Goal: Transaction & Acquisition: Purchase product/service

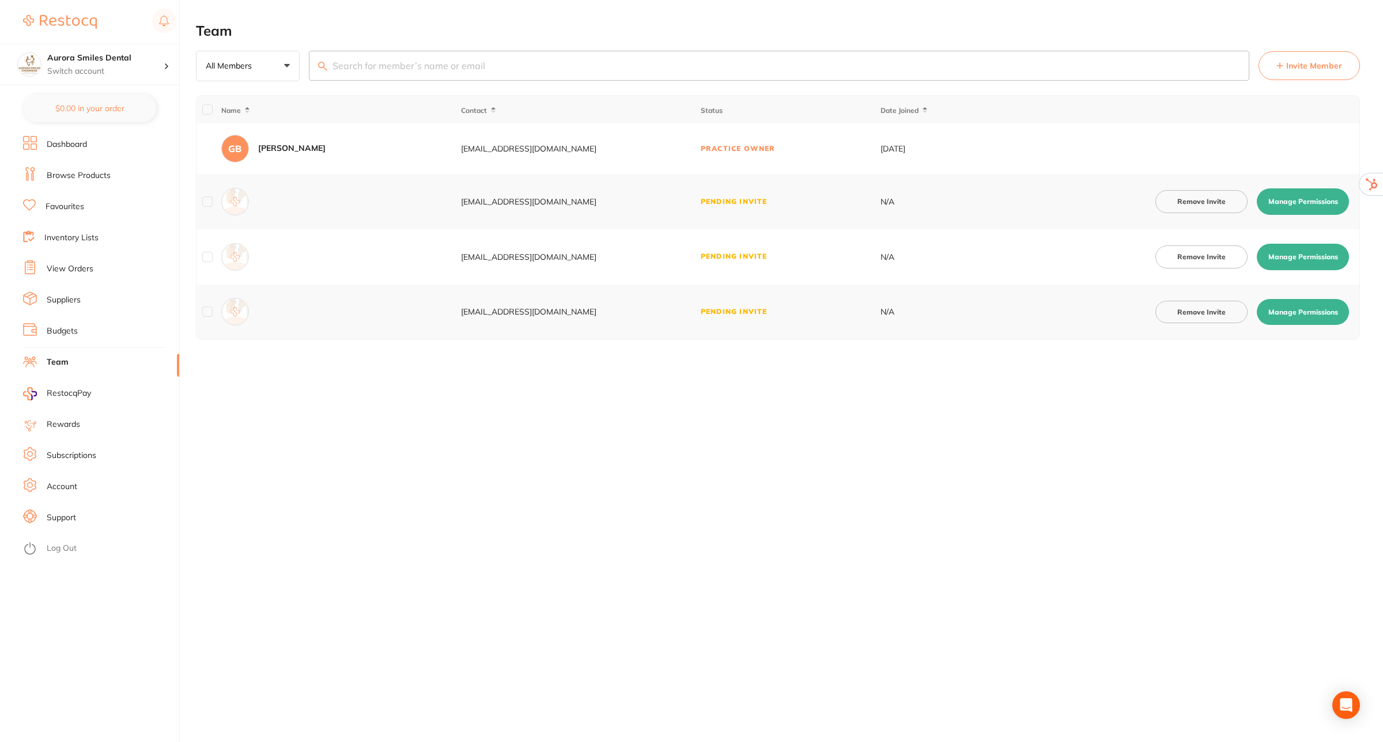
click at [51, 543] on link "Log Out" at bounding box center [62, 549] width 30 height 12
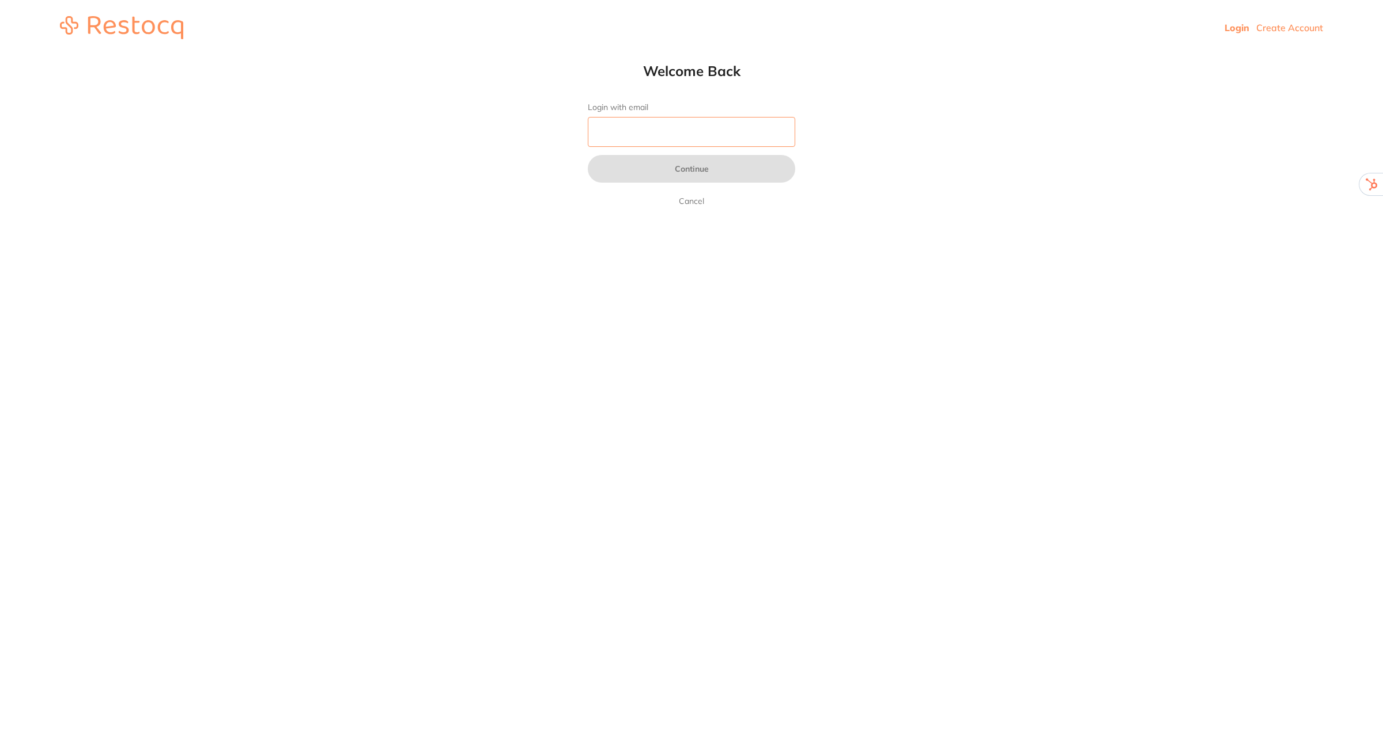
click at [675, 130] on input "Login with email" at bounding box center [691, 132] width 207 height 30
type input "skan3067@gmail.com"
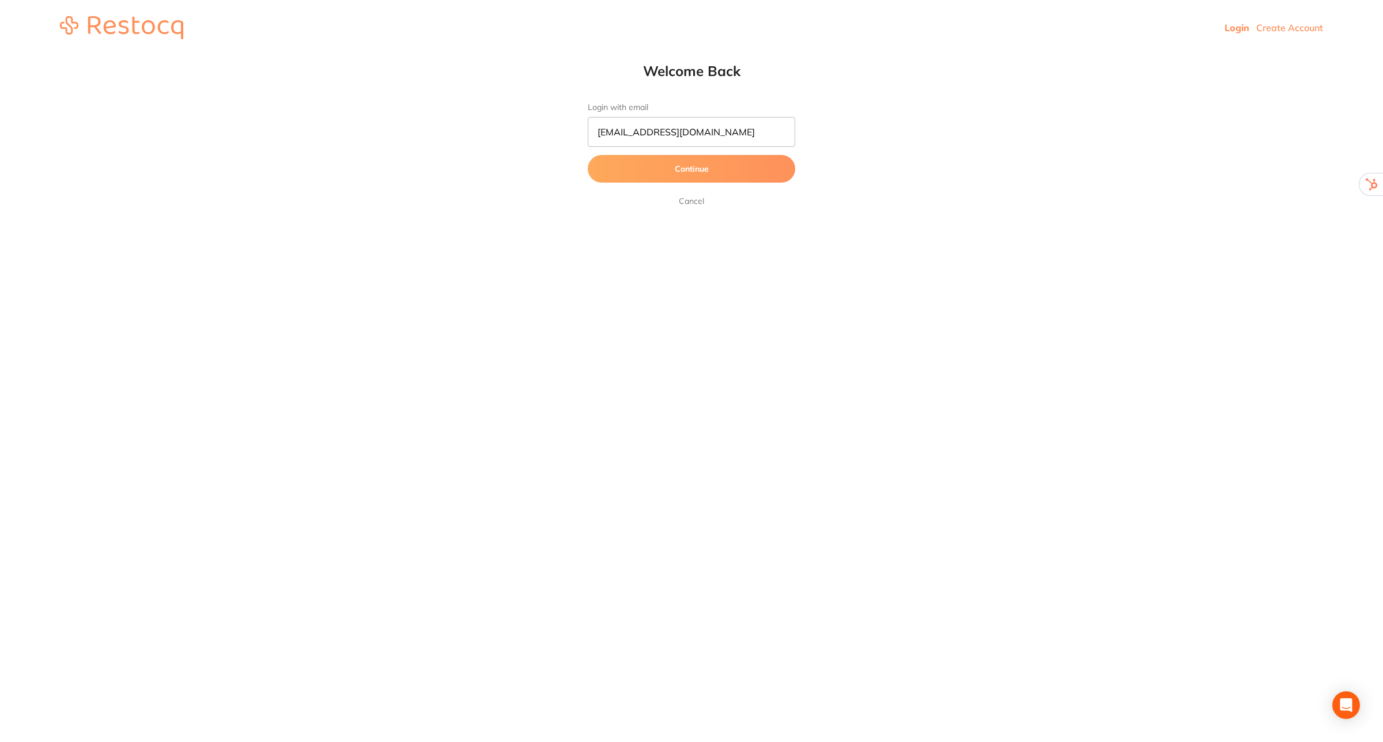
click at [706, 172] on button "Continue" at bounding box center [691, 169] width 207 height 28
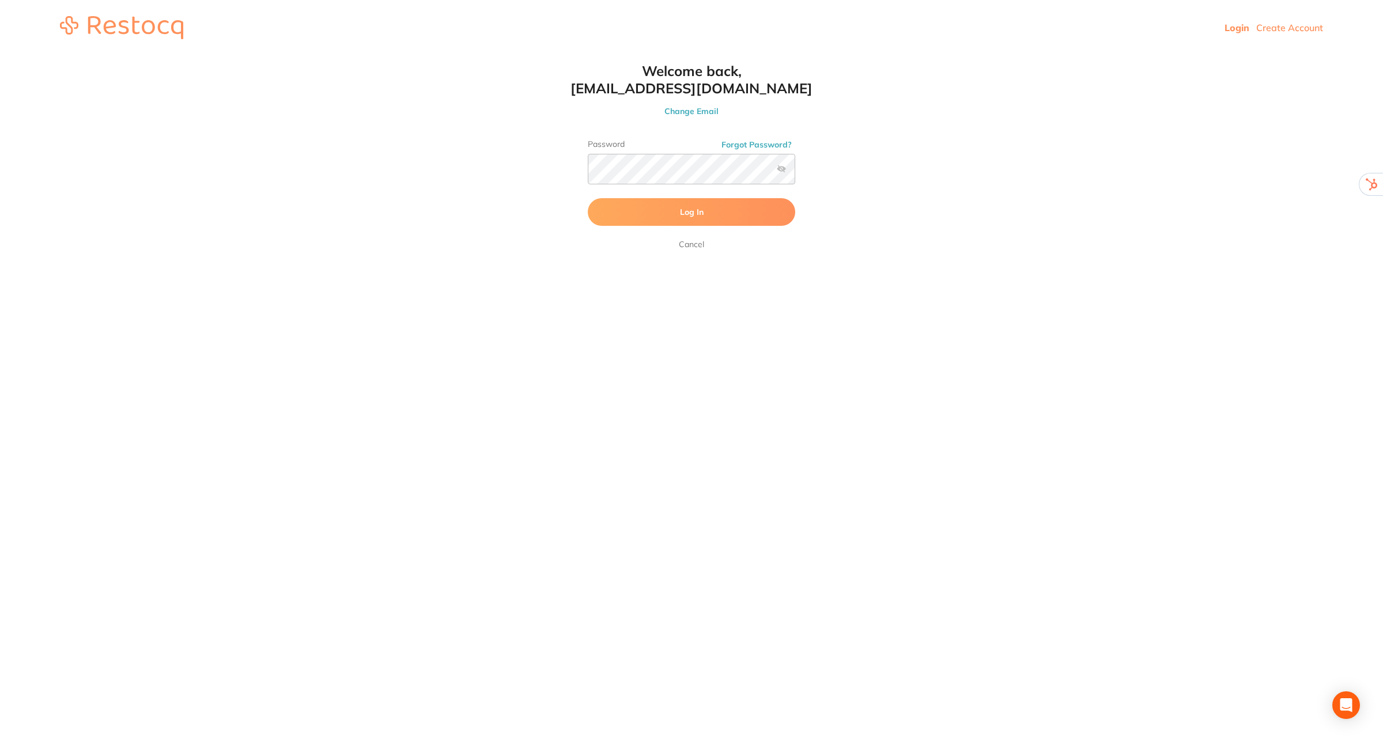
click at [703, 214] on button "Log In" at bounding box center [691, 212] width 207 height 28
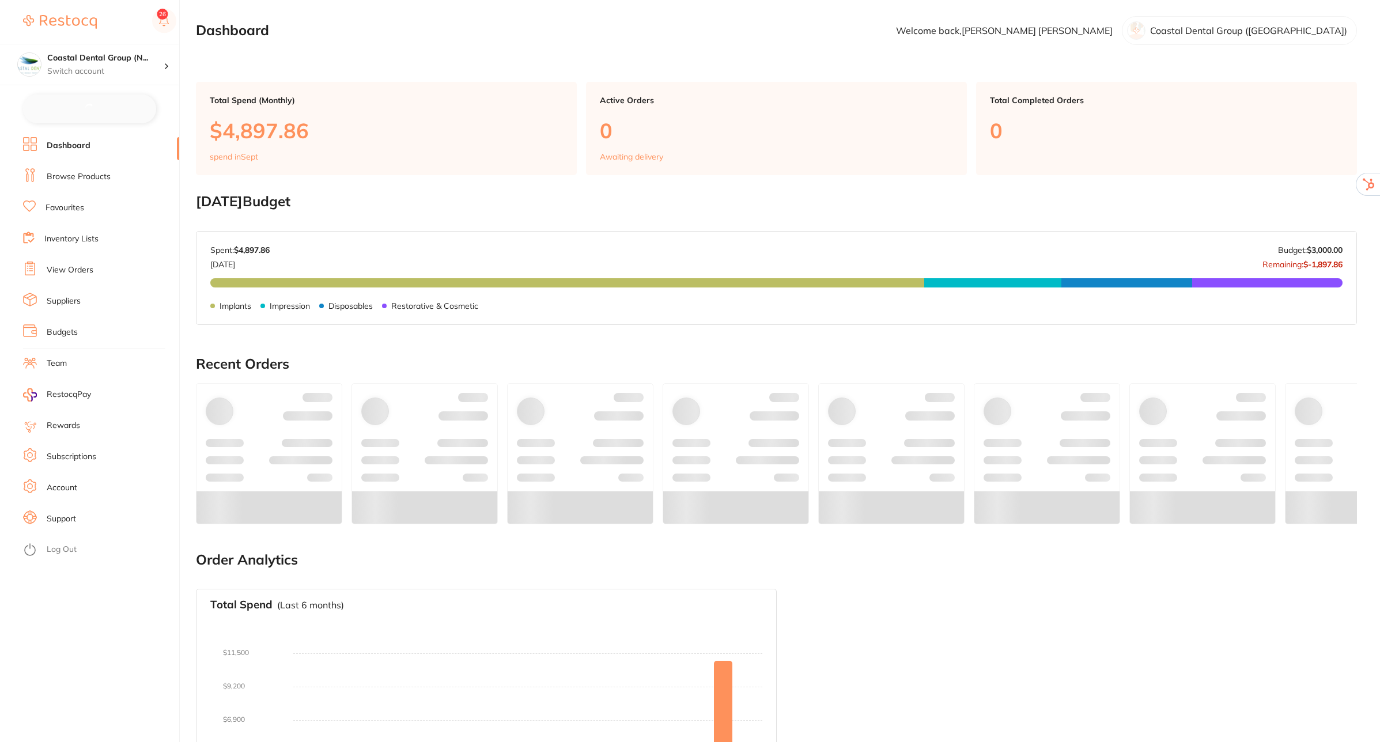
checkbox input "false"
click at [75, 268] on link "View Orders" at bounding box center [70, 269] width 47 height 12
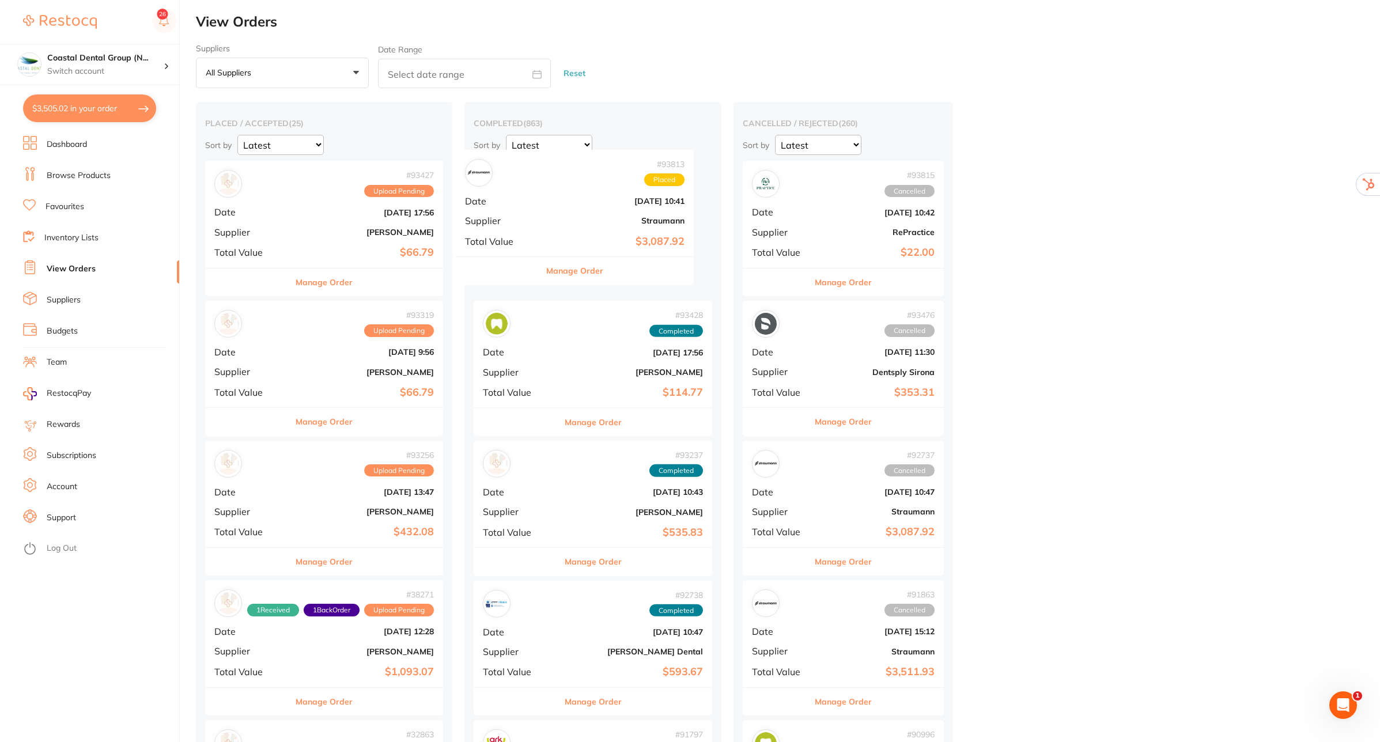
drag, startPoint x: 346, startPoint y: 241, endPoint x: 600, endPoint y: 230, distance: 254.3
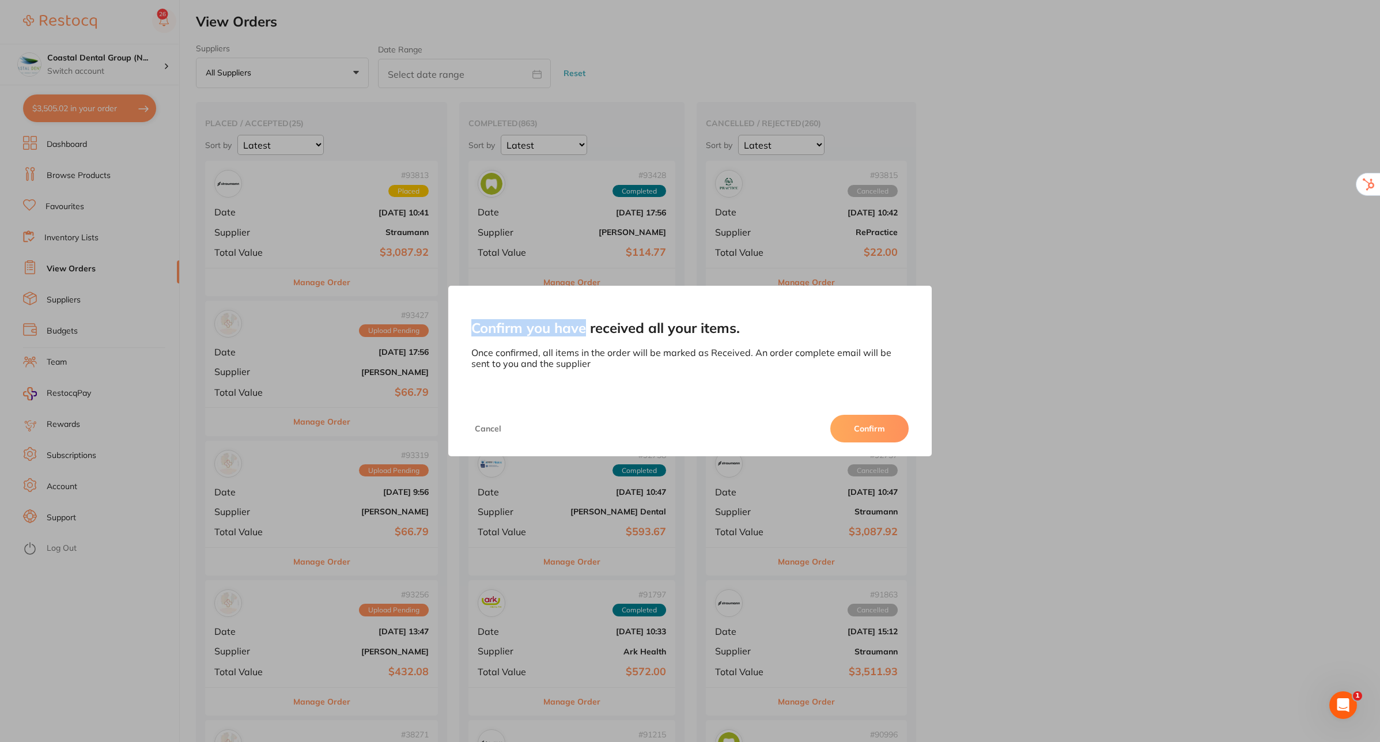
drag, startPoint x: 372, startPoint y: 241, endPoint x: 586, endPoint y: 231, distance: 213.9
click at [586, 231] on div "Confirm you have received all your items. Once confirmed, all items in the orde…" at bounding box center [690, 371] width 1380 height 742
click at [879, 435] on button "Confirm" at bounding box center [869, 429] width 78 height 28
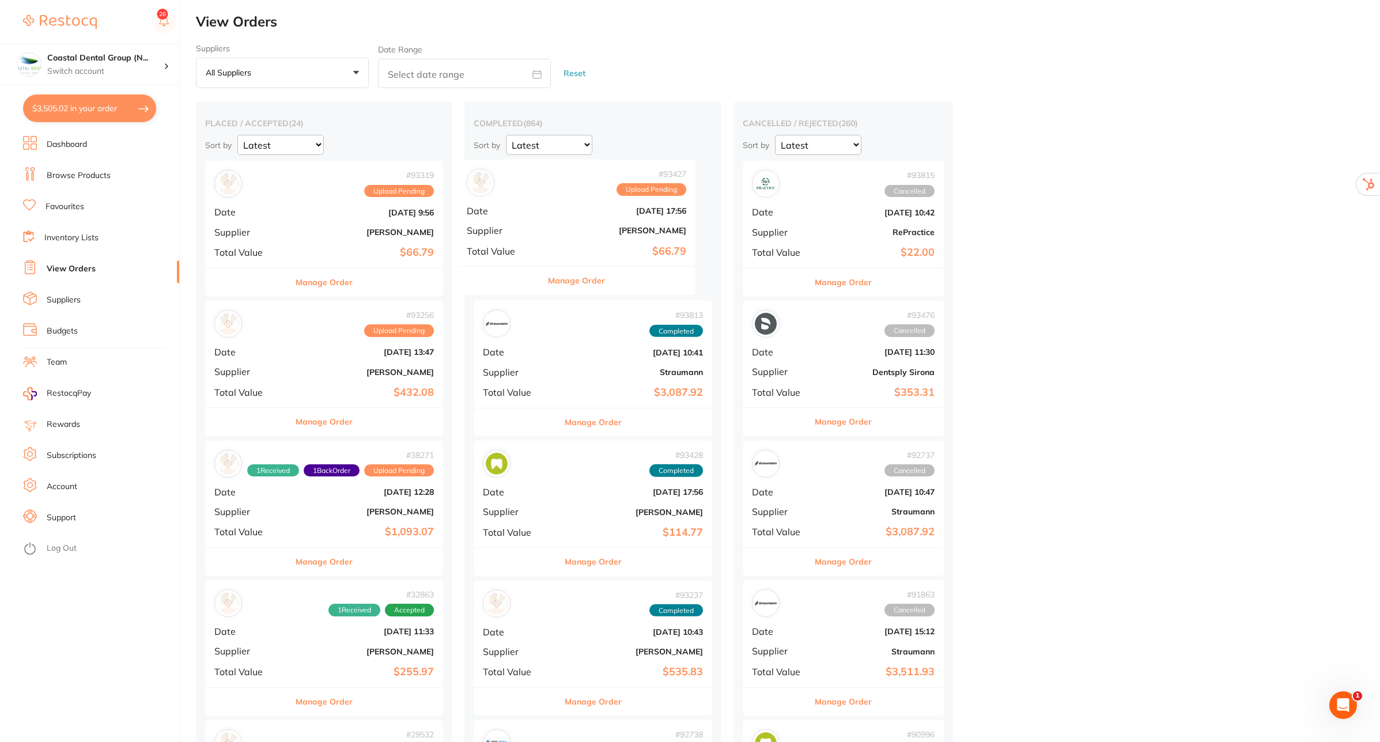
drag, startPoint x: 315, startPoint y: 234, endPoint x: 578, endPoint y: 233, distance: 263.3
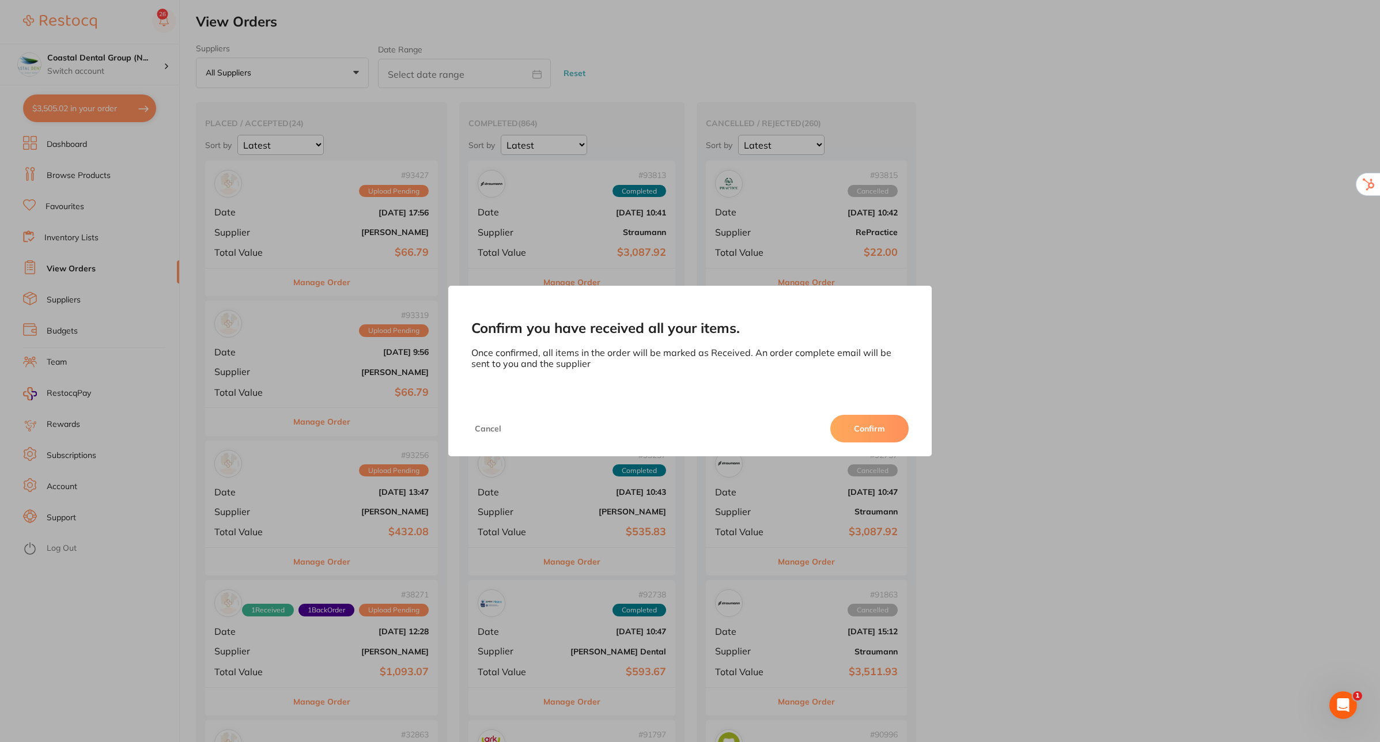
click at [853, 422] on button "Confirm" at bounding box center [869, 429] width 78 height 28
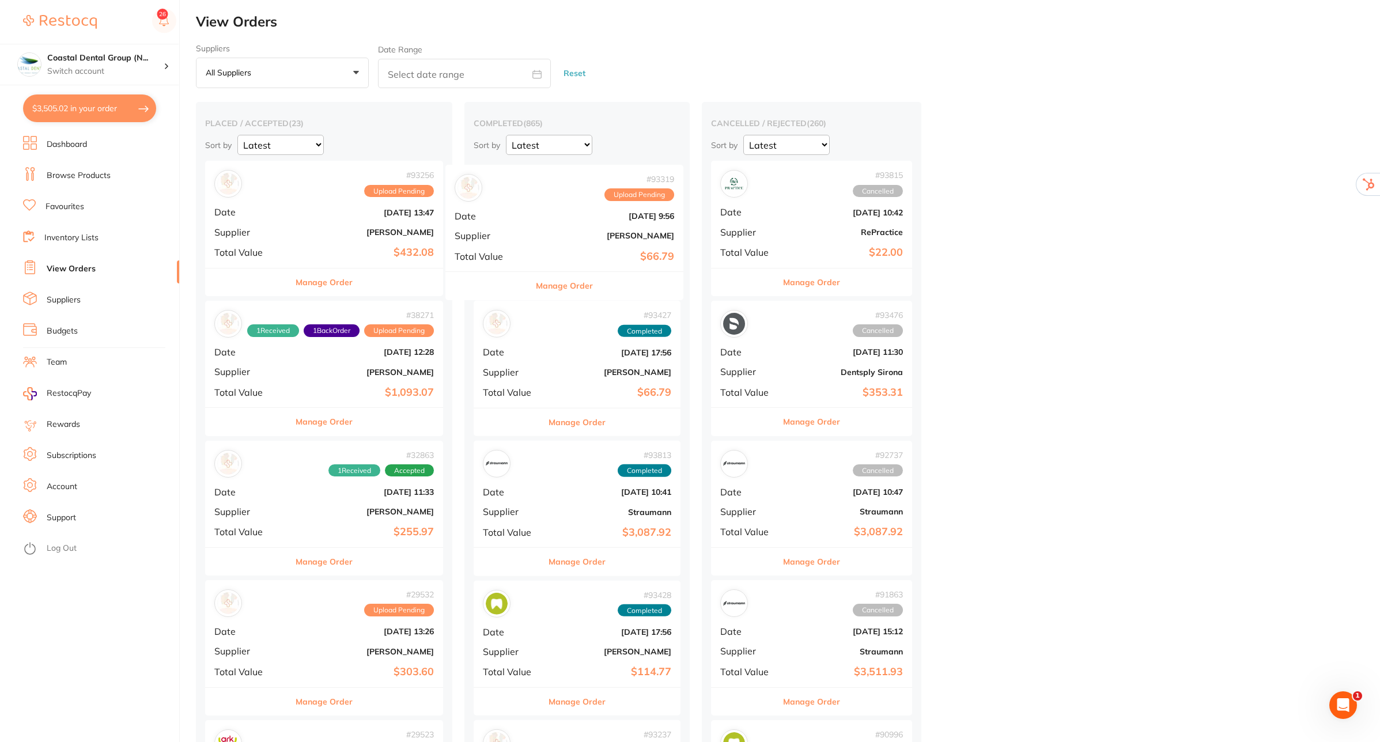
drag, startPoint x: 364, startPoint y: 216, endPoint x: 612, endPoint y: 222, distance: 247.8
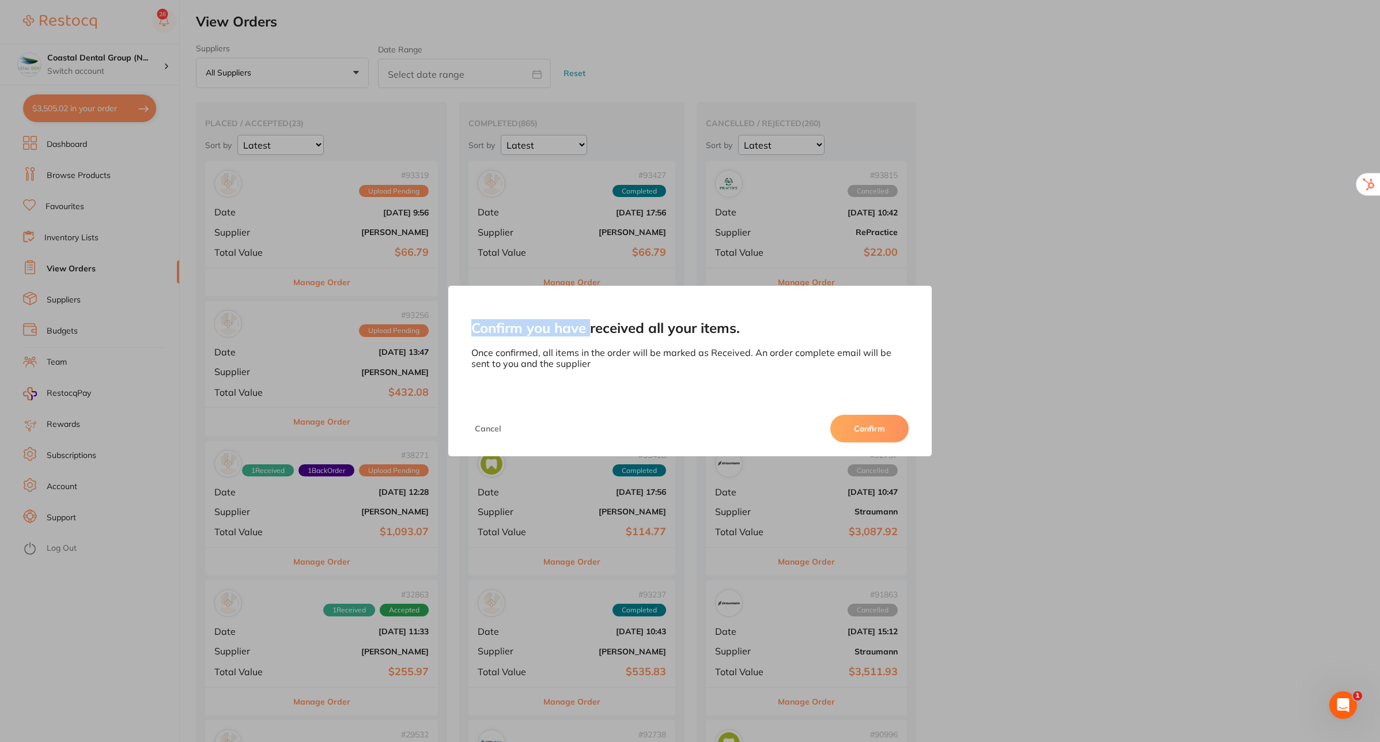
drag, startPoint x: 366, startPoint y: 240, endPoint x: 589, endPoint y: 259, distance: 223.8
click at [589, 259] on div "Confirm you have received all your items. Once confirmed, all items in the orde…" at bounding box center [690, 371] width 1380 height 742
click at [877, 434] on button "Confirm" at bounding box center [869, 429] width 78 height 28
click at [865, 425] on div "Manage Order" at bounding box center [807, 421] width 202 height 28
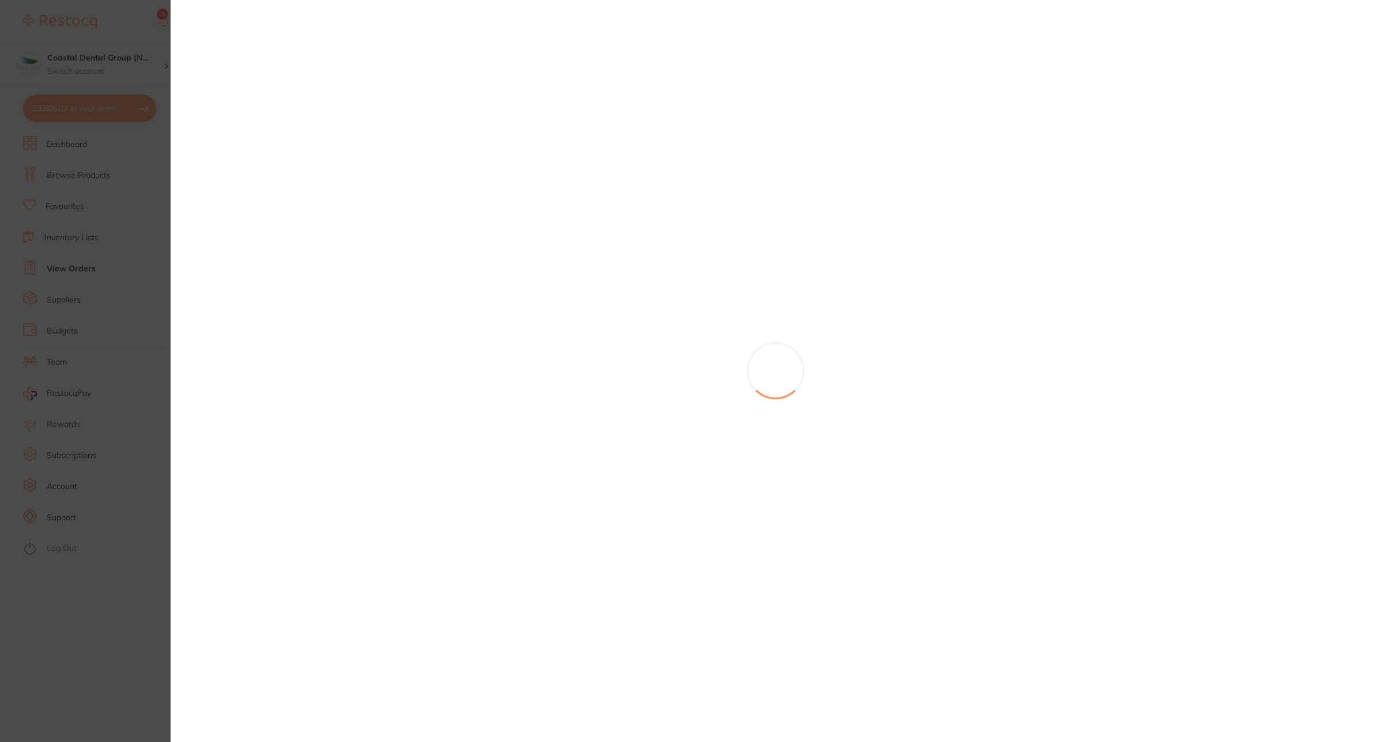
click at [876, 433] on section at bounding box center [690, 371] width 1380 height 742
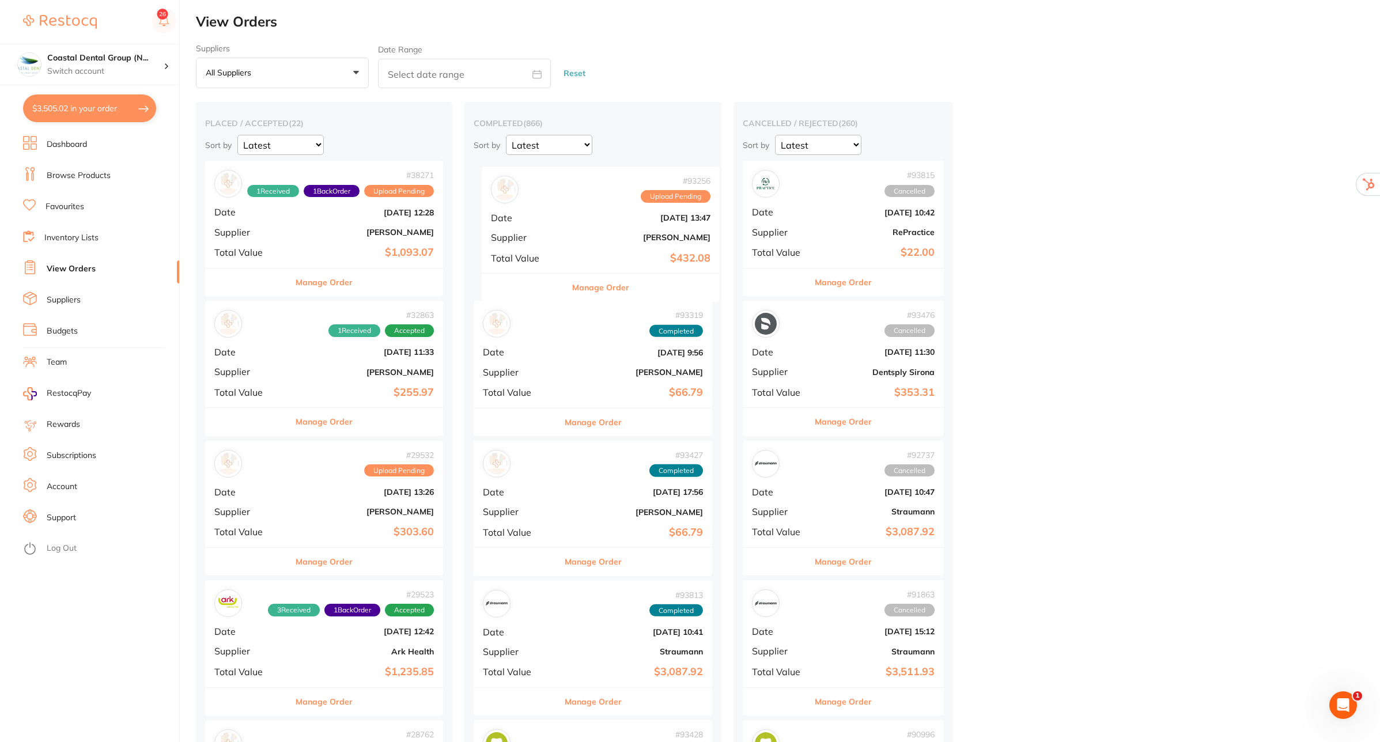
drag, startPoint x: 503, startPoint y: 229, endPoint x: 779, endPoint y: 234, distance: 276.6
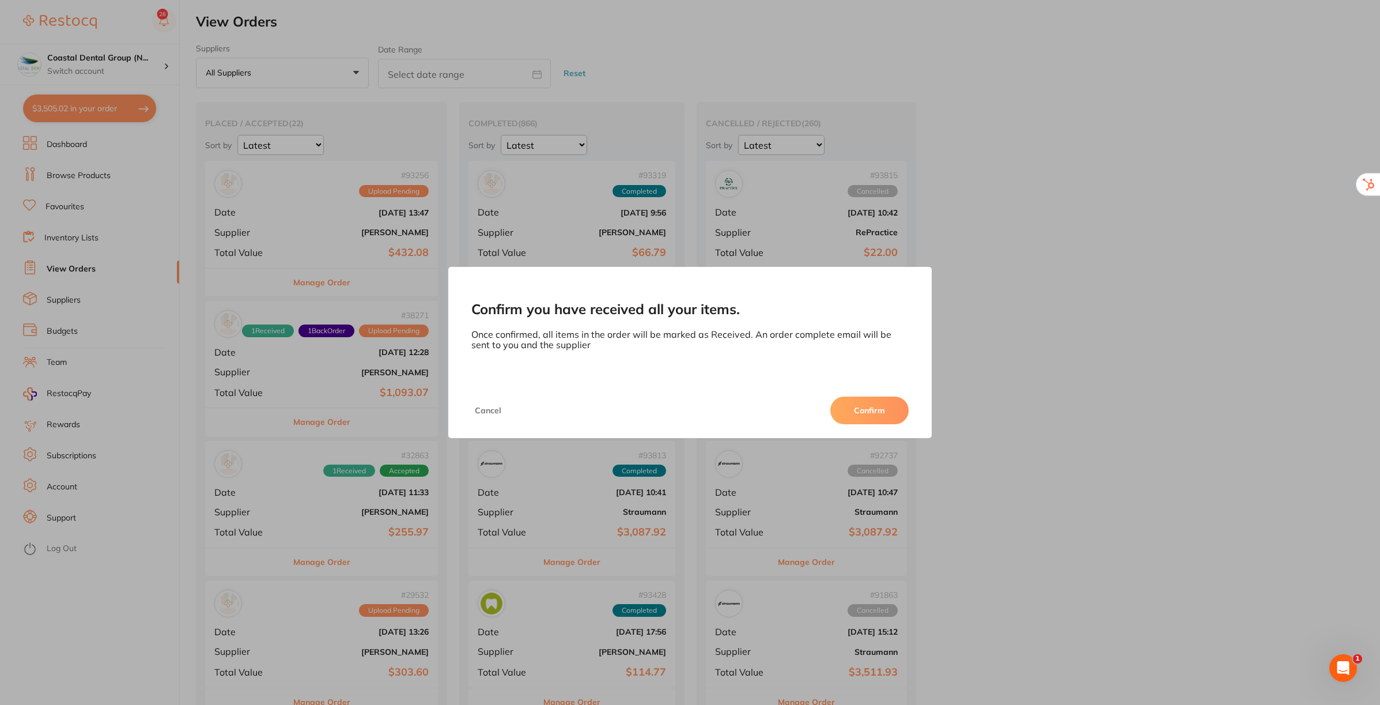
click at [860, 413] on button "Confirm" at bounding box center [869, 410] width 78 height 28
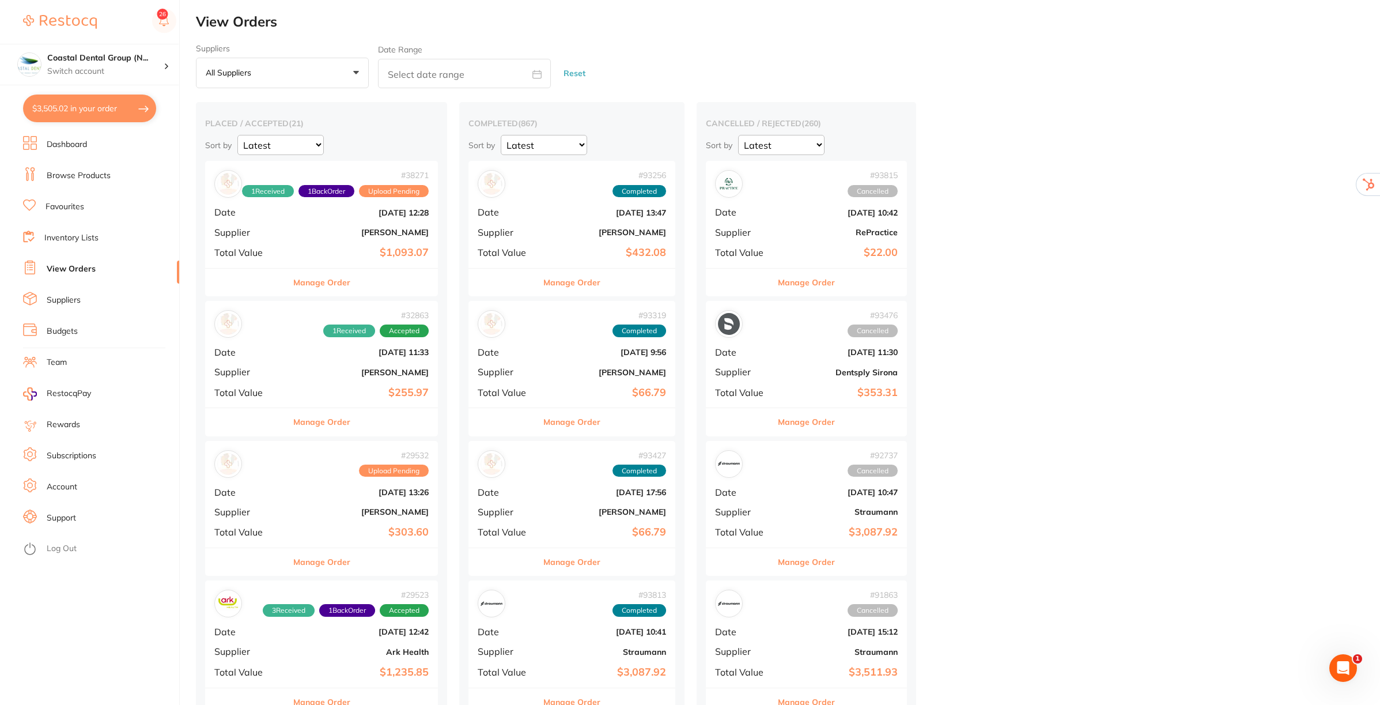
drag, startPoint x: 867, startPoint y: 413, endPoint x: 782, endPoint y: 180, distance: 248.4
click at [867, 413] on div "Manage Order" at bounding box center [807, 421] width 202 height 28
click at [76, 145] on section at bounding box center [690, 352] width 1380 height 705
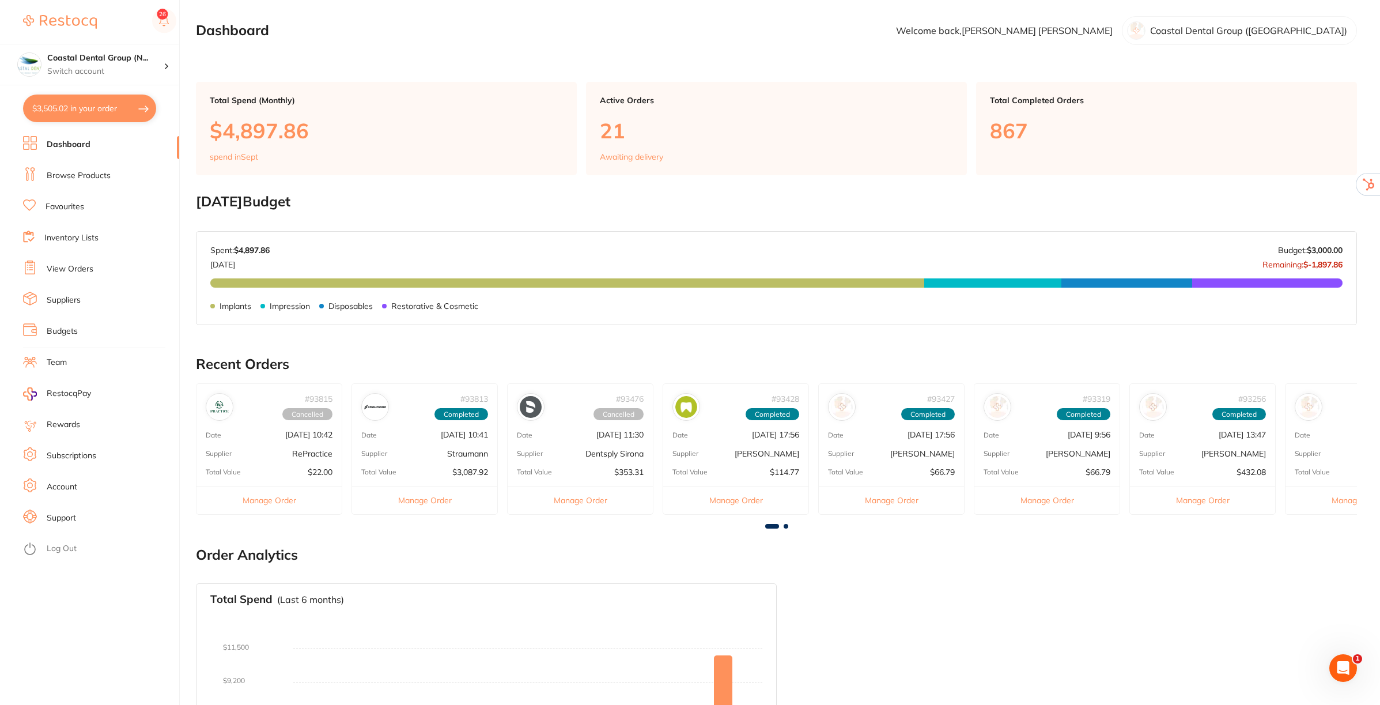
click at [64, 302] on link "Suppliers" at bounding box center [64, 300] width 34 height 12
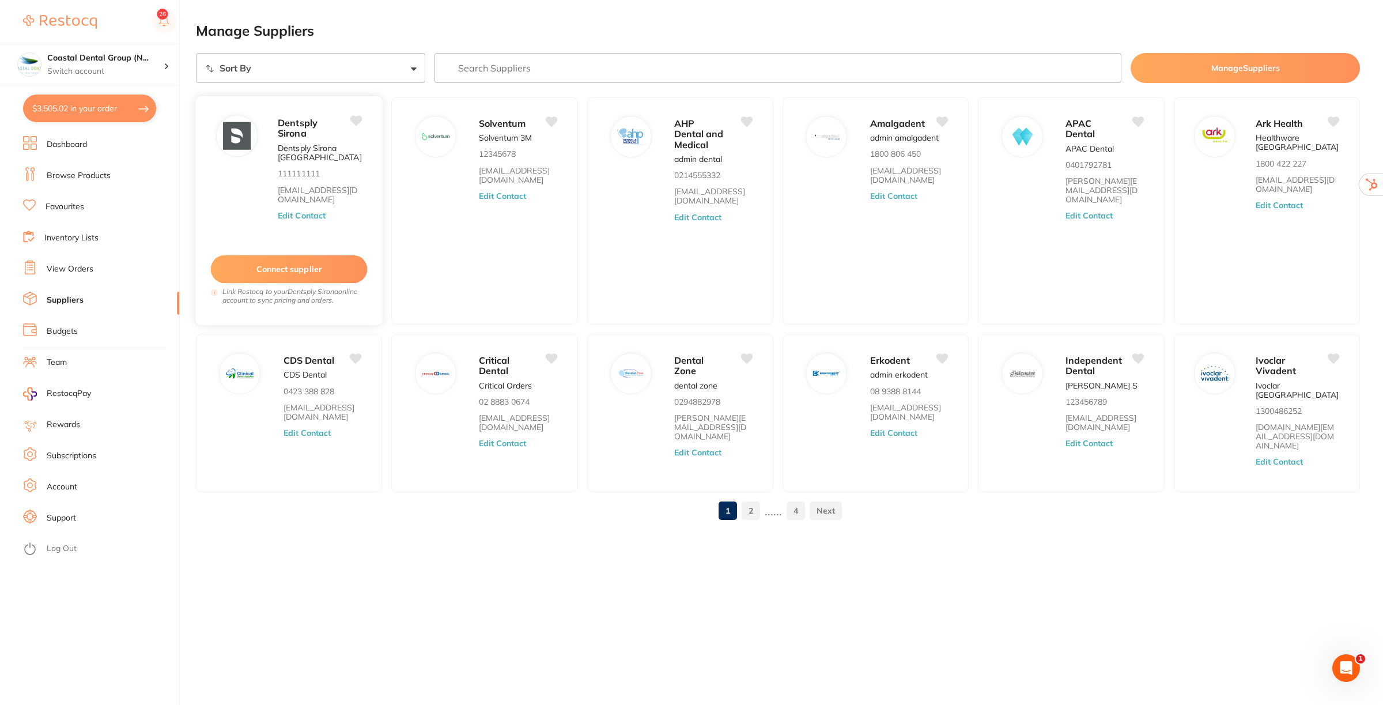
click at [308, 217] on button "Edit Contact" at bounding box center [302, 215] width 48 height 9
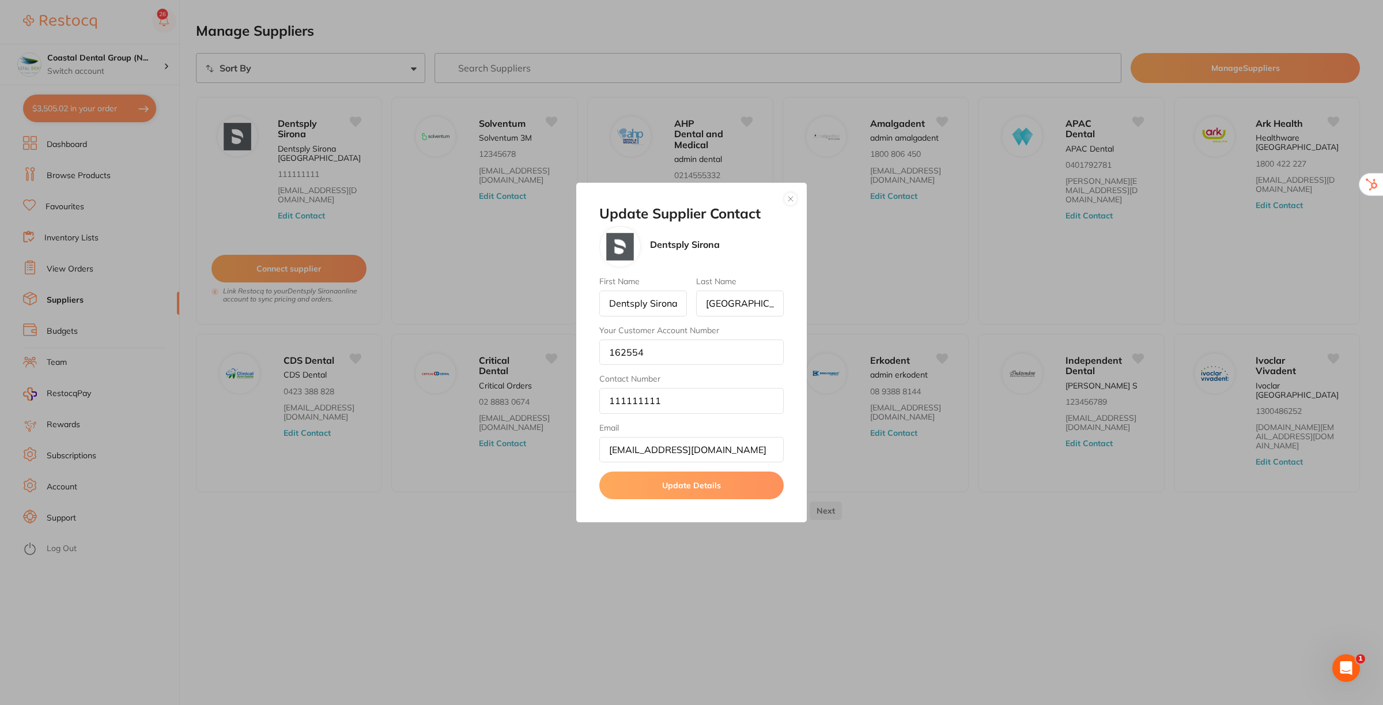
click at [790, 202] on button "button" at bounding box center [790, 199] width 14 height 14
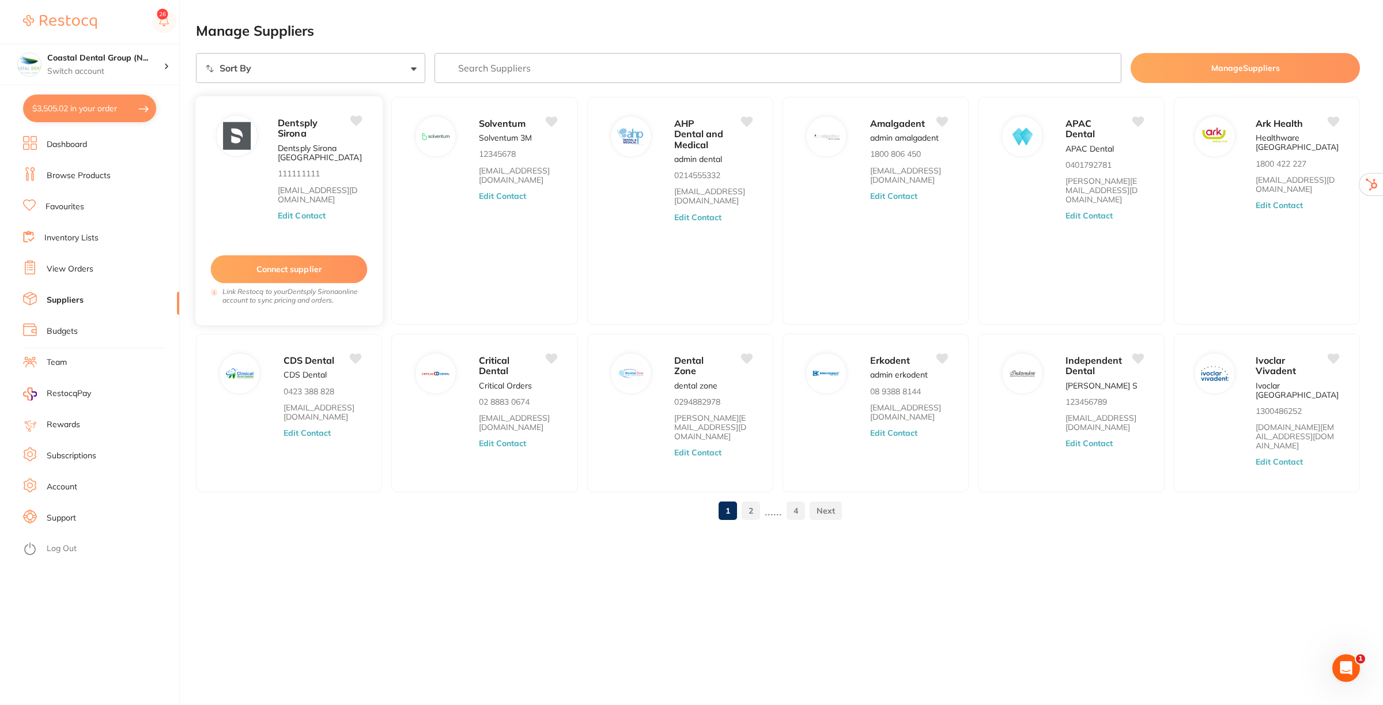
click at [297, 260] on button "Connect supplier" at bounding box center [289, 269] width 157 height 28
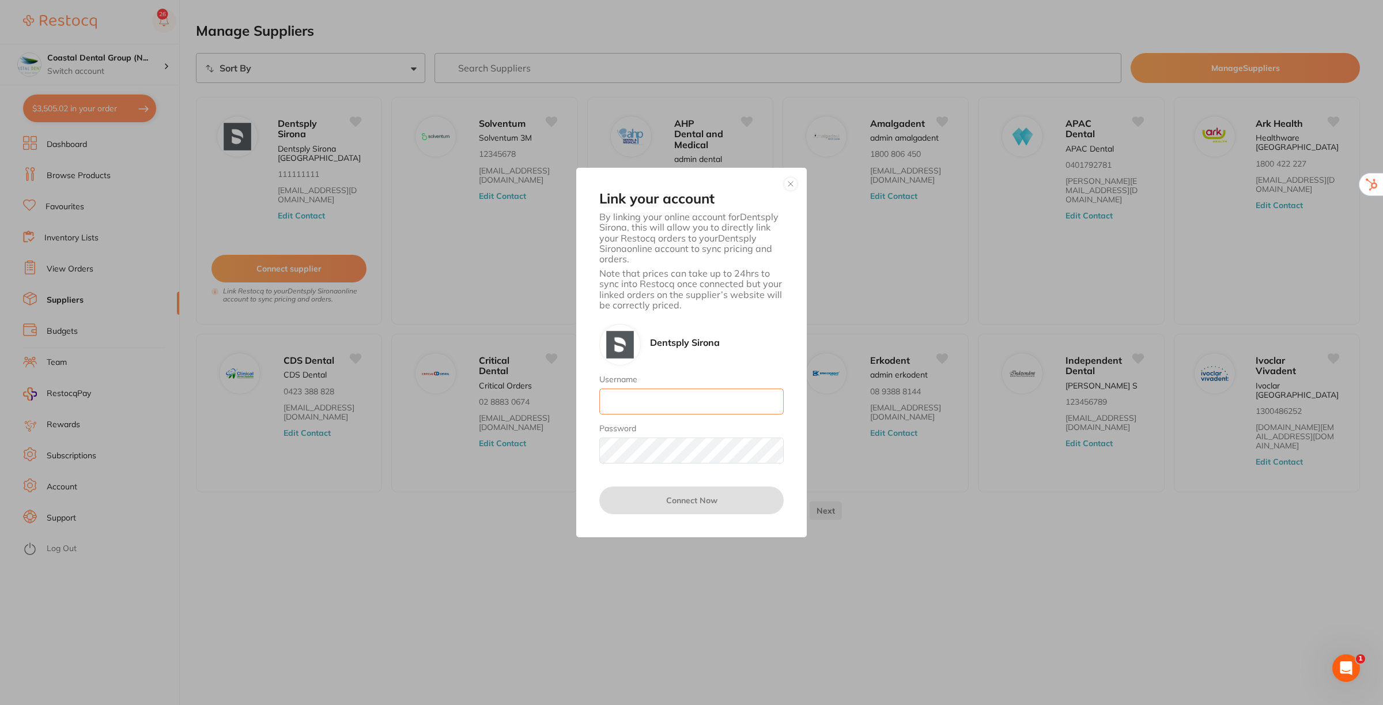
type input "skan3067@gmail.com"
click at [790, 183] on button "button" at bounding box center [790, 184] width 14 height 14
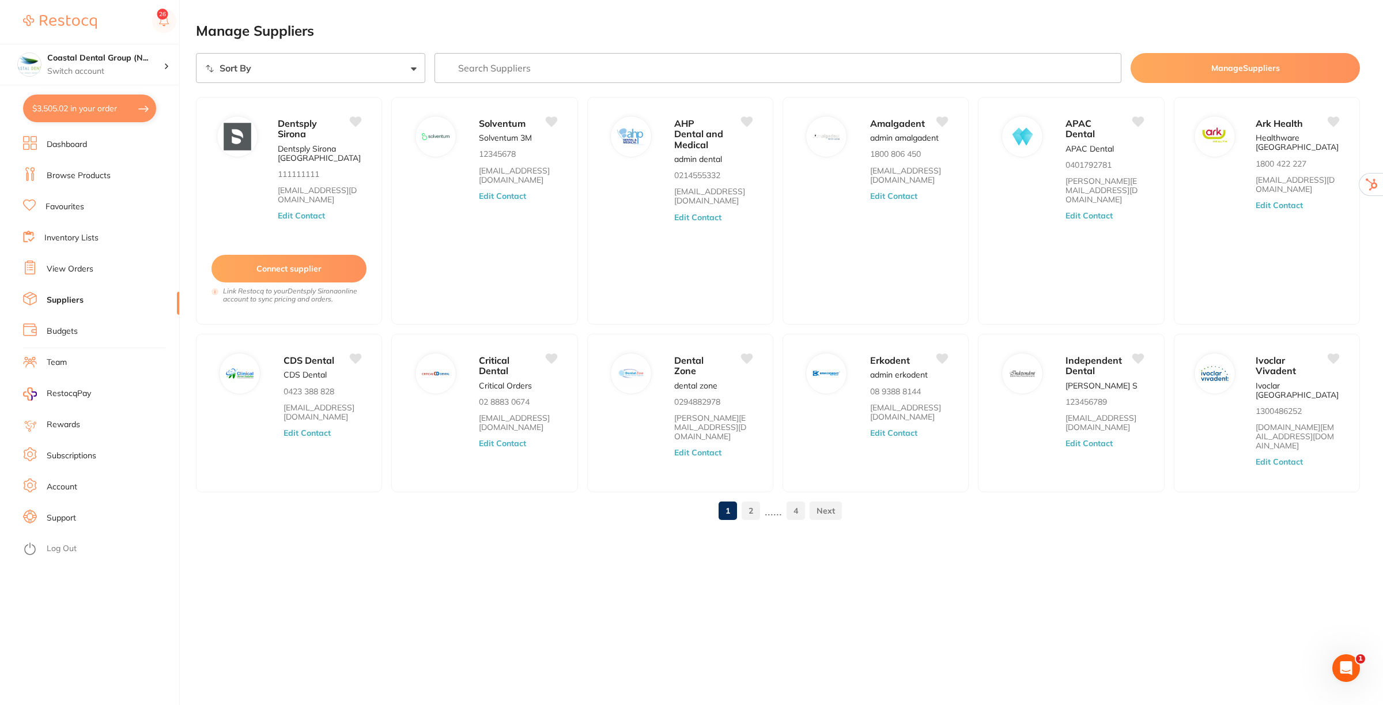
click at [61, 141] on link "Dashboard" at bounding box center [67, 145] width 40 height 12
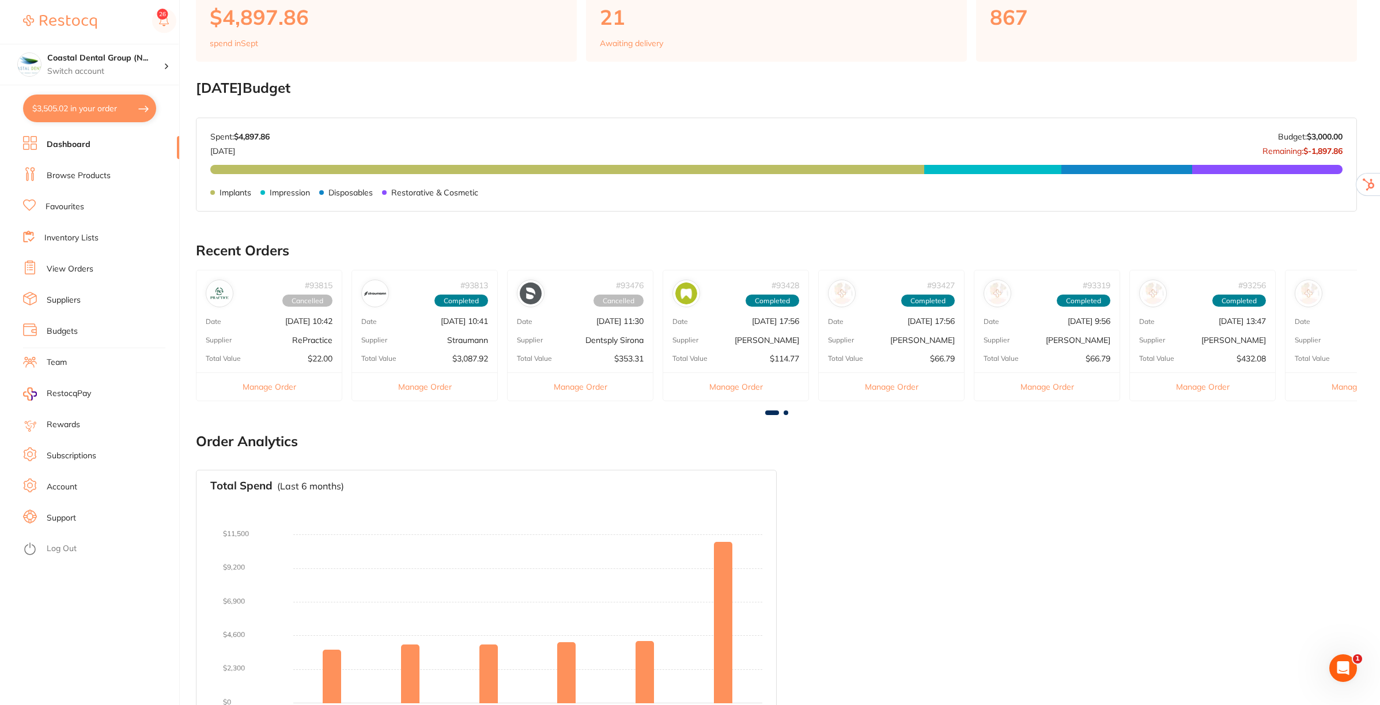
scroll to position [149, 0]
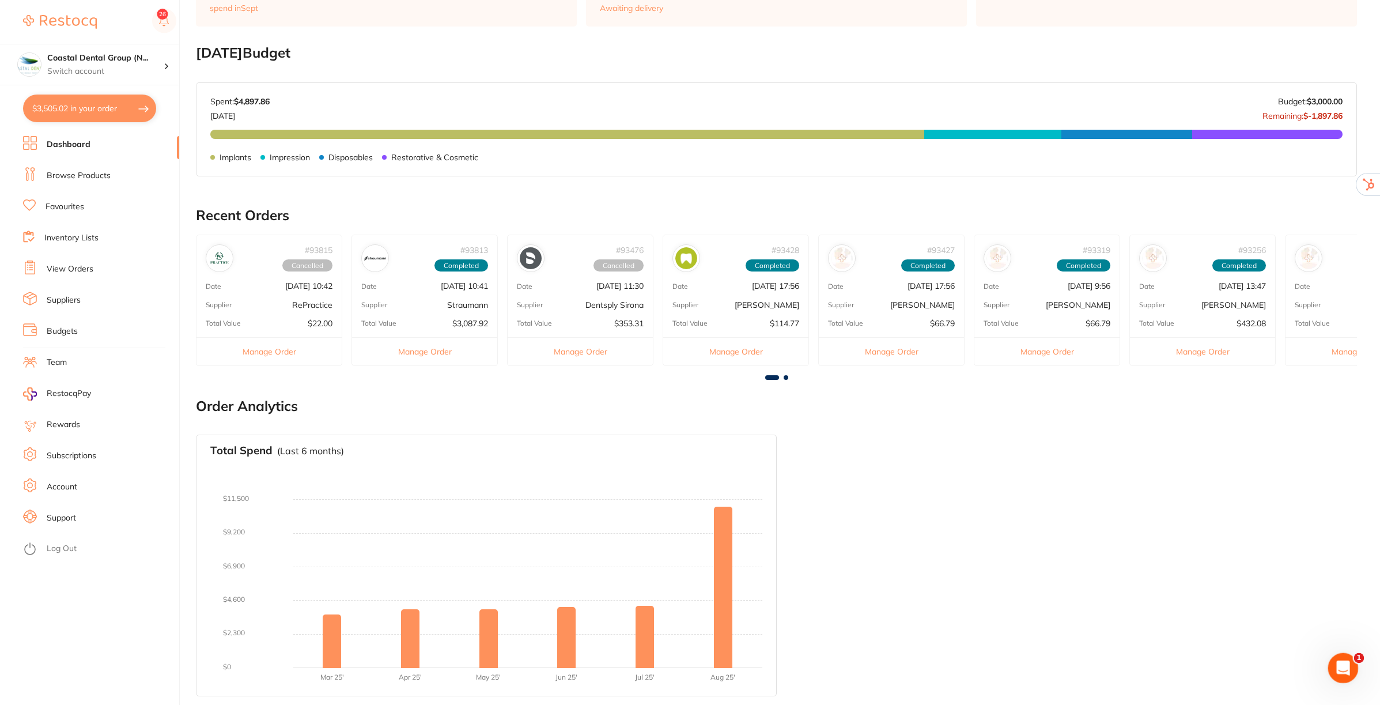
click at [1340, 671] on icon "Open Intercom Messenger" at bounding box center [1341, 666] width 19 height 19
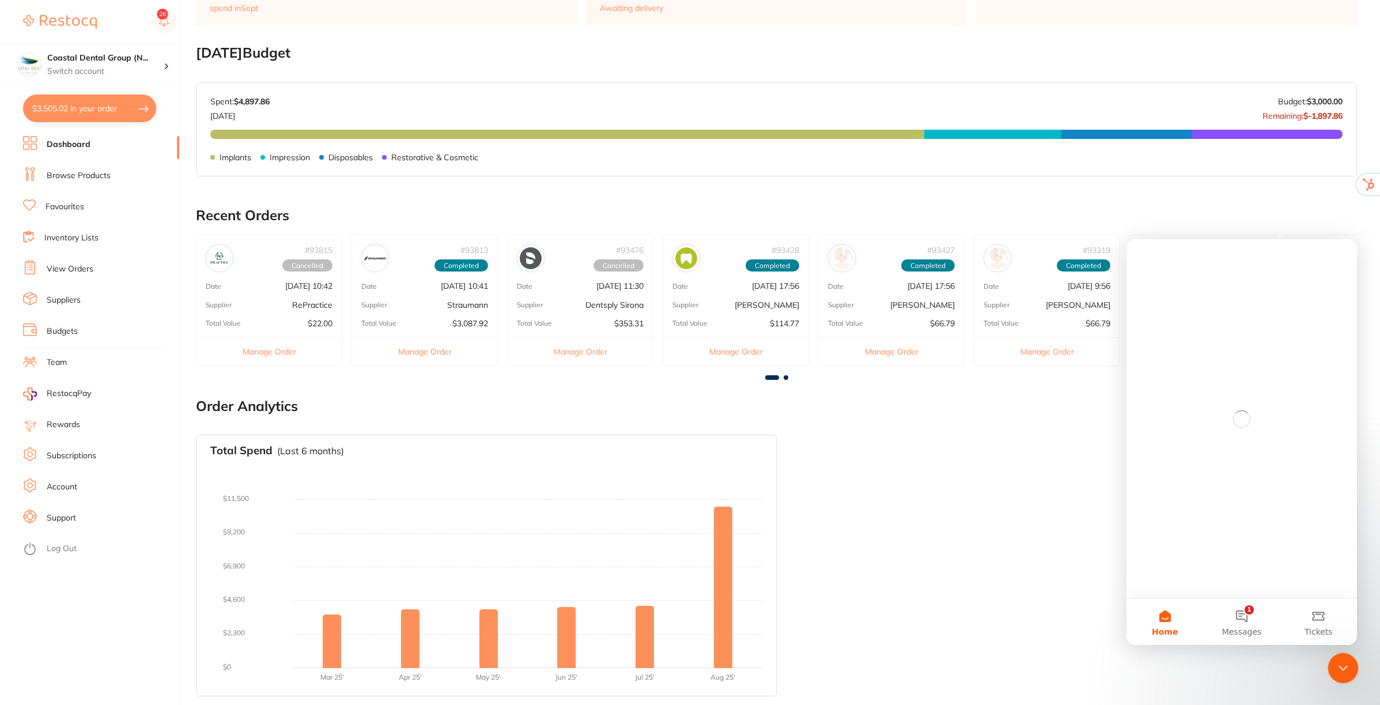
scroll to position [0, 0]
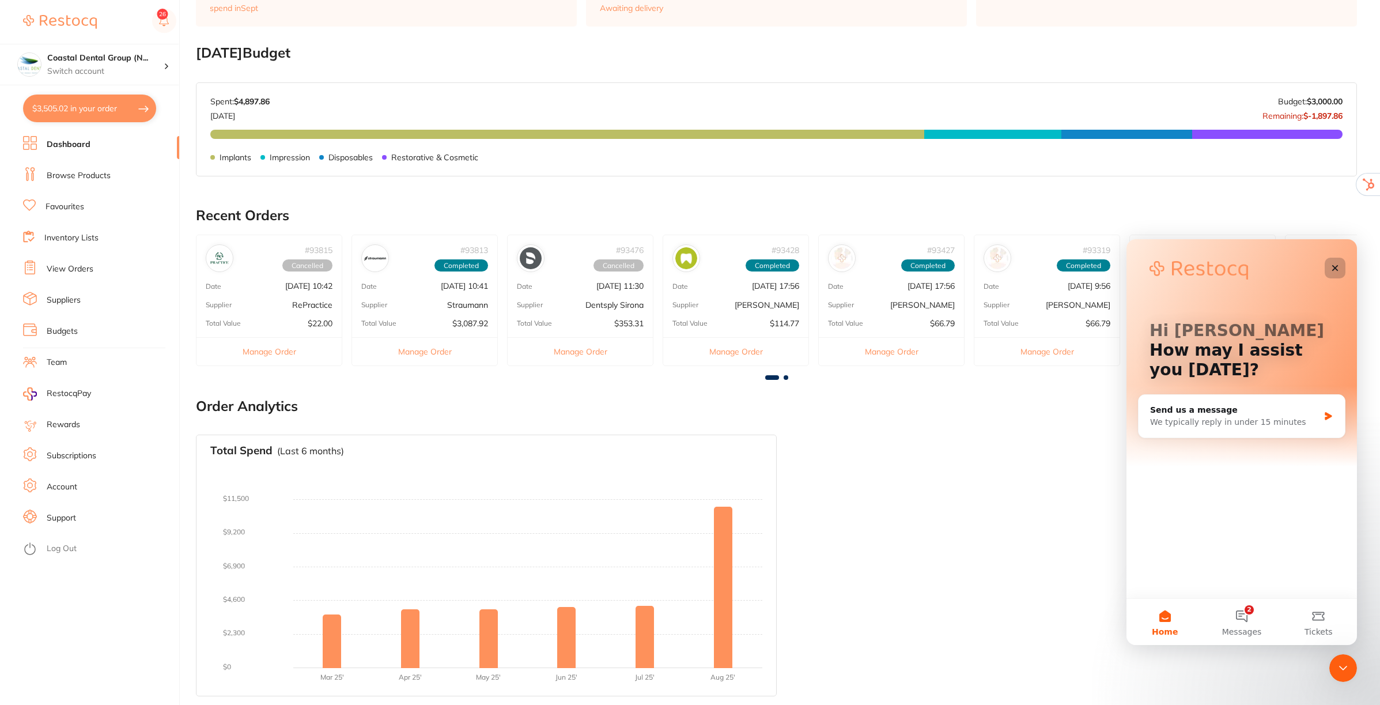
click at [1332, 266] on icon "Close" at bounding box center [1335, 268] width 6 height 6
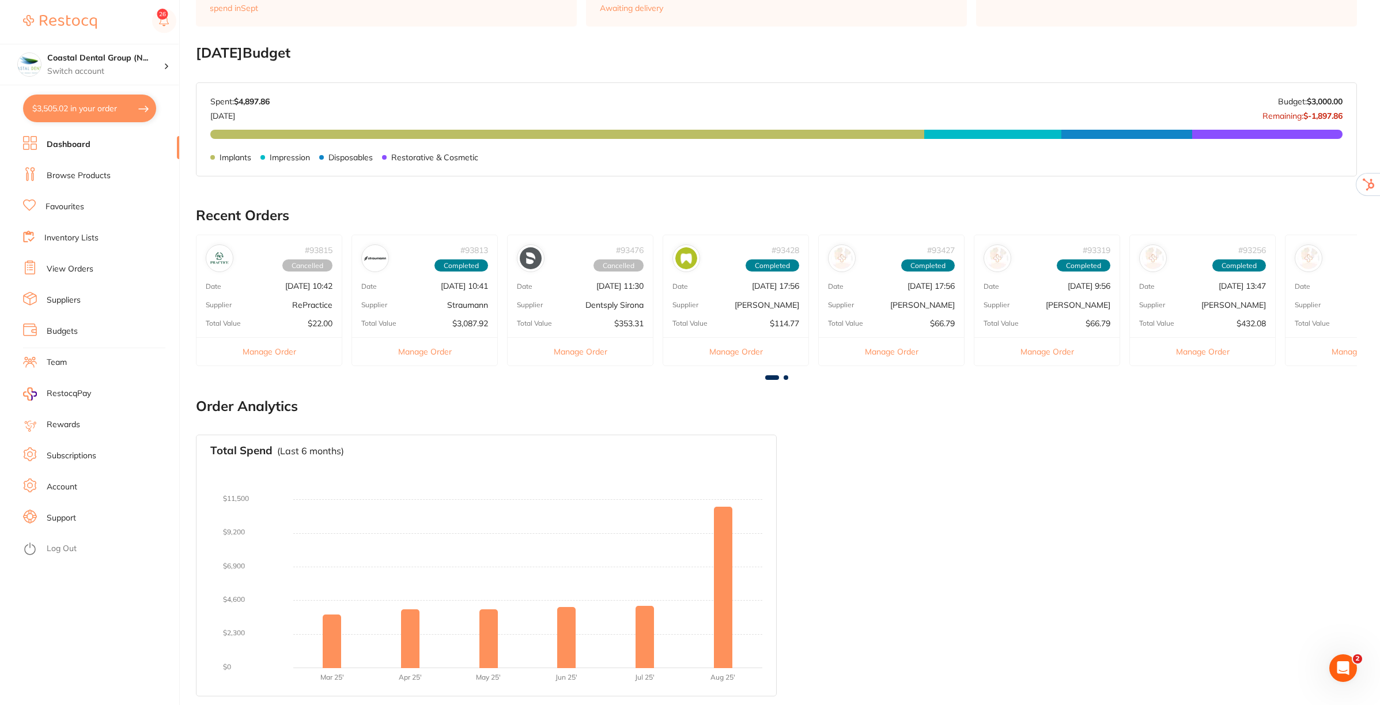
click at [62, 517] on link "Support" at bounding box center [61, 518] width 29 height 12
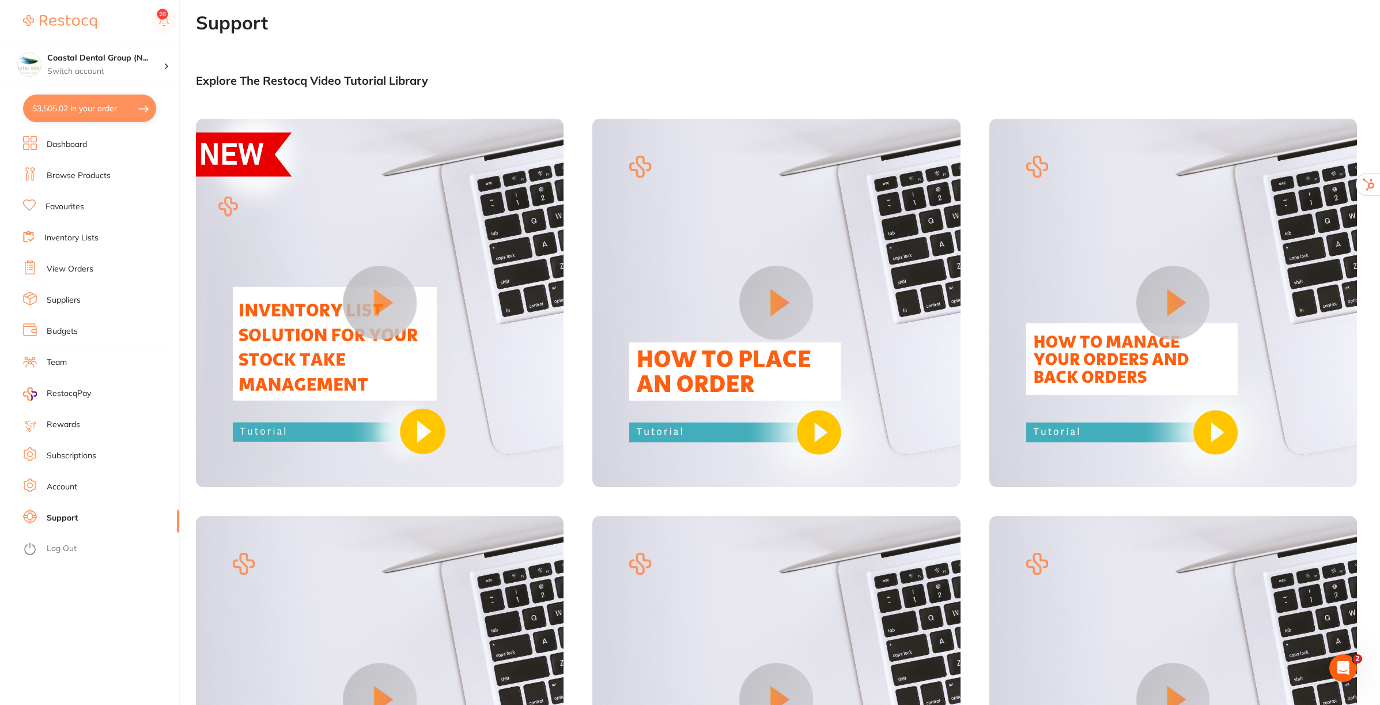
click at [56, 359] on link "Team" at bounding box center [57, 363] width 20 height 12
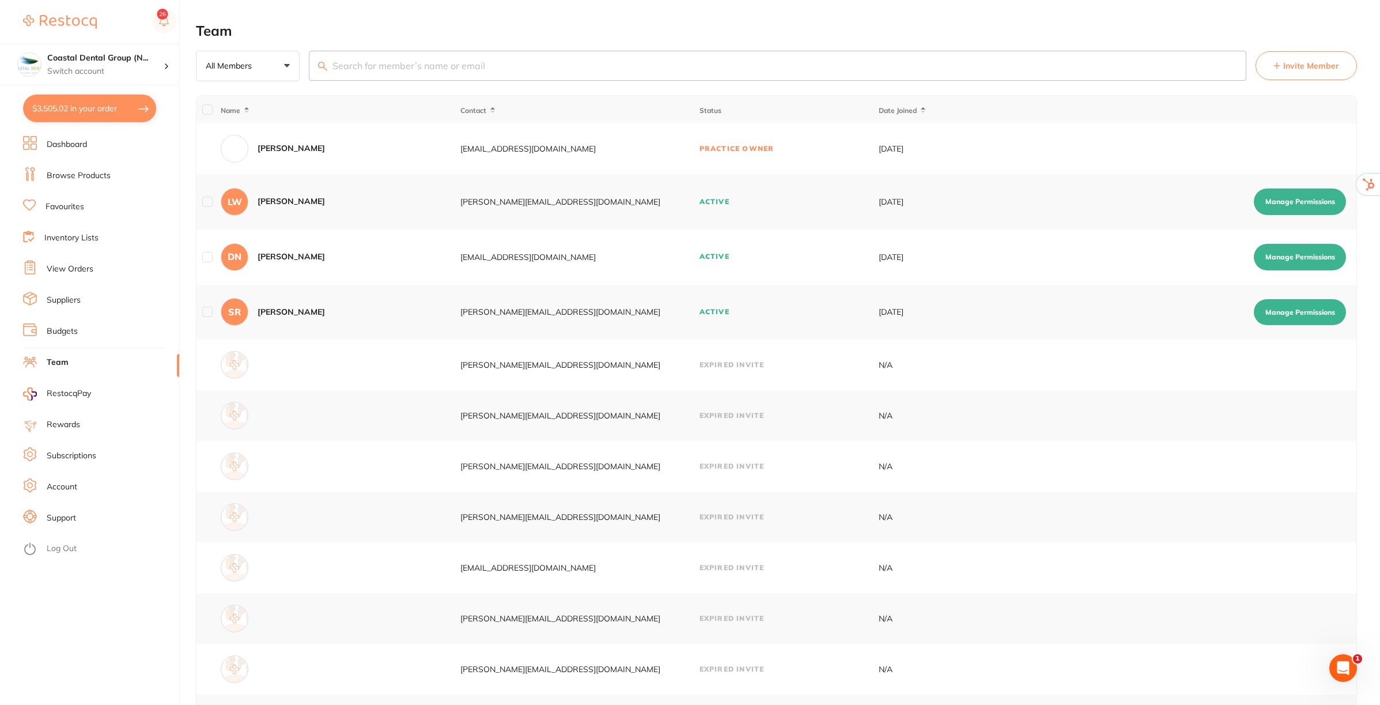
click at [50, 452] on link "Subscriptions" at bounding box center [72, 456] width 50 height 12
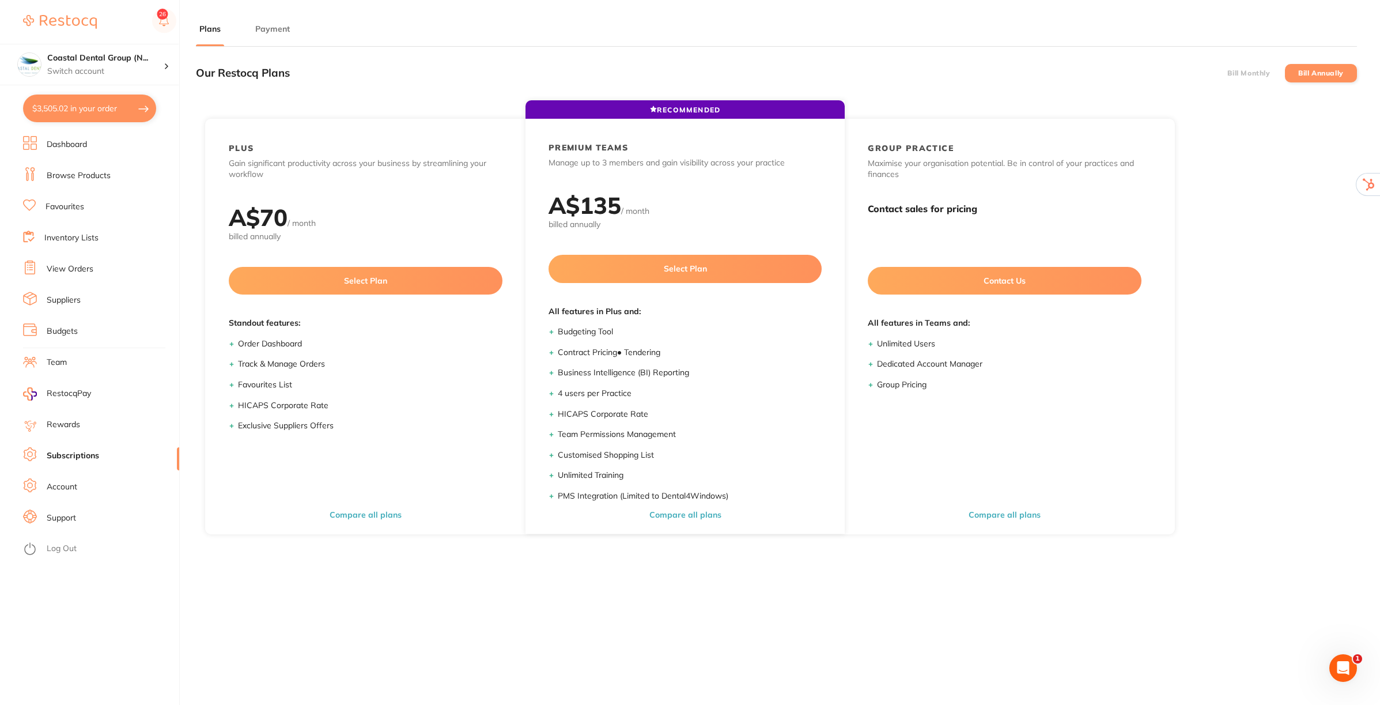
click at [274, 24] on button "Payment" at bounding box center [272, 29] width 41 height 11
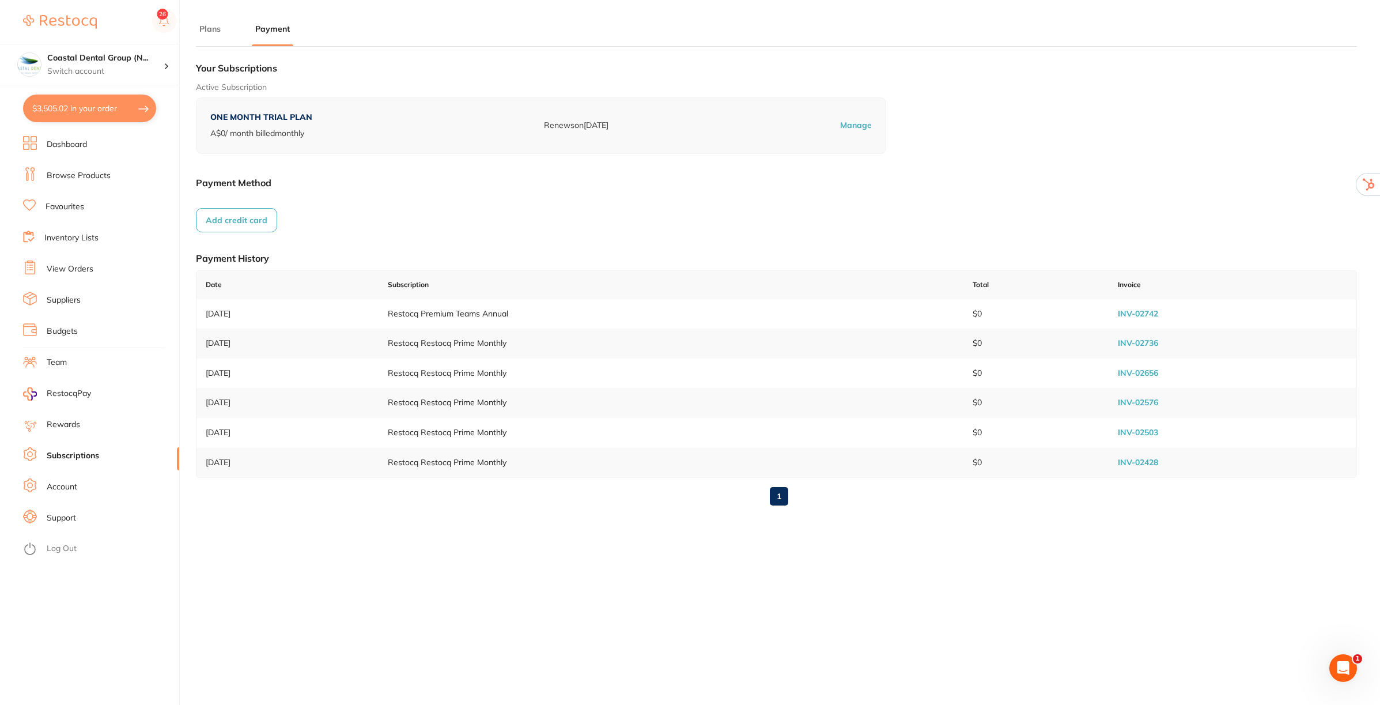
click at [58, 366] on link "Team" at bounding box center [57, 363] width 20 height 12
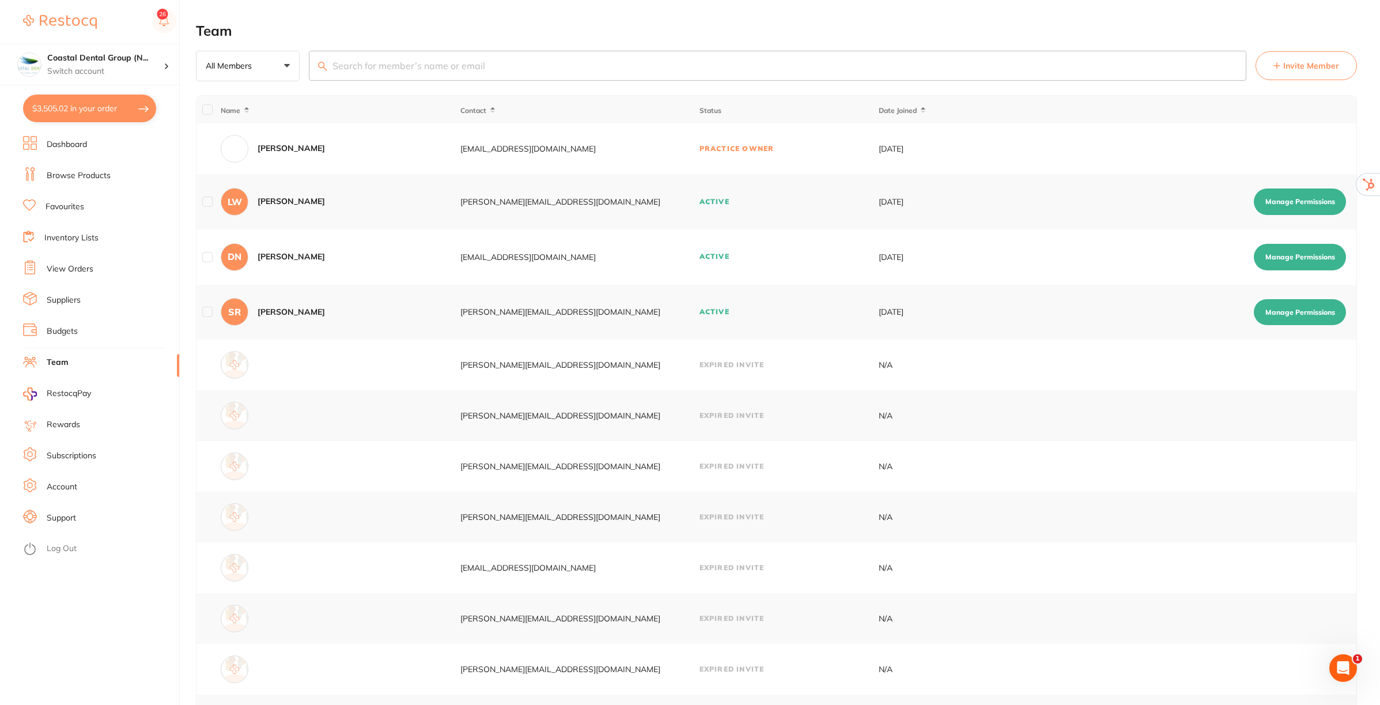
click at [1295, 67] on span "Invite Member" at bounding box center [1311, 66] width 56 height 12
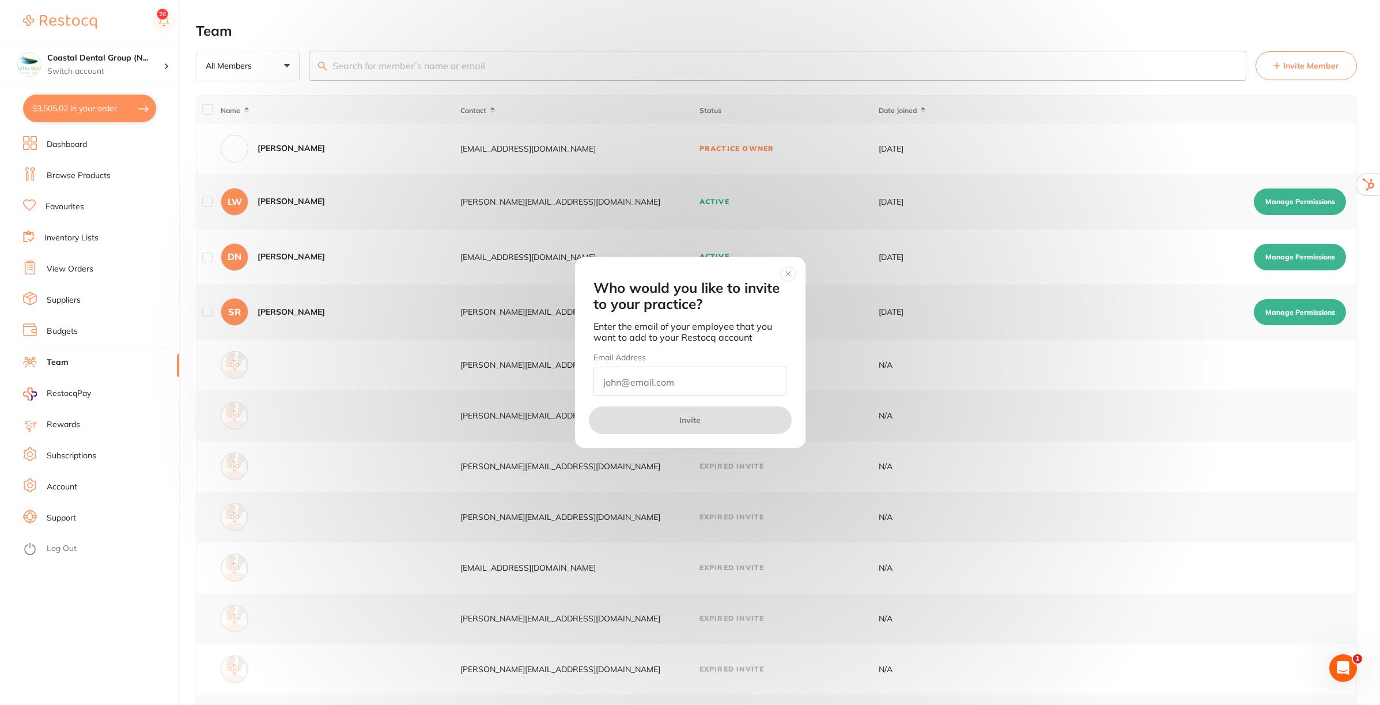
click at [790, 268] on circle at bounding box center [787, 273] width 13 height 13
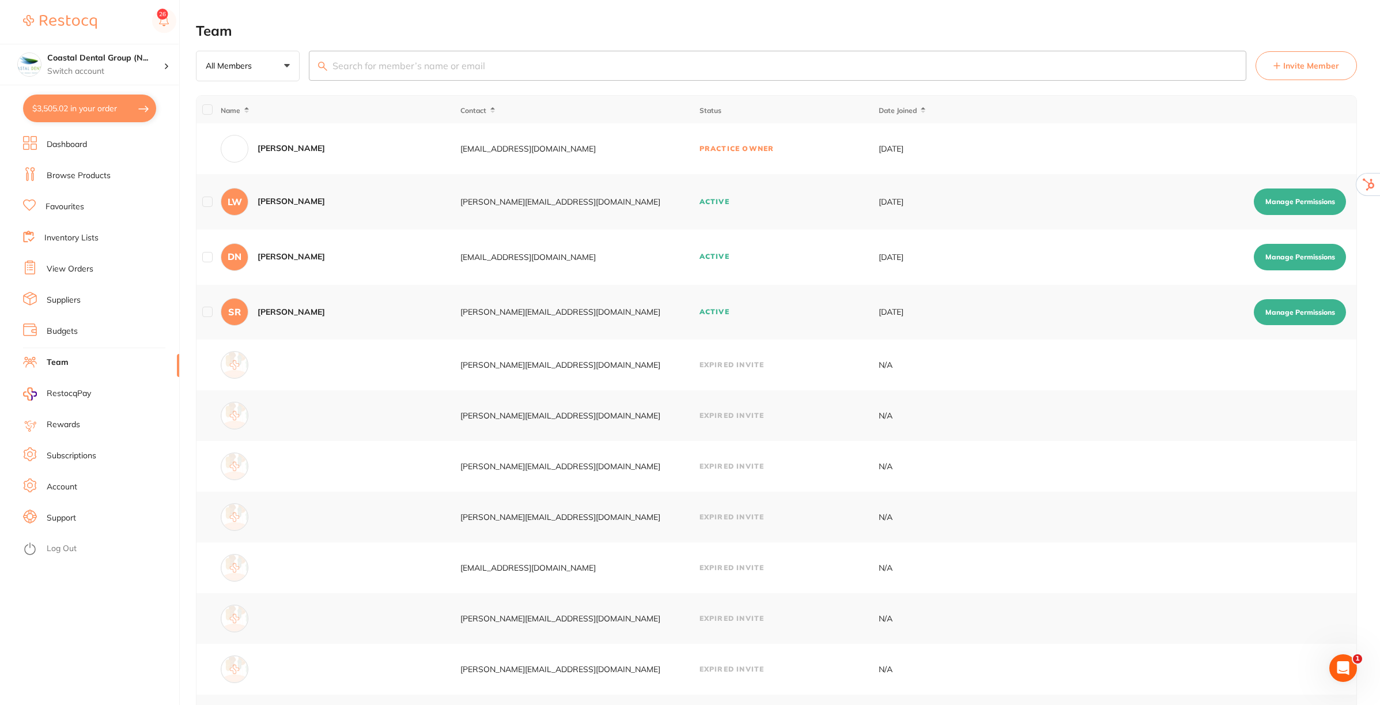
click at [1290, 209] on button "Manage Permissions" at bounding box center [1300, 201] width 92 height 26
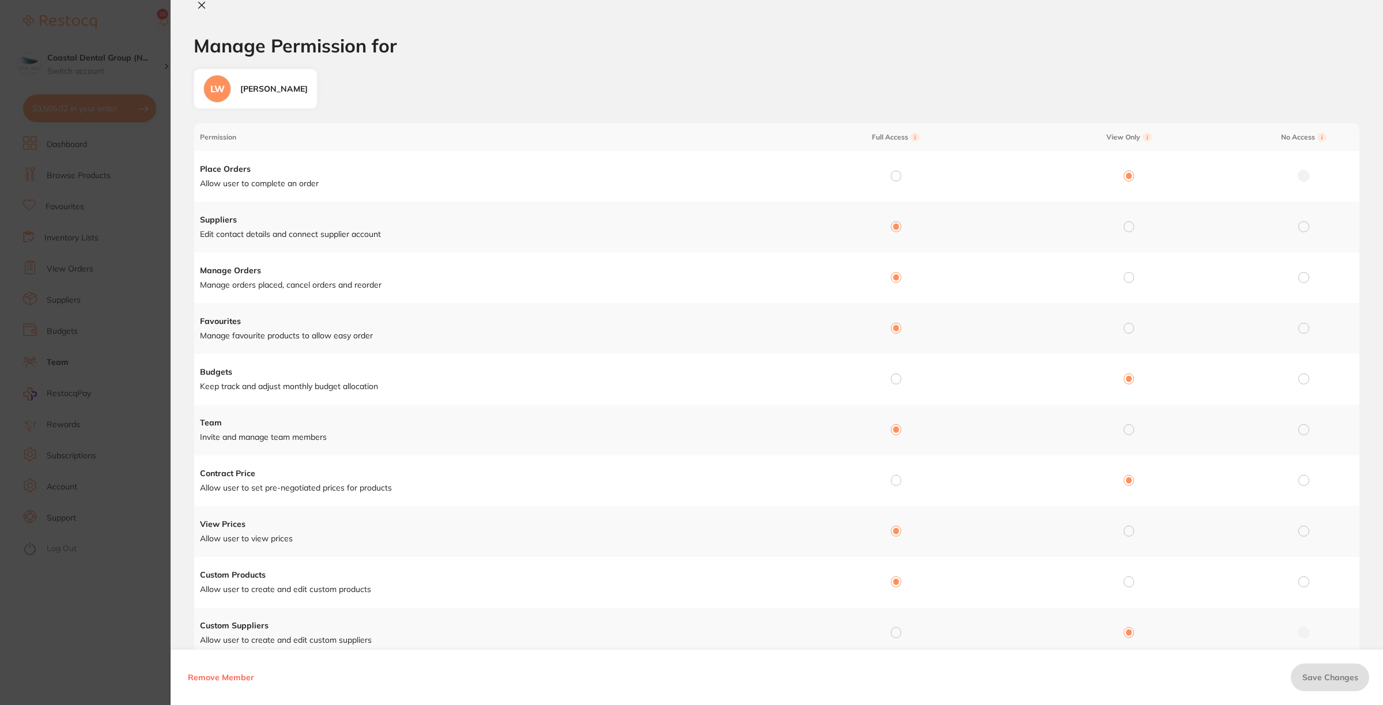
click at [196, 6] on button at bounding box center [202, 6] width 16 height 12
checkbox input "false"
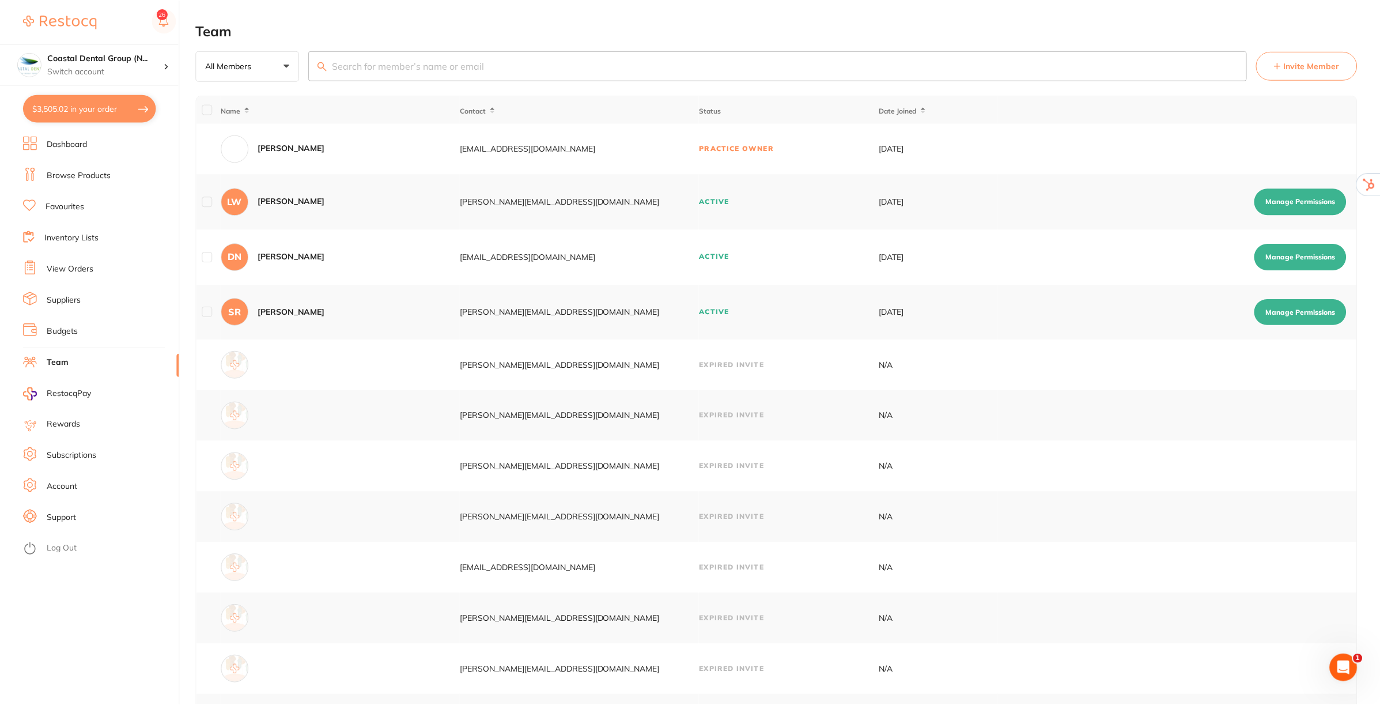
scroll to position [3, 0]
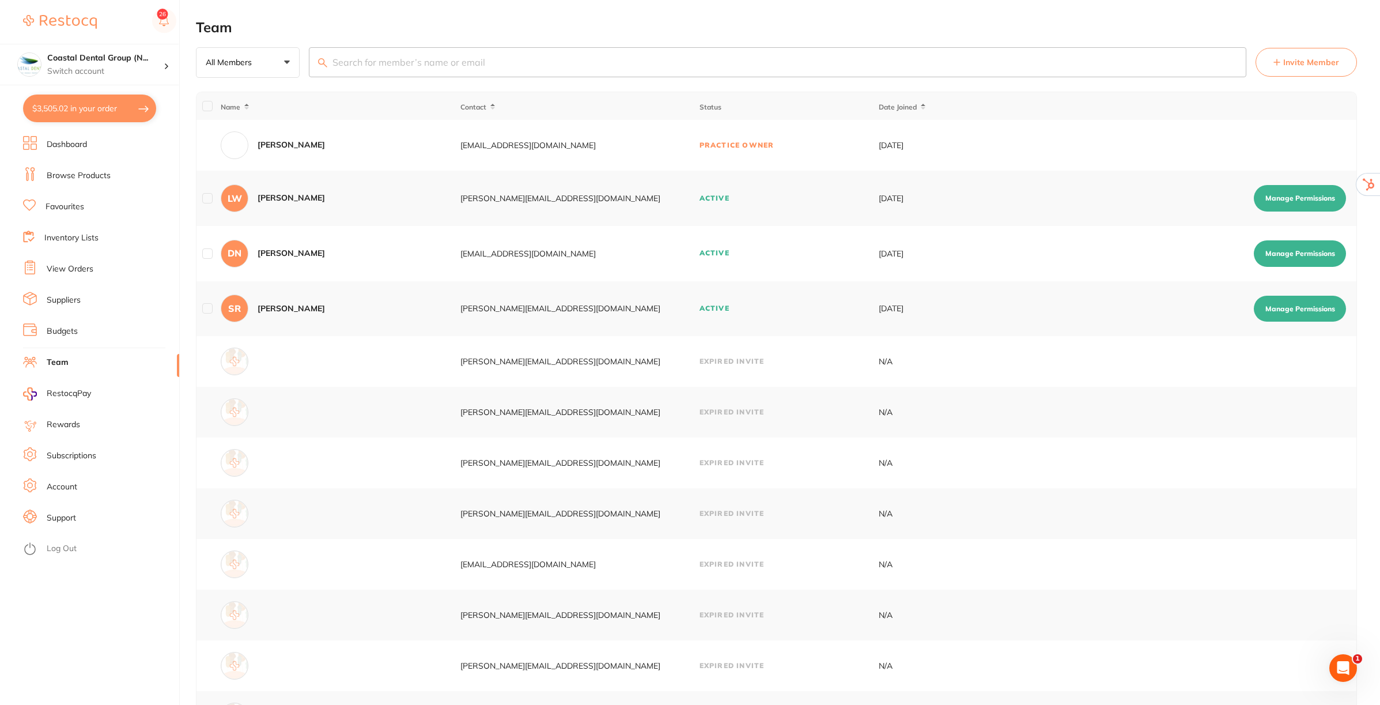
click at [49, 323] on li "Budgets" at bounding box center [101, 331] width 156 height 17
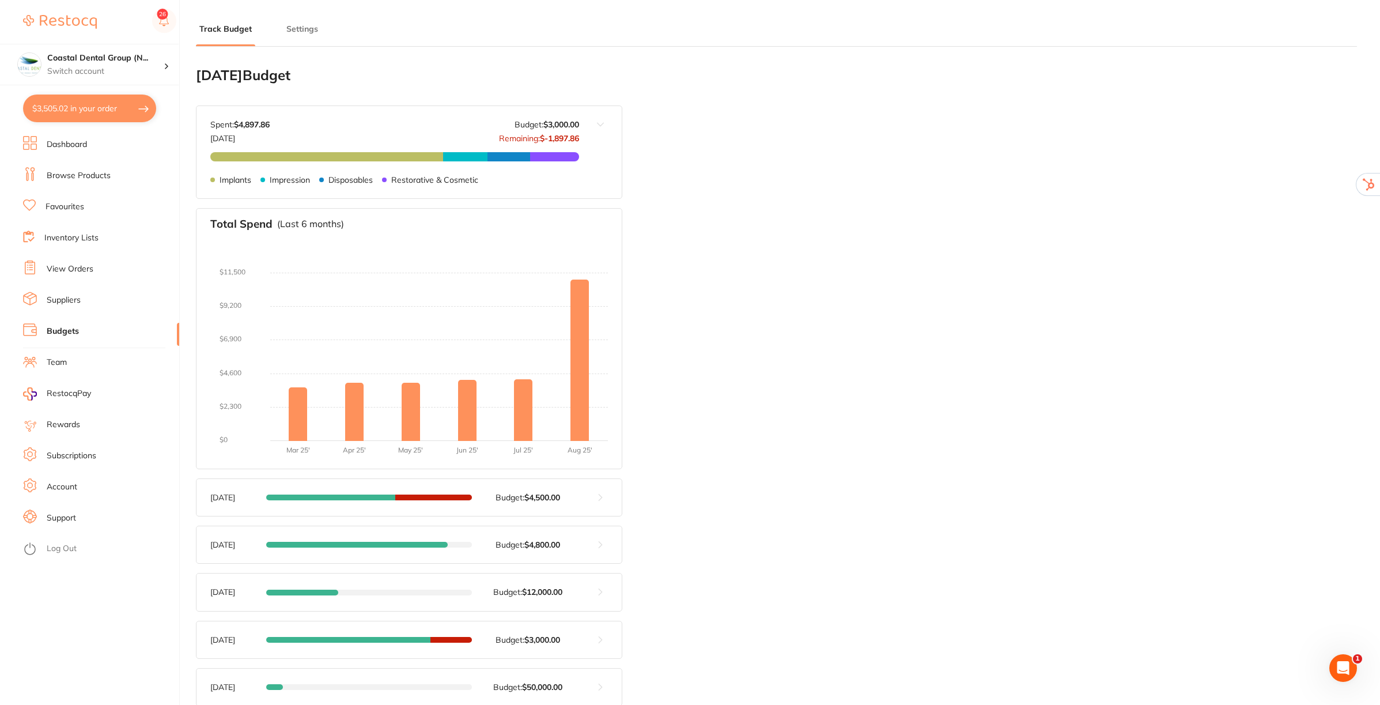
type input "6,000"
type input "3,000"
type input "3.0"
type input "100,000"
type input "3,000"
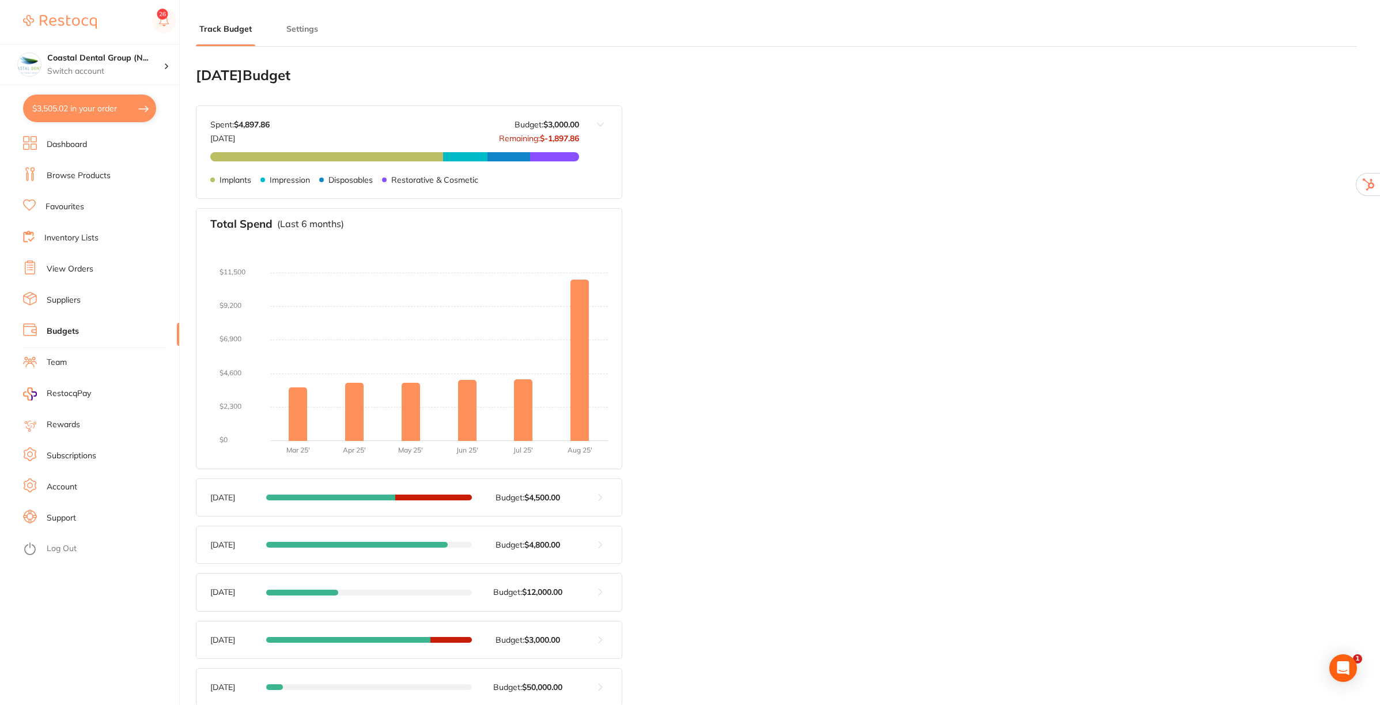
click at [310, 29] on button "Settings" at bounding box center [302, 29] width 39 height 11
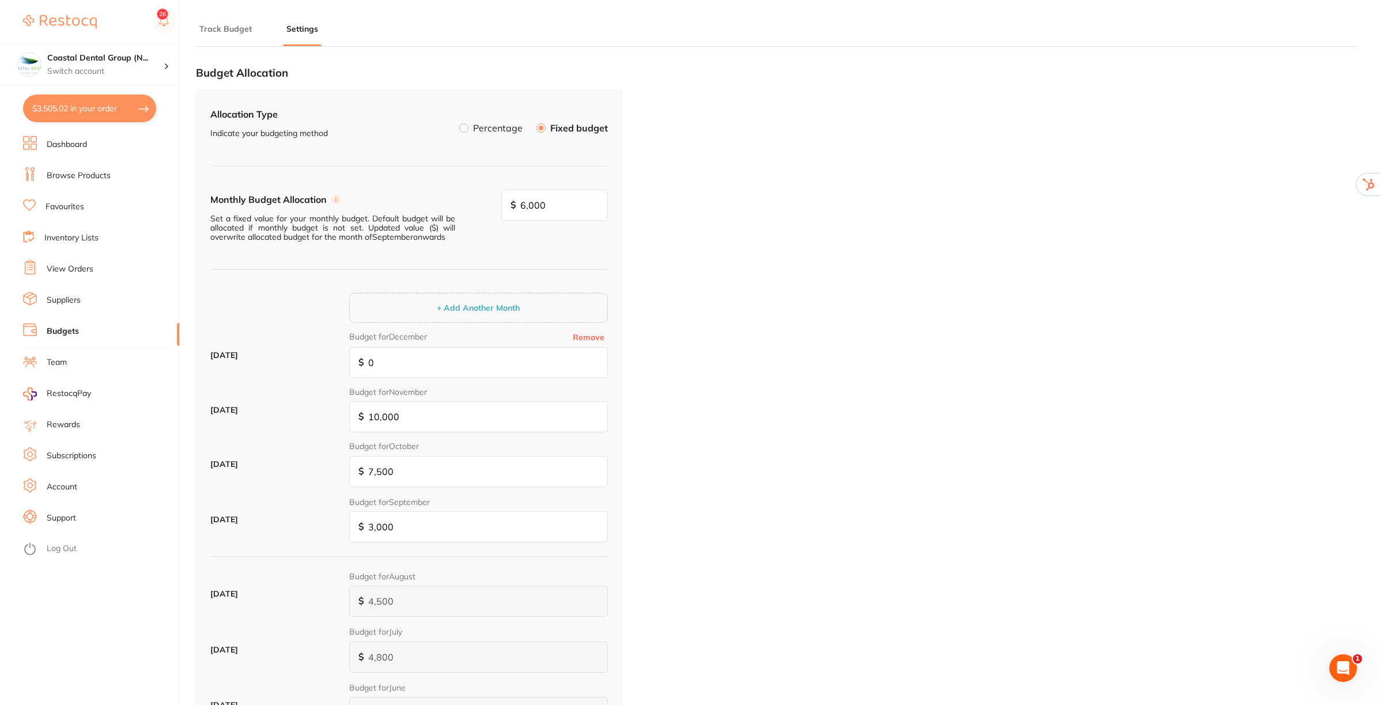
click at [464, 126] on label at bounding box center [463, 127] width 9 height 9
click at [459, 123] on input "Percentage" at bounding box center [459, 123] width 0 height 0
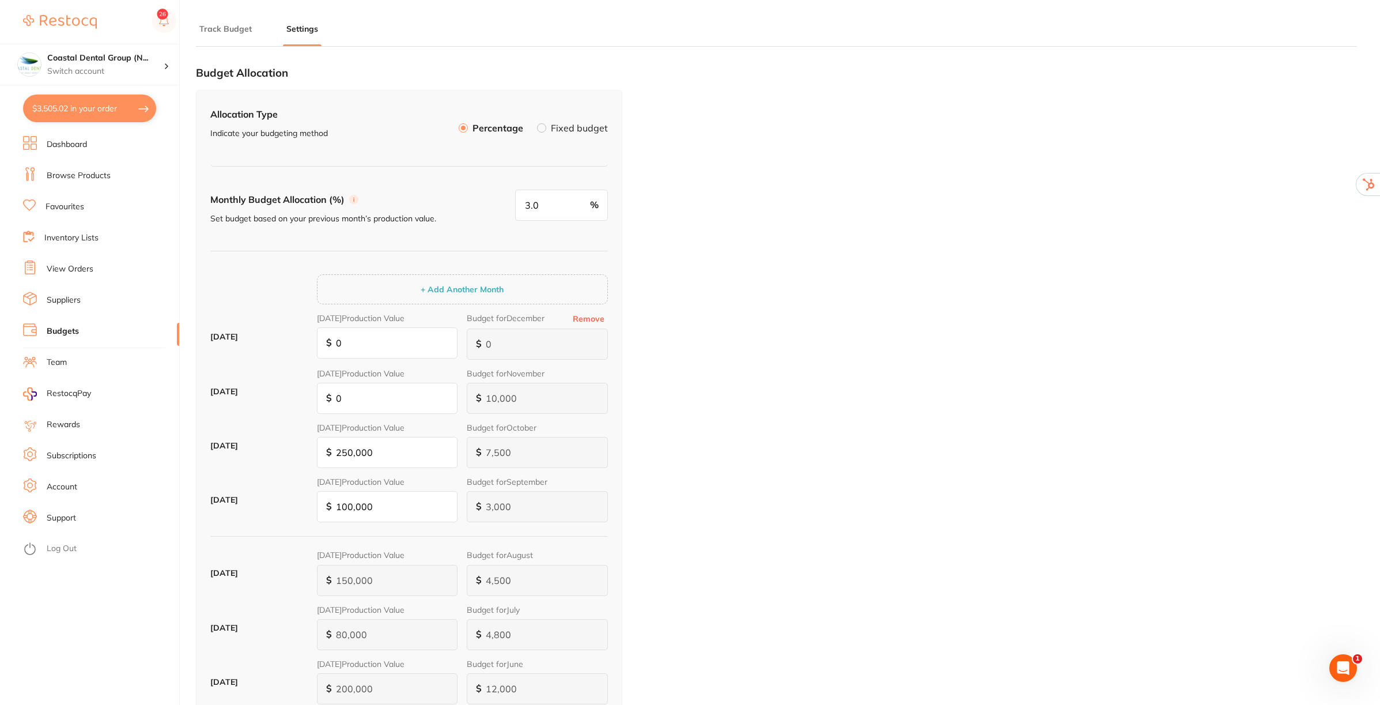
click at [569, 128] on label "Fixed budget" at bounding box center [579, 127] width 57 height 9
click at [537, 123] on input "Fixed budget" at bounding box center [537, 123] width 0 height 0
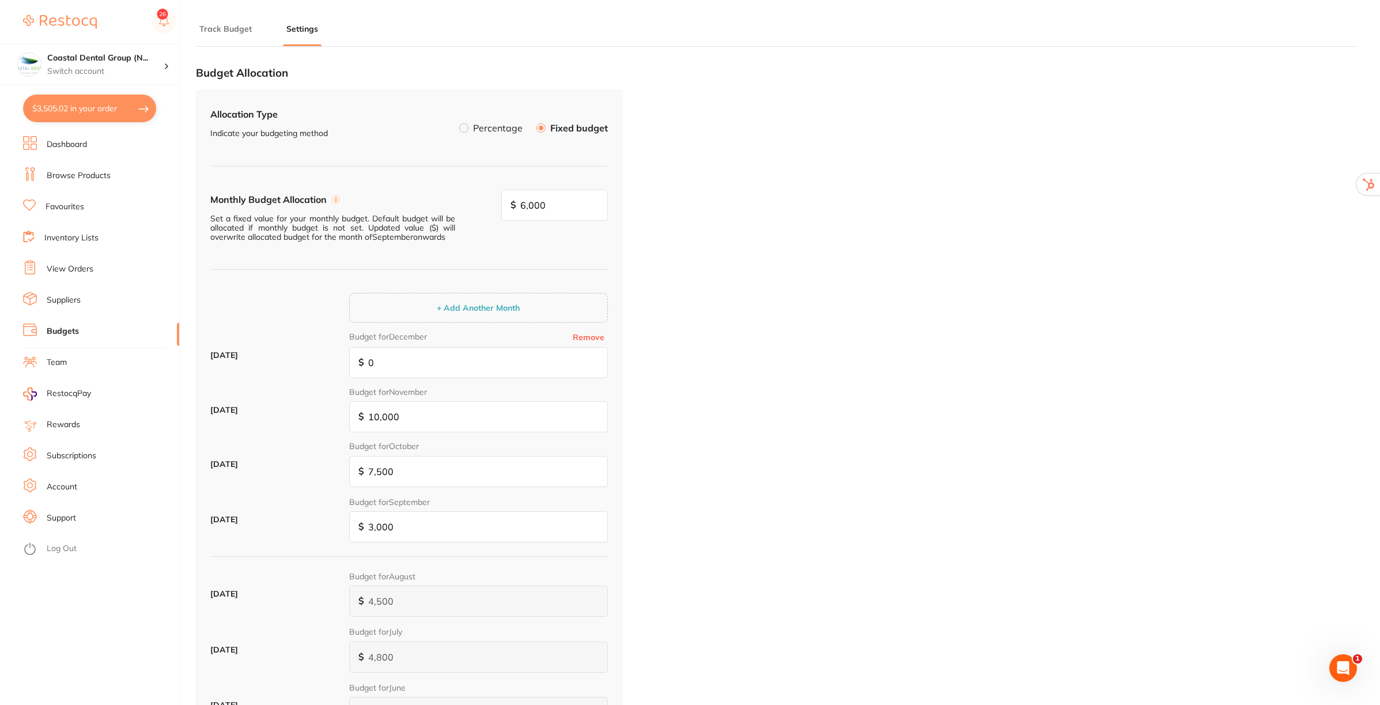
click at [220, 26] on button "Track Budget" at bounding box center [225, 29] width 59 height 11
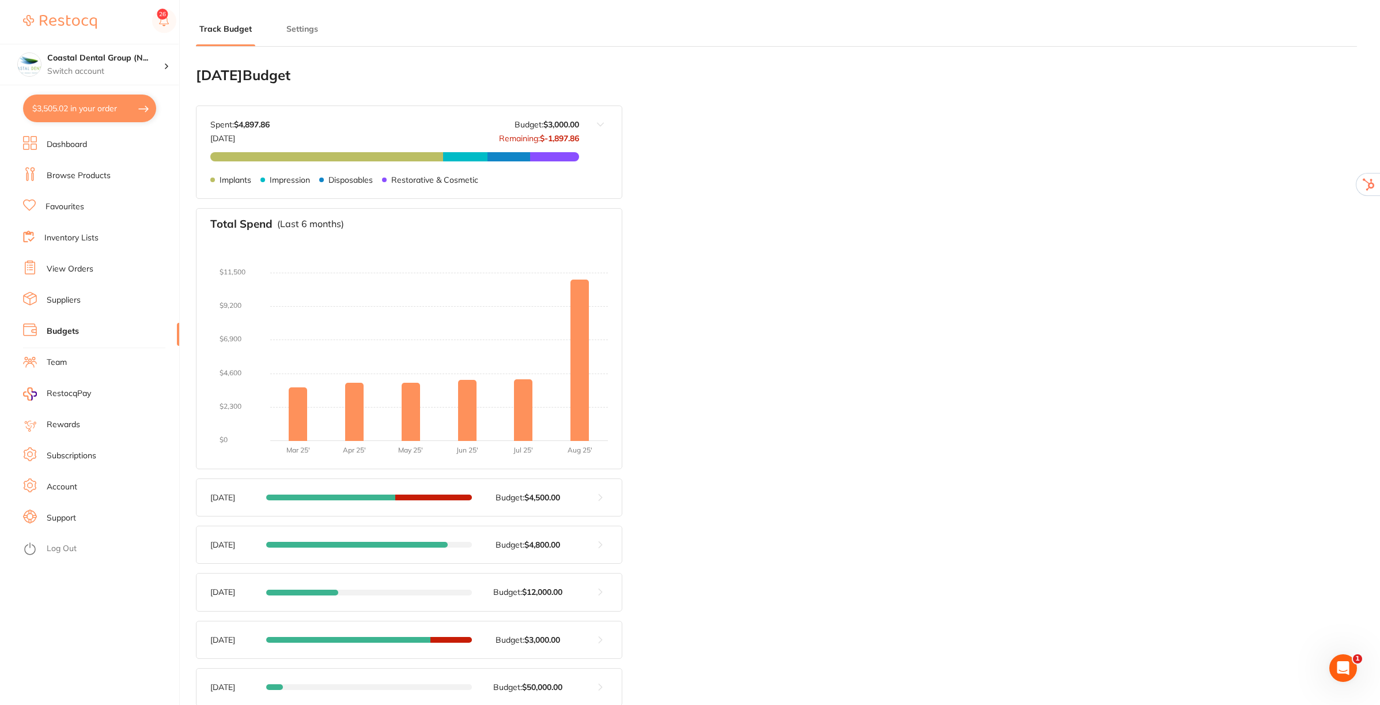
scroll to position [144, 0]
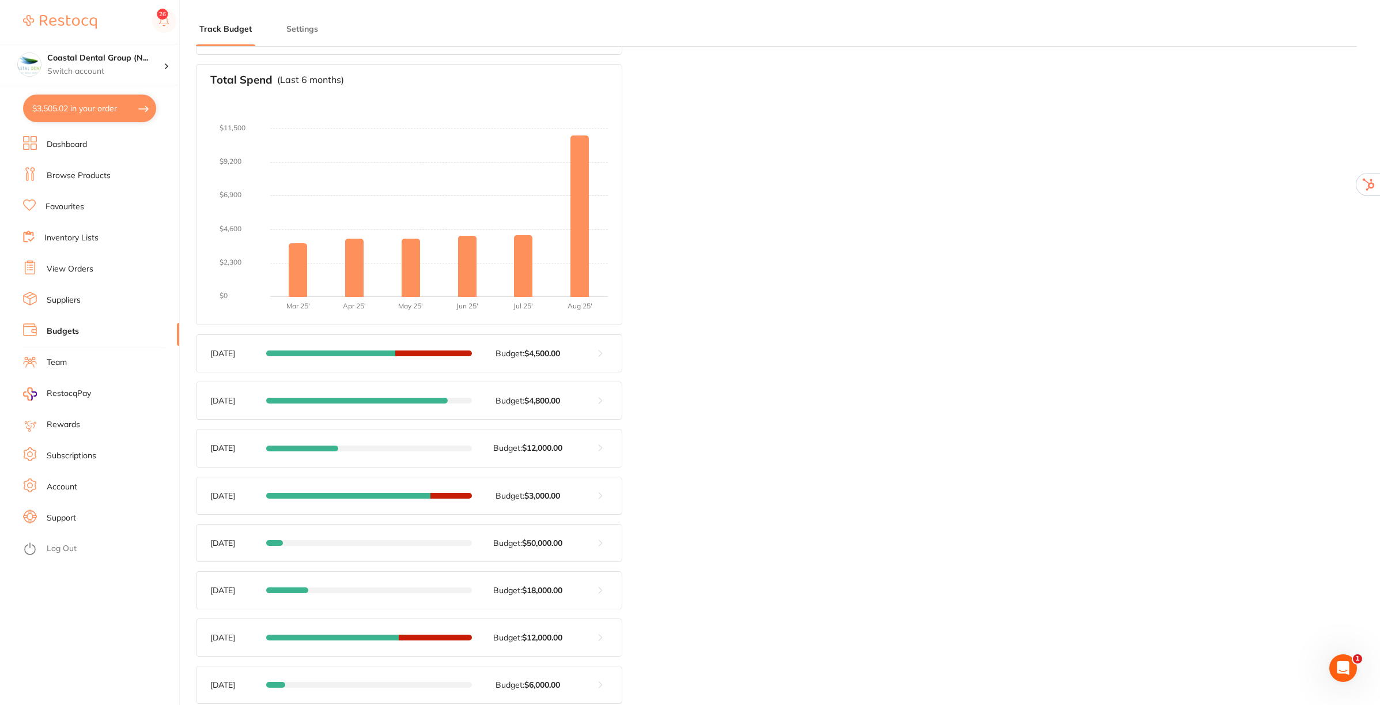
click at [599, 364] on button at bounding box center [600, 353] width 43 height 37
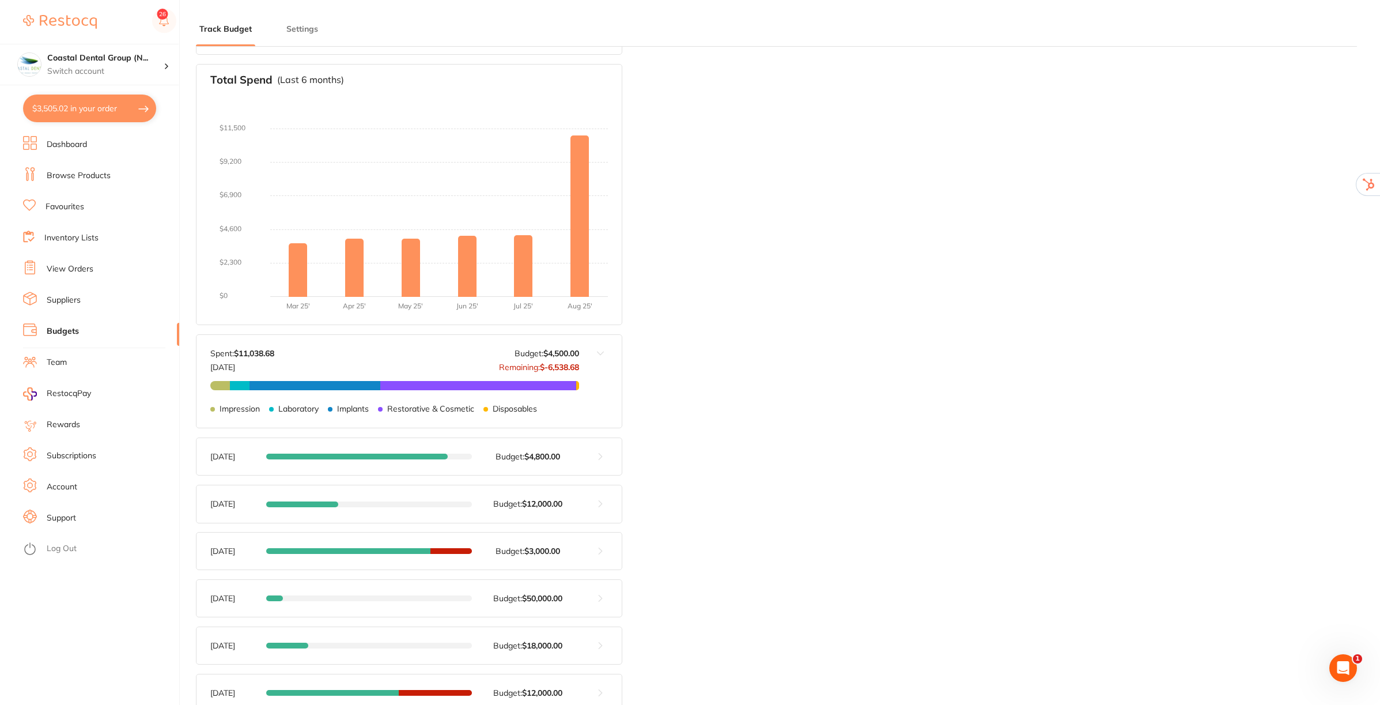
drag, startPoint x: 603, startPoint y: 448, endPoint x: 608, endPoint y: 465, distance: 17.5
click at [603, 449] on button at bounding box center [600, 456] width 43 height 37
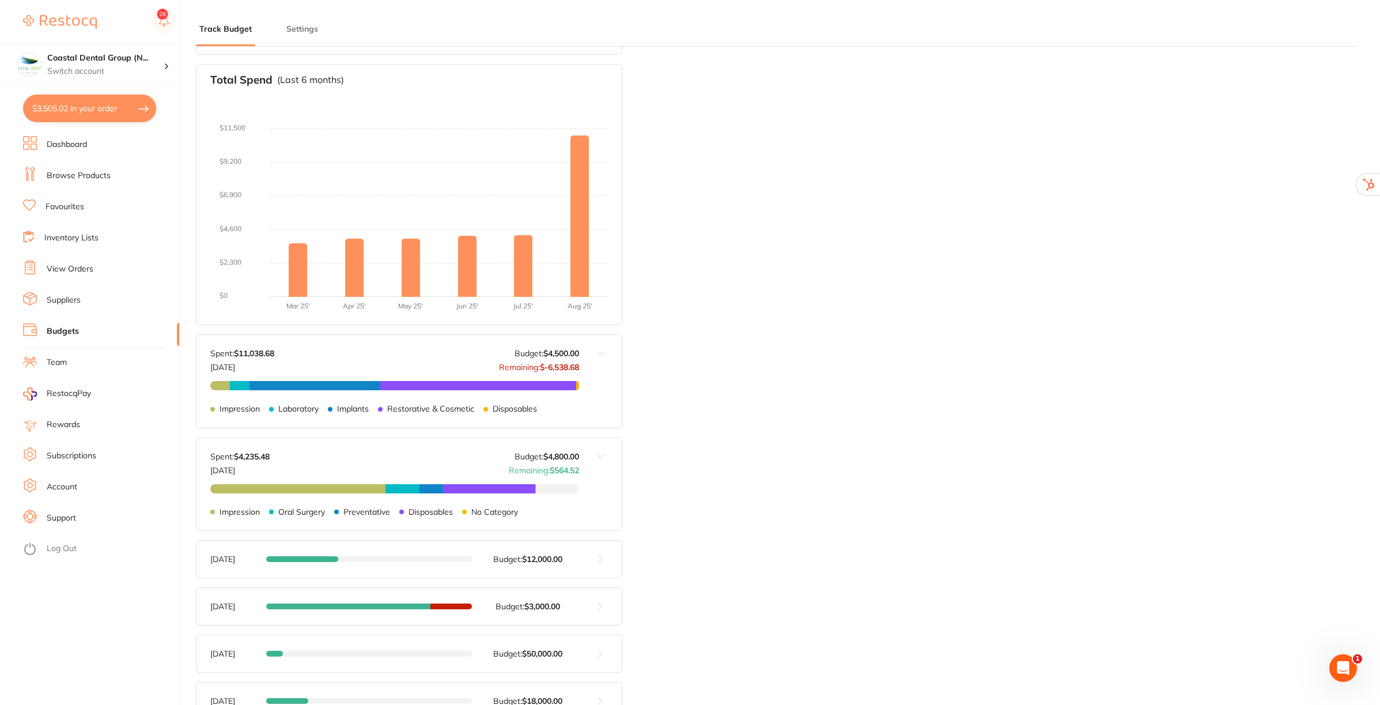
click at [598, 566] on button at bounding box center [600, 558] width 43 height 37
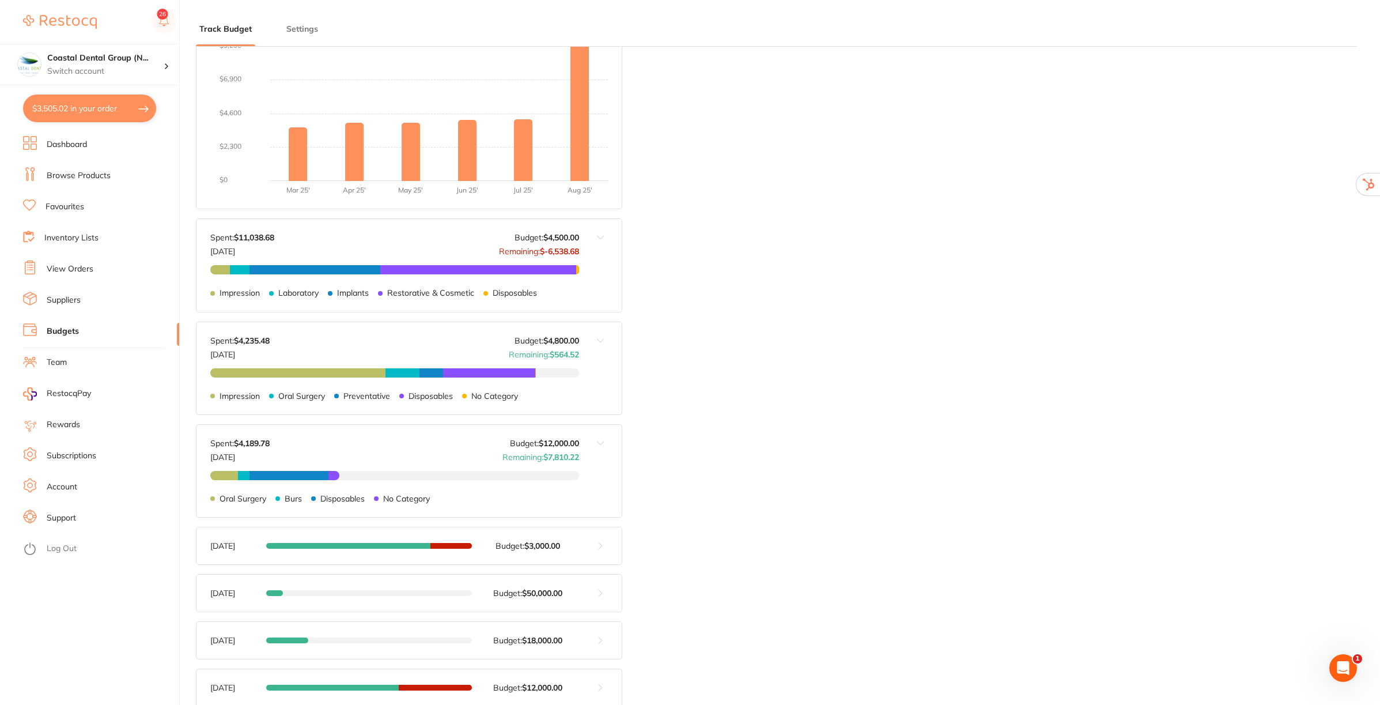
scroll to position [360, 0]
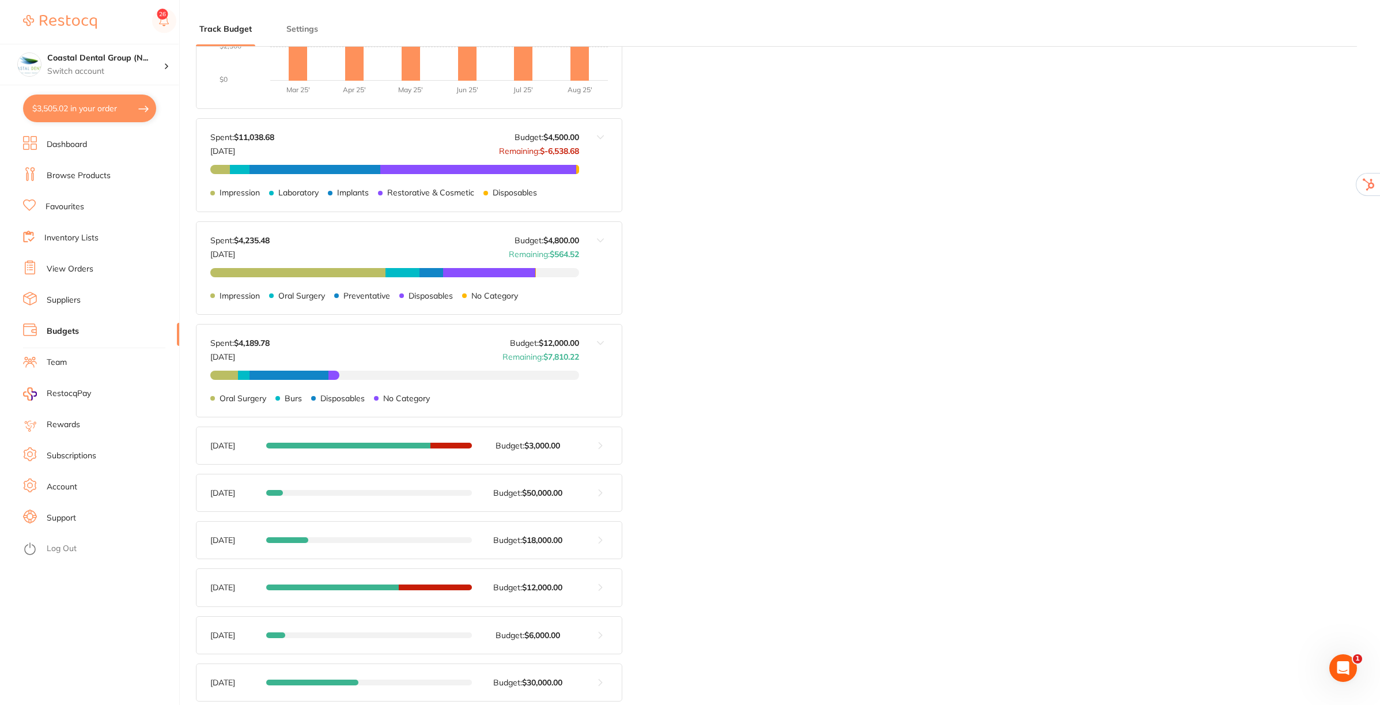
click at [589, 442] on button at bounding box center [600, 445] width 43 height 37
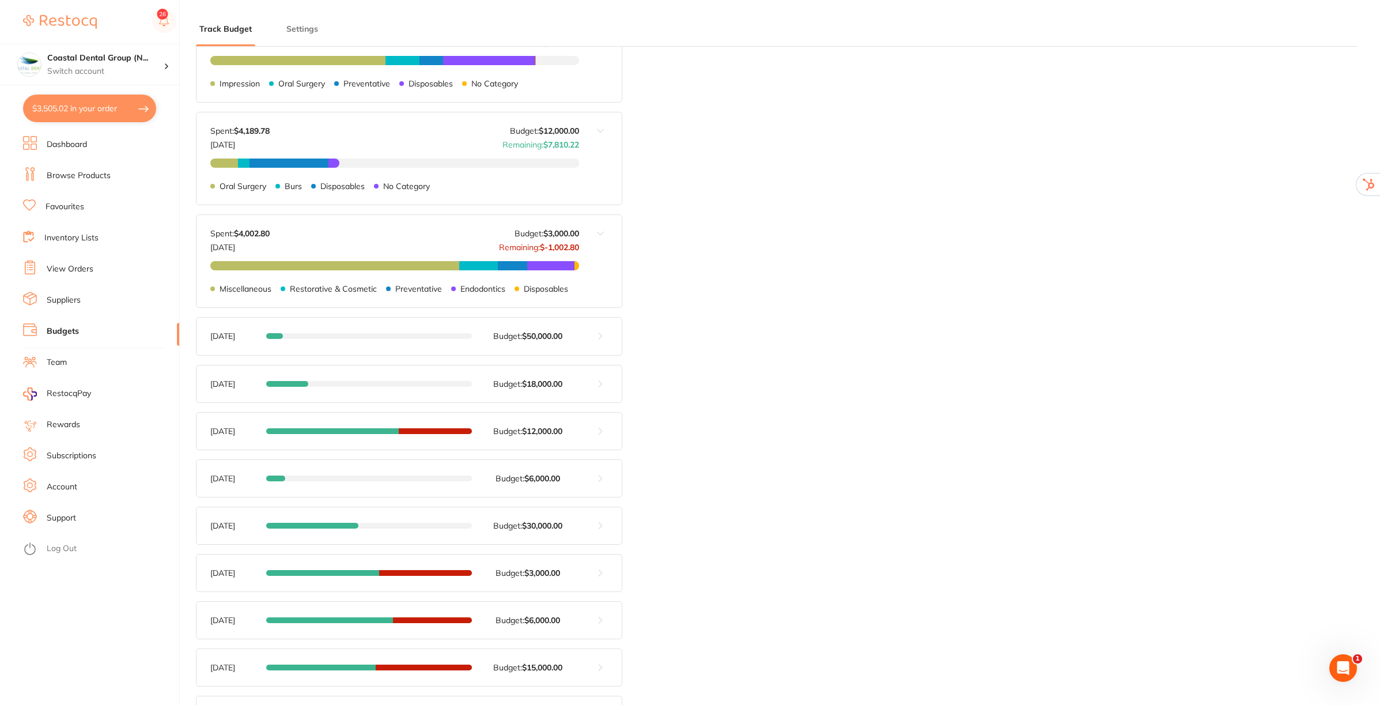
scroll to position [576, 0]
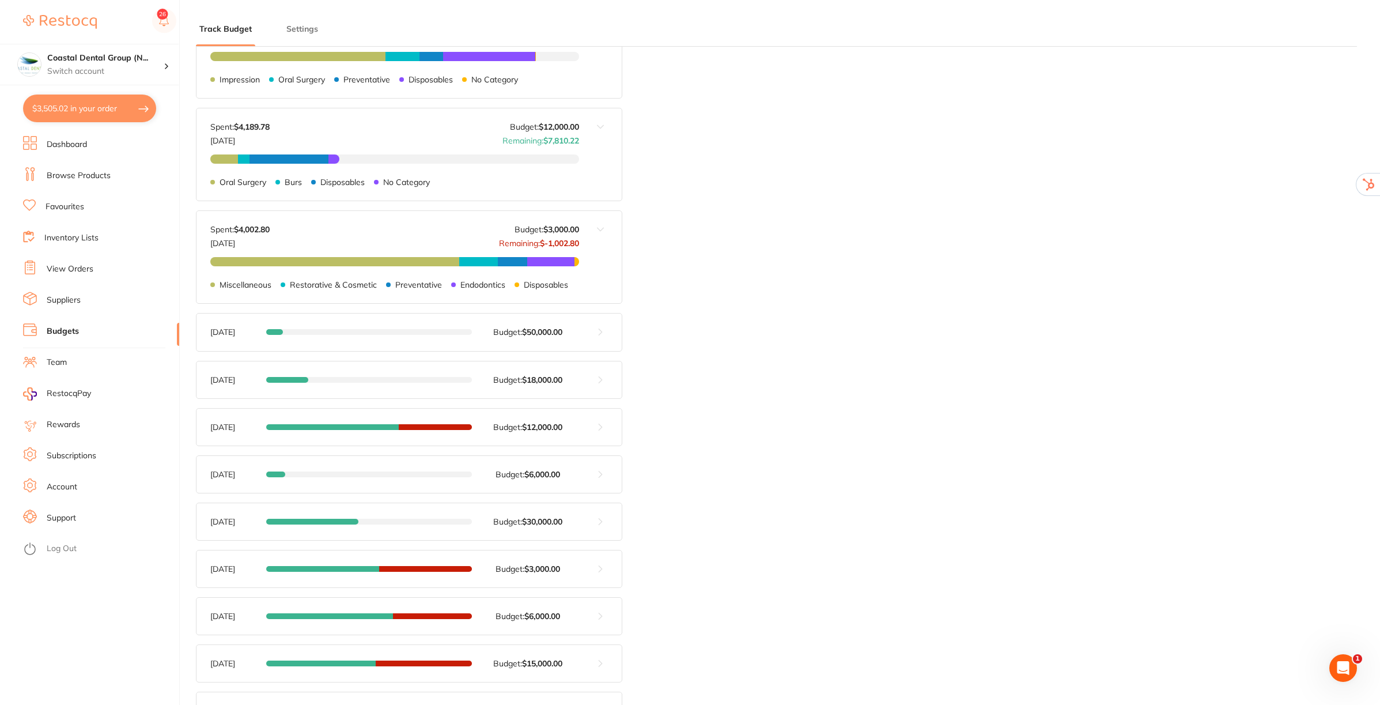
click at [609, 324] on button at bounding box center [600, 331] width 43 height 37
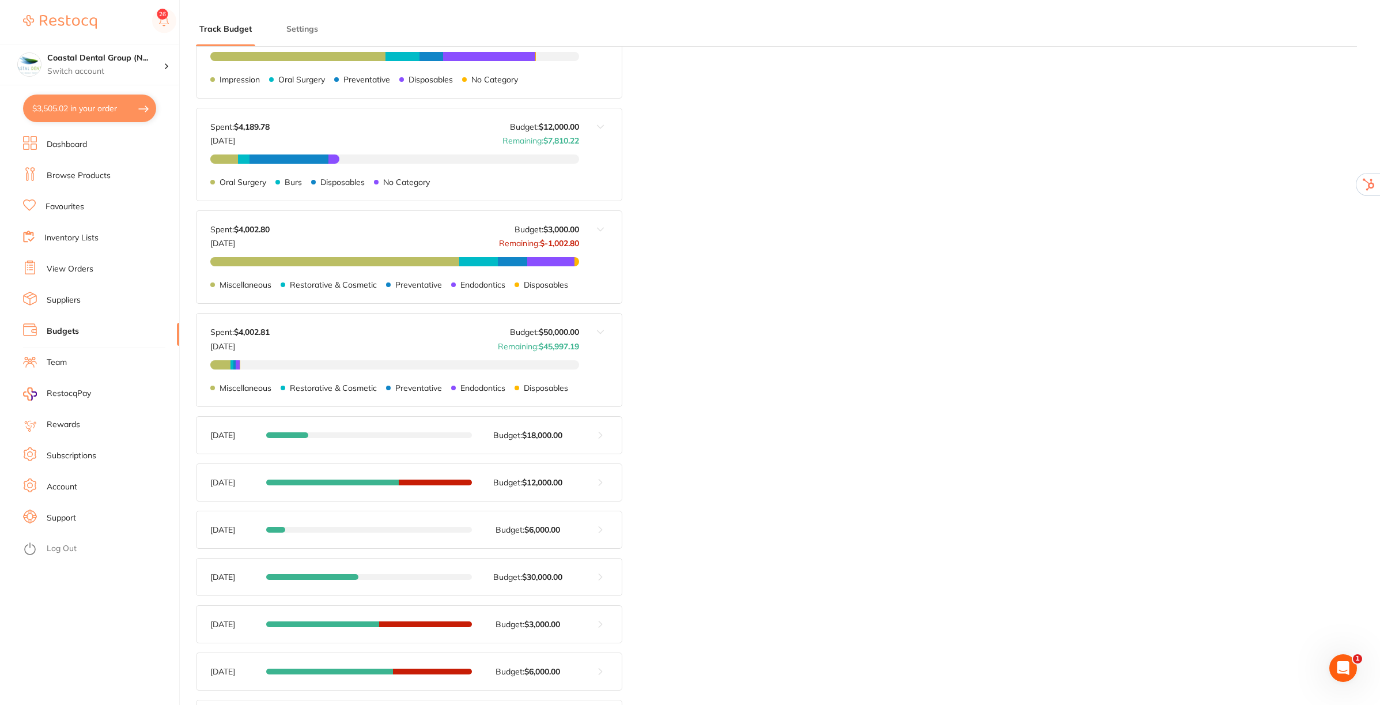
drag, startPoint x: 600, startPoint y: 481, endPoint x: 604, endPoint y: 491, distance: 10.4
click at [601, 483] on button at bounding box center [600, 482] width 43 height 37
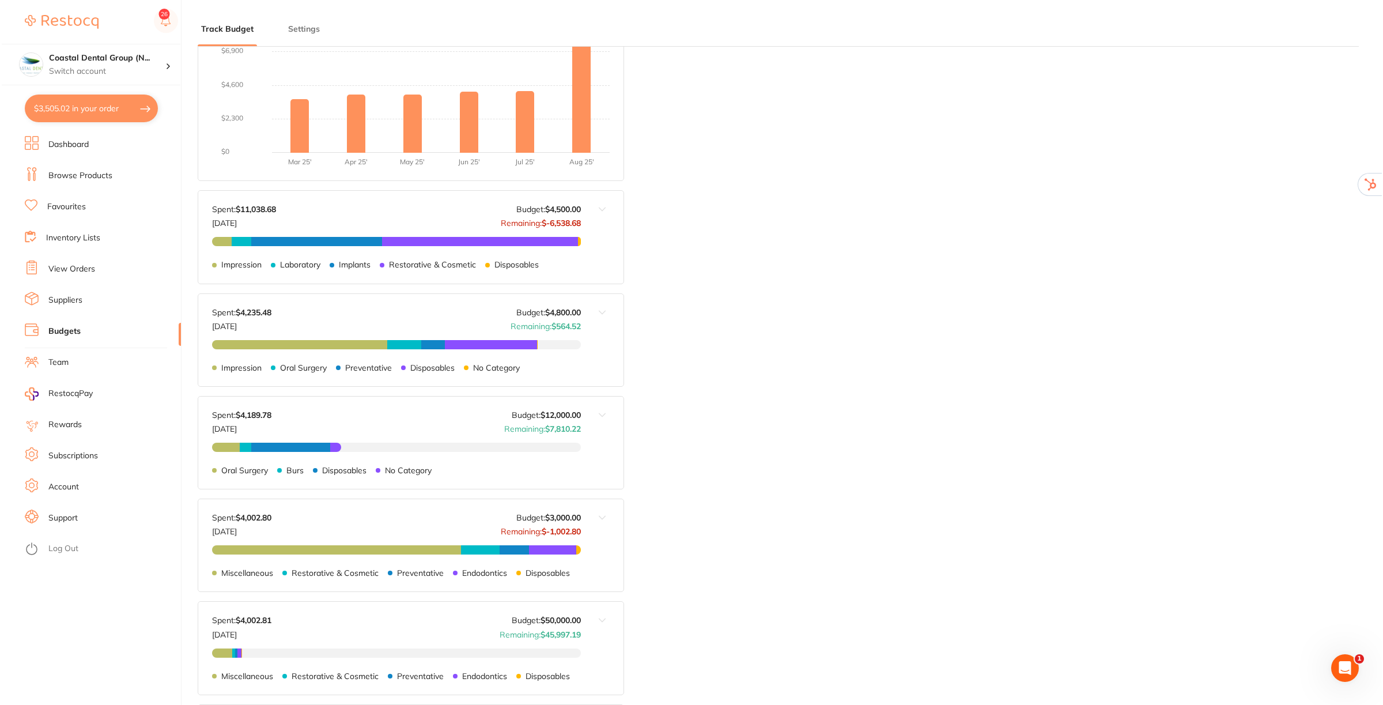
scroll to position [0, 0]
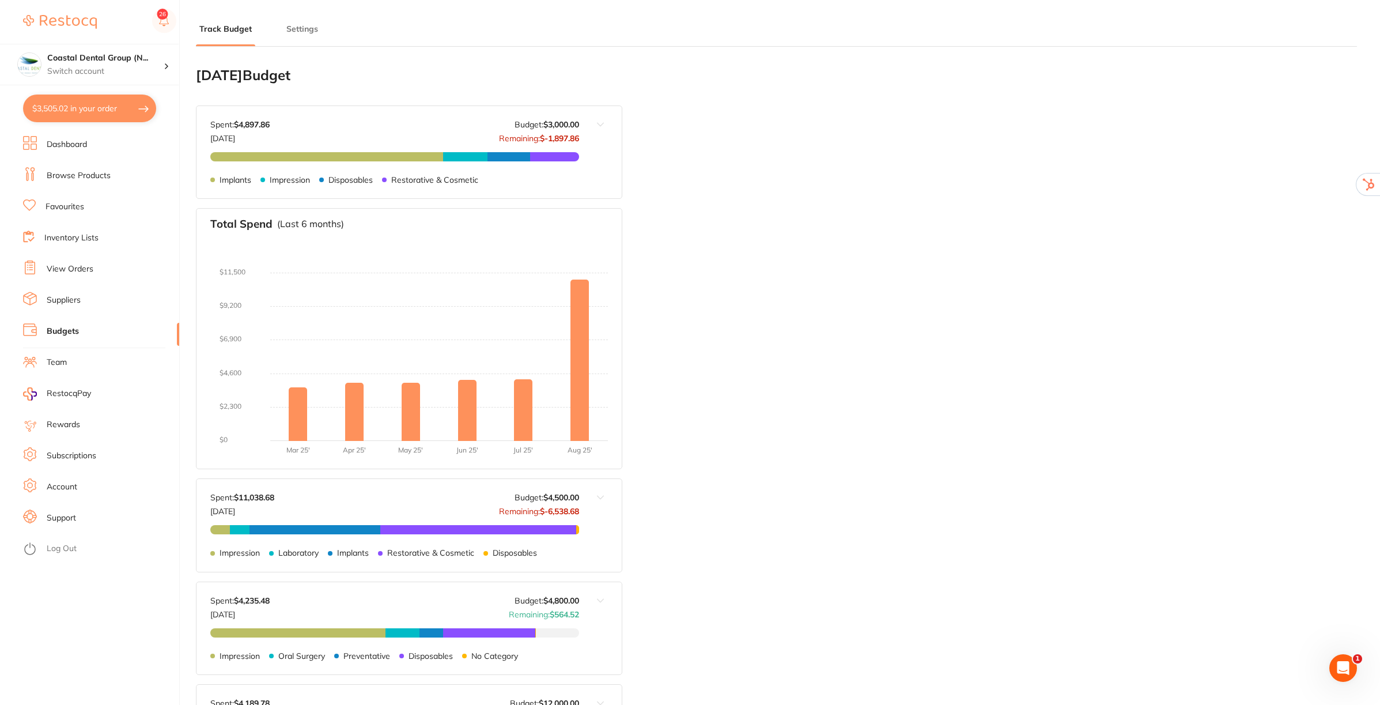
click at [58, 301] on link "Suppliers" at bounding box center [64, 300] width 34 height 12
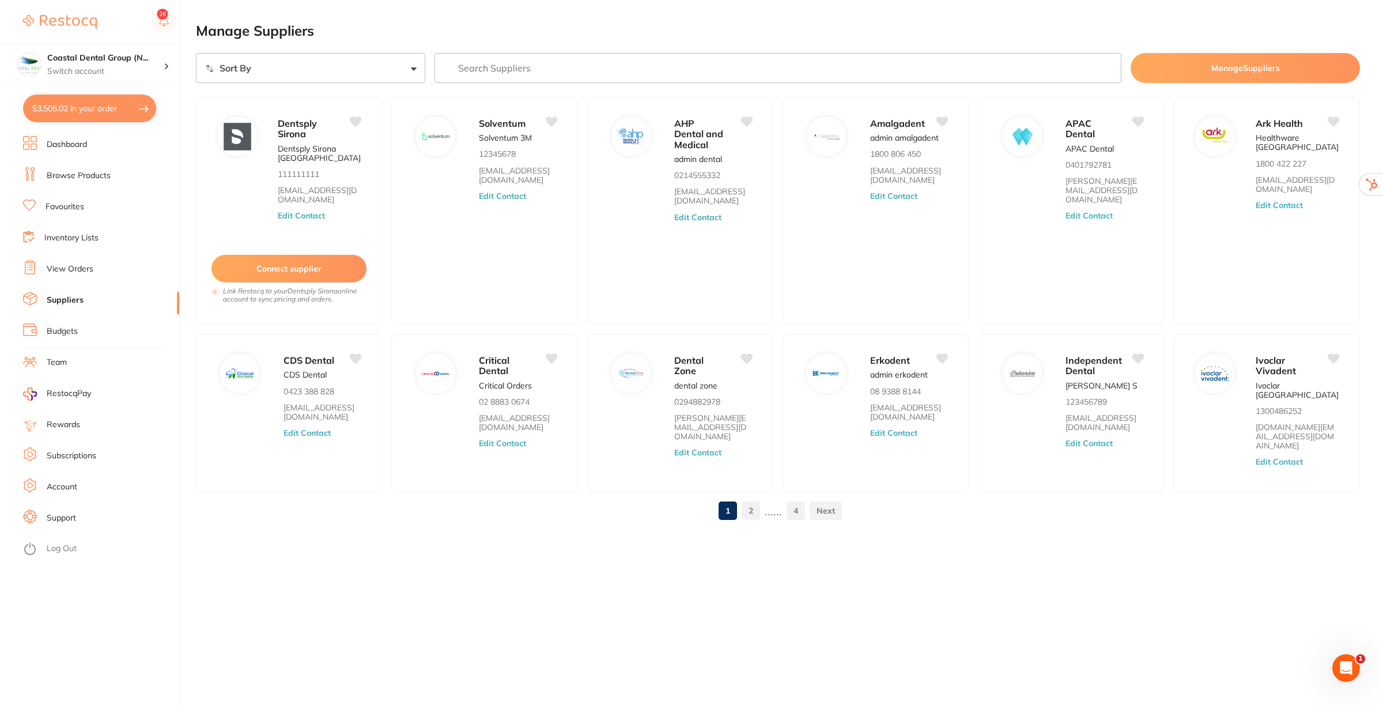
click at [62, 205] on link "Favourites" at bounding box center [65, 207] width 39 height 12
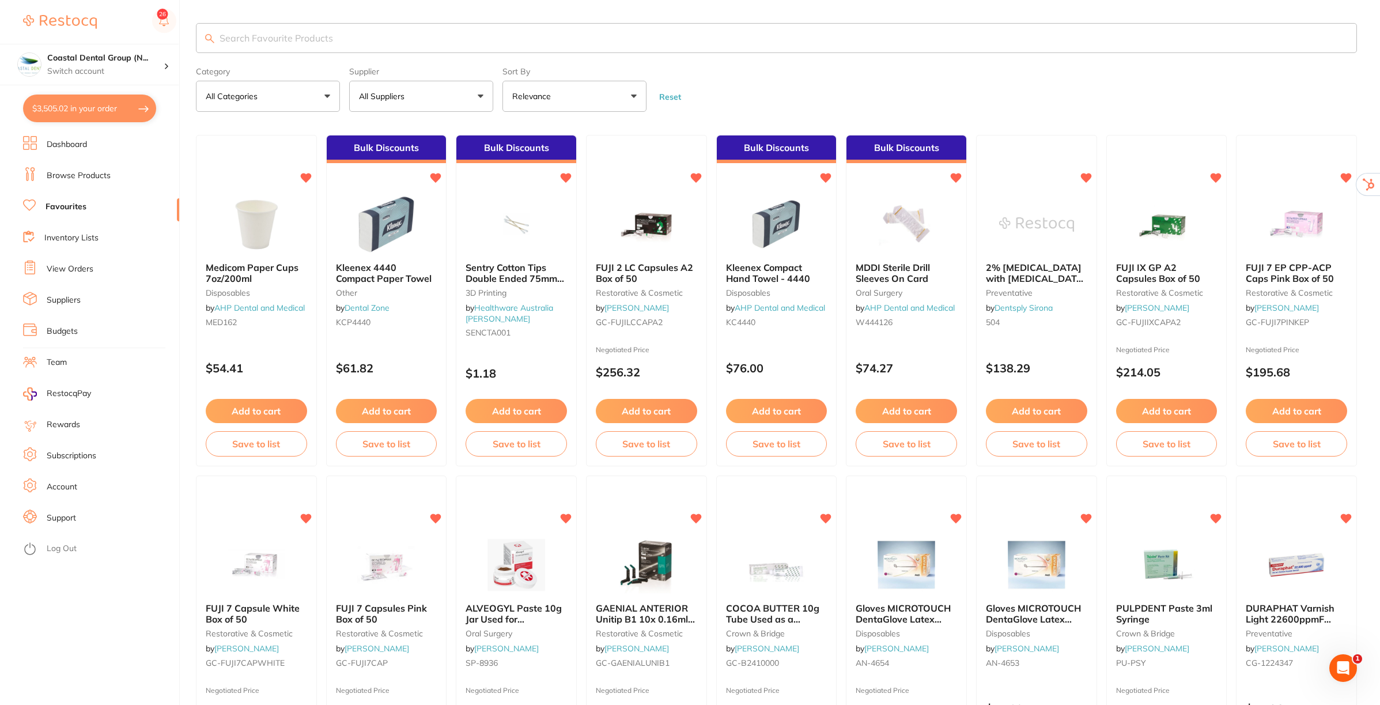
click at [81, 171] on link "Browse Products" at bounding box center [79, 176] width 64 height 12
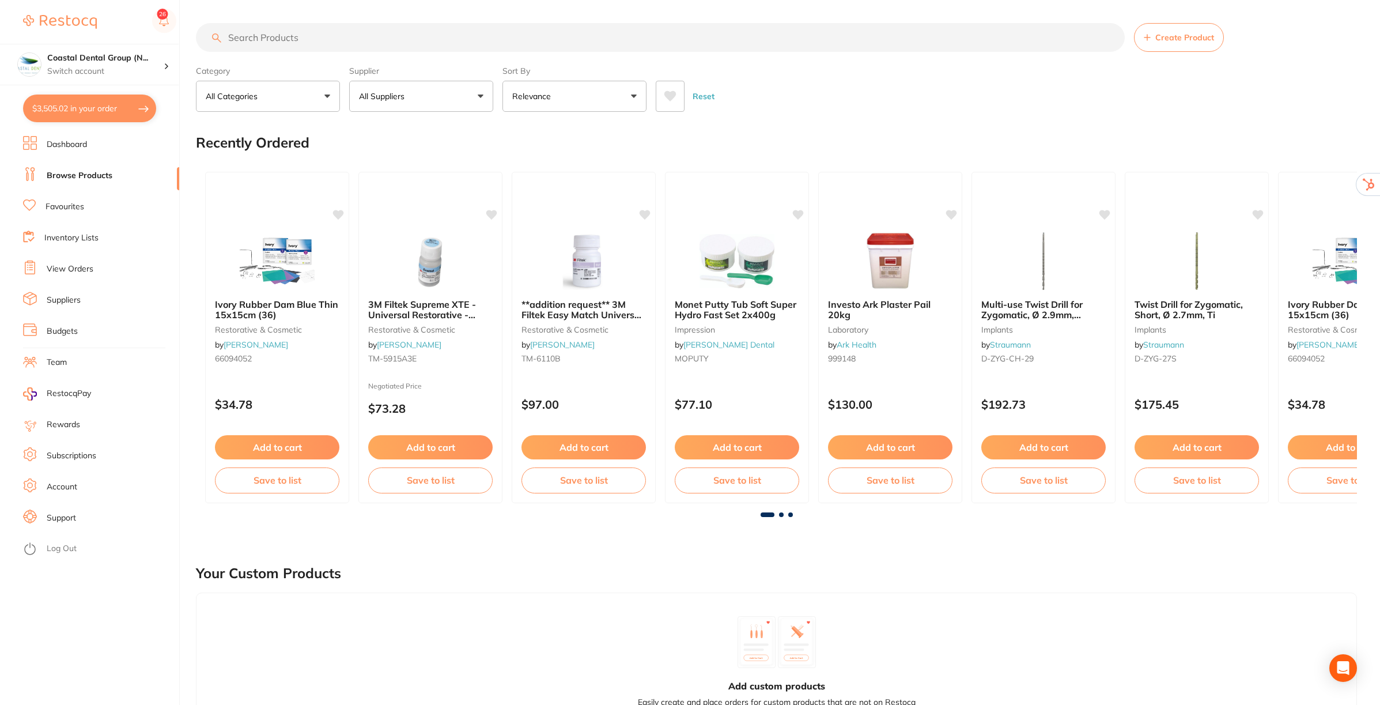
click at [678, 33] on input "search" at bounding box center [660, 37] width 929 height 29
click at [528, 33] on input "search" at bounding box center [660, 37] width 929 height 29
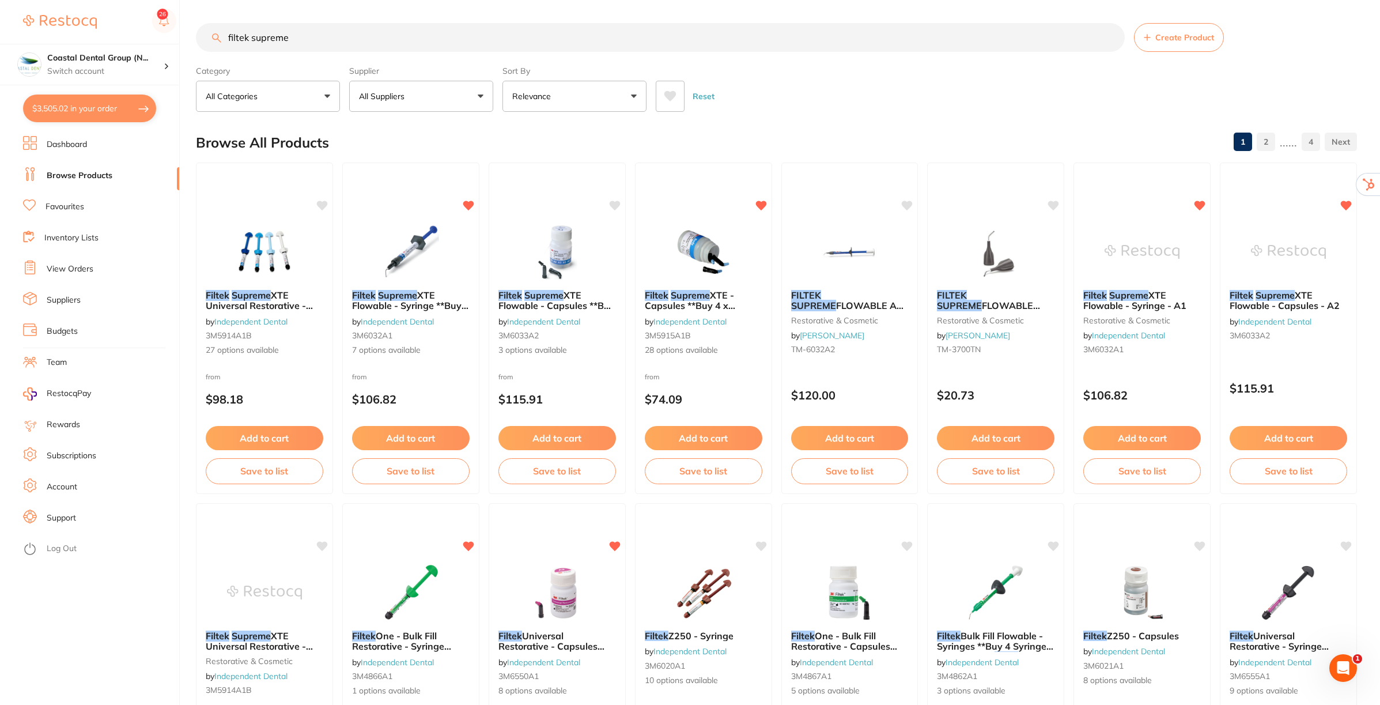
click at [321, 43] on input "filtek supreme" at bounding box center [660, 37] width 929 height 29
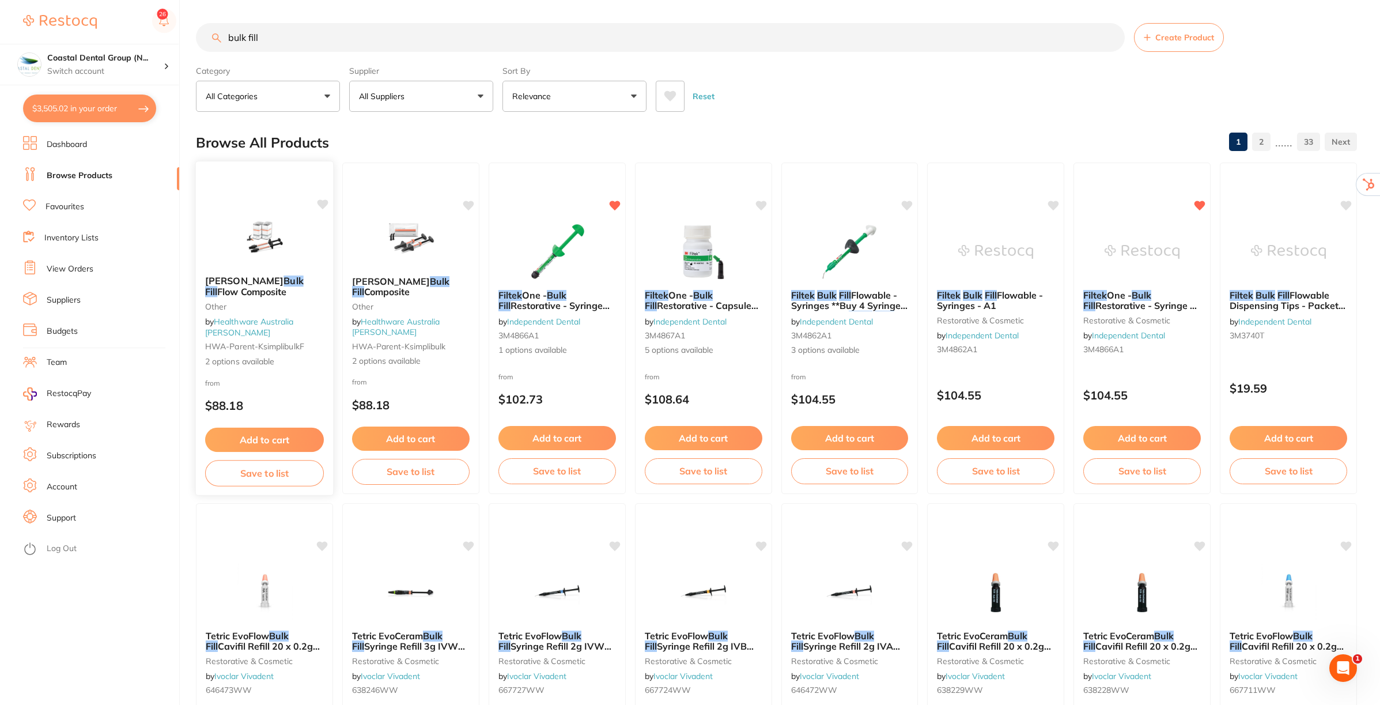
type input "bulk fill"
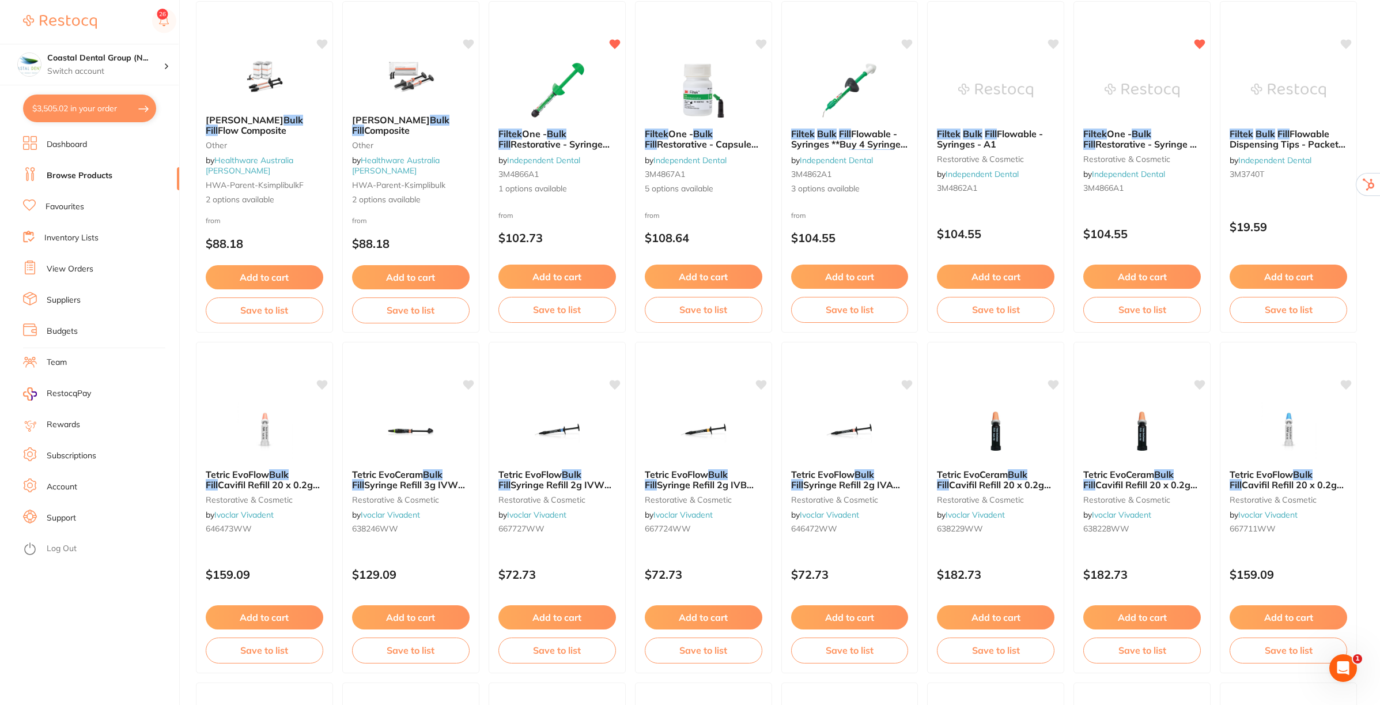
scroll to position [216, 0]
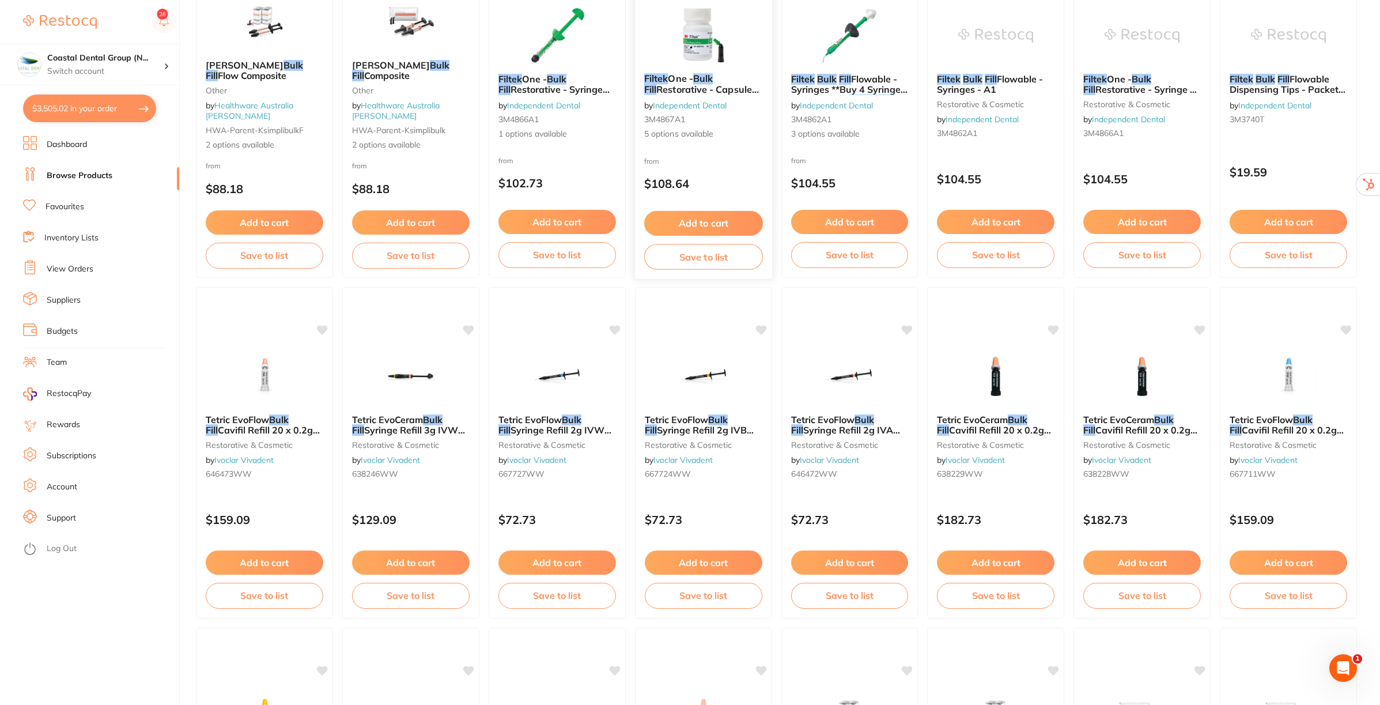
click at [687, 94] on span "Restorative - Capsules **Buy 4 x Capsules ** Receive 1 x" at bounding box center [701, 100] width 115 height 33
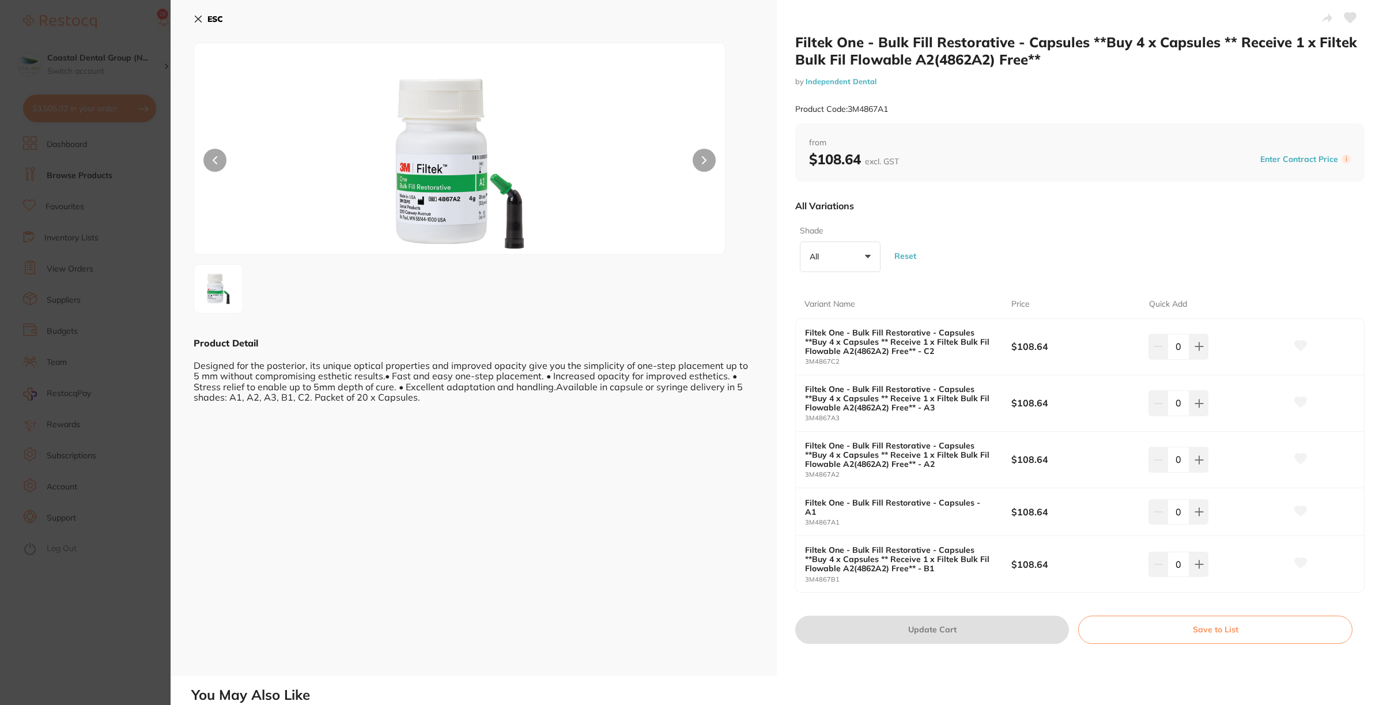
click at [1299, 346] on icon at bounding box center [1300, 345] width 12 height 10
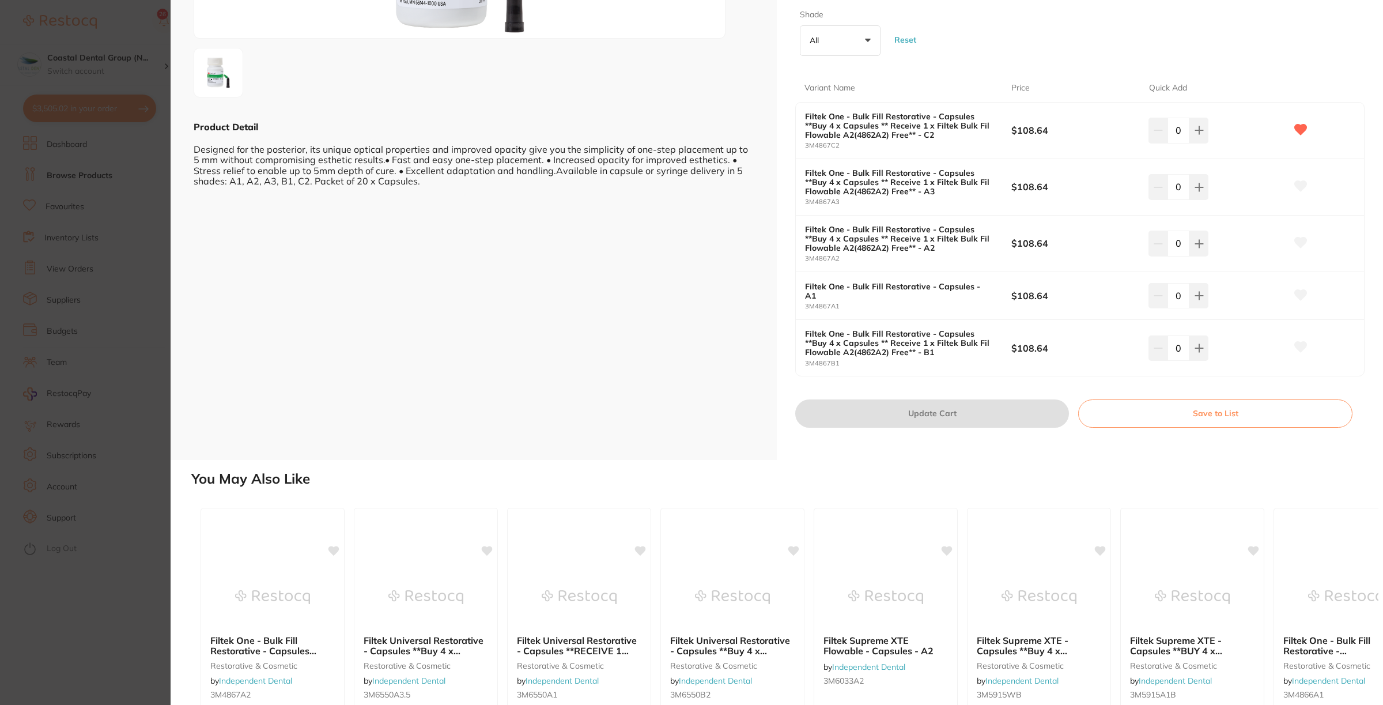
click at [1300, 347] on icon at bounding box center [1300, 347] width 12 height 10
click at [1195, 346] on icon at bounding box center [1198, 347] width 9 height 9
type input "1"
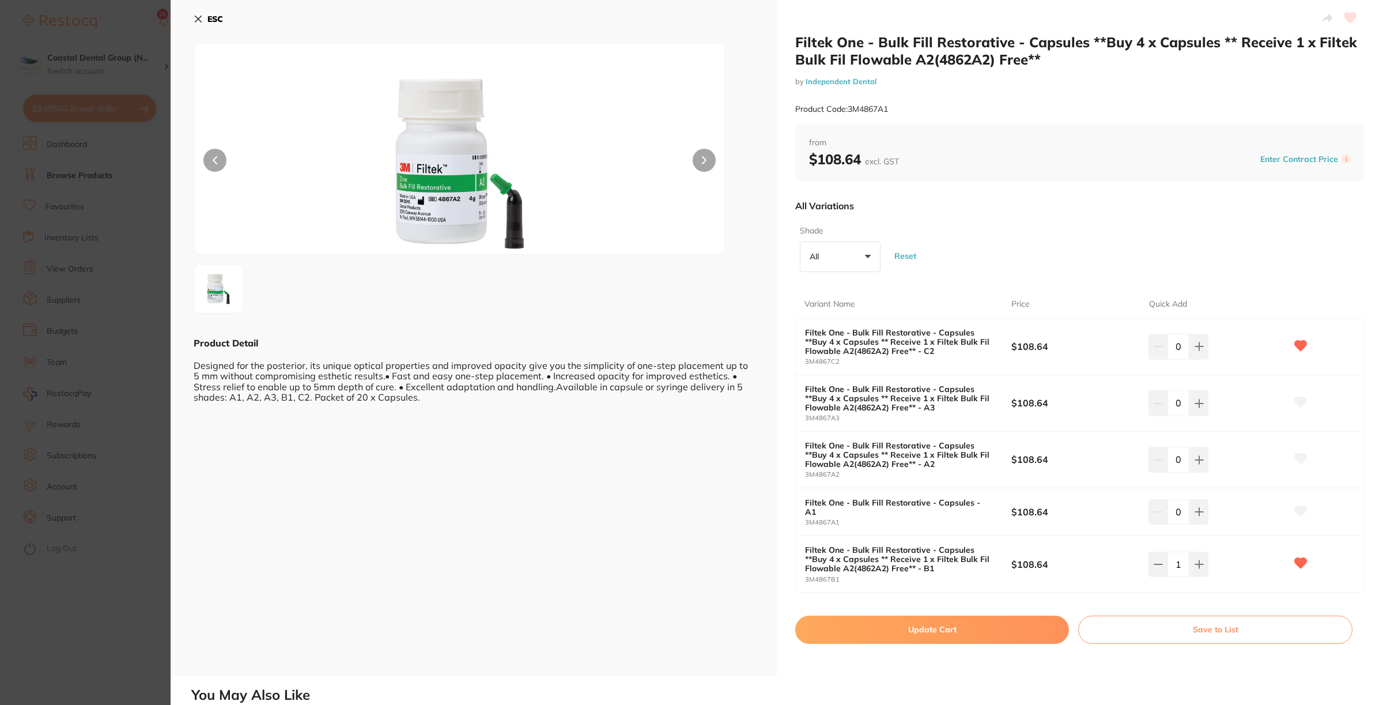
scroll to position [0, 0]
click at [200, 17] on icon at bounding box center [198, 19] width 6 height 6
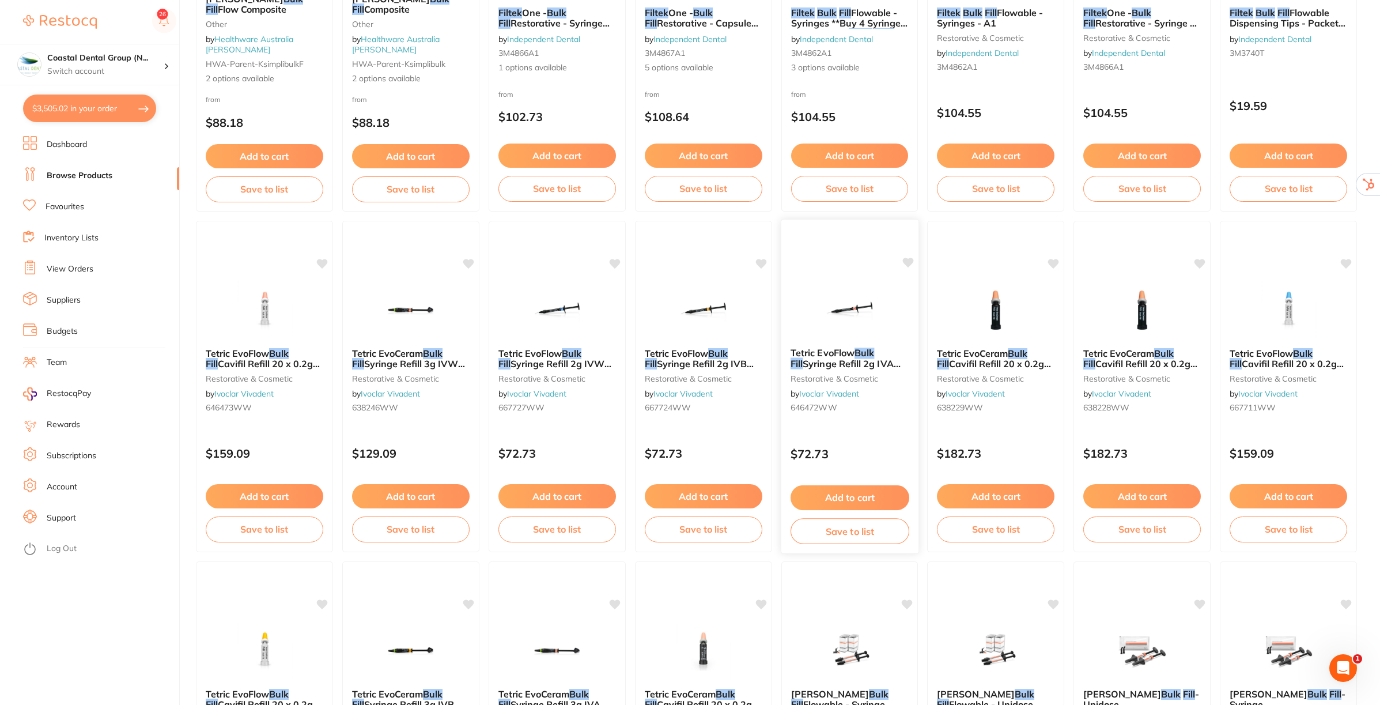
scroll to position [504, 0]
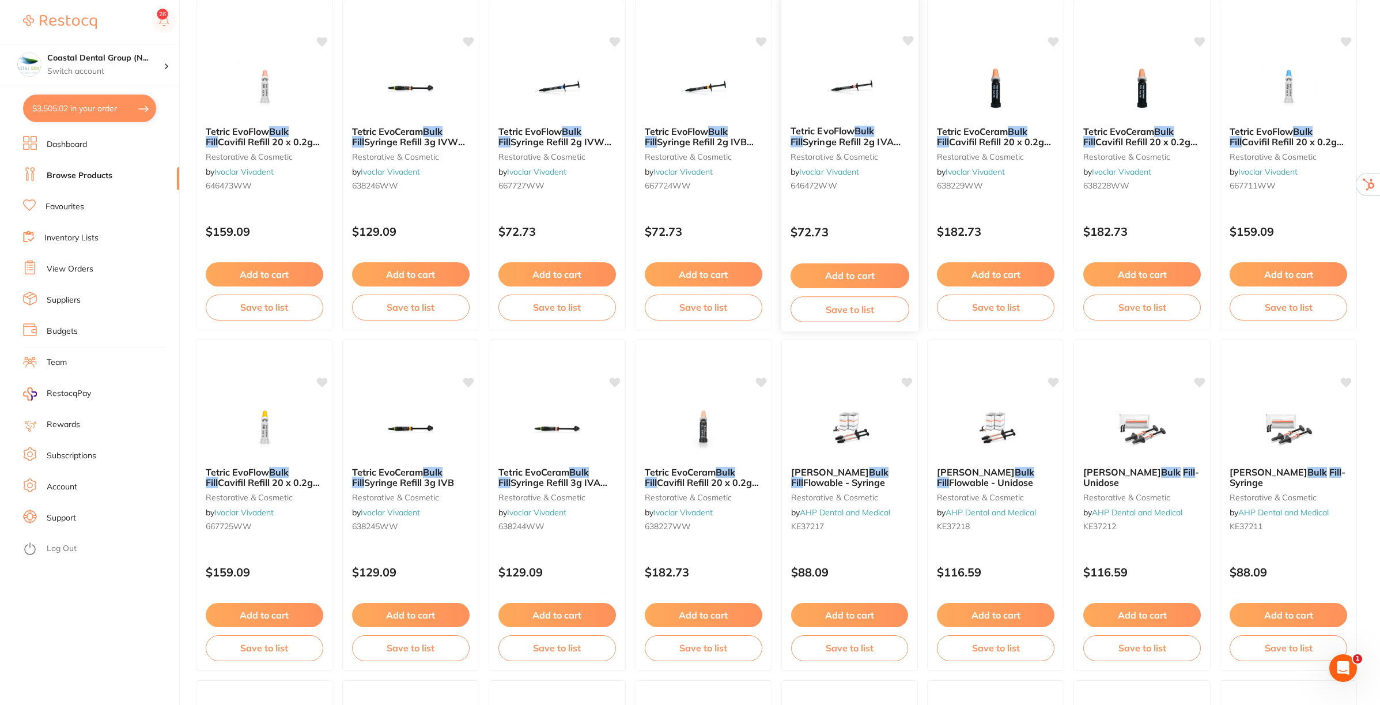
click at [847, 306] on button "Save to list" at bounding box center [849, 309] width 119 height 26
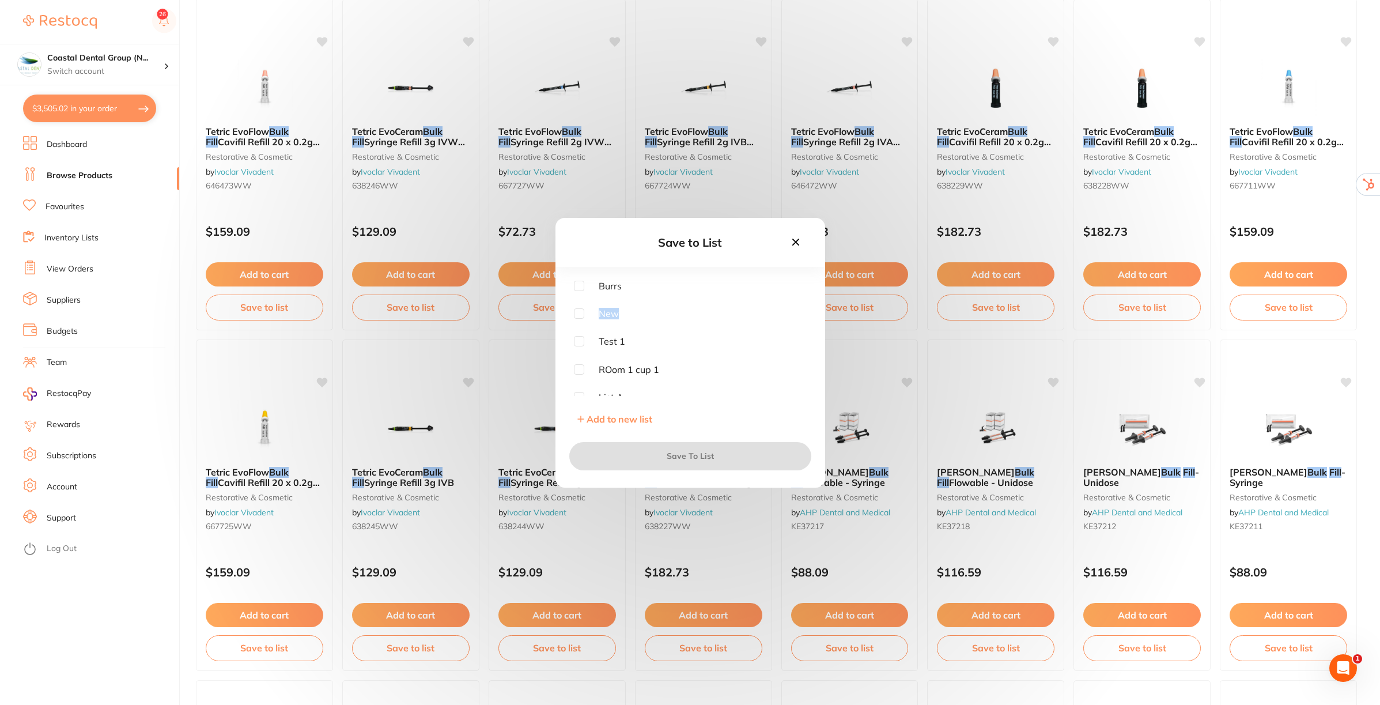
drag, startPoint x: 801, startPoint y: 291, endPoint x: 799, endPoint y: 324, distance: 32.3
click at [799, 324] on div "Burrs New Test 1 ROom 1 cup 1 List A List B Henry Shein Ved's faV list Brackets…" at bounding box center [690, 338] width 233 height 115
click at [581, 355] on input "checkbox" at bounding box center [579, 356] width 10 height 10
checkbox input "true"
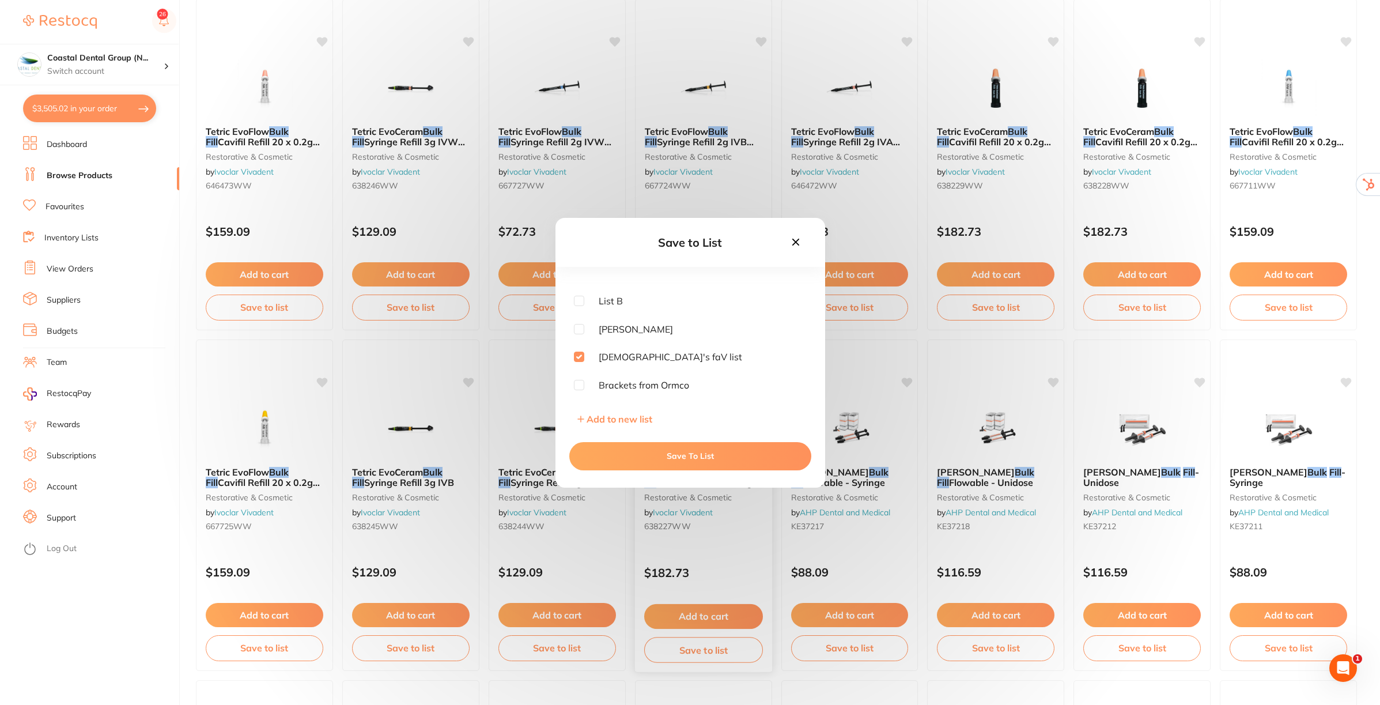
click at [694, 446] on button "Save To List" at bounding box center [690, 456] width 242 height 28
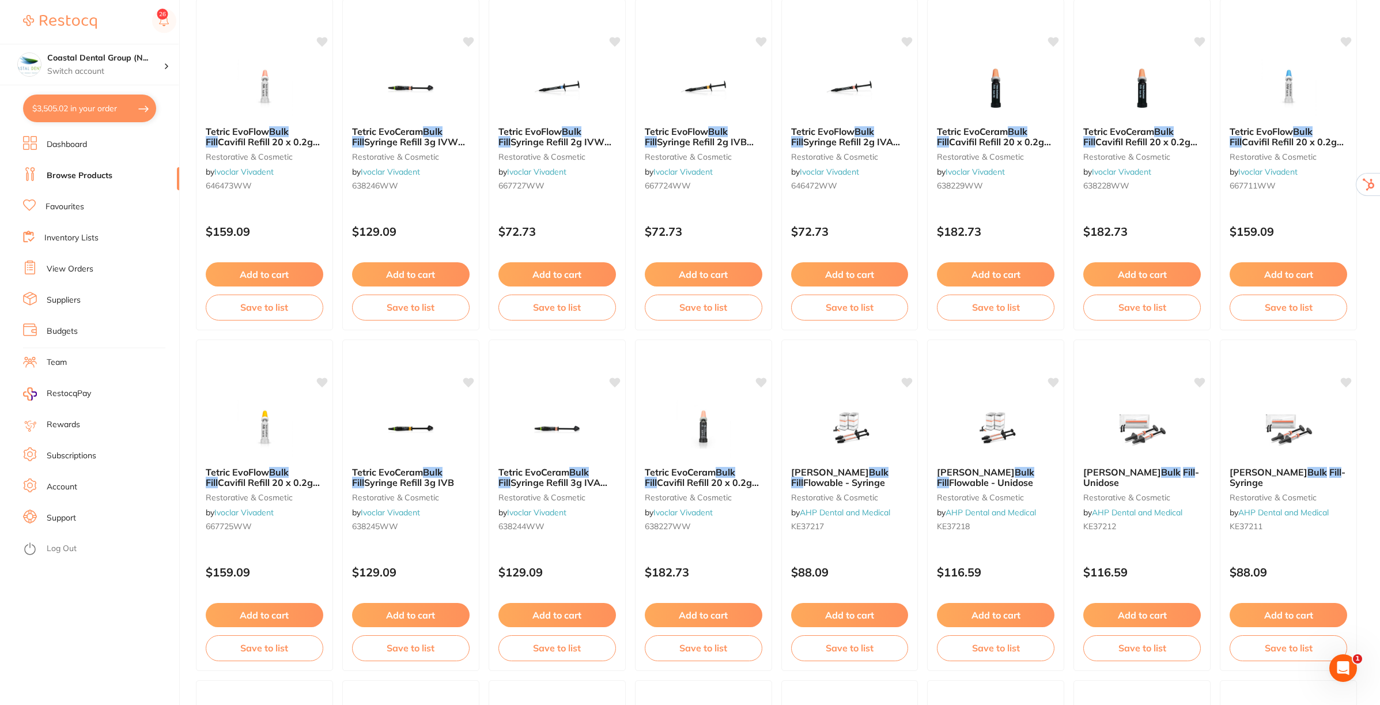
click at [62, 237] on link "Inventory Lists" at bounding box center [71, 238] width 54 height 12
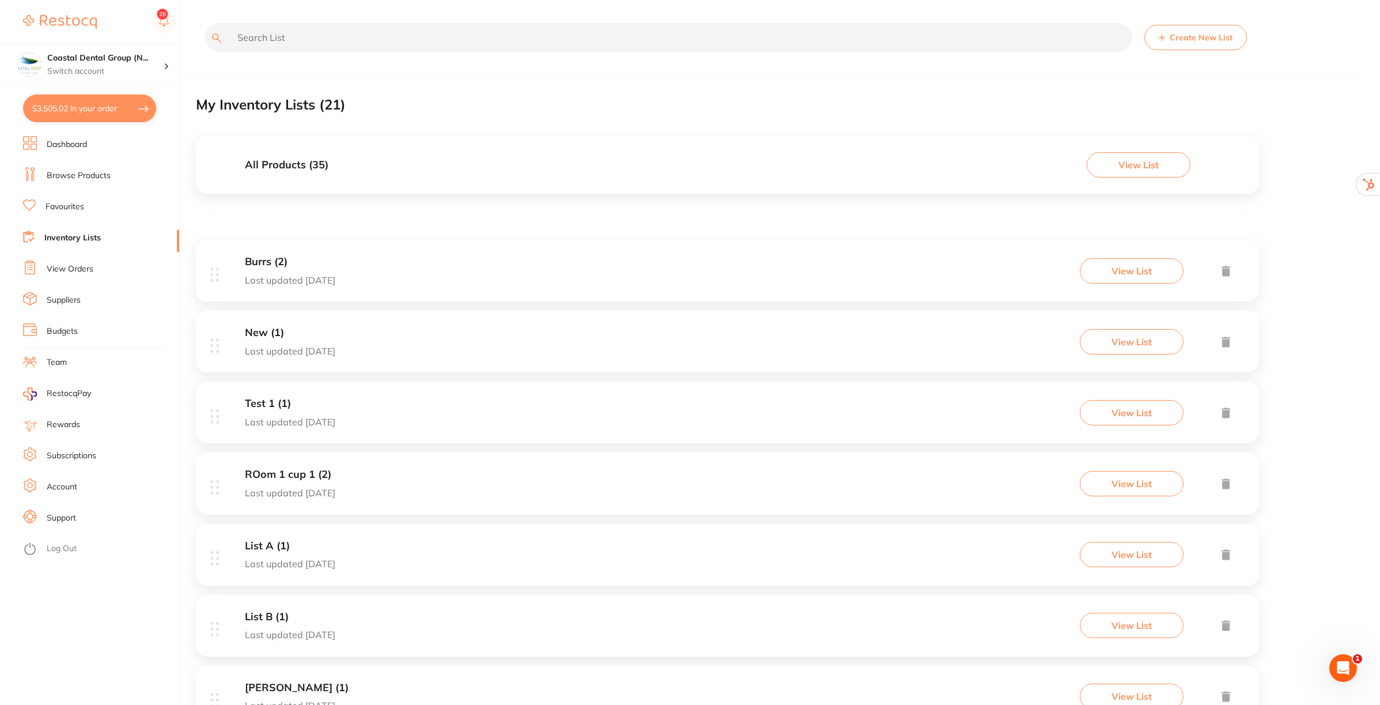
click at [275, 164] on h3 "All Products ( 35 )" at bounding box center [287, 165] width 84 height 12
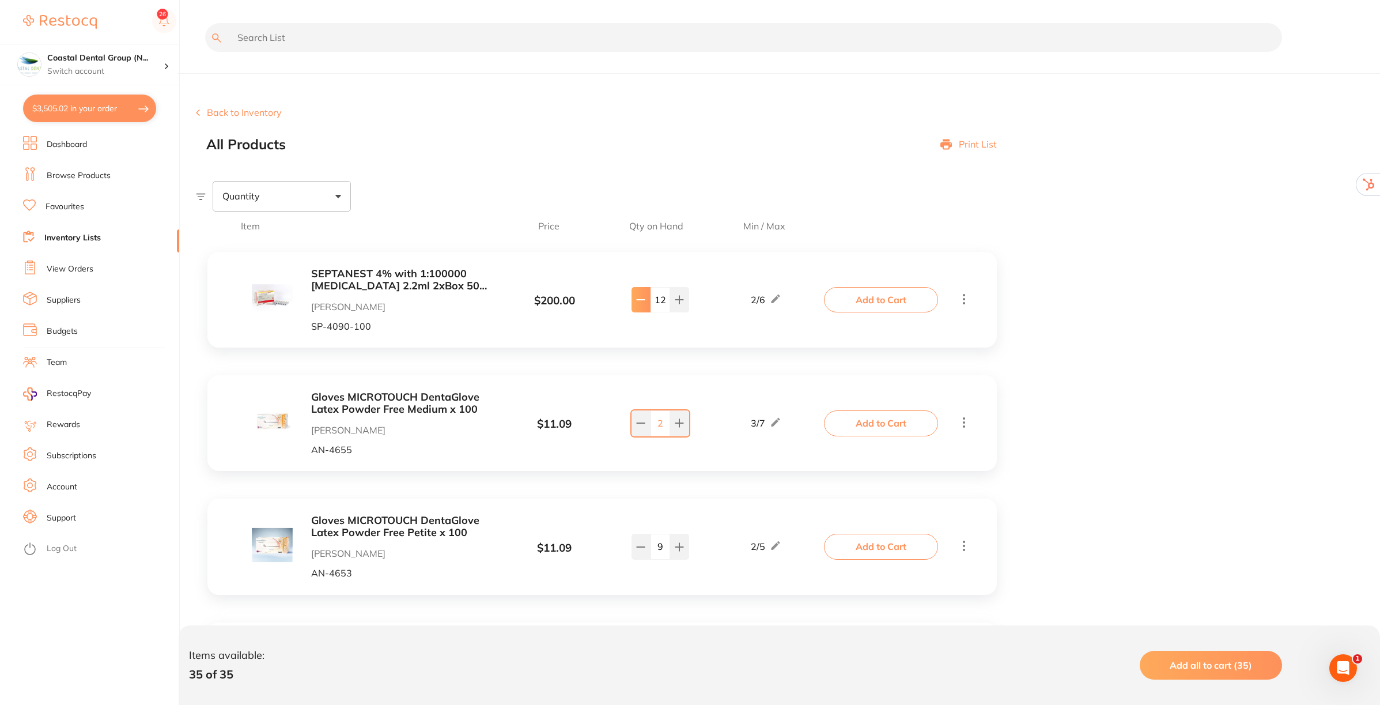
click at [643, 298] on icon at bounding box center [640, 299] width 9 height 9
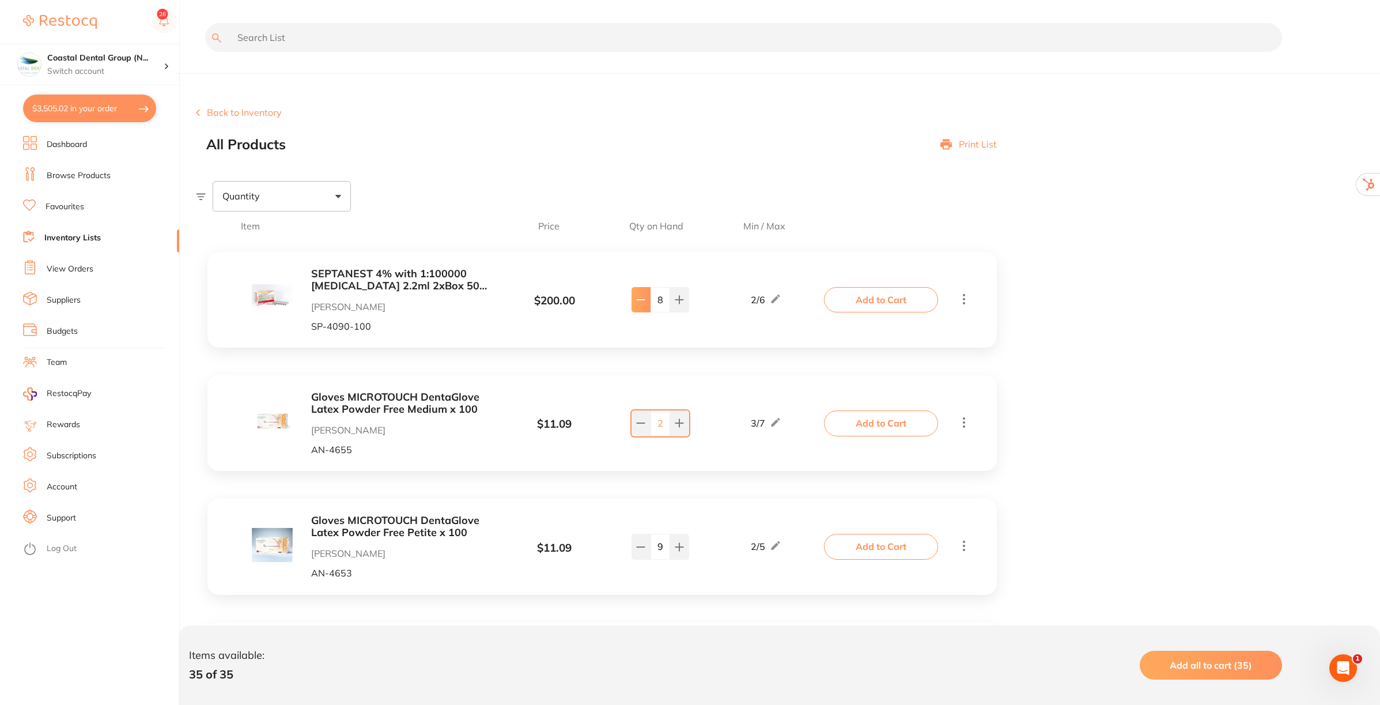
type input "7"
click at [335, 189] on div "Quantity" at bounding box center [282, 196] width 138 height 30
click at [229, 232] on input "Below min limit" at bounding box center [230, 233] width 10 height 10
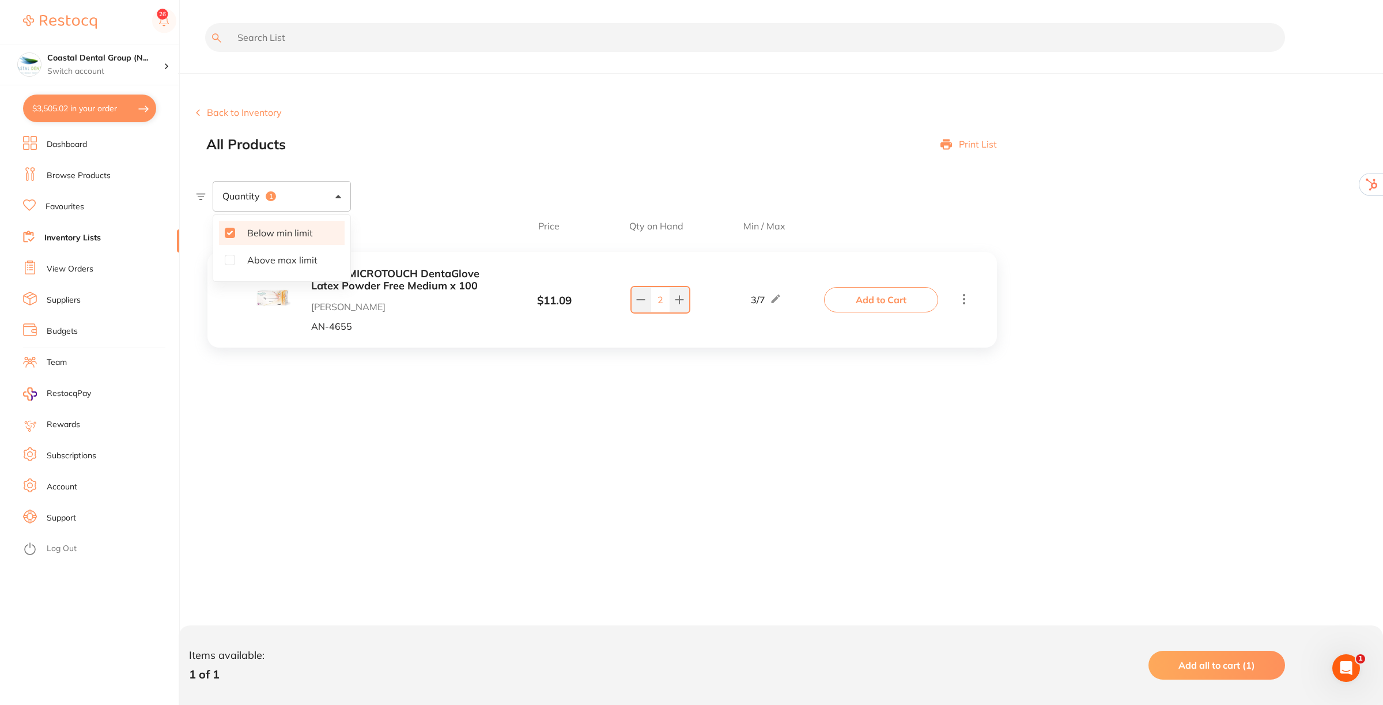
click at [229, 237] on input "Below min limit" at bounding box center [230, 233] width 10 height 10
checkbox input "false"
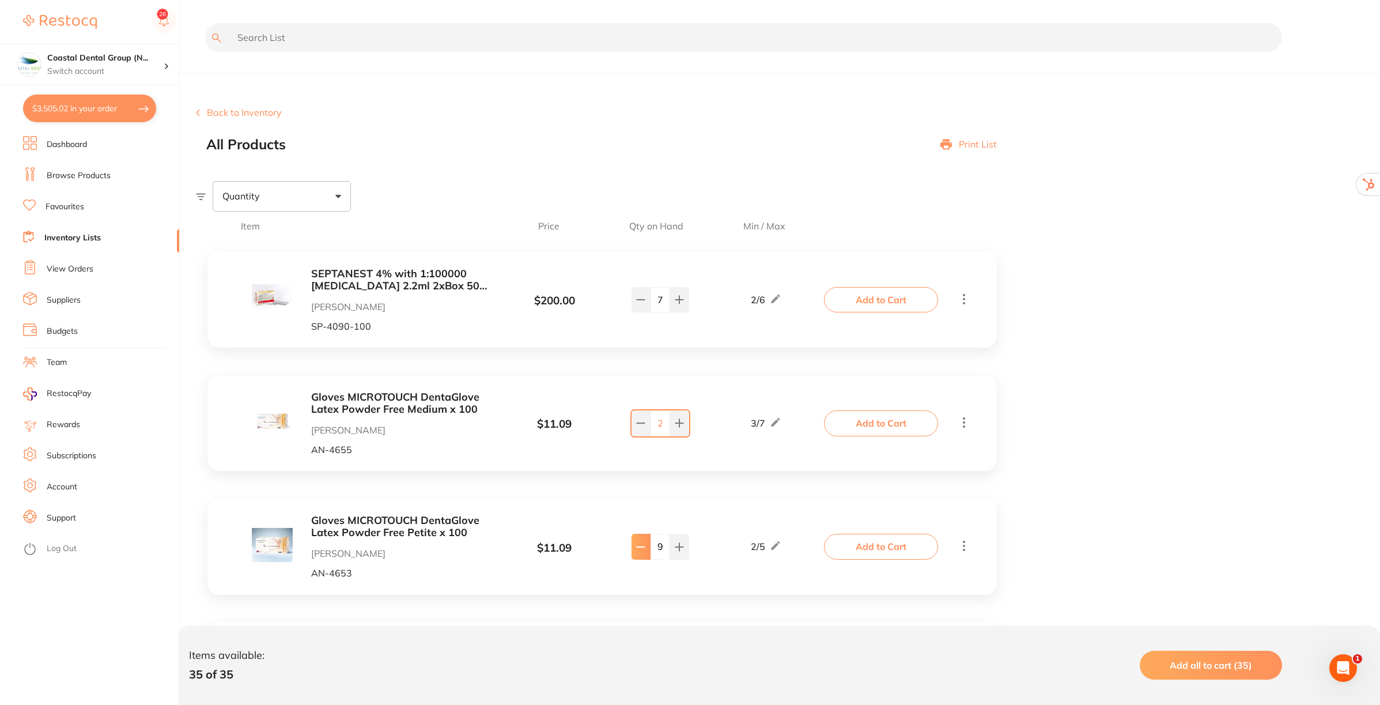
click at [641, 547] on icon at bounding box center [640, 547] width 7 height 0
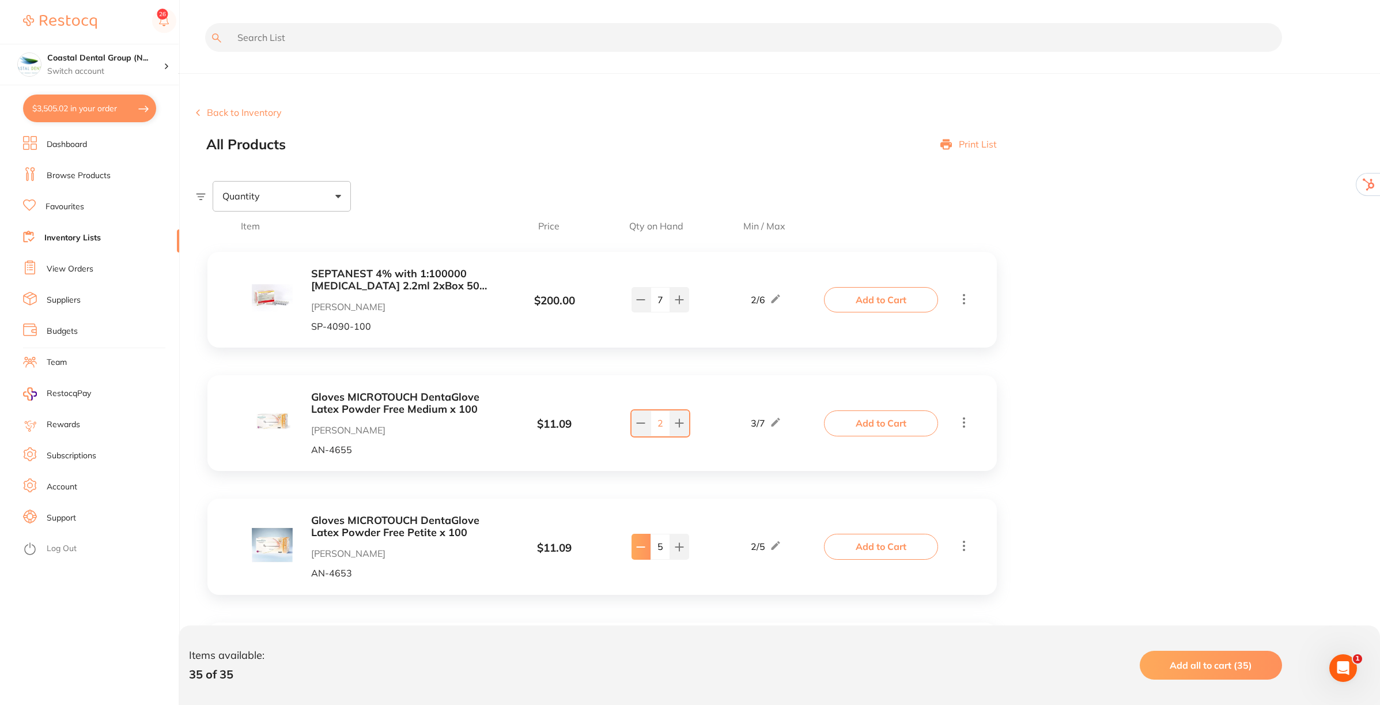
type input "4"
click at [779, 293] on icon at bounding box center [776, 299] width 12 height 12
click at [635, 309] on button at bounding box center [640, 299] width 19 height 25
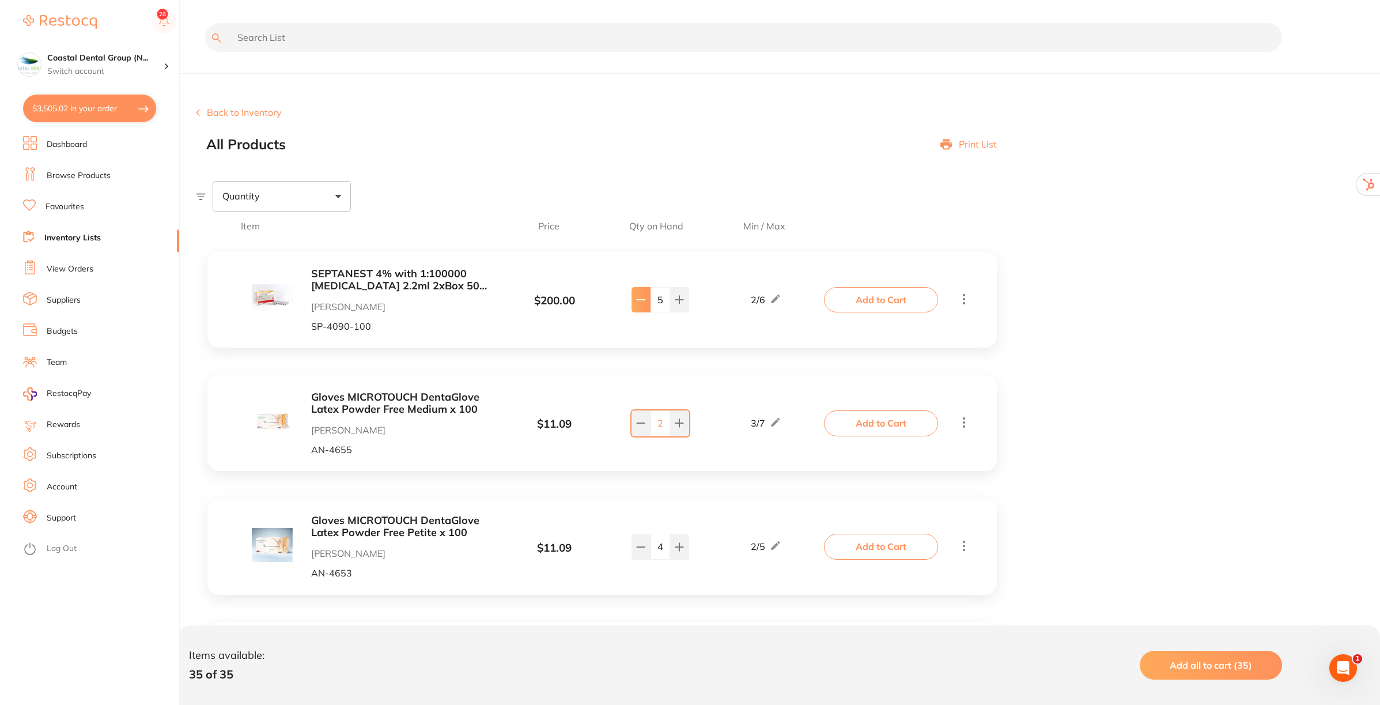
click at [635, 309] on button at bounding box center [640, 299] width 19 height 25
type input "2"
click at [326, 196] on div "Quantity" at bounding box center [282, 196] width 138 height 30
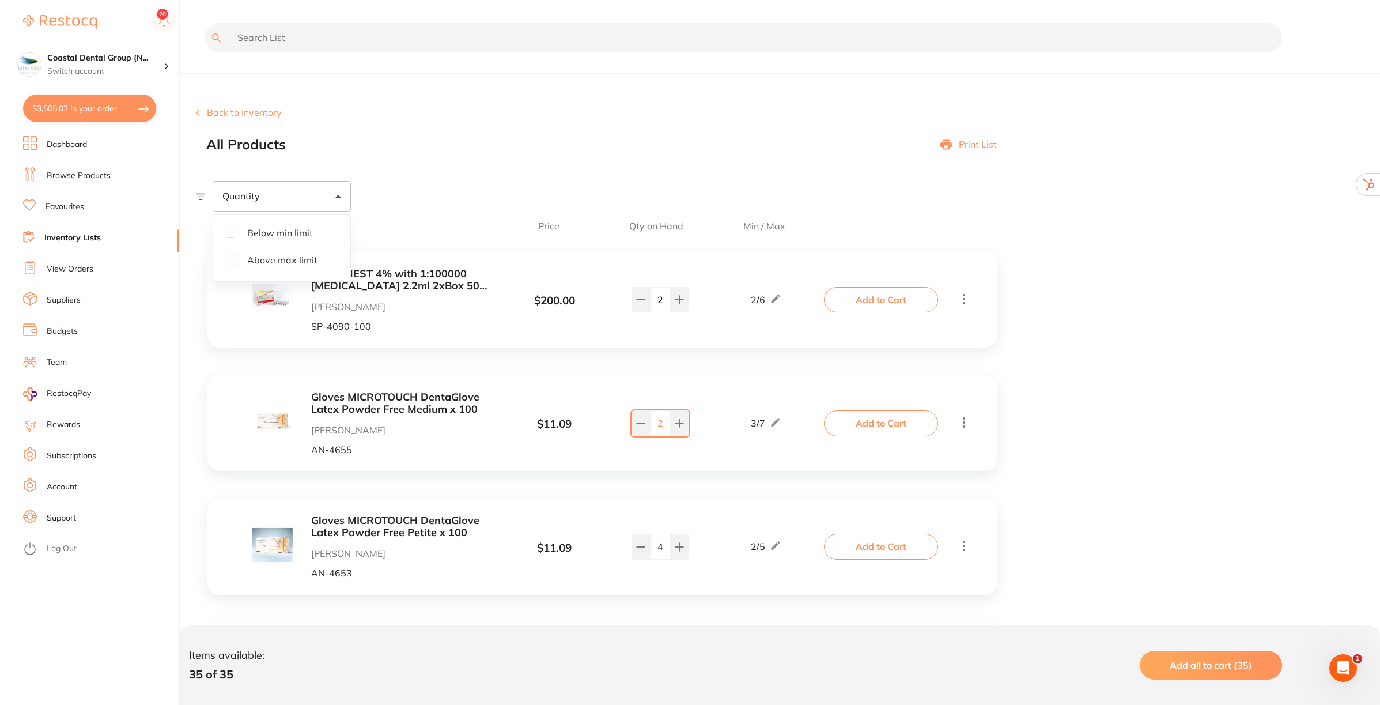
click at [281, 233] on span "Below min limit" at bounding box center [280, 233] width 84 height 24
click at [235, 233] on input "Below min limit" at bounding box center [230, 233] width 10 height 10
checkbox input "true"
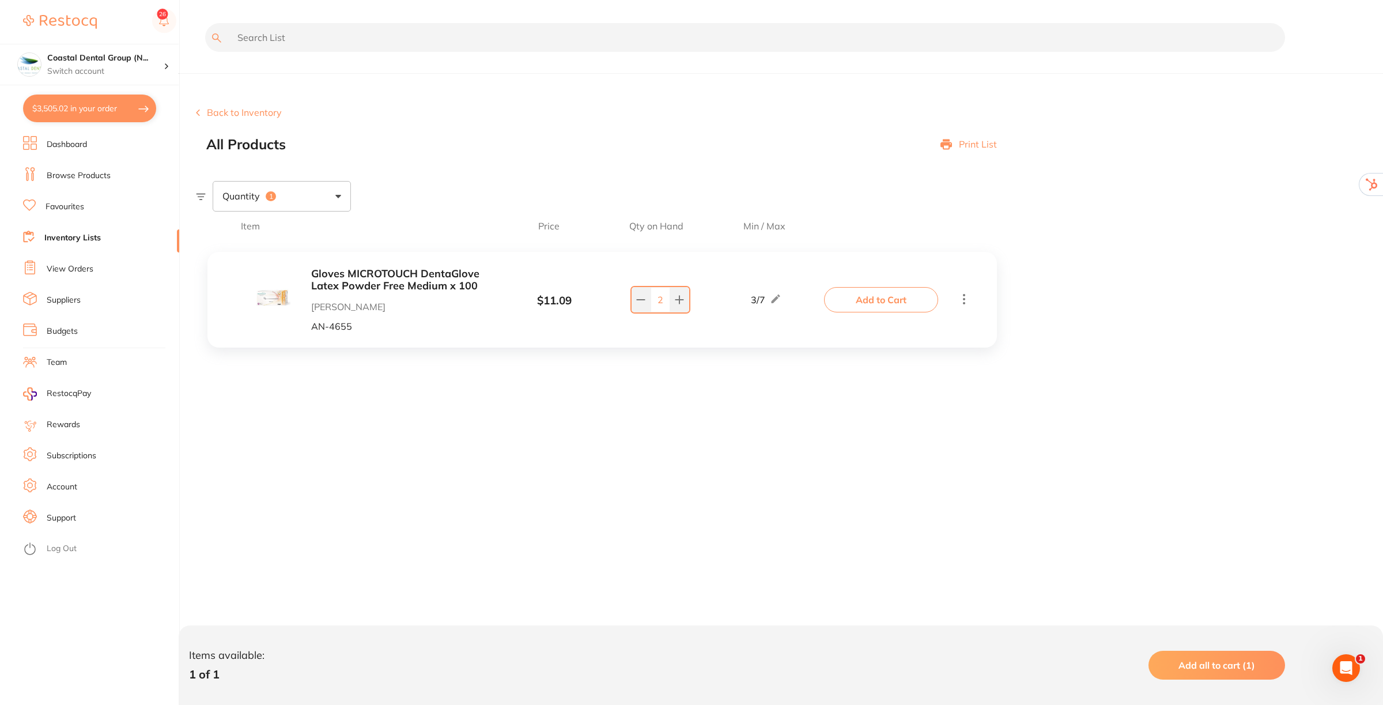
click at [513, 183] on div "Quantity 1" at bounding box center [789, 196] width 1187 height 30
click at [1237, 667] on span "Add all to cart (1)" at bounding box center [1216, 665] width 77 height 12
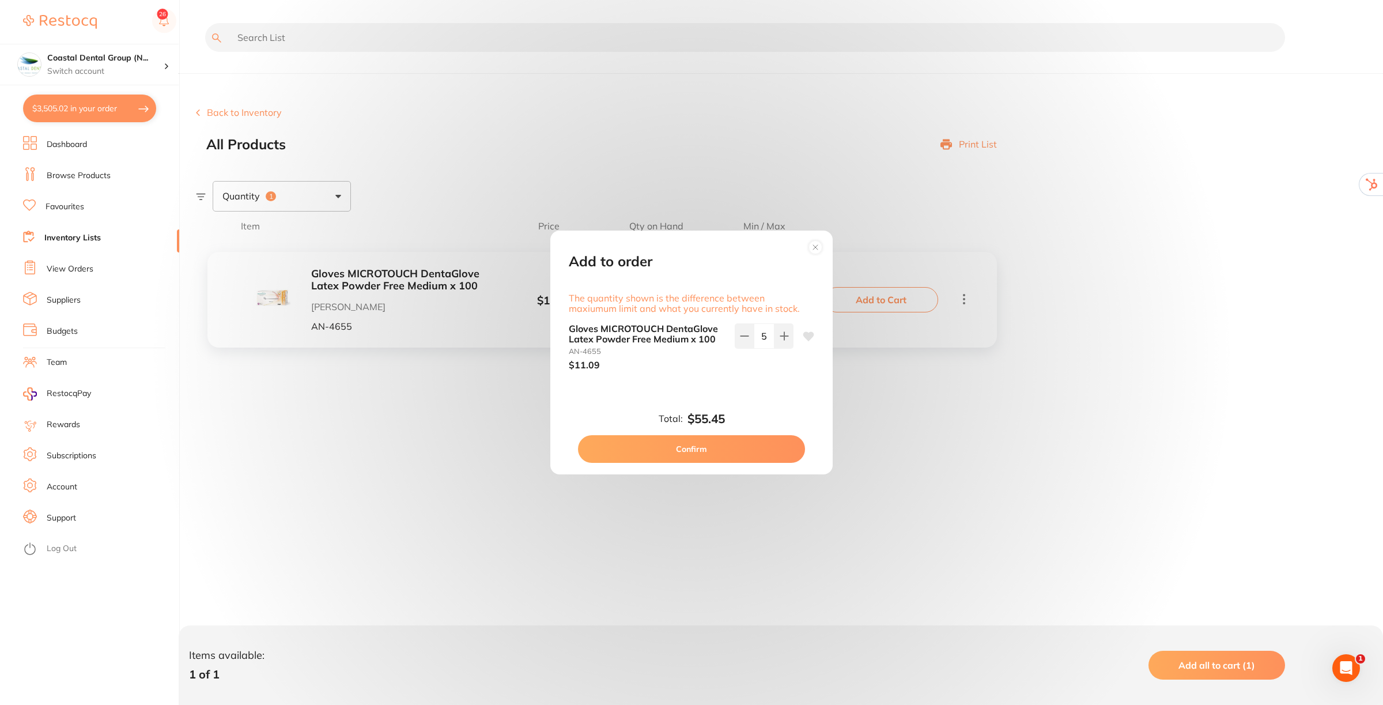
click at [721, 449] on button "Confirm" at bounding box center [691, 449] width 227 height 28
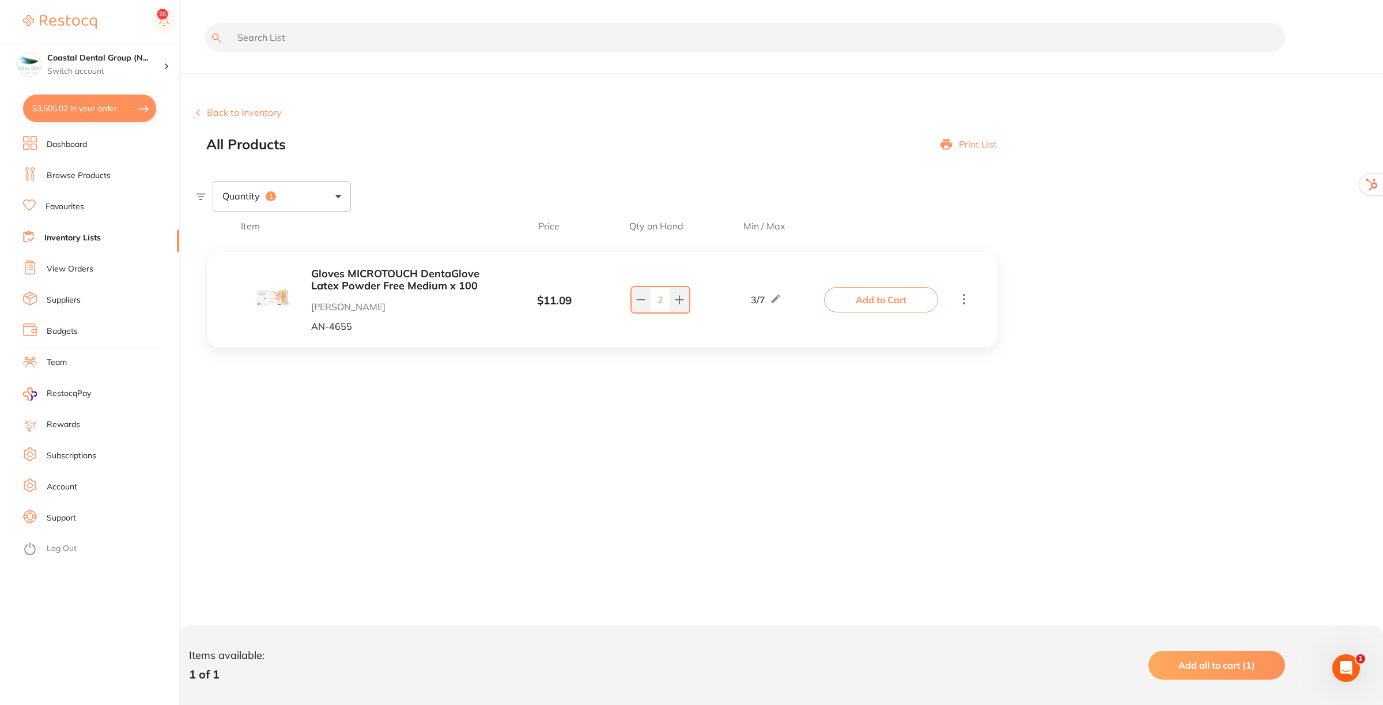
click at [101, 107] on button "$3,505.02 in your order" at bounding box center [89, 108] width 133 height 28
checkbox input "true"
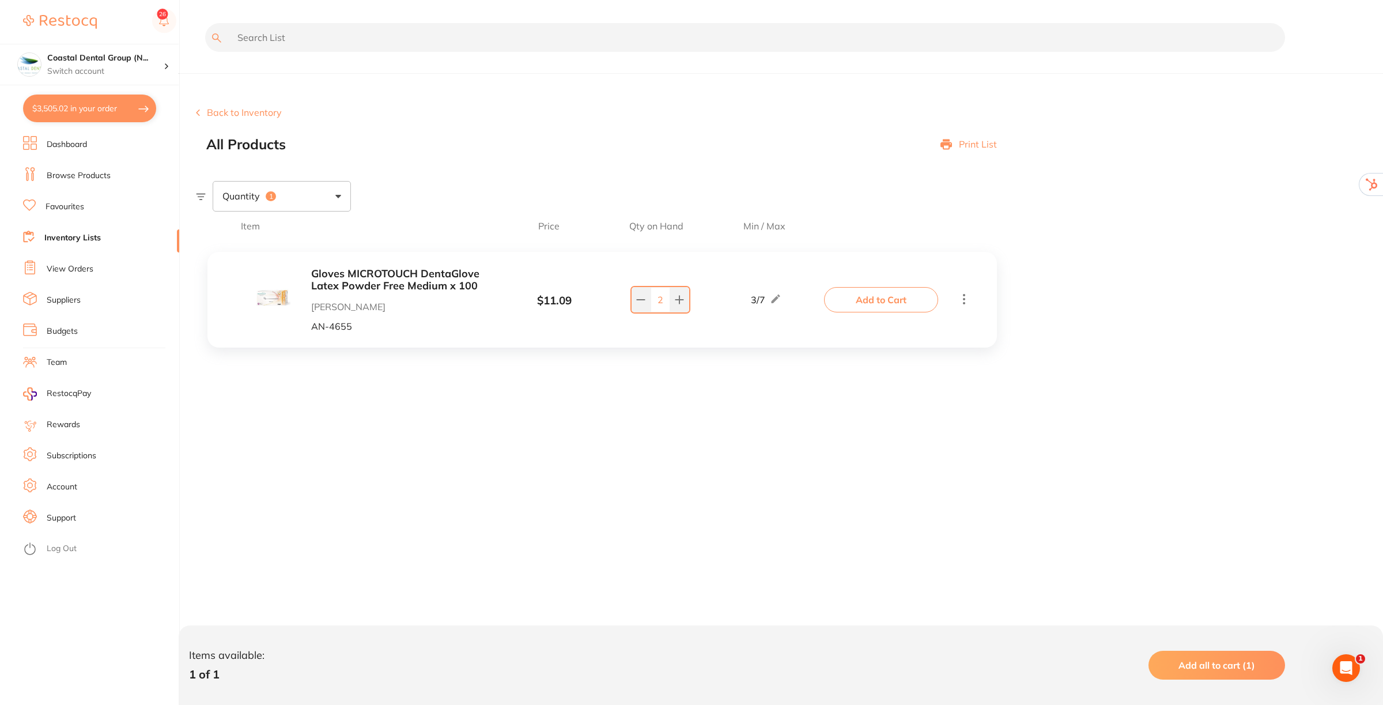
checkbox input "true"
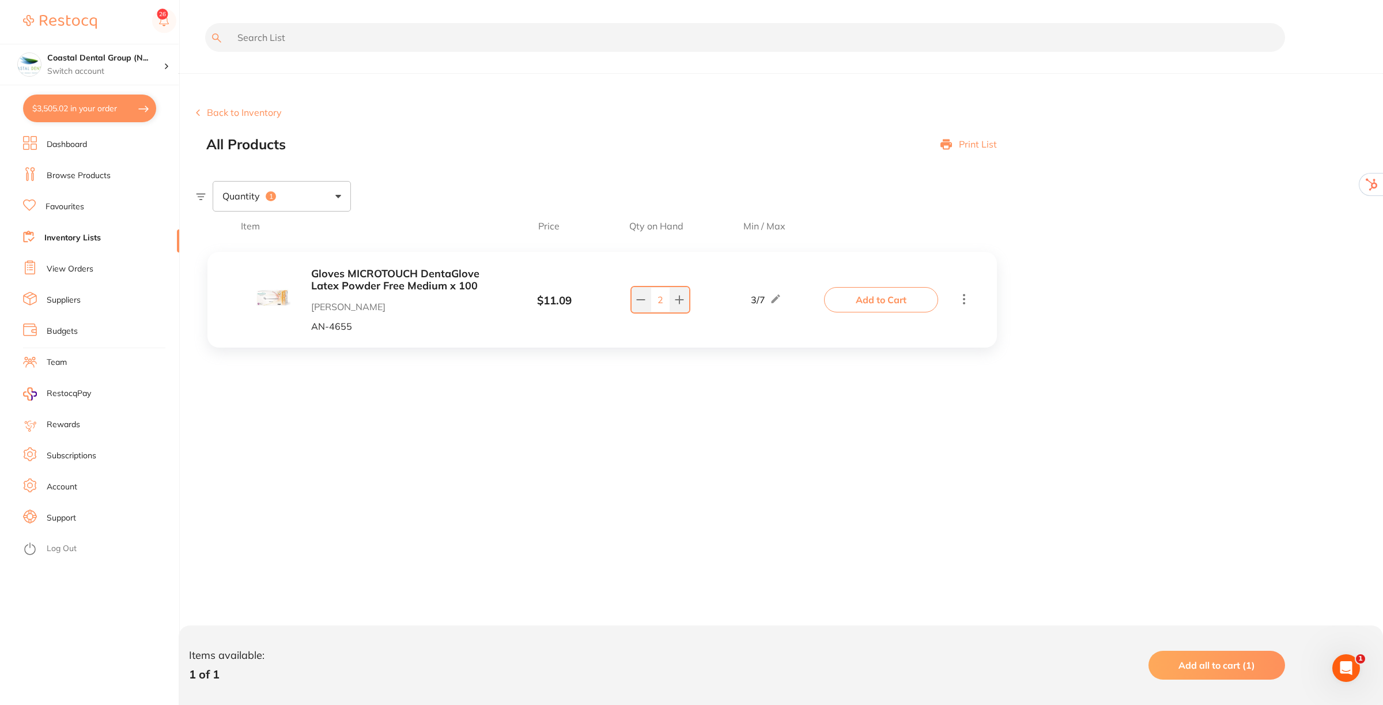
checkbox input "true"
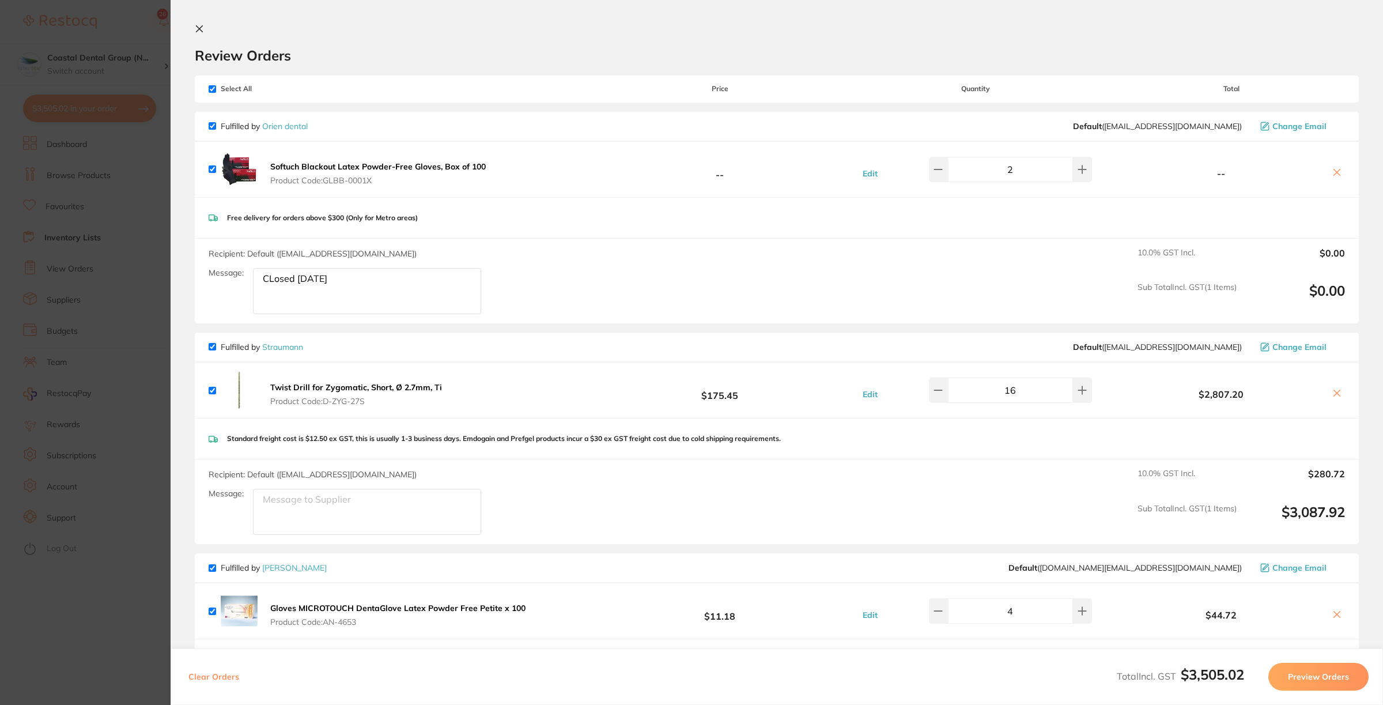
click at [203, 26] on icon at bounding box center [199, 28] width 9 height 9
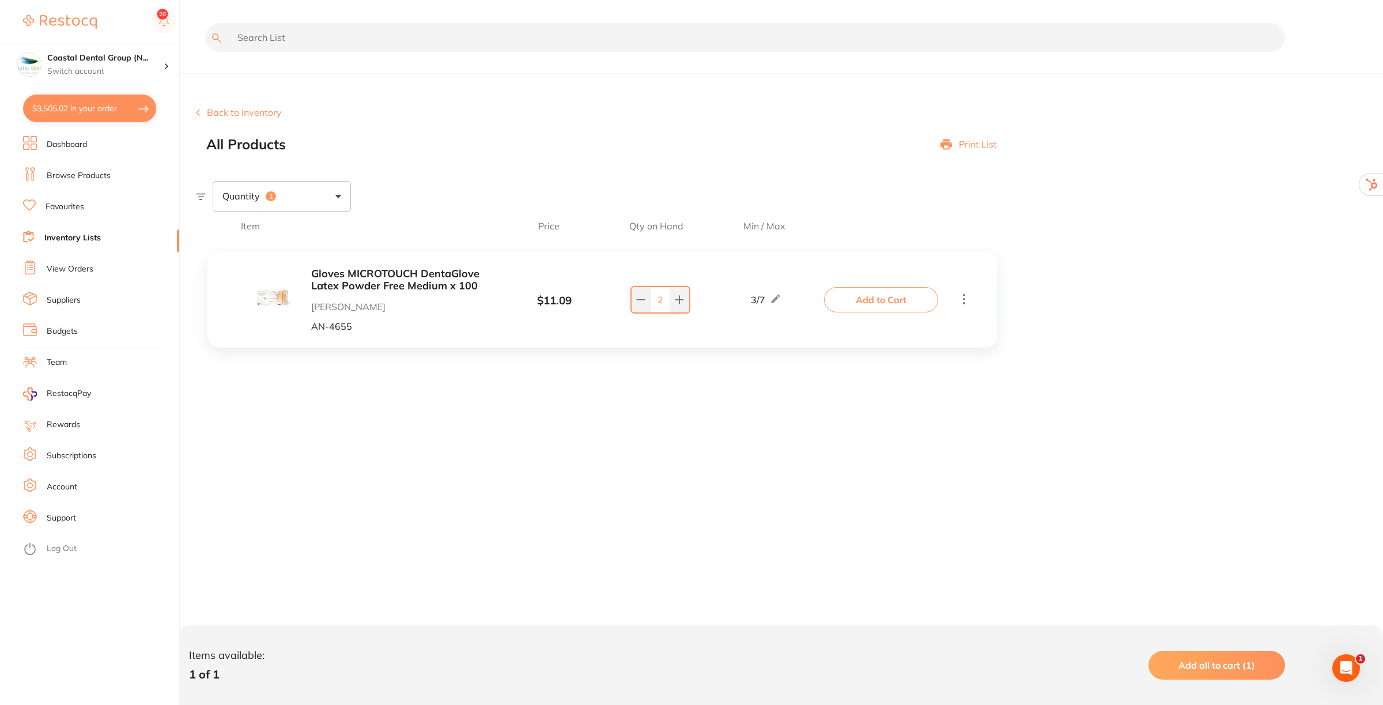
click at [81, 108] on button "$3,505.02 in your order" at bounding box center [89, 108] width 133 height 28
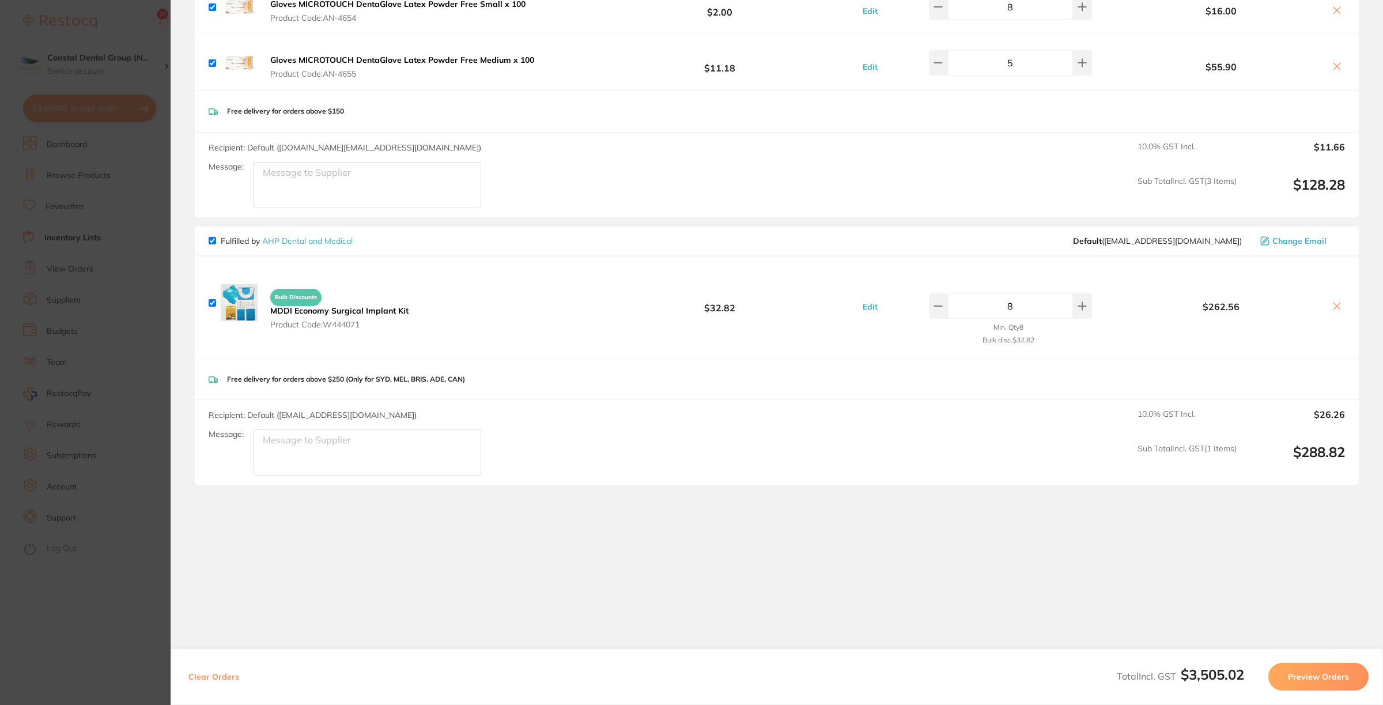
scroll to position [675, 0]
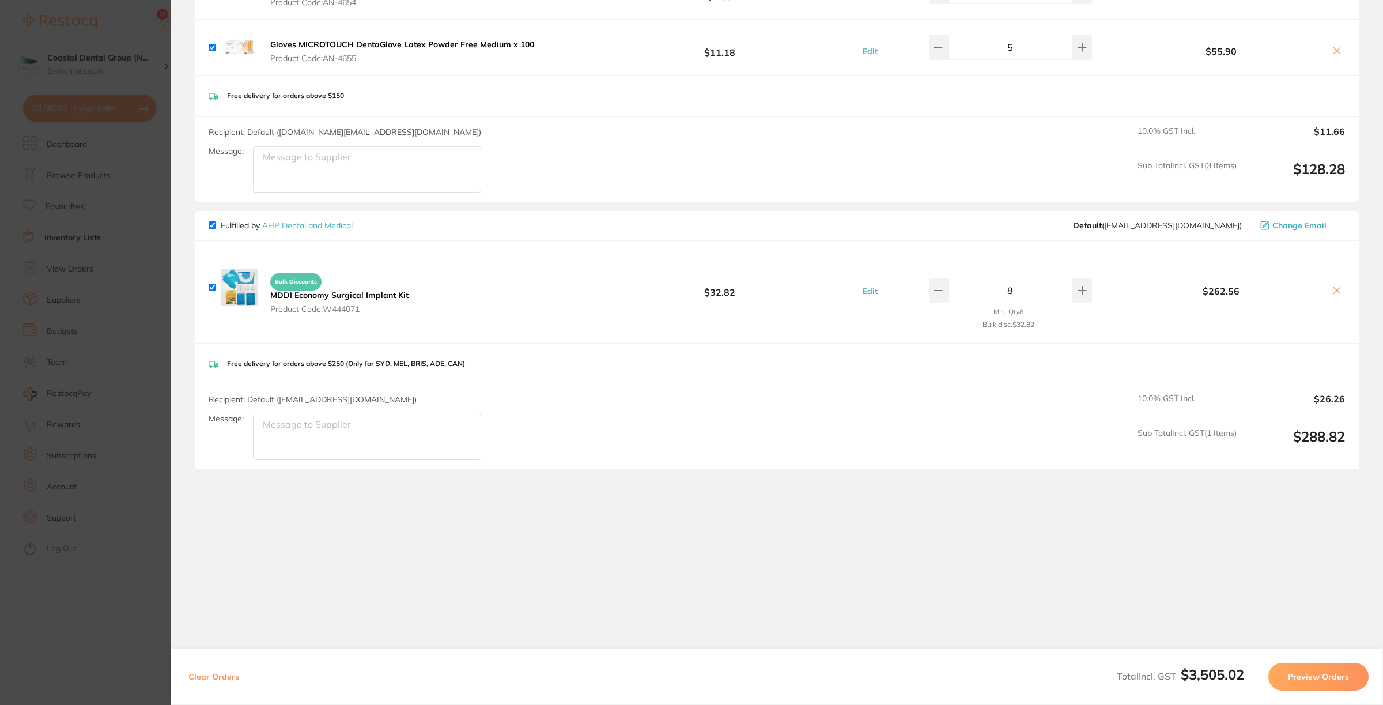
click at [344, 433] on textarea "Message:" at bounding box center [367, 437] width 228 height 46
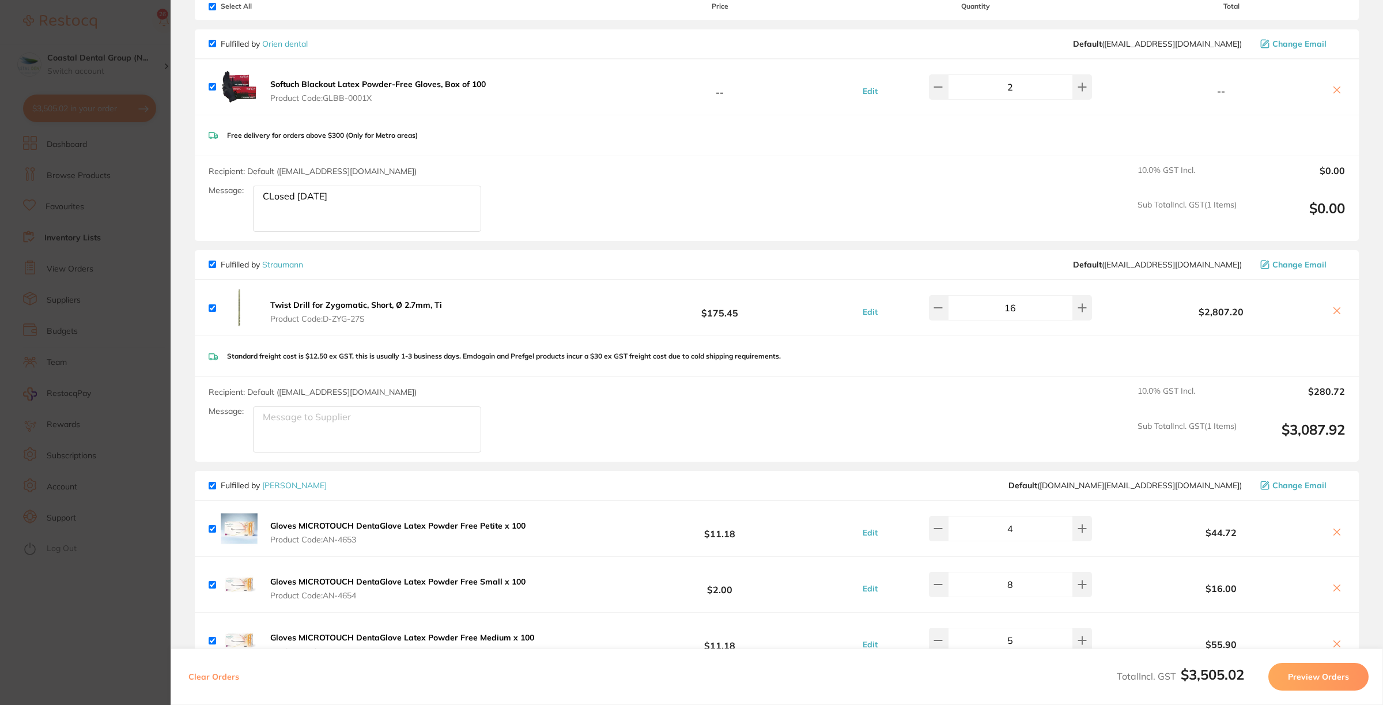
scroll to position [0, 0]
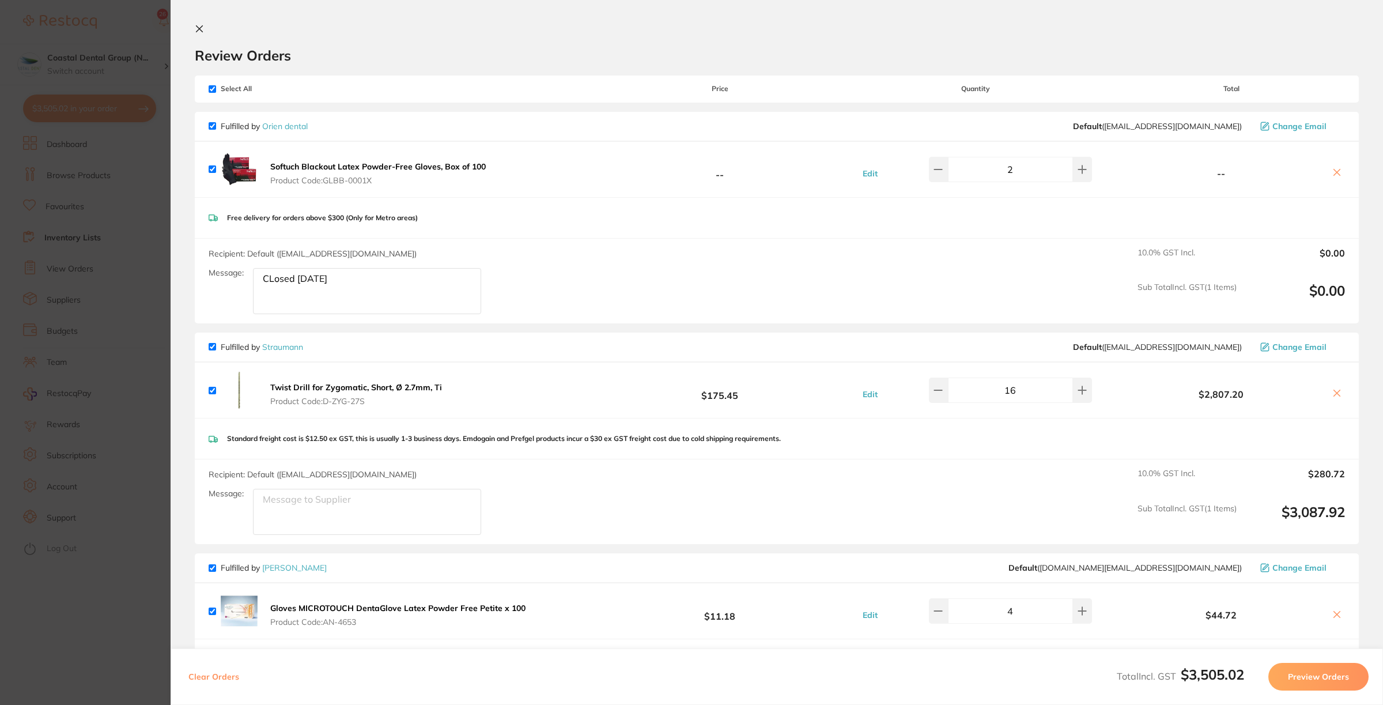
type textarea "closed friday"
click at [212, 90] on input "checkbox" at bounding box center [212, 88] width 7 height 7
checkbox input "false"
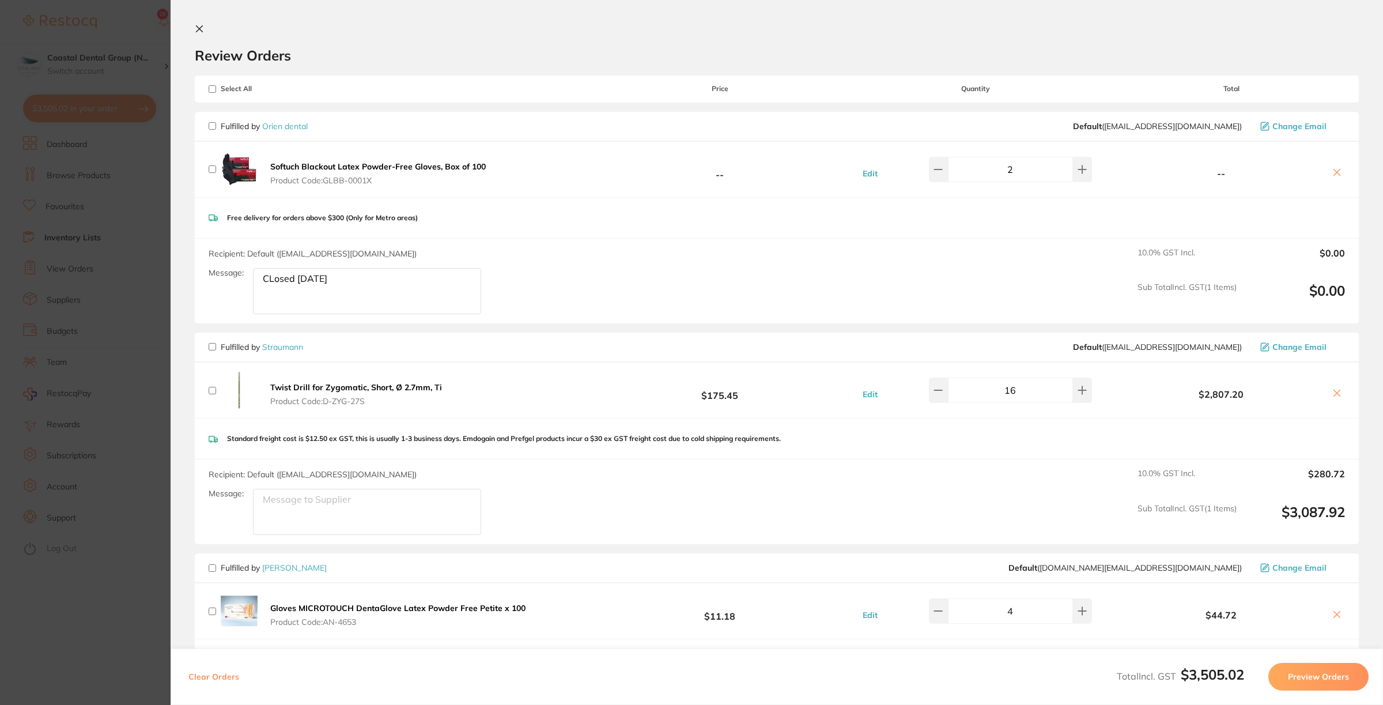
checkbox input "false"
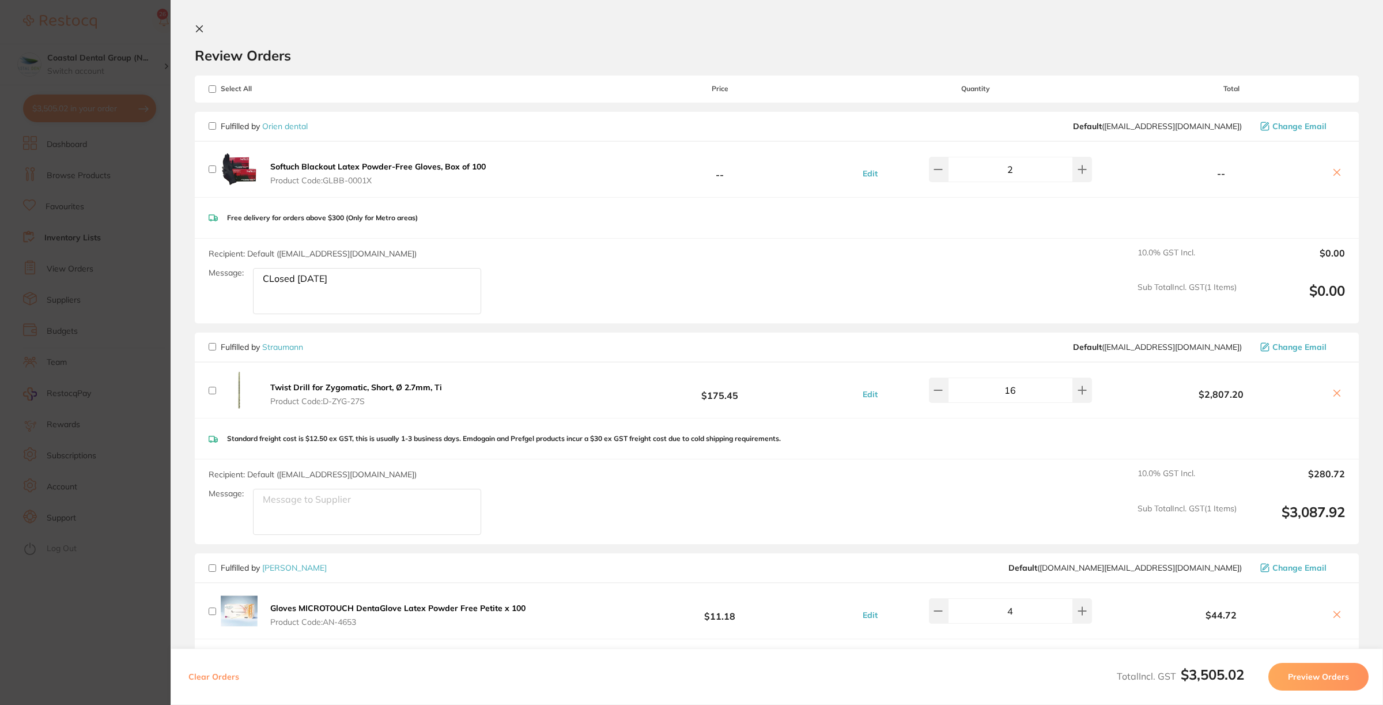
checkbox input "false"
click at [203, 29] on icon at bounding box center [199, 28] width 9 height 9
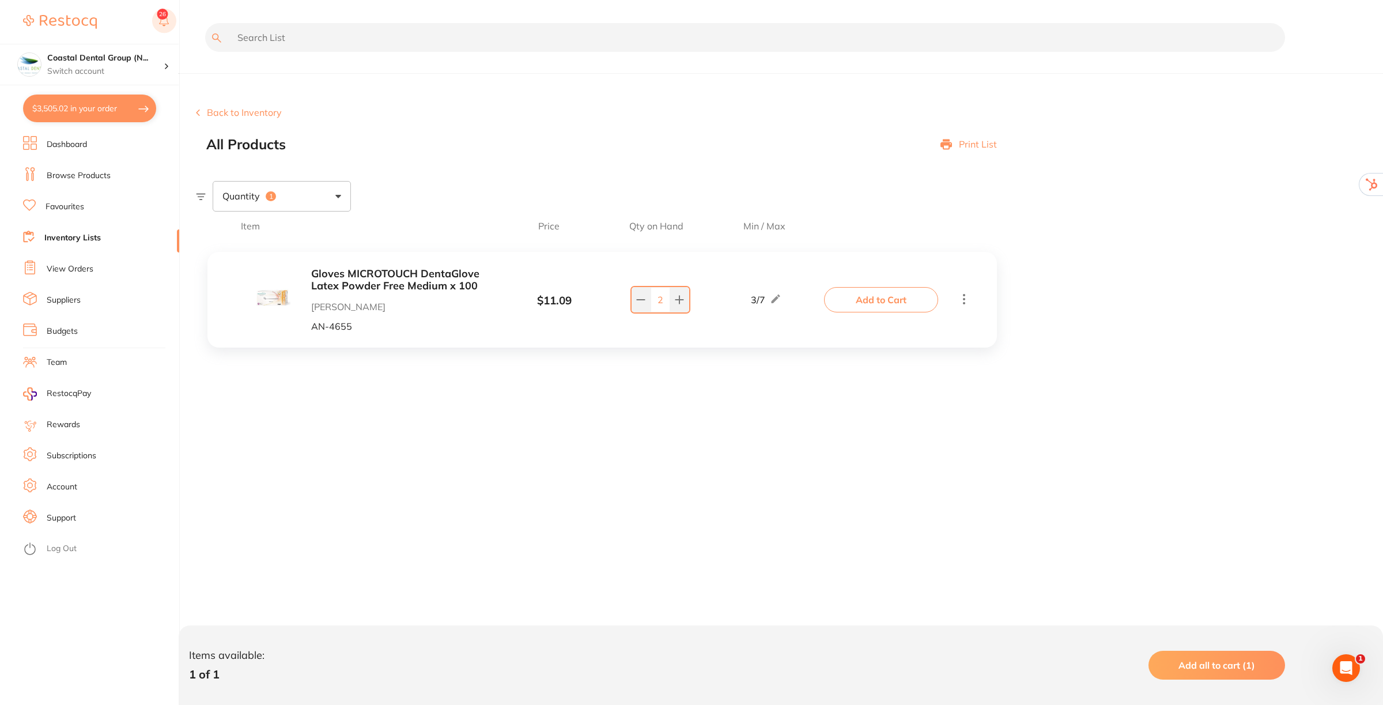
click at [160, 18] on button at bounding box center [164, 22] width 24 height 26
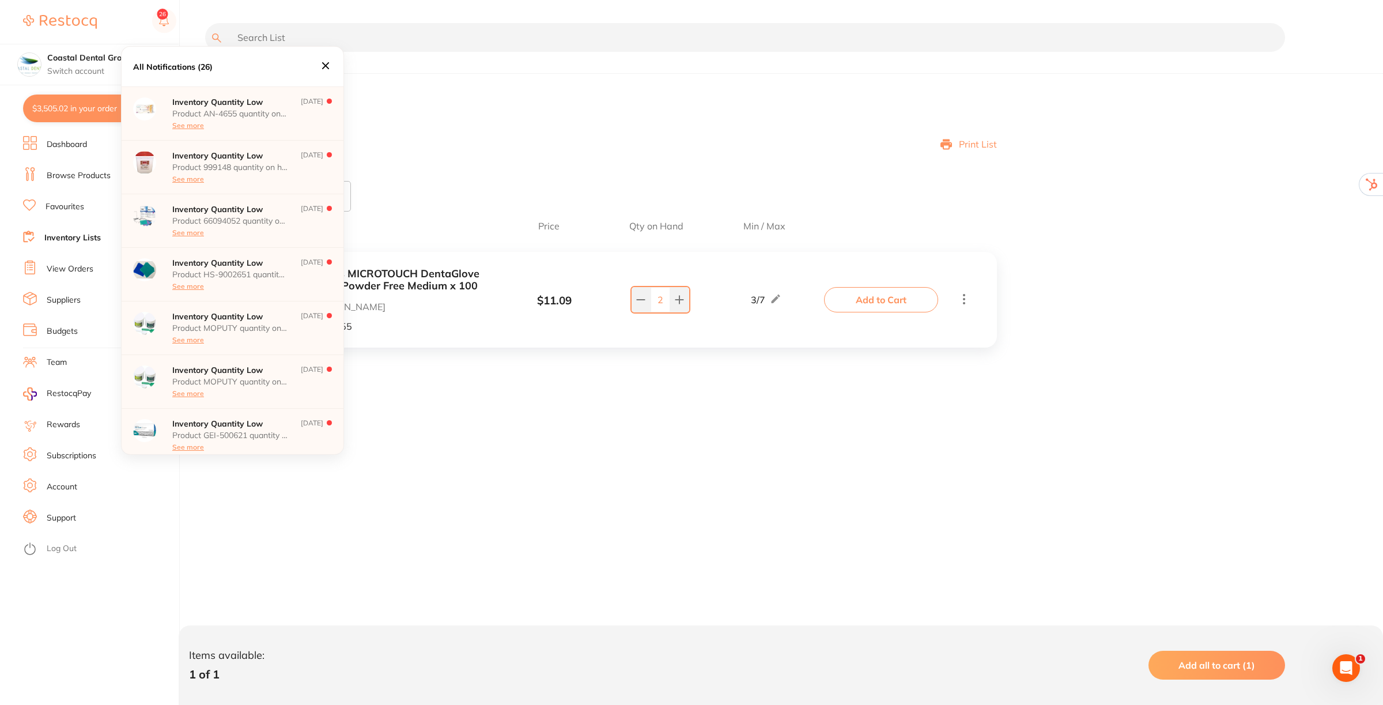
click at [408, 62] on div at bounding box center [740, 46] width 1089 height 46
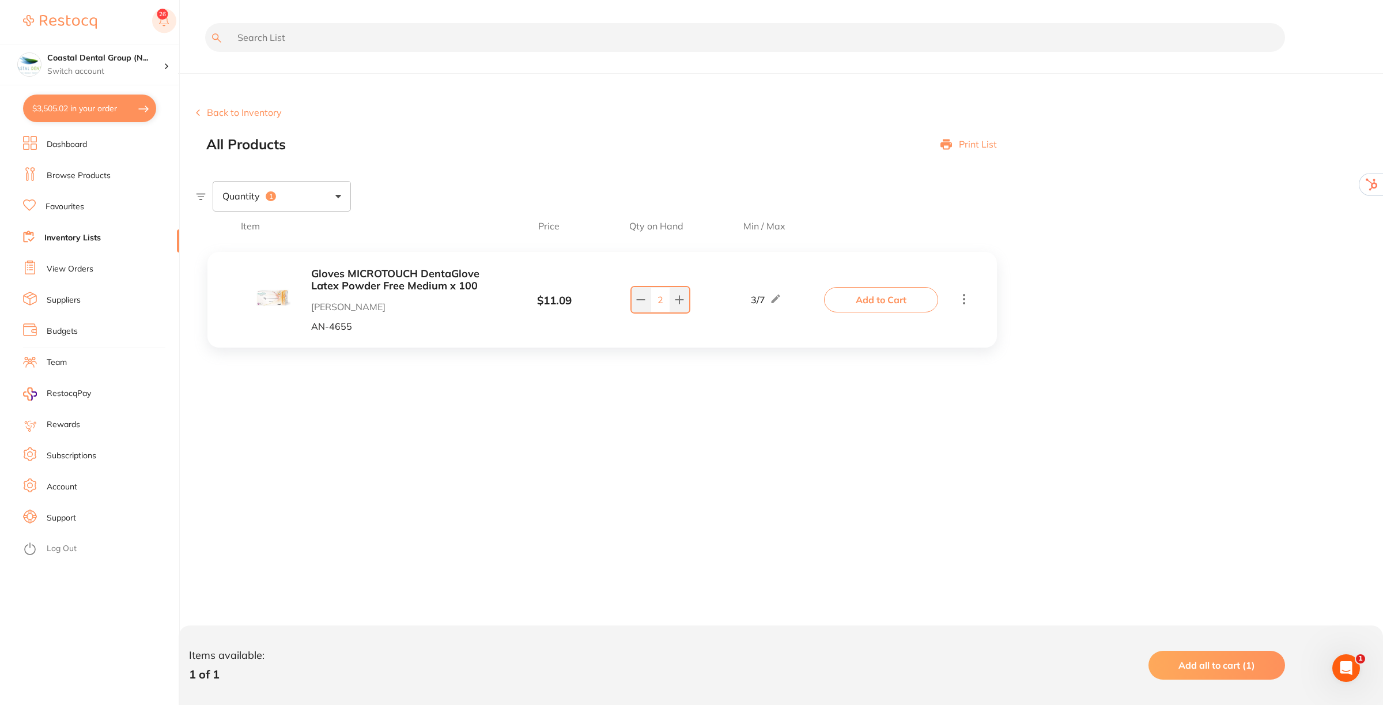
click at [165, 18] on button at bounding box center [164, 22] width 24 height 26
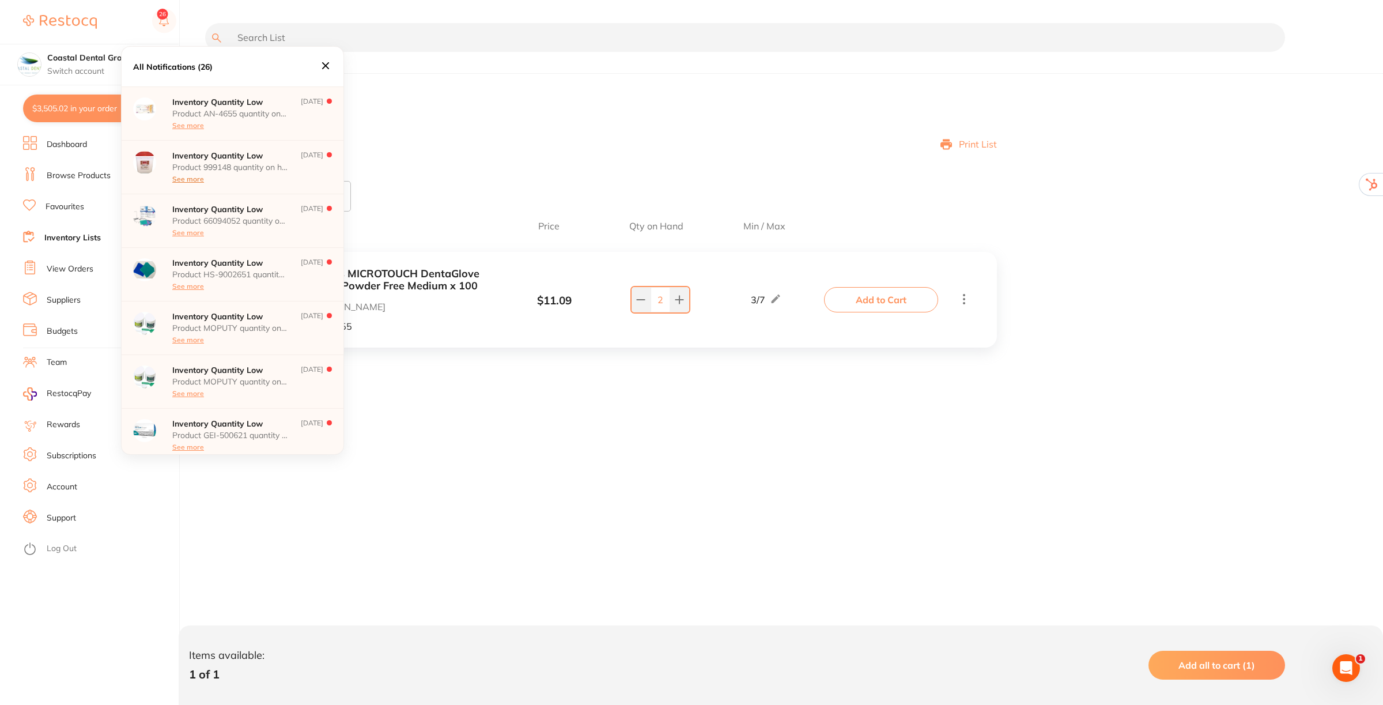
click at [185, 176] on button "See more" at bounding box center [188, 179] width 32 height 8
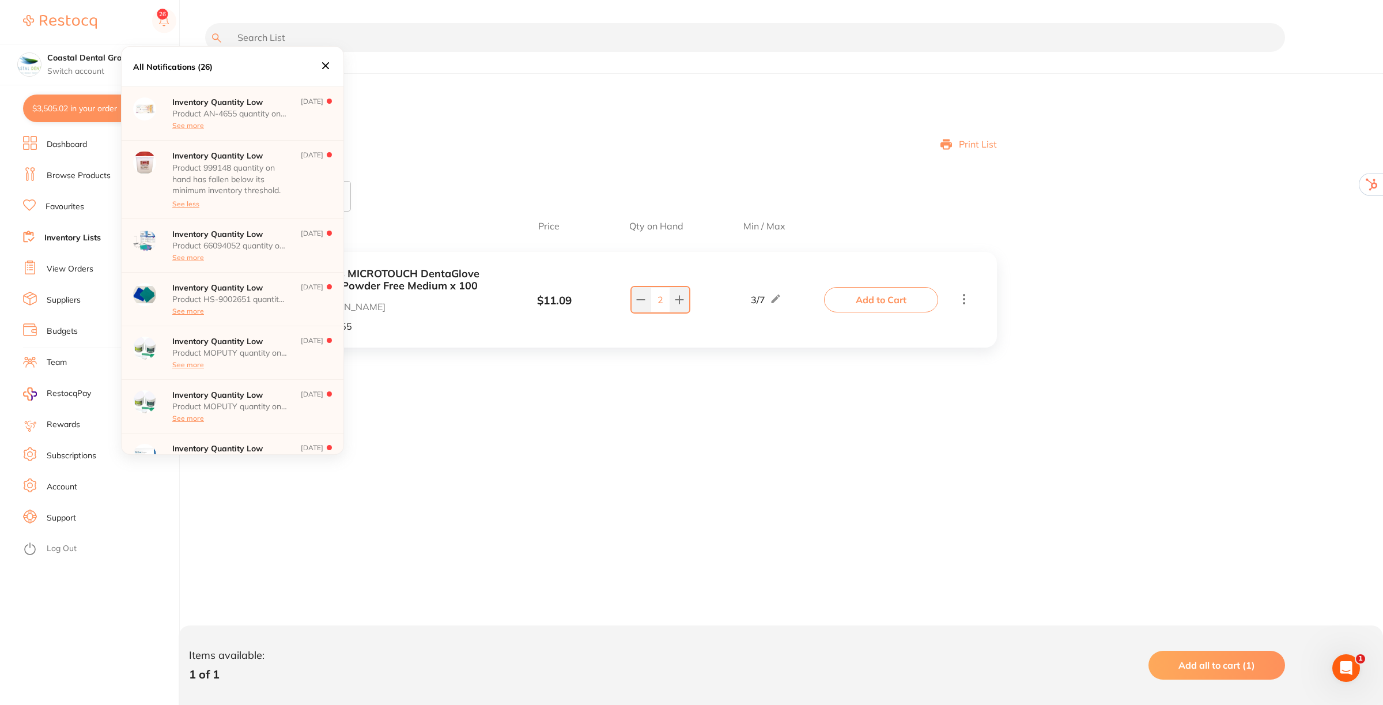
click at [232, 158] on p "Inventory Quantity Low" at bounding box center [229, 155] width 115 height 9
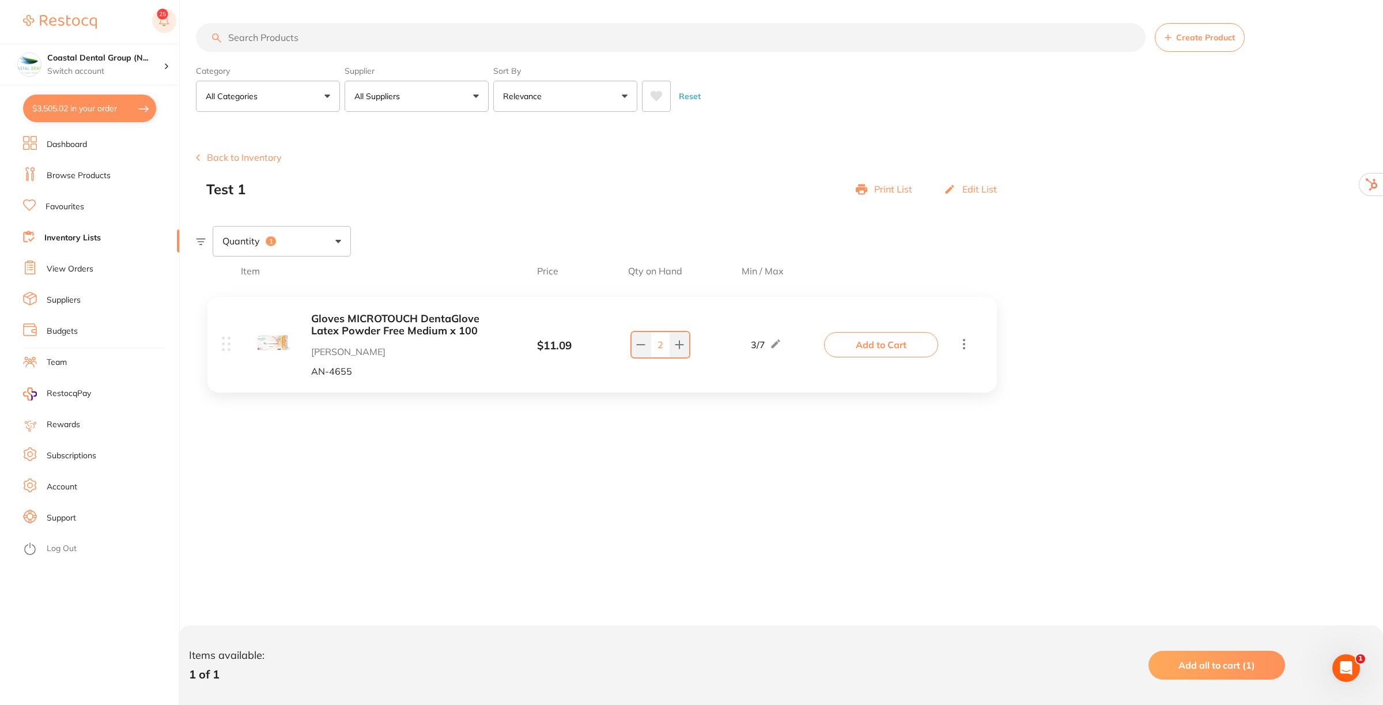
click at [157, 18] on rect at bounding box center [164, 21] width 24 height 24
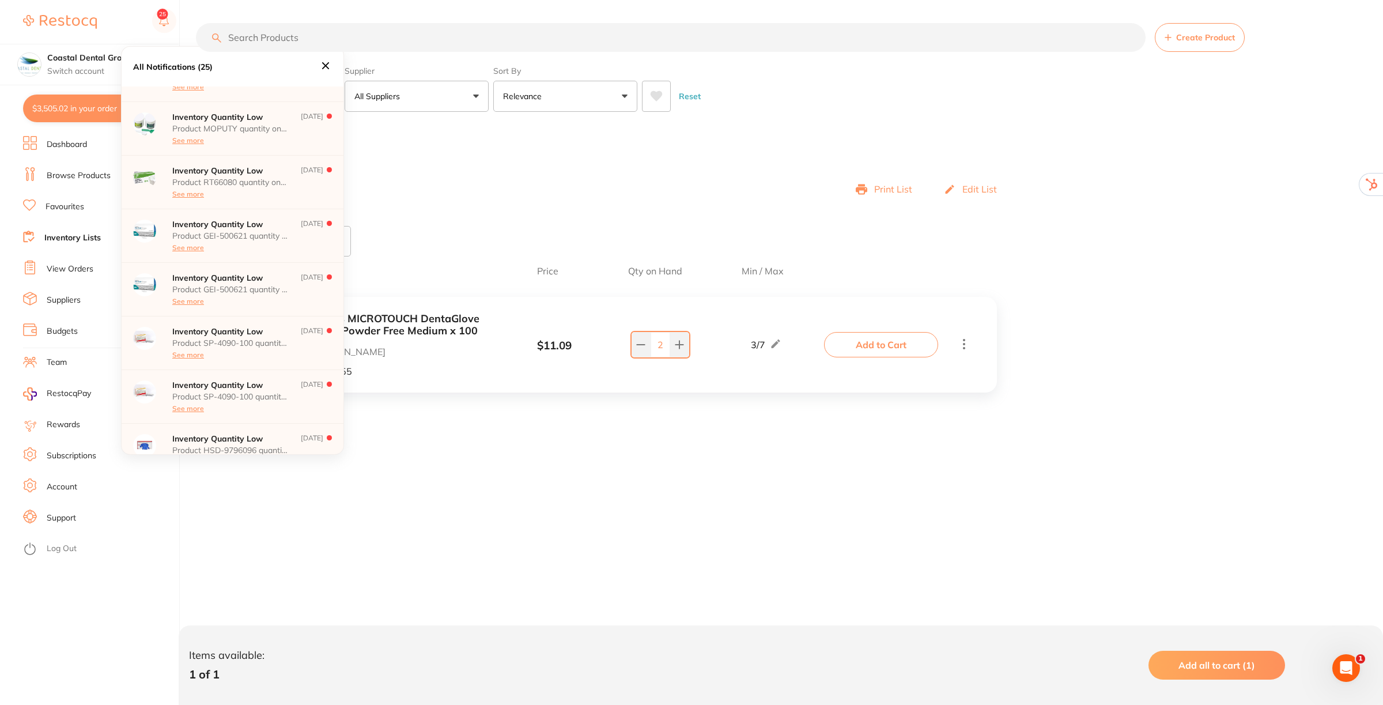
scroll to position [144, 0]
click at [456, 516] on main "Create Product Category All Categories All Categories 3D Printing anaesthetic a…" at bounding box center [789, 352] width 1187 height 705
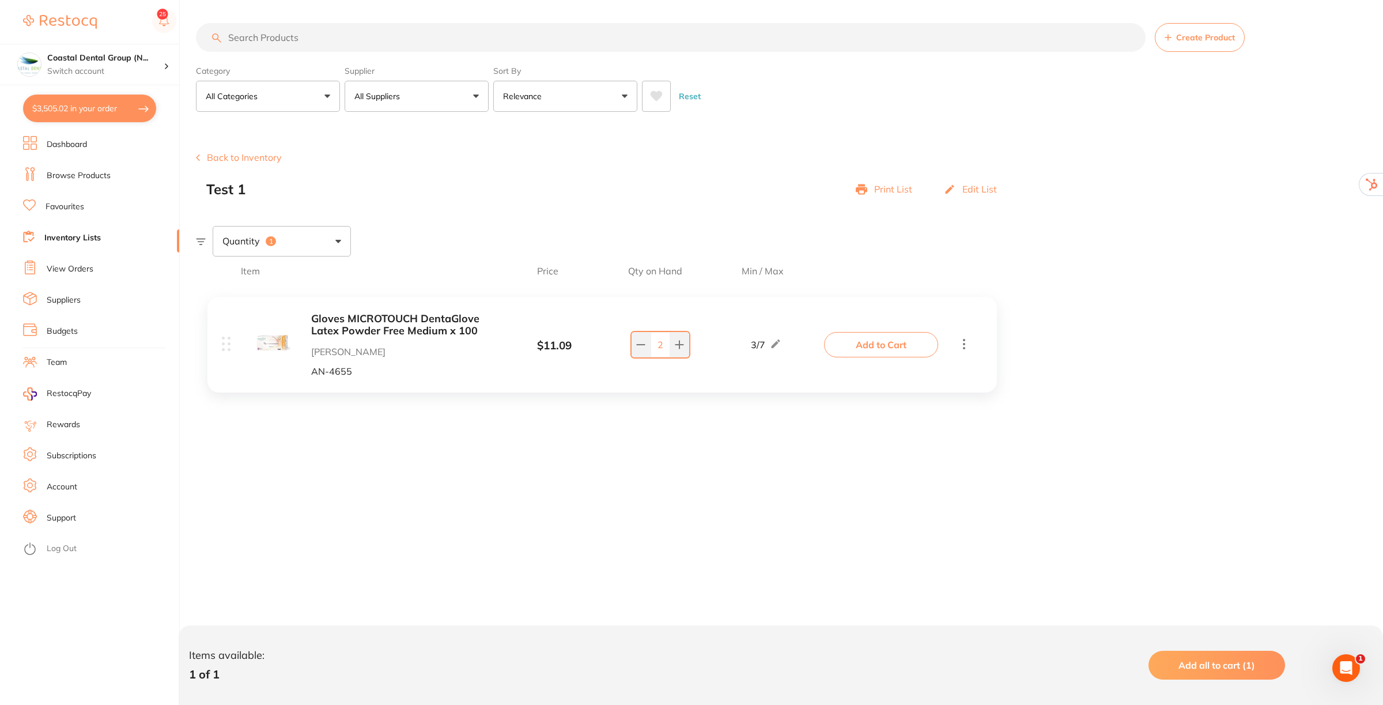
click at [79, 104] on button "$3,505.02 in your order" at bounding box center [89, 108] width 133 height 28
checkbox input "true"
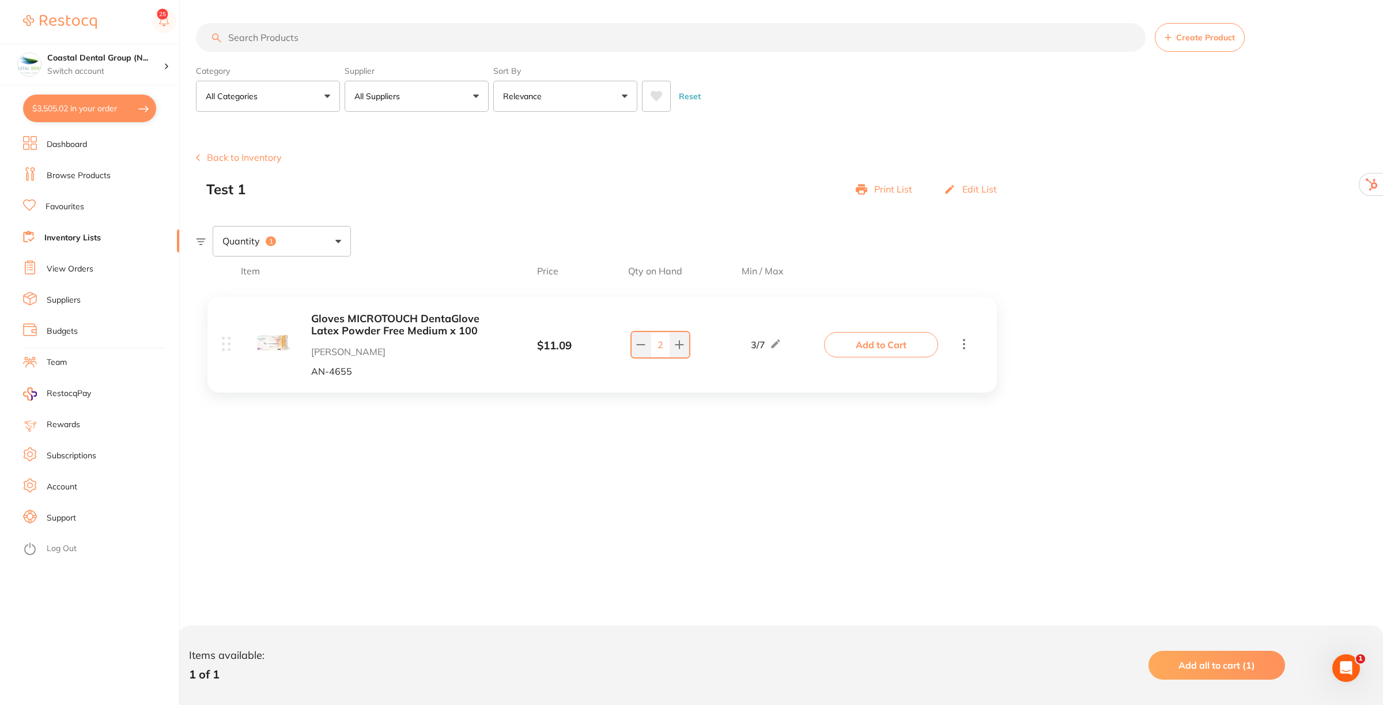
checkbox input "true"
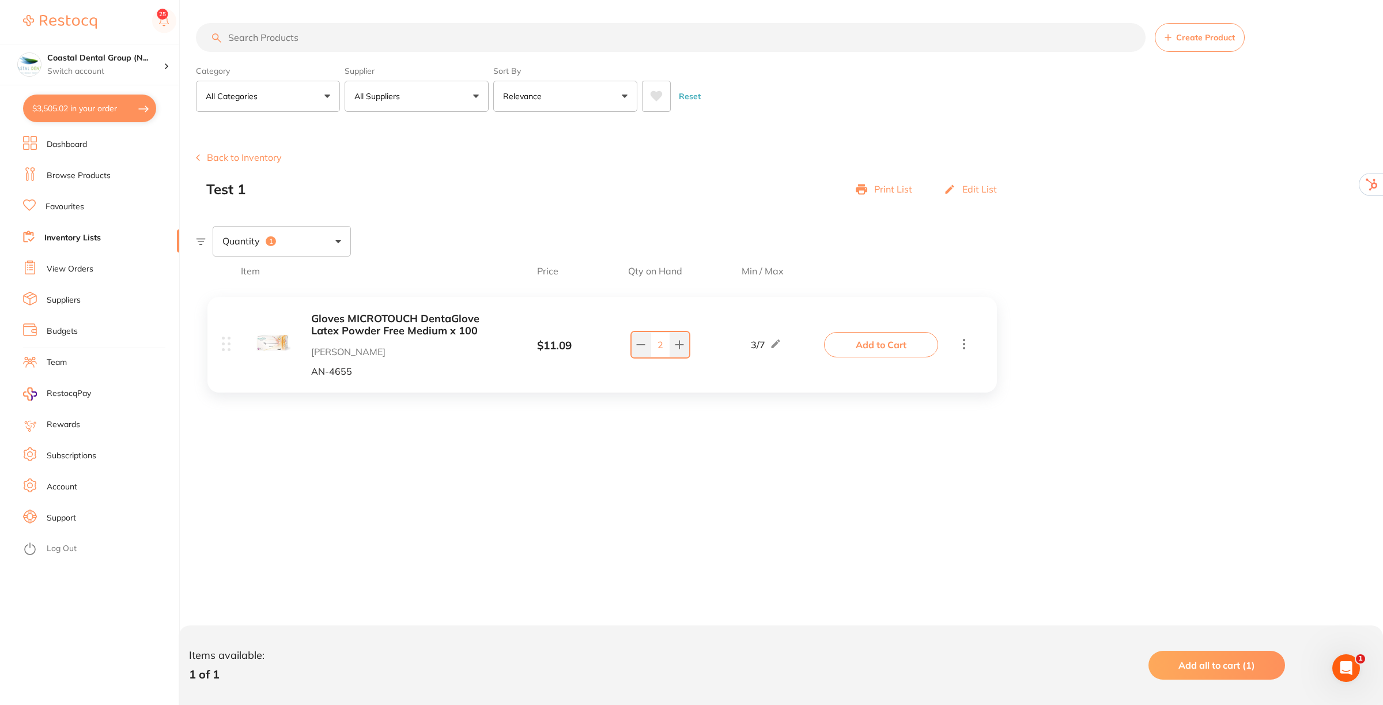
checkbox input "true"
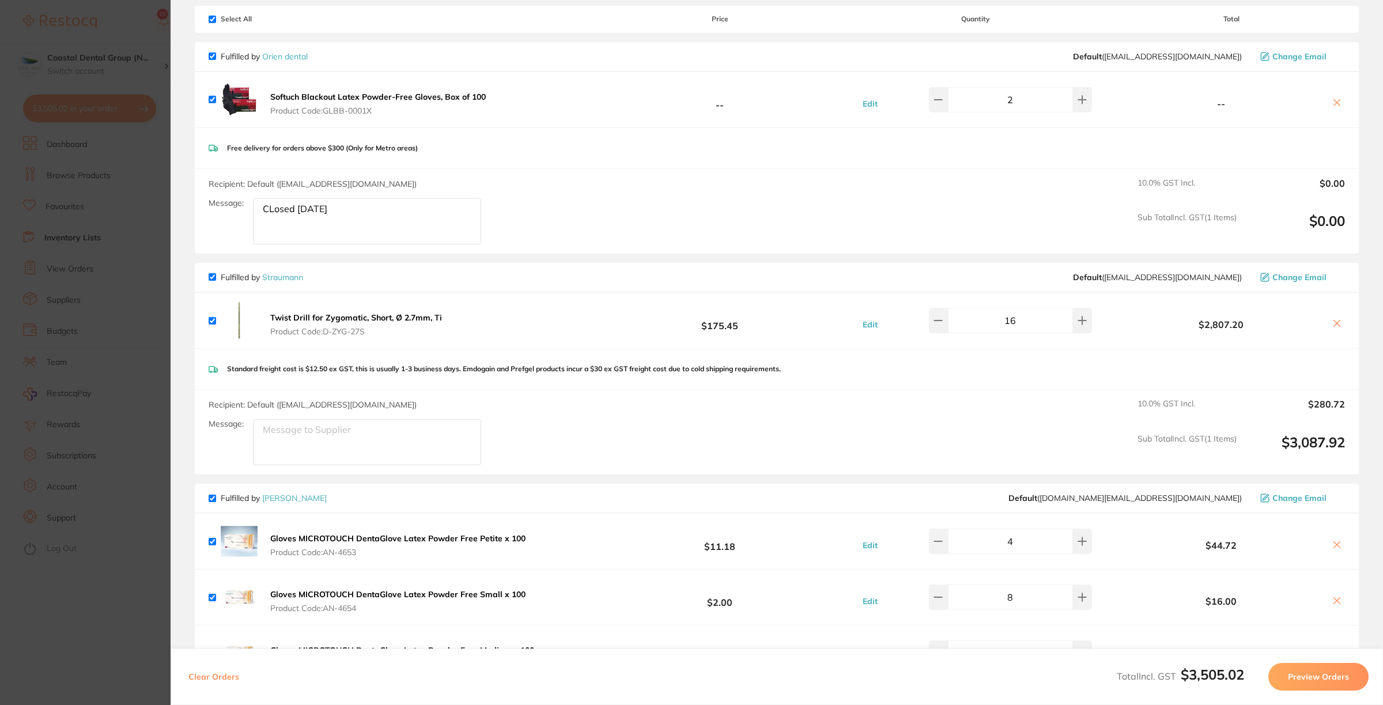
scroll to position [0, 0]
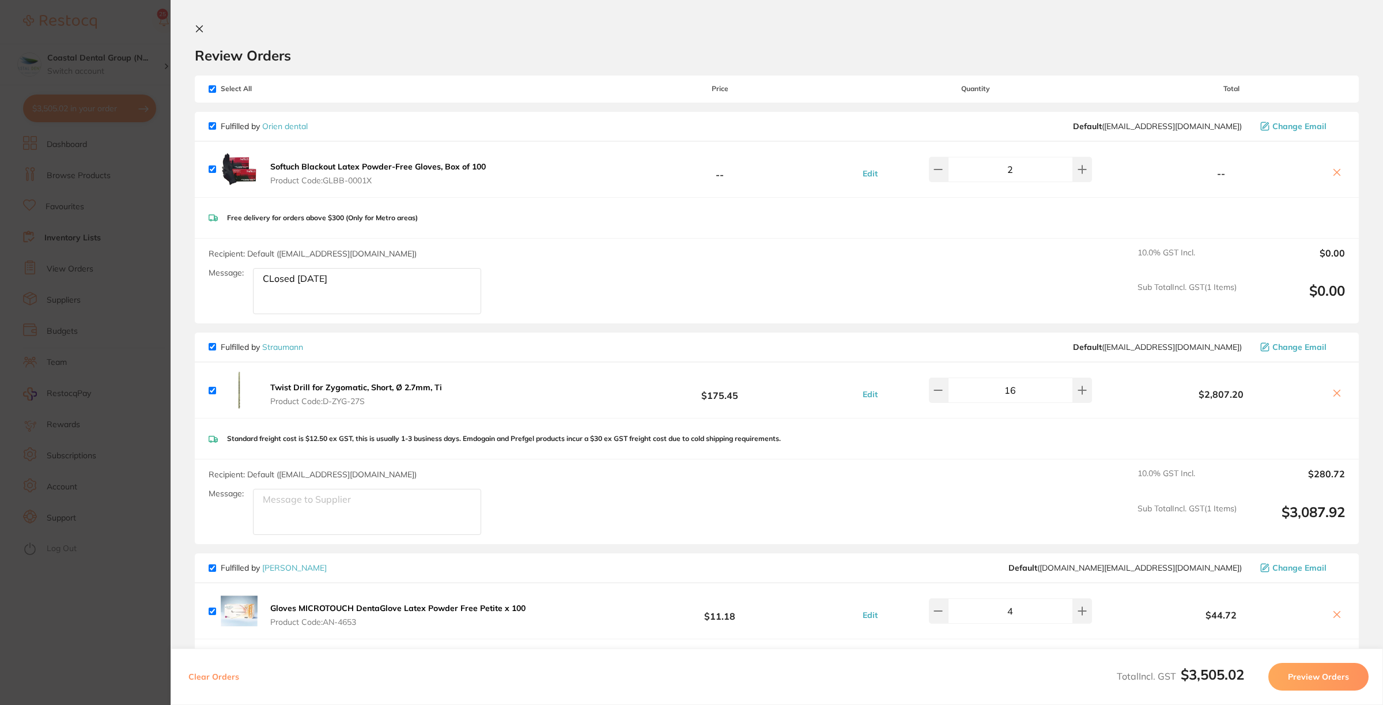
click at [212, 89] on input "checkbox" at bounding box center [212, 88] width 7 height 7
checkbox input "false"
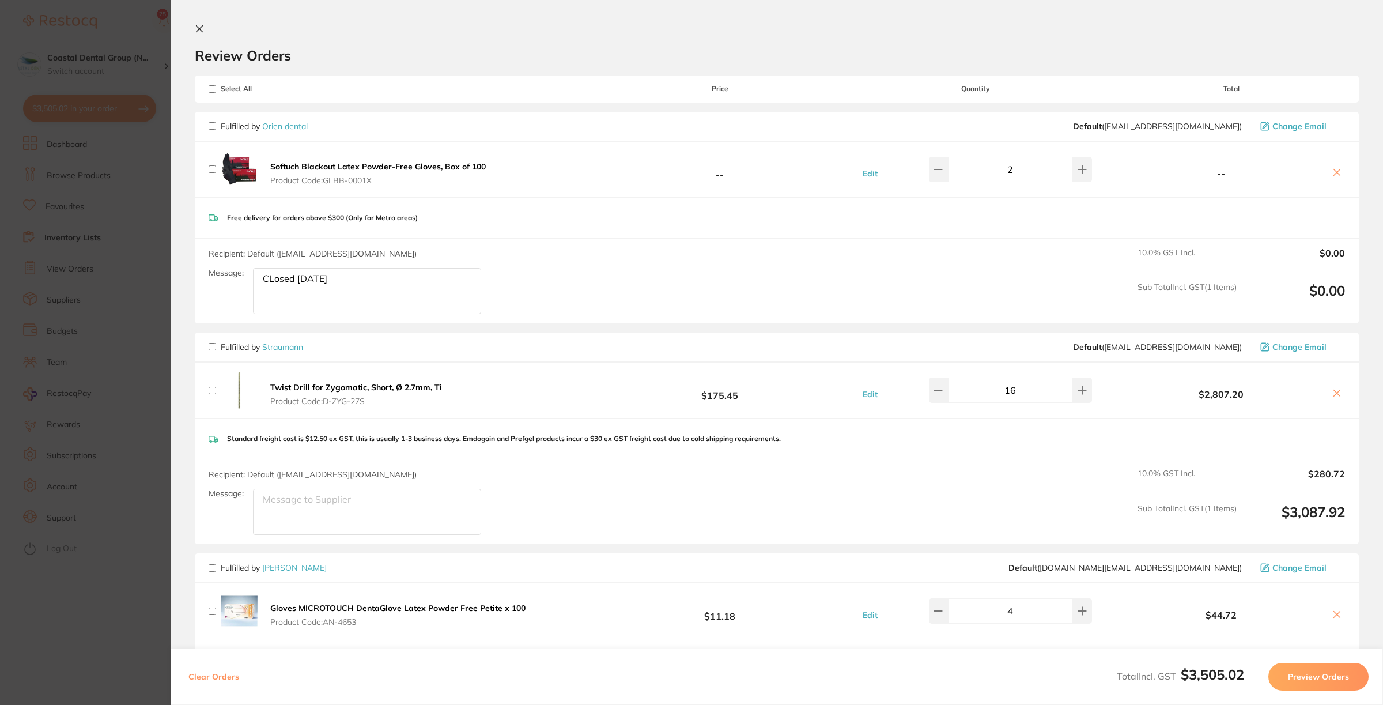
checkbox input "false"
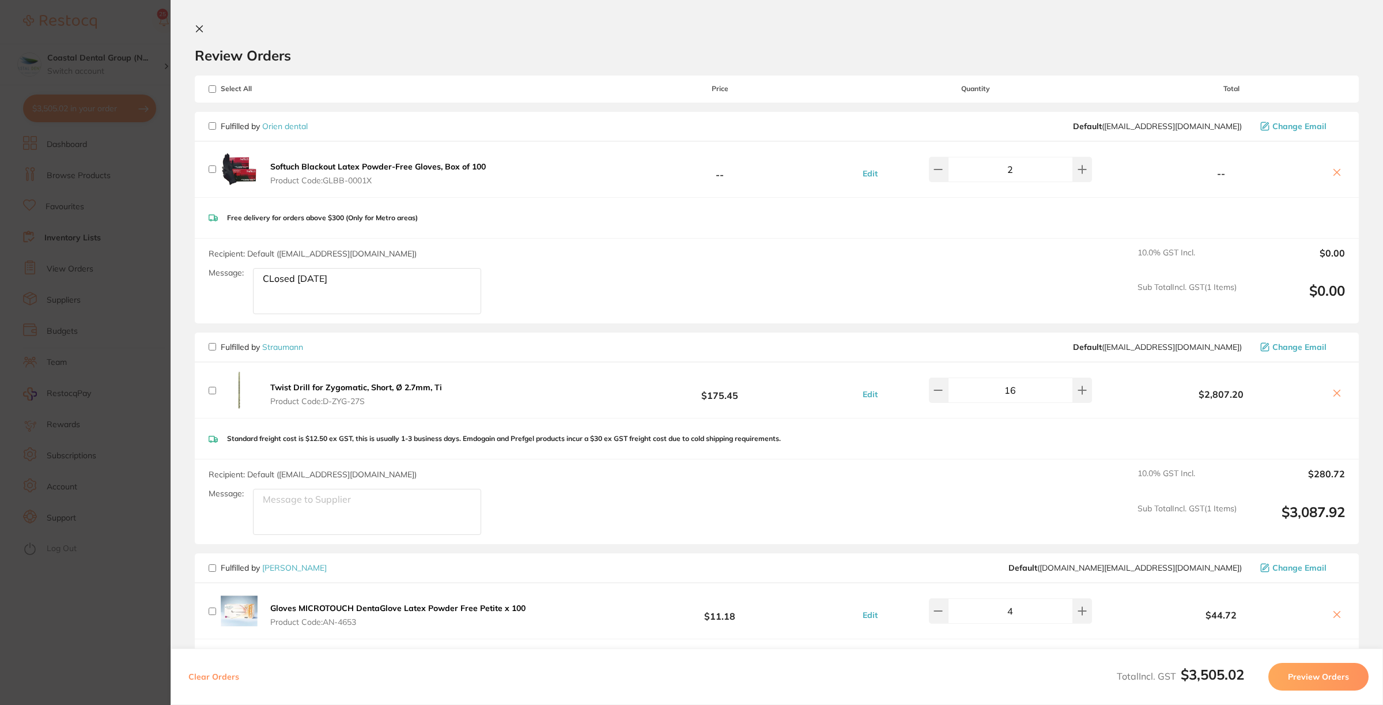
checkbox input "false"
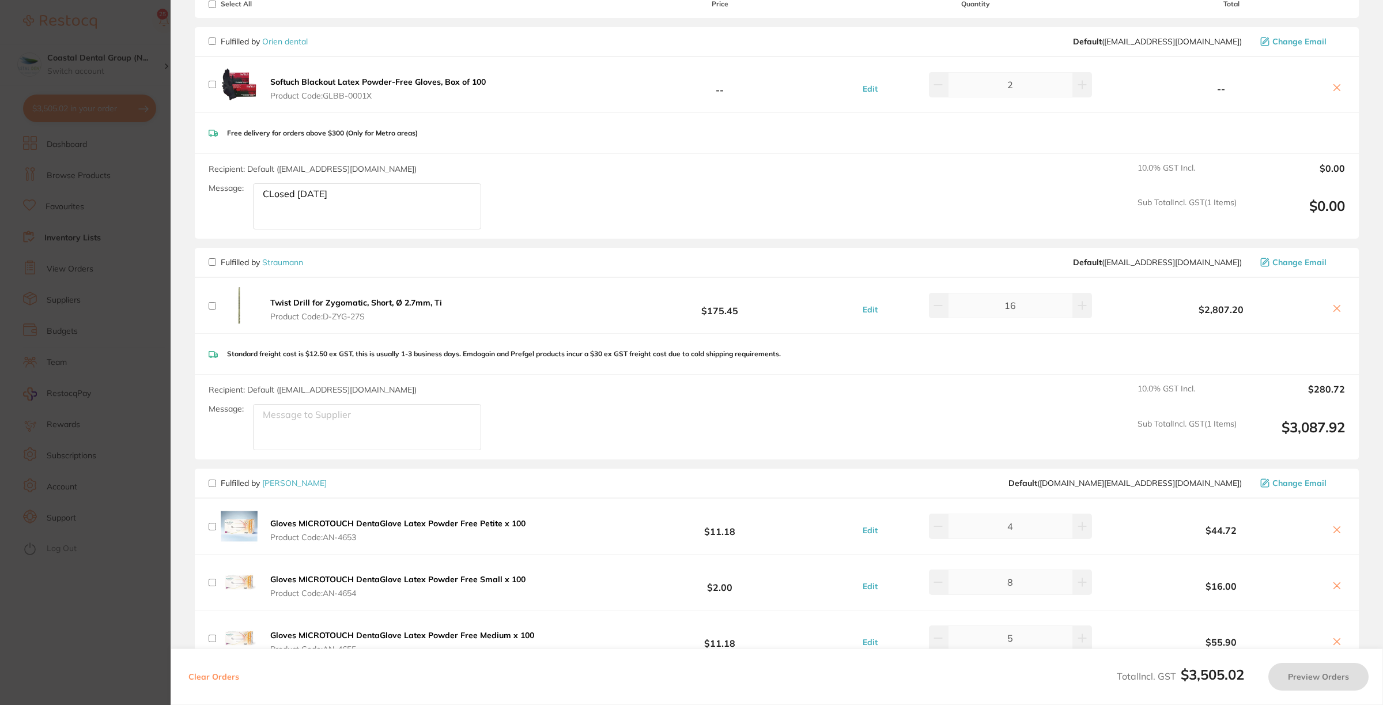
scroll to position [144, 0]
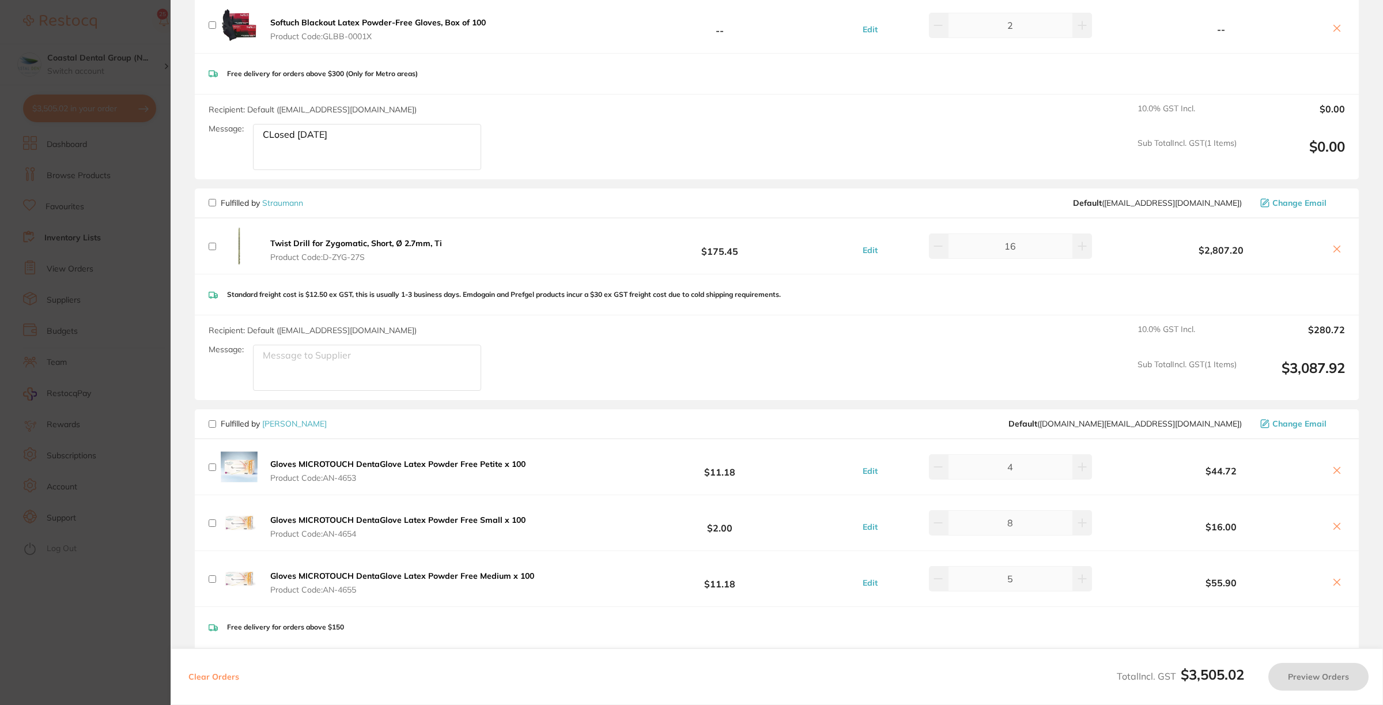
click at [214, 203] on input "checkbox" at bounding box center [212, 202] width 7 height 7
checkbox input "true"
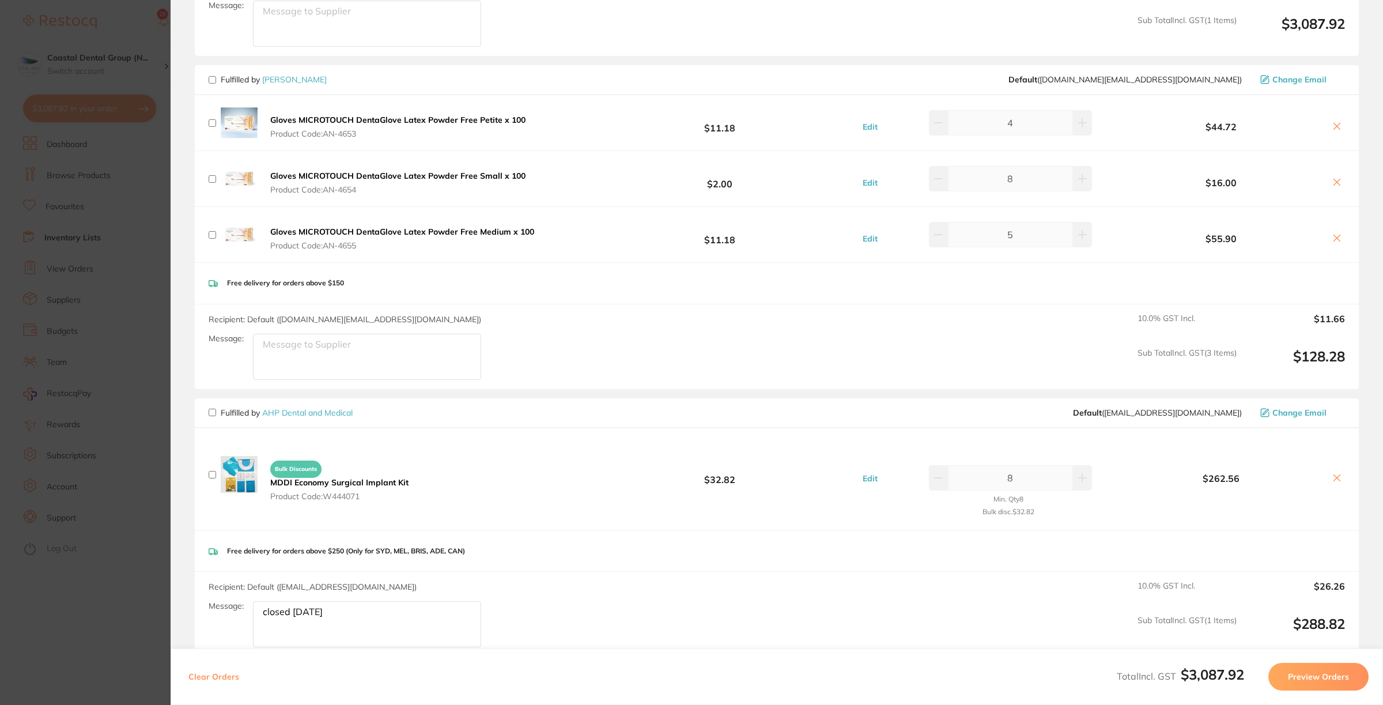
scroll to position [576, 0]
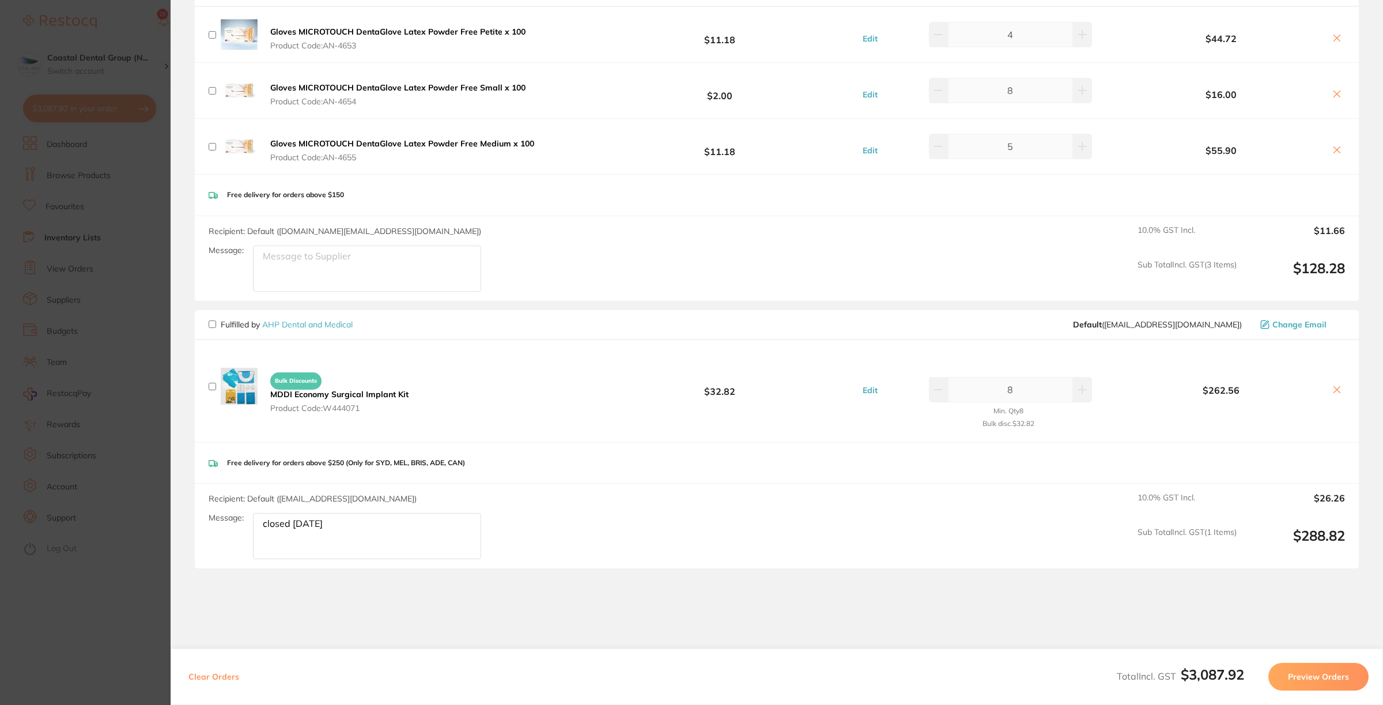
click at [212, 323] on input "checkbox" at bounding box center [212, 323] width 7 height 7
checkbox input "true"
click at [1316, 678] on button "Preview Orders" at bounding box center [1318, 676] width 100 height 28
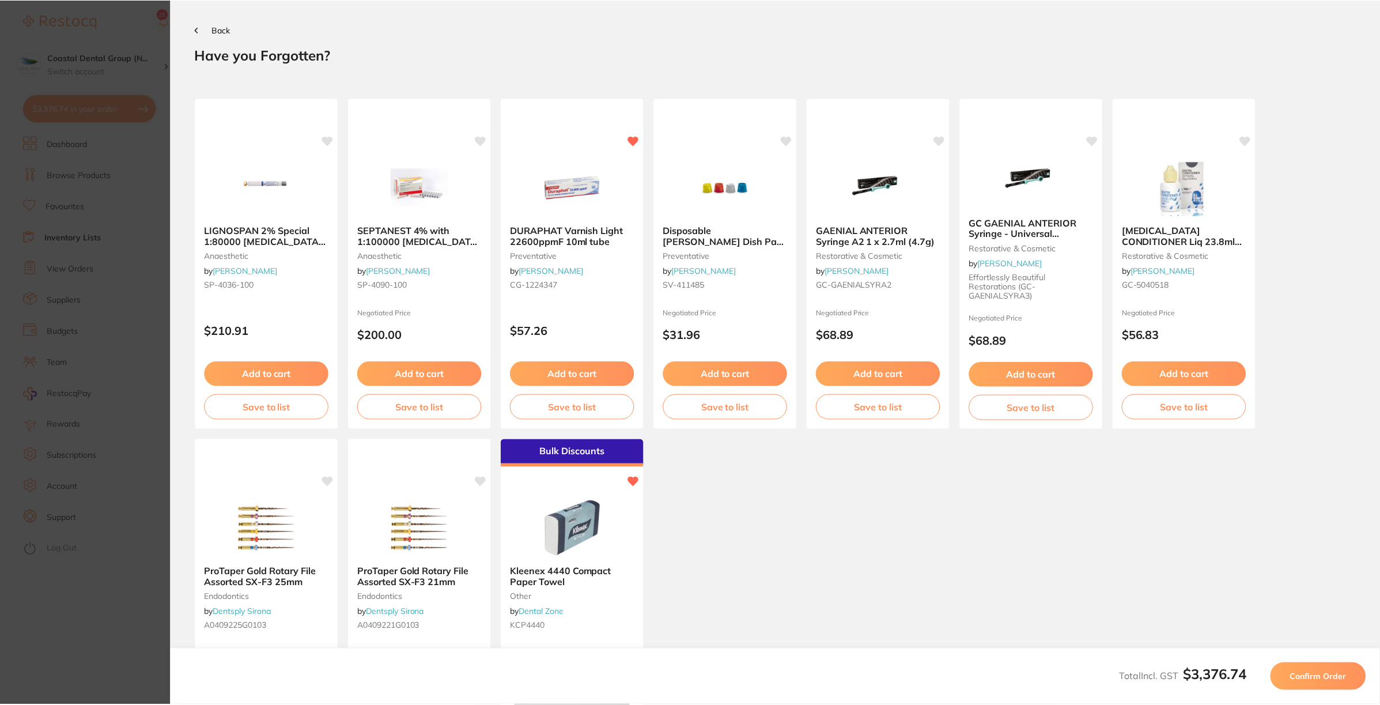
scroll to position [0, 0]
click at [1322, 672] on span "Confirm Order" at bounding box center [1320, 676] width 56 height 10
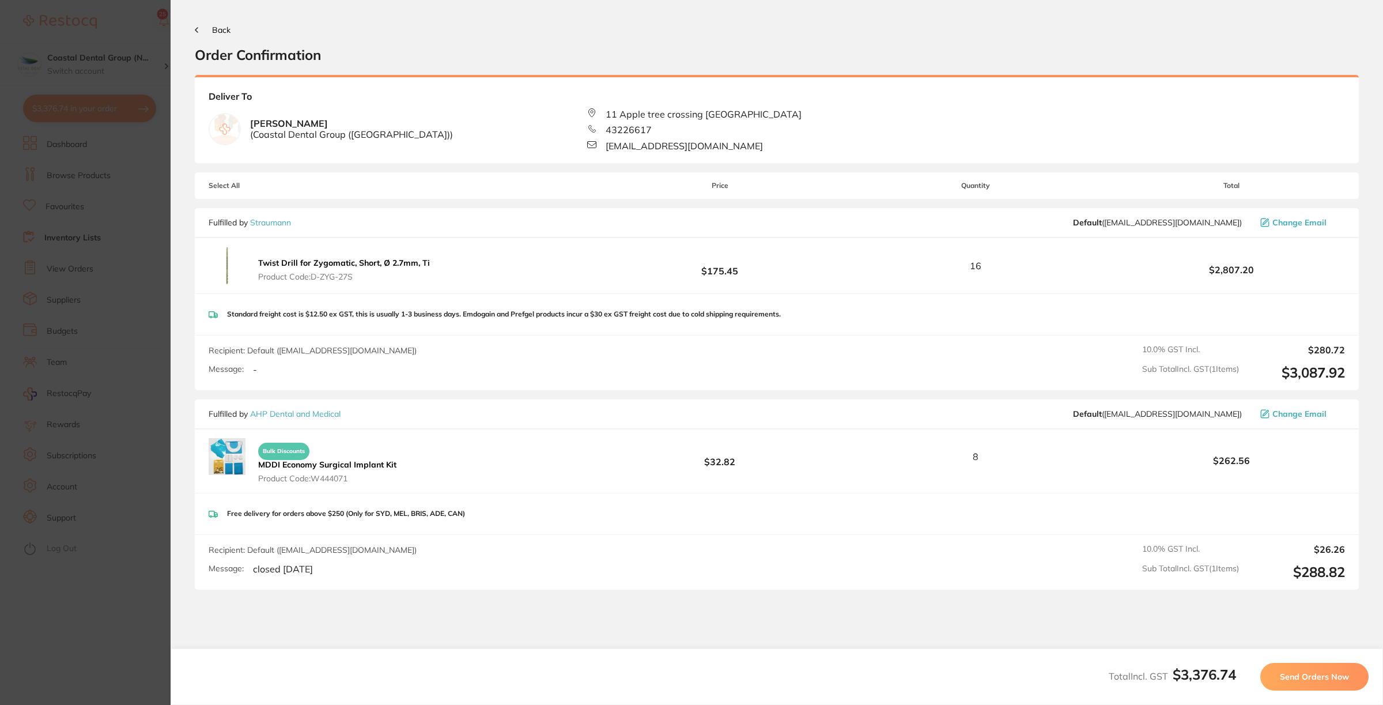
click at [1332, 673] on span "Send Orders Now" at bounding box center [1313, 676] width 69 height 10
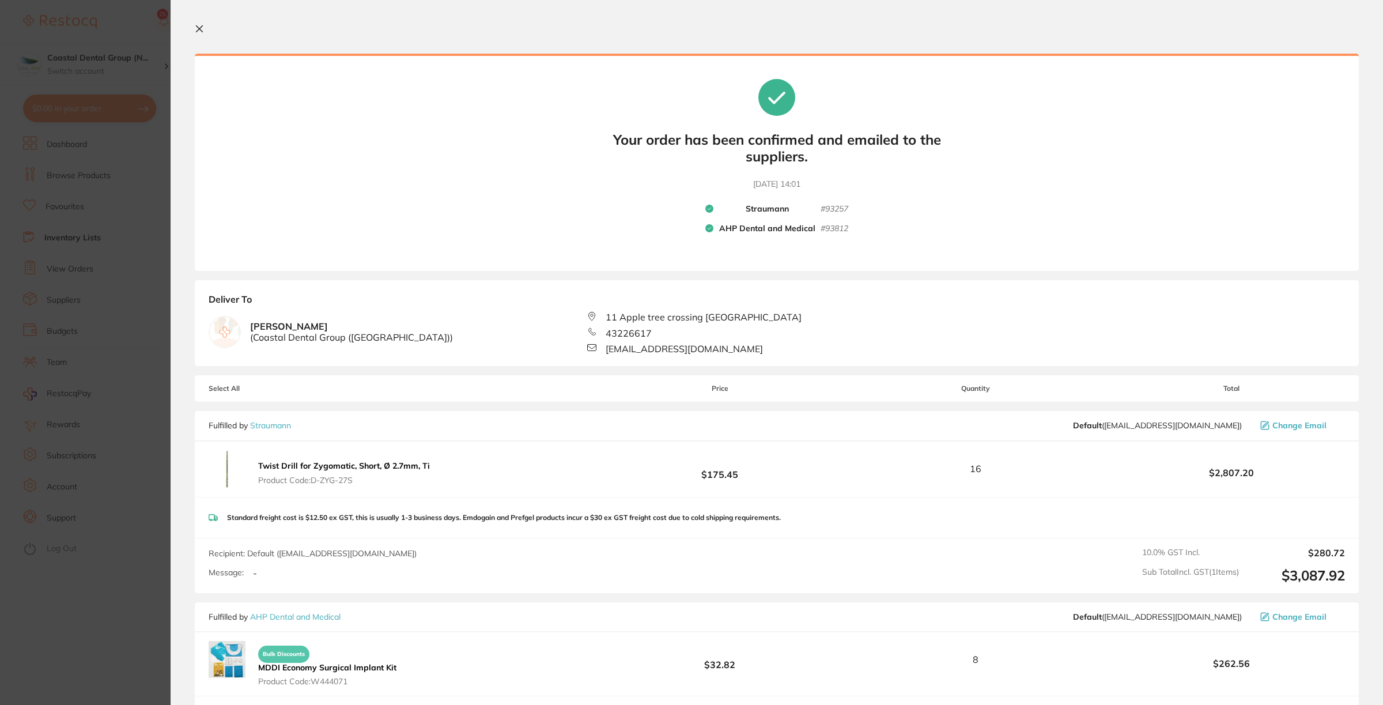
click at [195, 26] on icon at bounding box center [199, 28] width 9 height 9
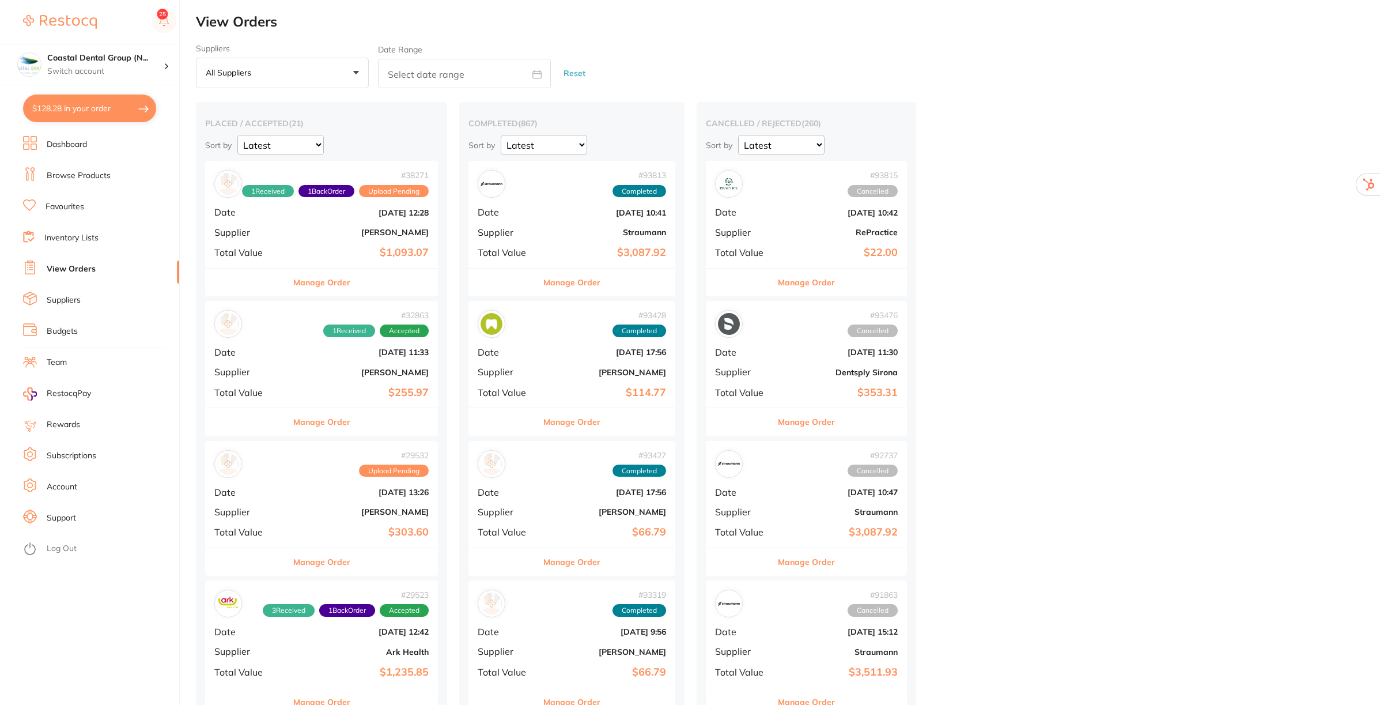
checkbox input "false"
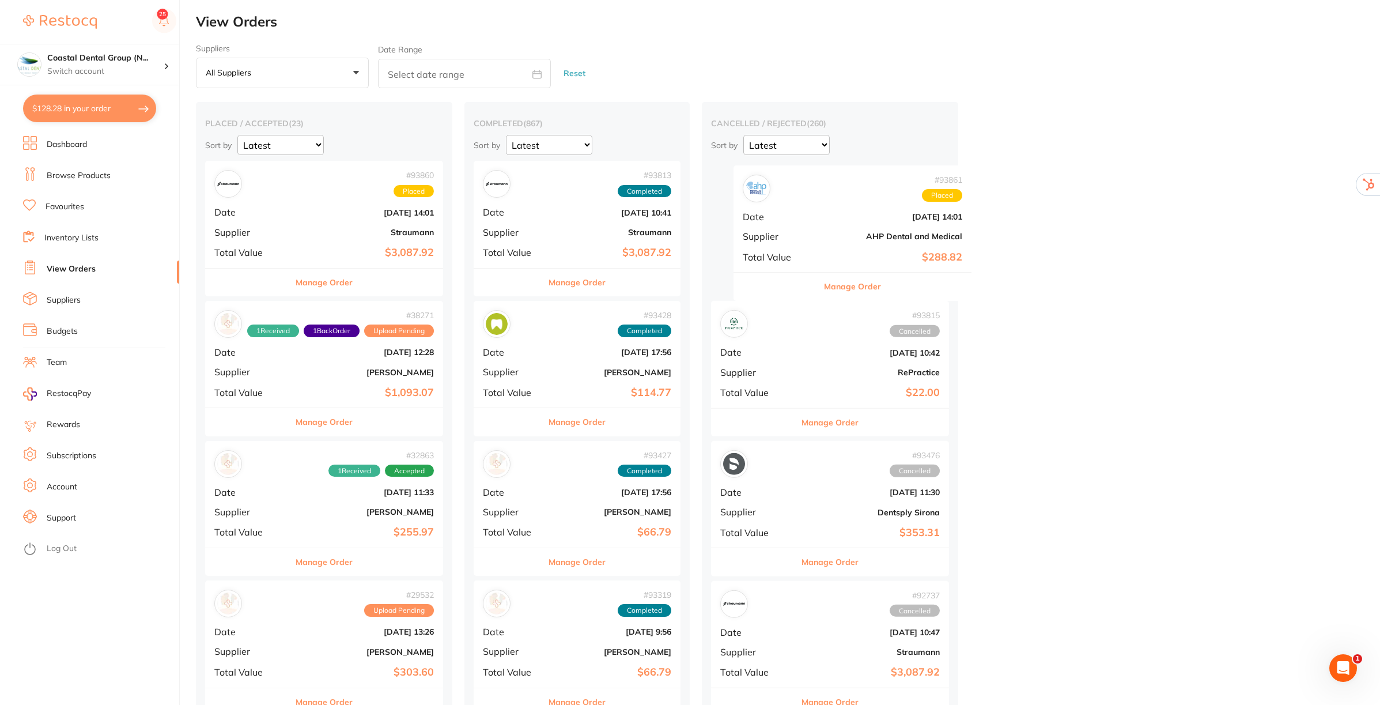
drag, startPoint x: 324, startPoint y: 220, endPoint x: 855, endPoint y: 226, distance: 531.8
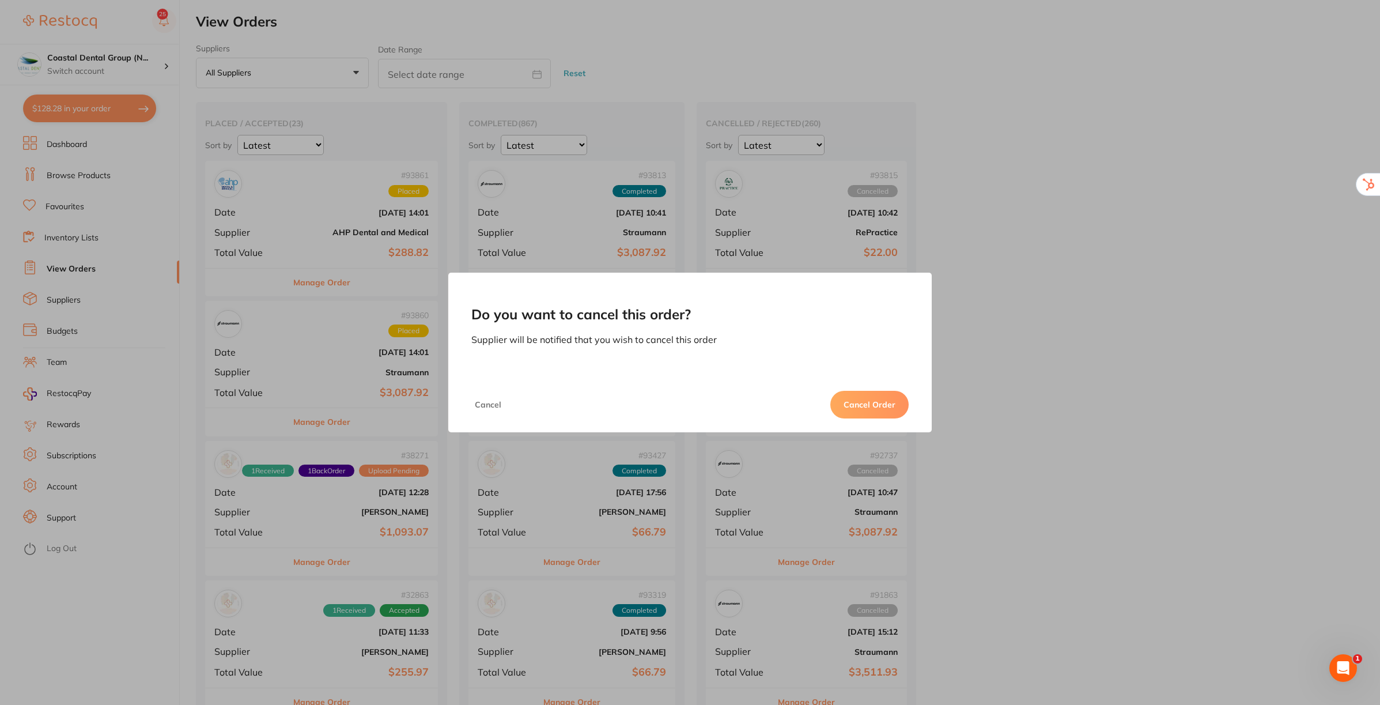
click at [864, 399] on button "Cancel Order" at bounding box center [869, 405] width 78 height 28
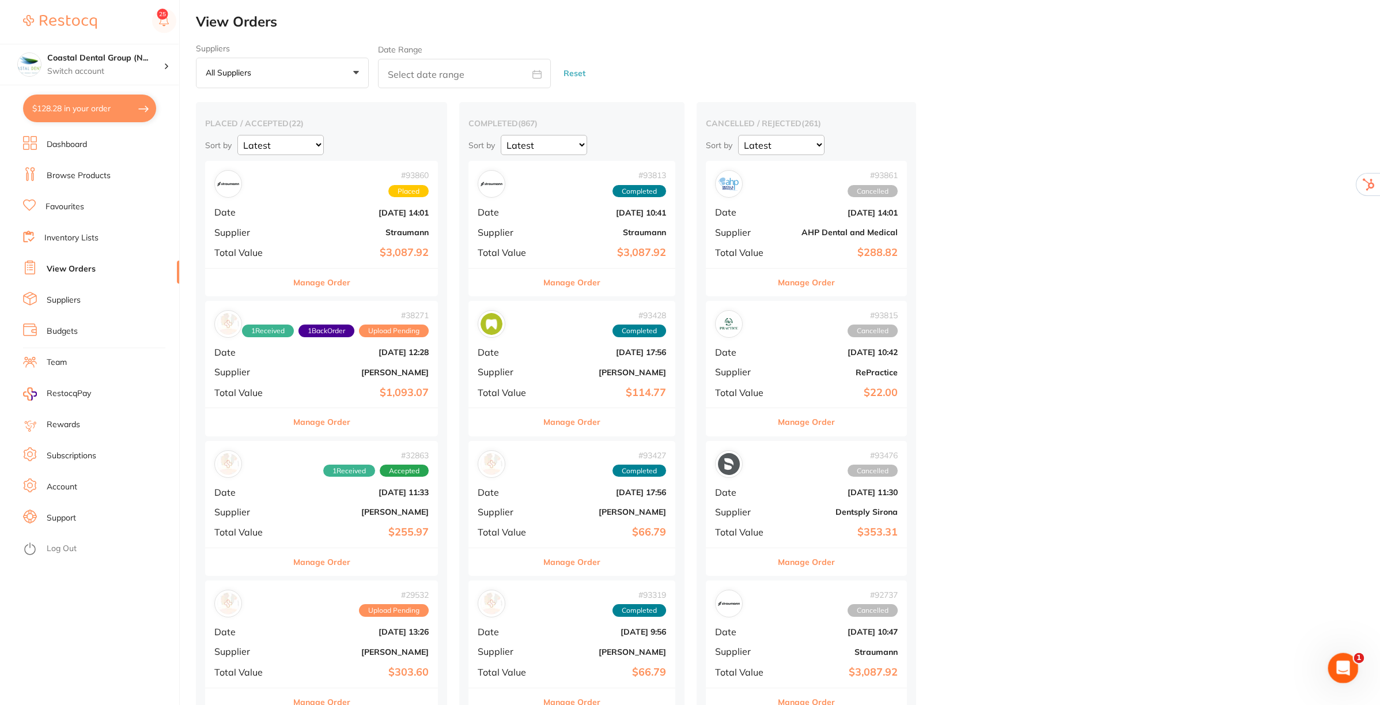
click at [1340, 664] on icon "Open Intercom Messenger" at bounding box center [1341, 666] width 19 height 19
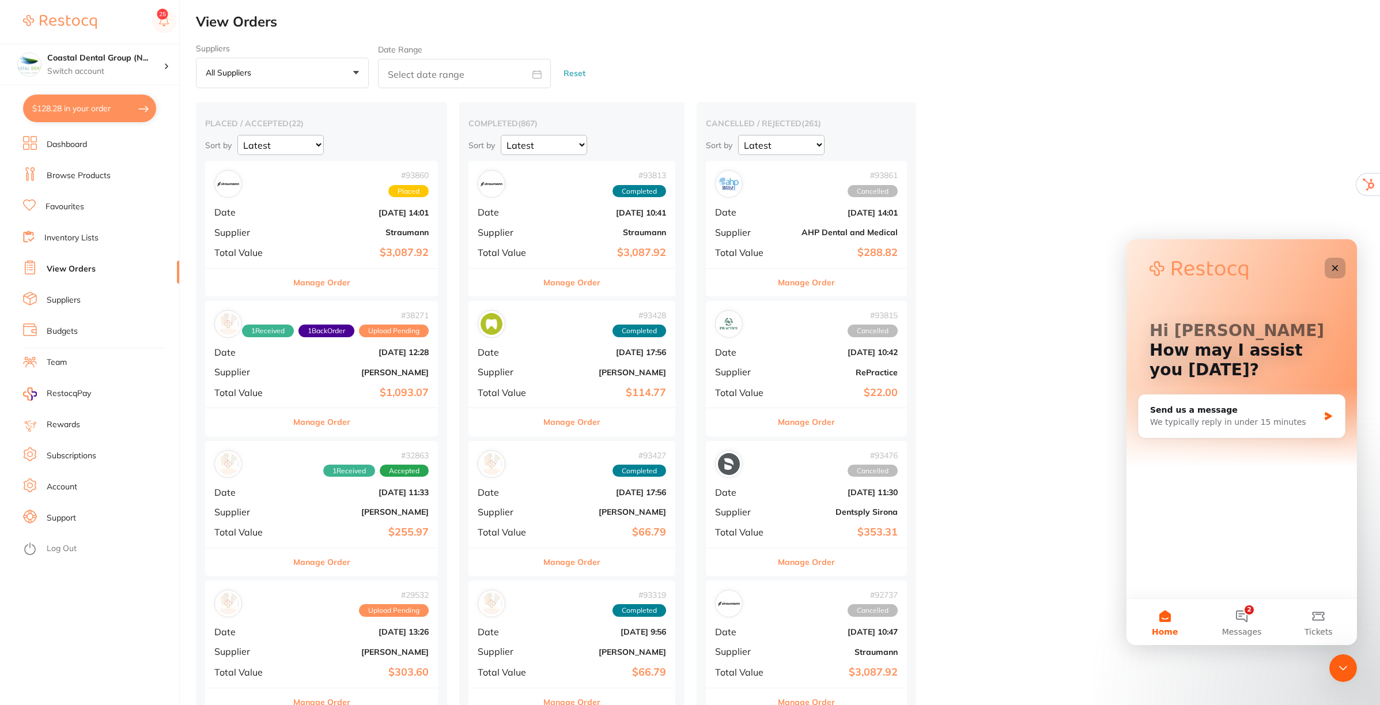
click at [1334, 262] on div "Close" at bounding box center [1334, 268] width 21 height 21
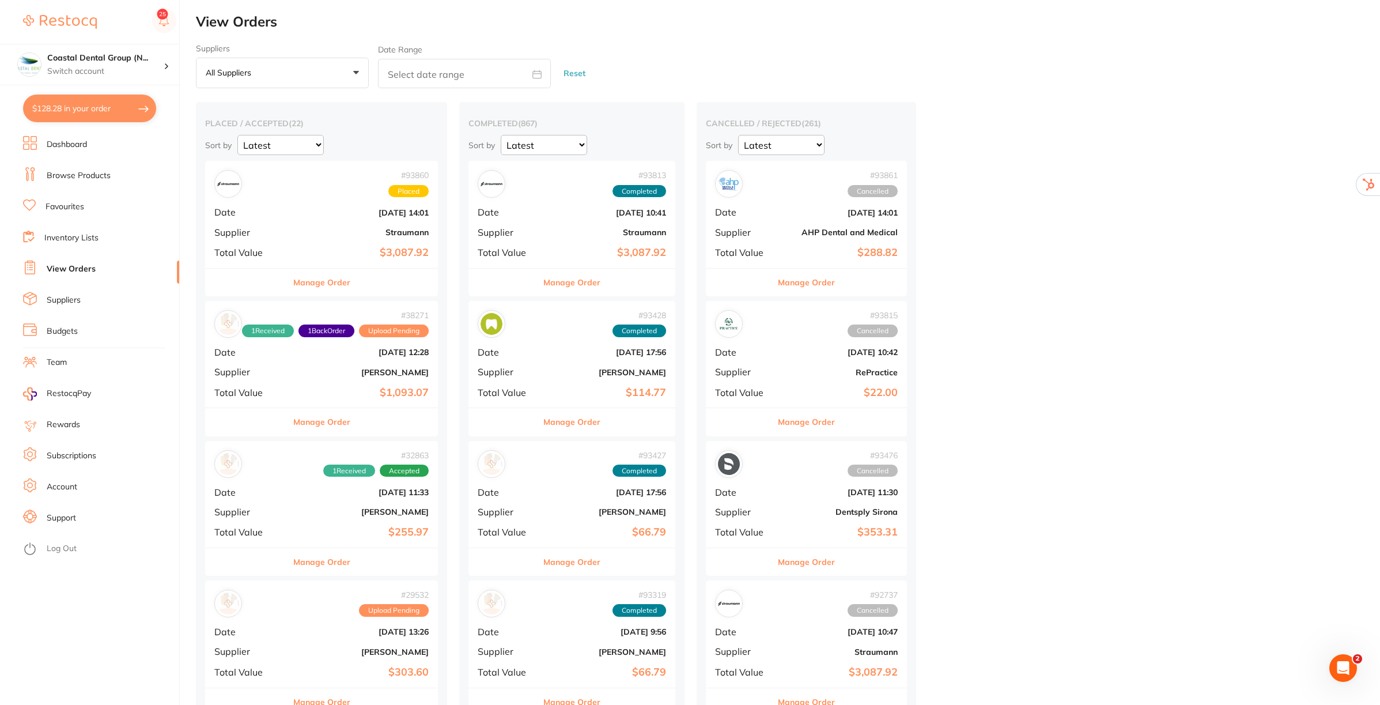
click at [334, 281] on button "Manage Order" at bounding box center [321, 282] width 57 height 28
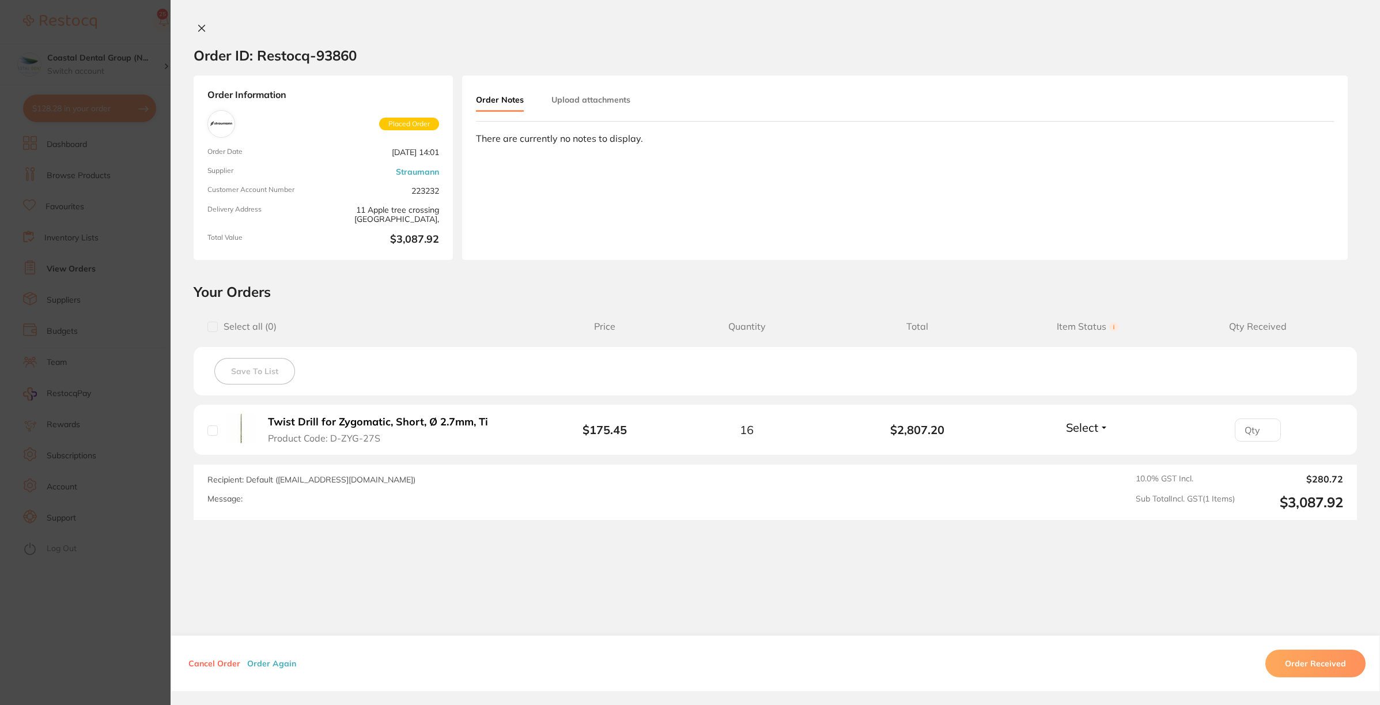
click at [1101, 429] on button "Select" at bounding box center [1087, 427] width 50 height 14
click at [1088, 468] on span "Back Order" at bounding box center [1087, 469] width 35 height 9
click at [1264, 423] on input "number" at bounding box center [1258, 429] width 46 height 23
click at [1264, 427] on input "1" at bounding box center [1258, 429] width 46 height 23
click at [1264, 427] on input "2" at bounding box center [1258, 429] width 46 height 23
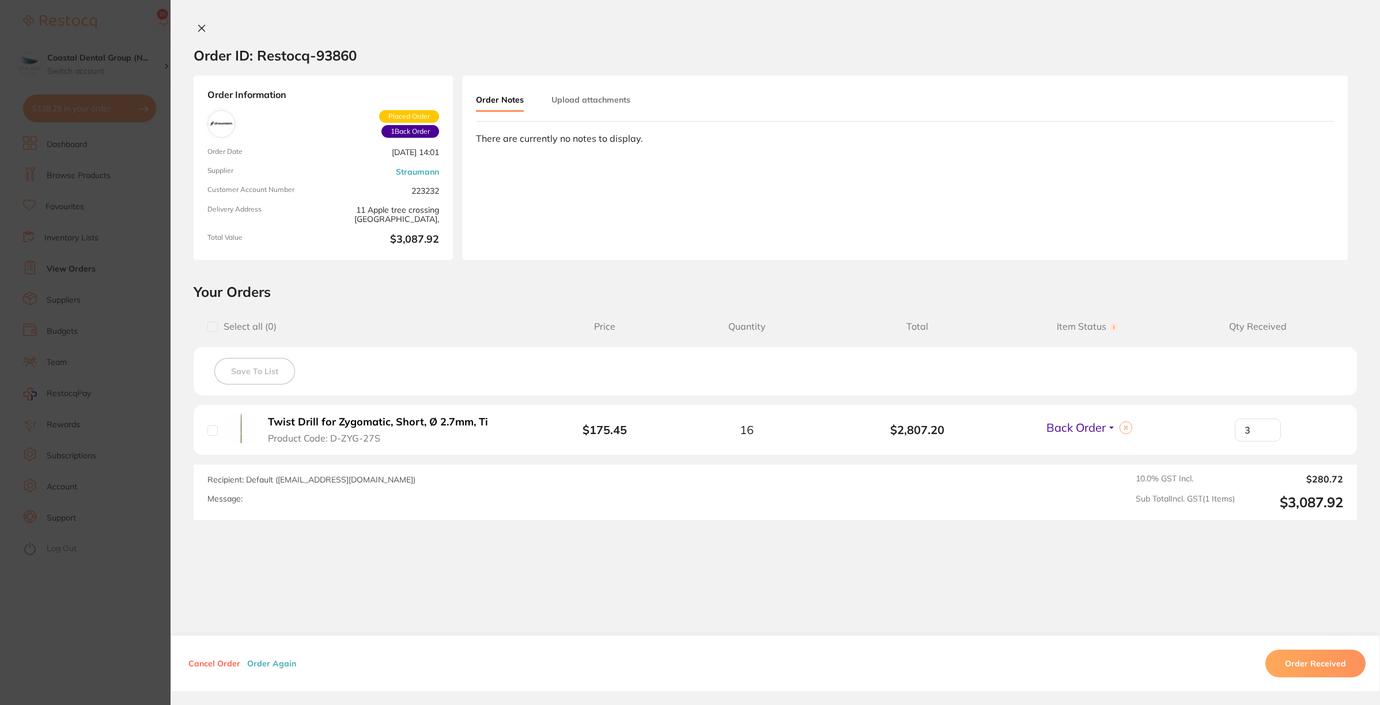
click at [1264, 427] on input "3" at bounding box center [1258, 429] width 46 height 23
click at [1264, 427] on input "4" at bounding box center [1258, 429] width 46 height 23
click at [1264, 427] on input "5" at bounding box center [1258, 429] width 46 height 23
type input "6"
click at [1264, 427] on input "6" at bounding box center [1258, 429] width 46 height 23
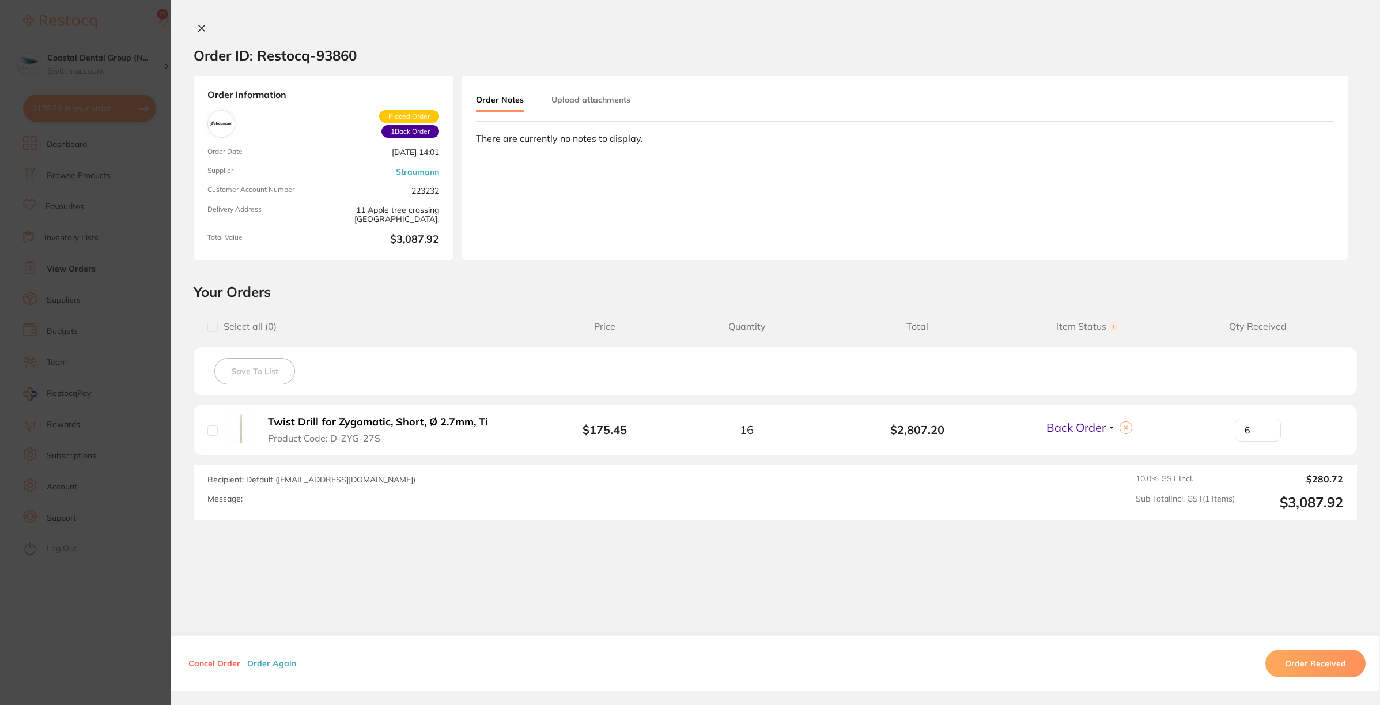
click at [266, 661] on button "Order Again" at bounding box center [272, 663] width 56 height 10
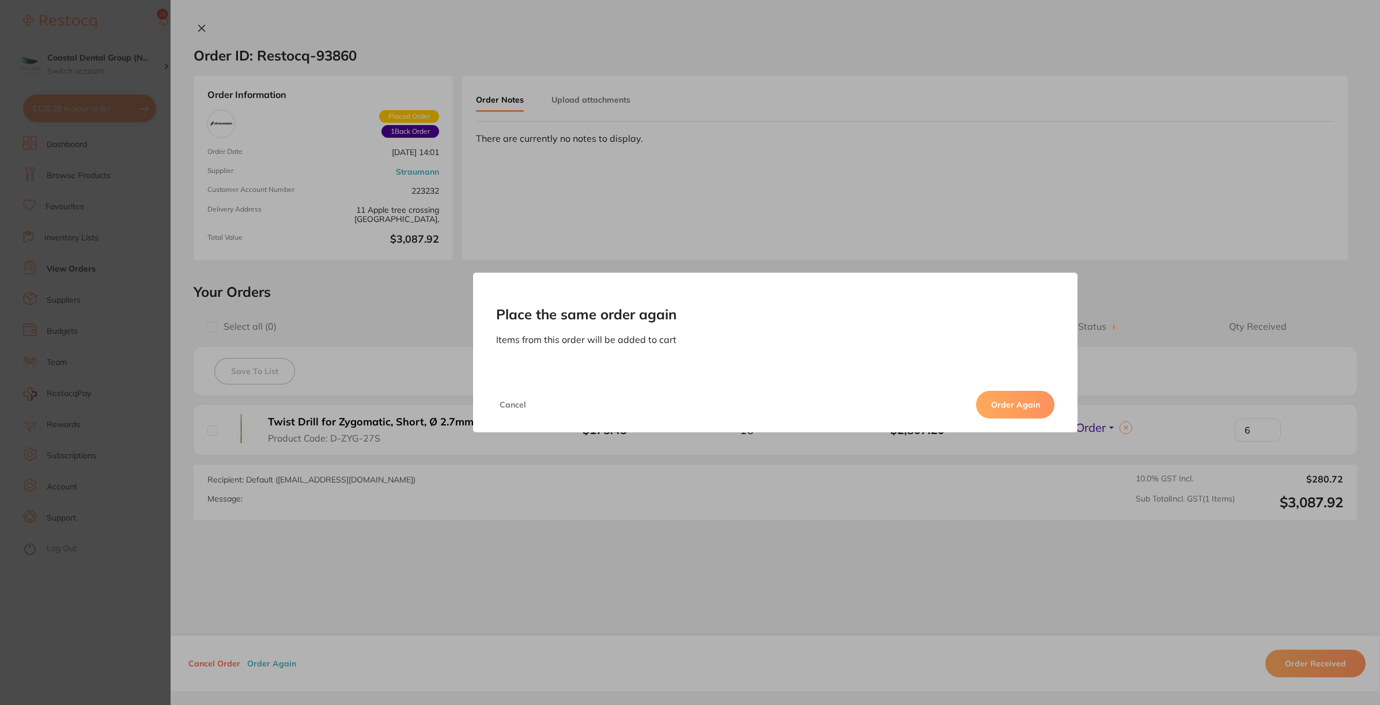
click at [1014, 403] on button "Order Again" at bounding box center [1015, 405] width 78 height 28
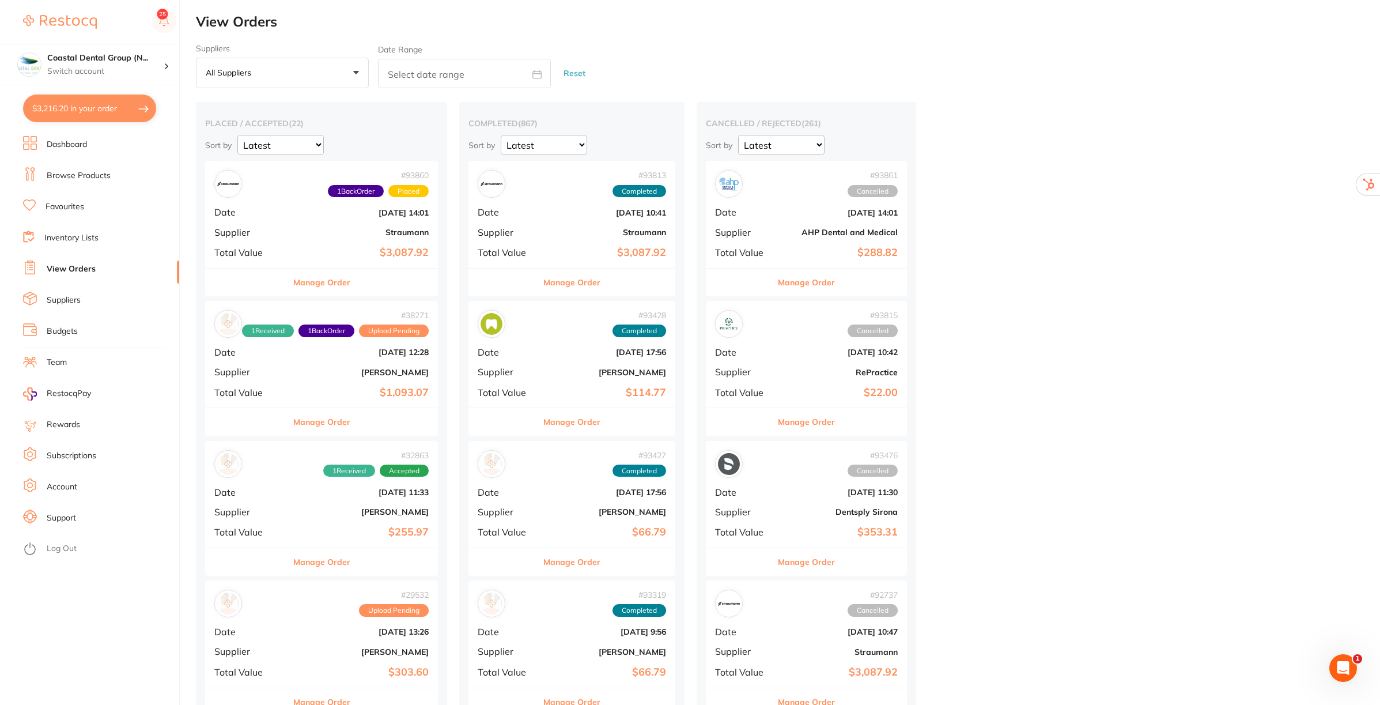
click at [109, 107] on button "$3,216.20 in your order" at bounding box center [89, 108] width 133 height 28
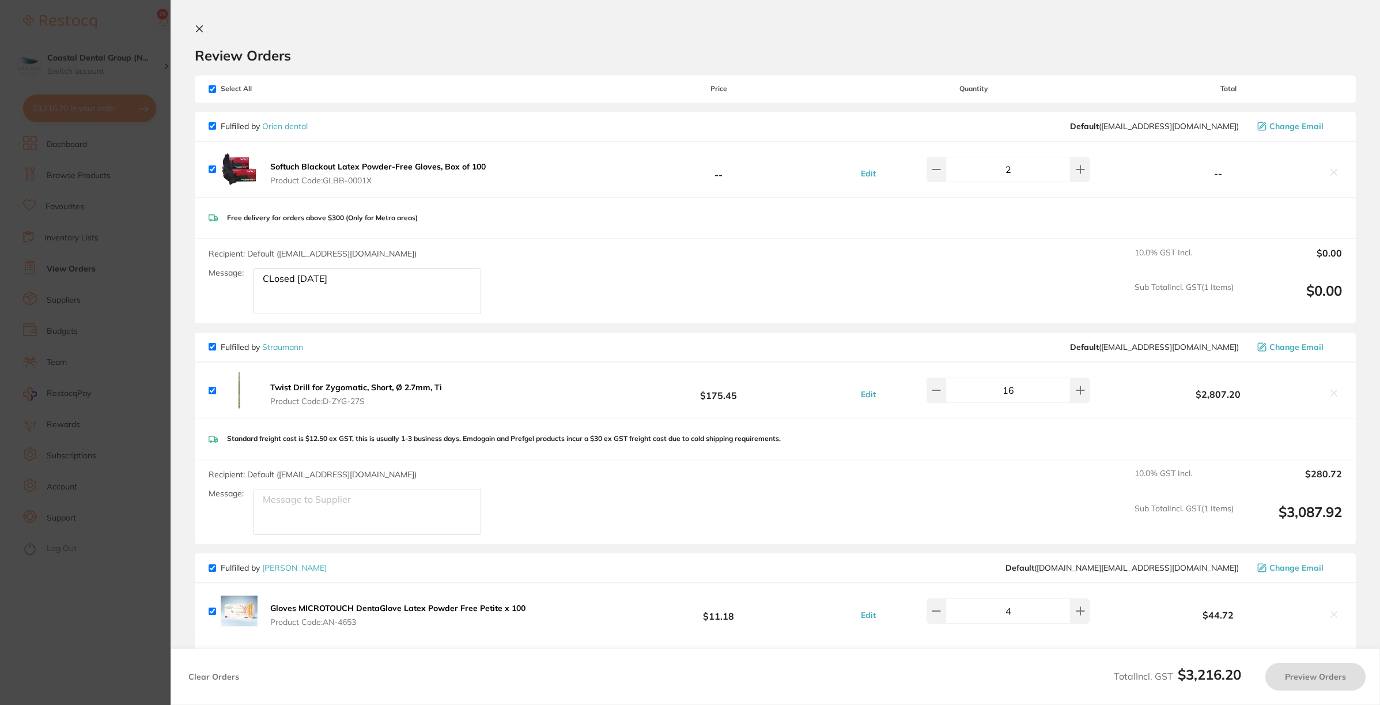
checkbox input "true"
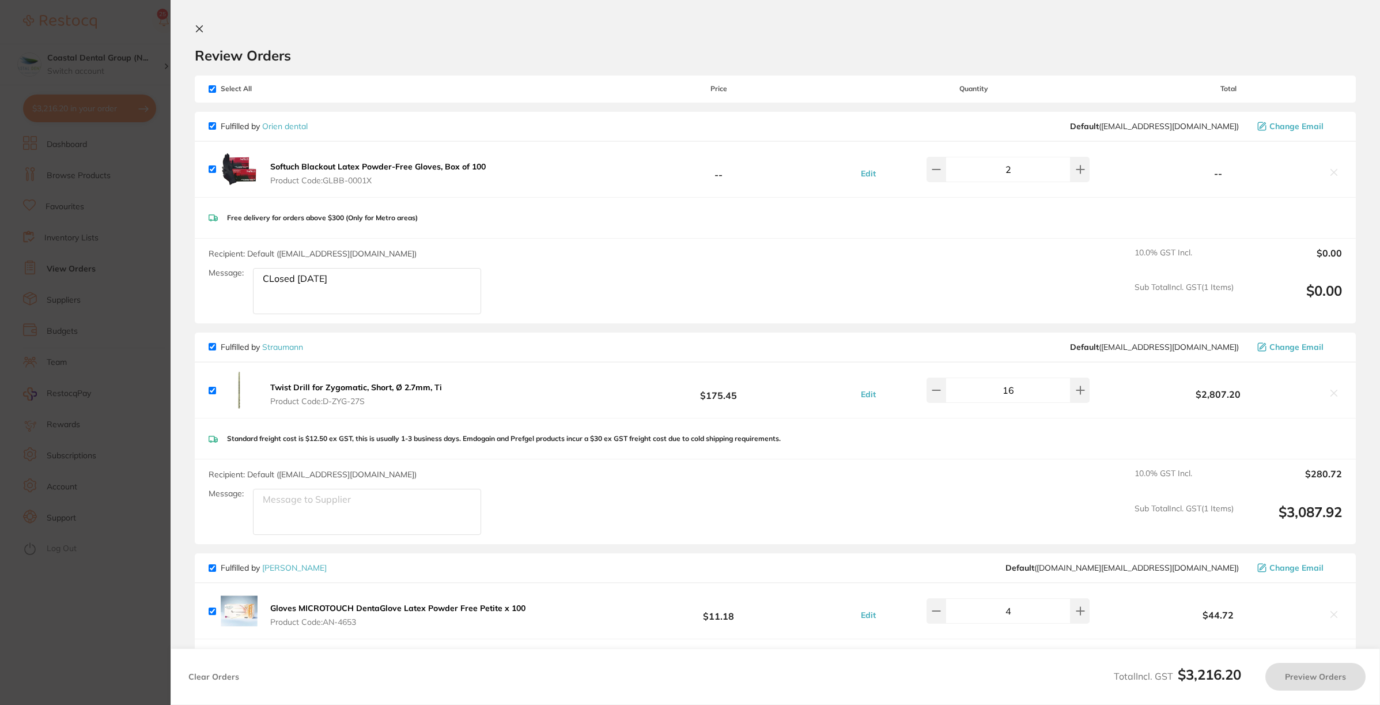
checkbox input "true"
click at [197, 33] on icon at bounding box center [199, 28] width 9 height 9
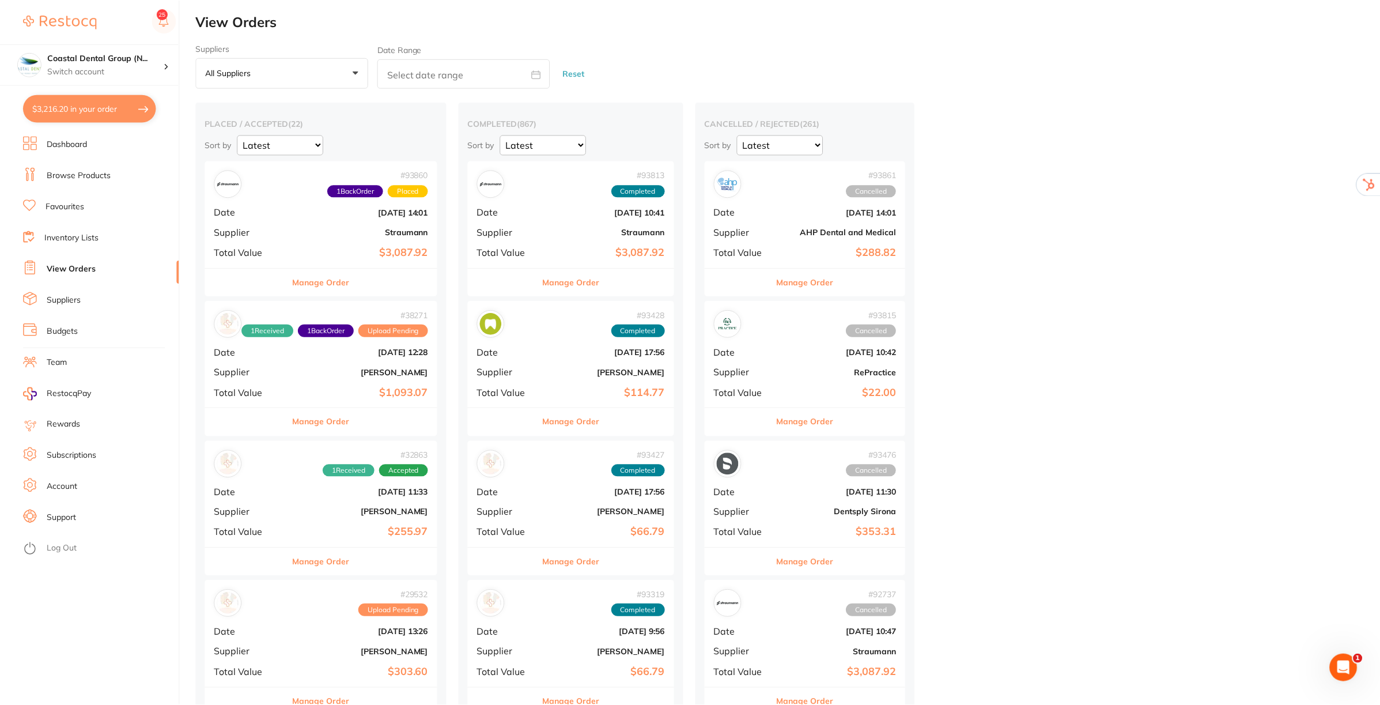
scroll to position [1, 0]
click at [65, 239] on link "Inventory Lists" at bounding box center [71, 238] width 54 height 12
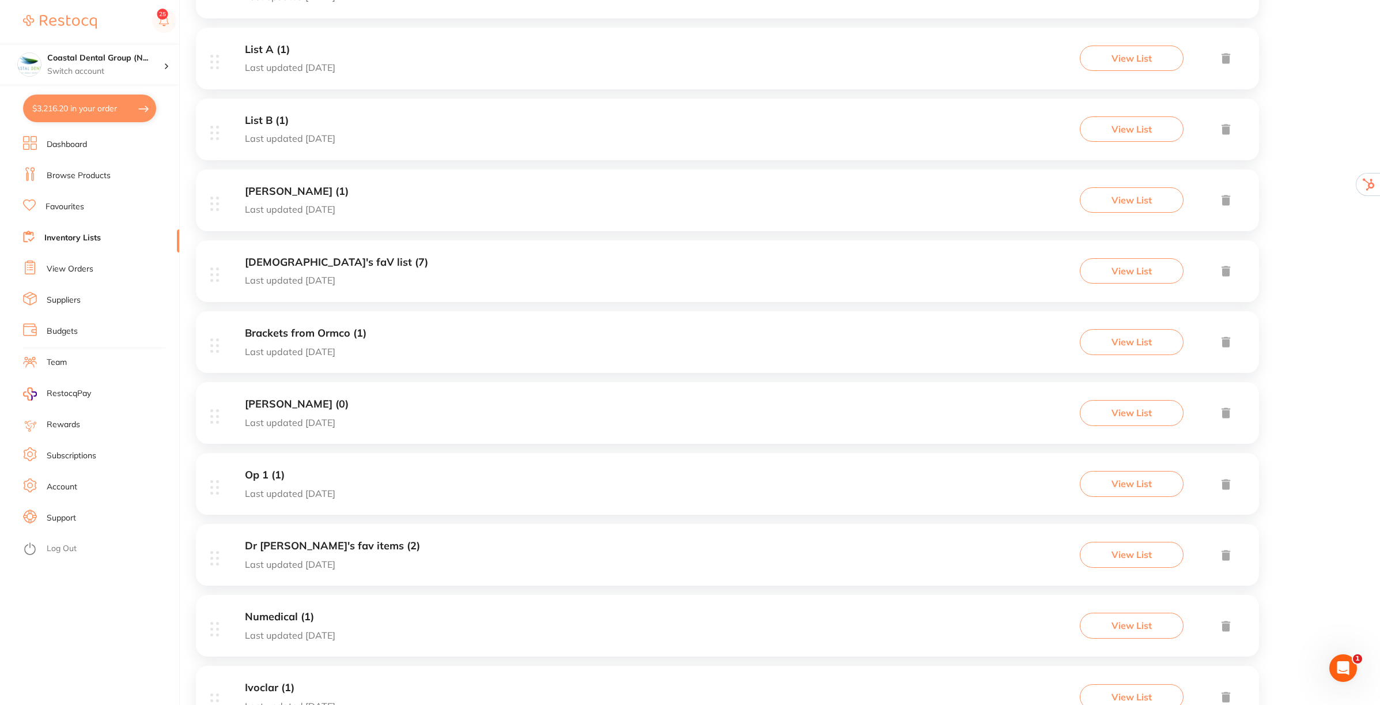
scroll to position [504, 0]
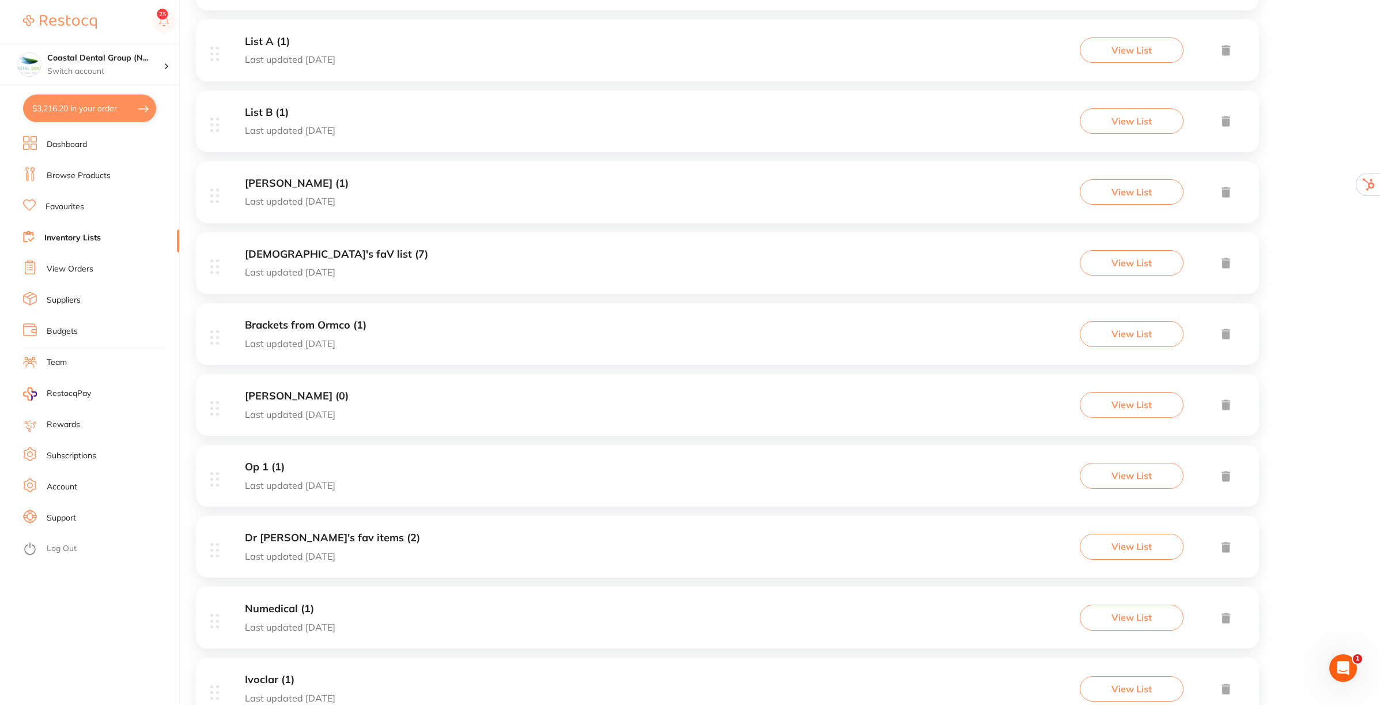
click at [283, 540] on h3 "Dr Alice's fav items (2)" at bounding box center [332, 538] width 175 height 12
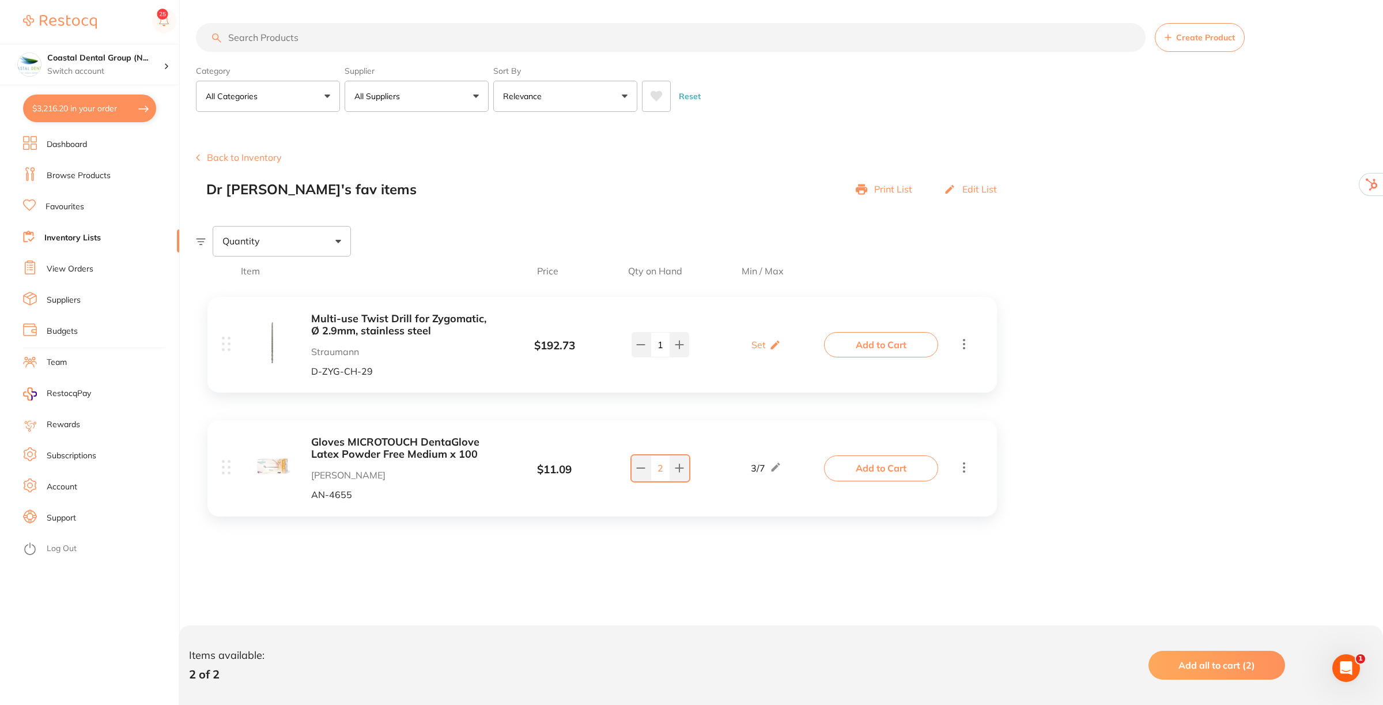
click at [75, 266] on link "View Orders" at bounding box center [70, 269] width 47 height 12
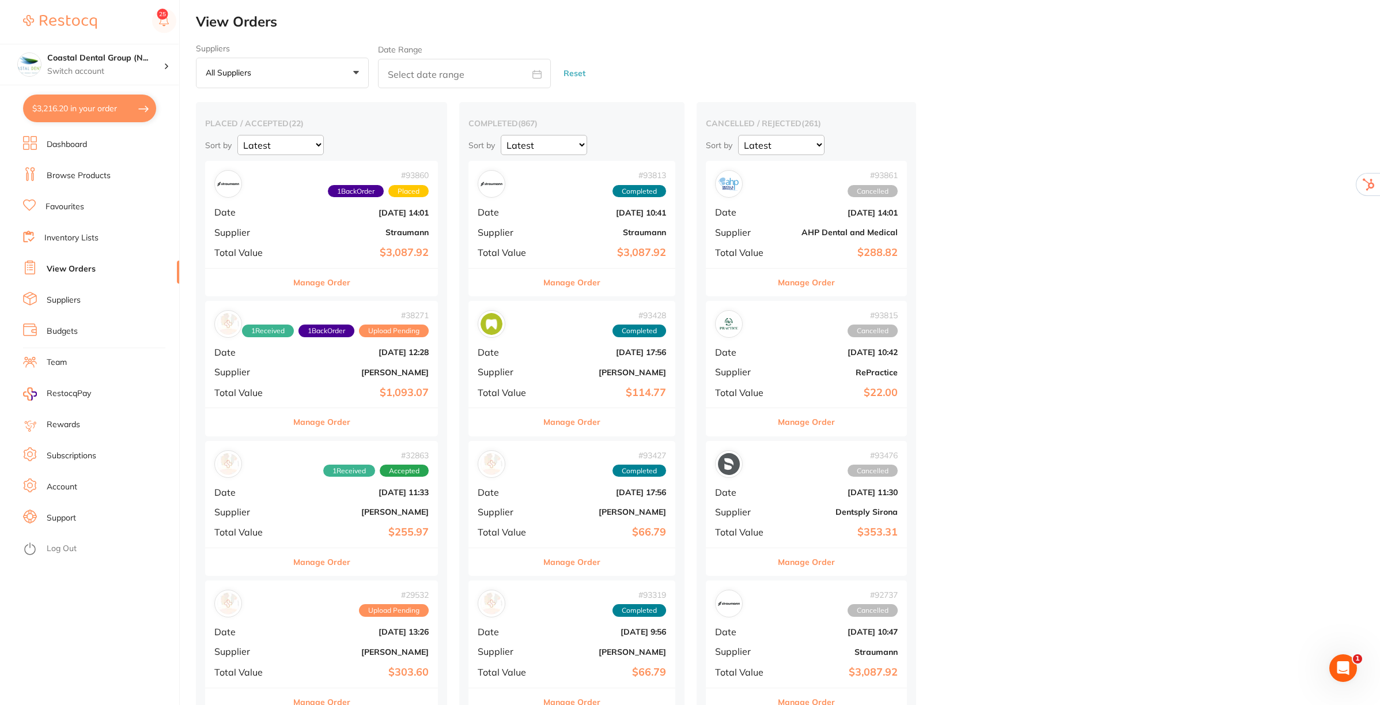
click at [535, 73] on icon at bounding box center [537, 73] width 9 height 7
select select "8"
select select "2025"
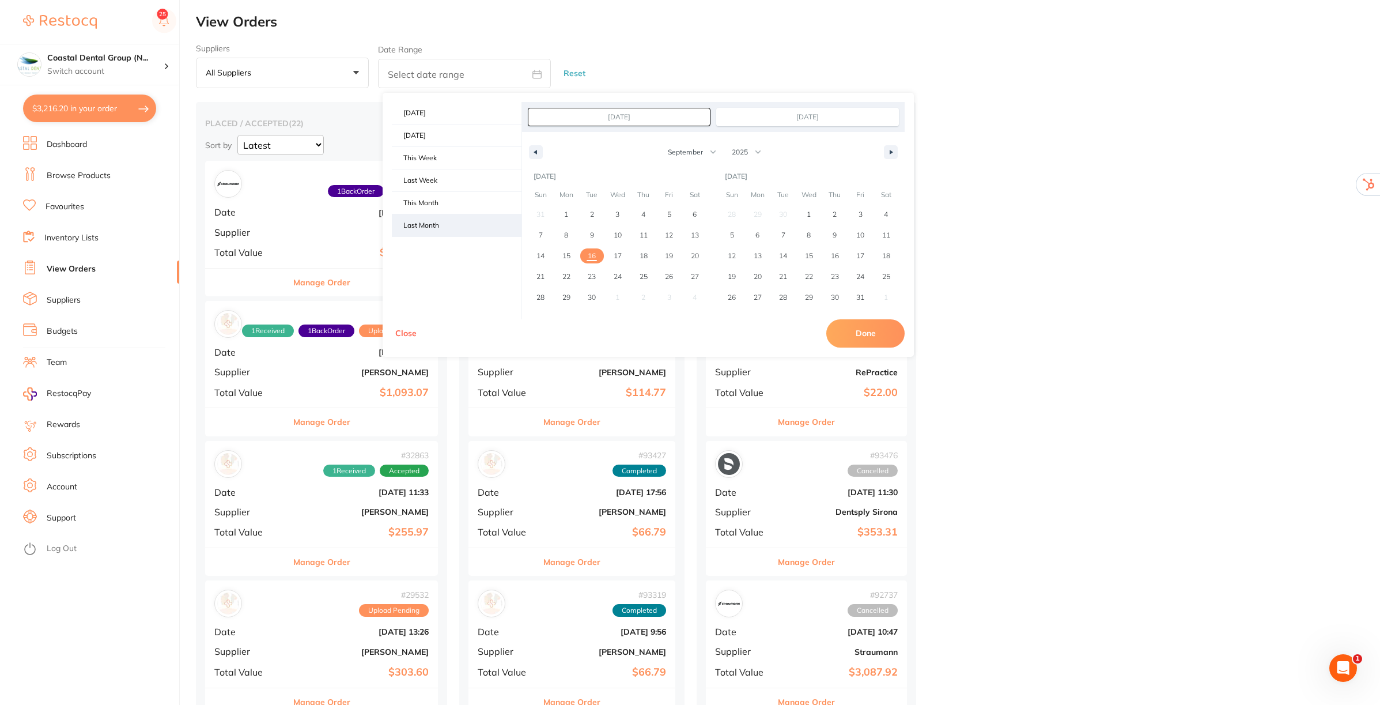
click at [423, 225] on span "Last Month" at bounding box center [457, 225] width 130 height 22
type input "Aug 1, 2025"
type input "Aug 31, 2025"
select select "7"
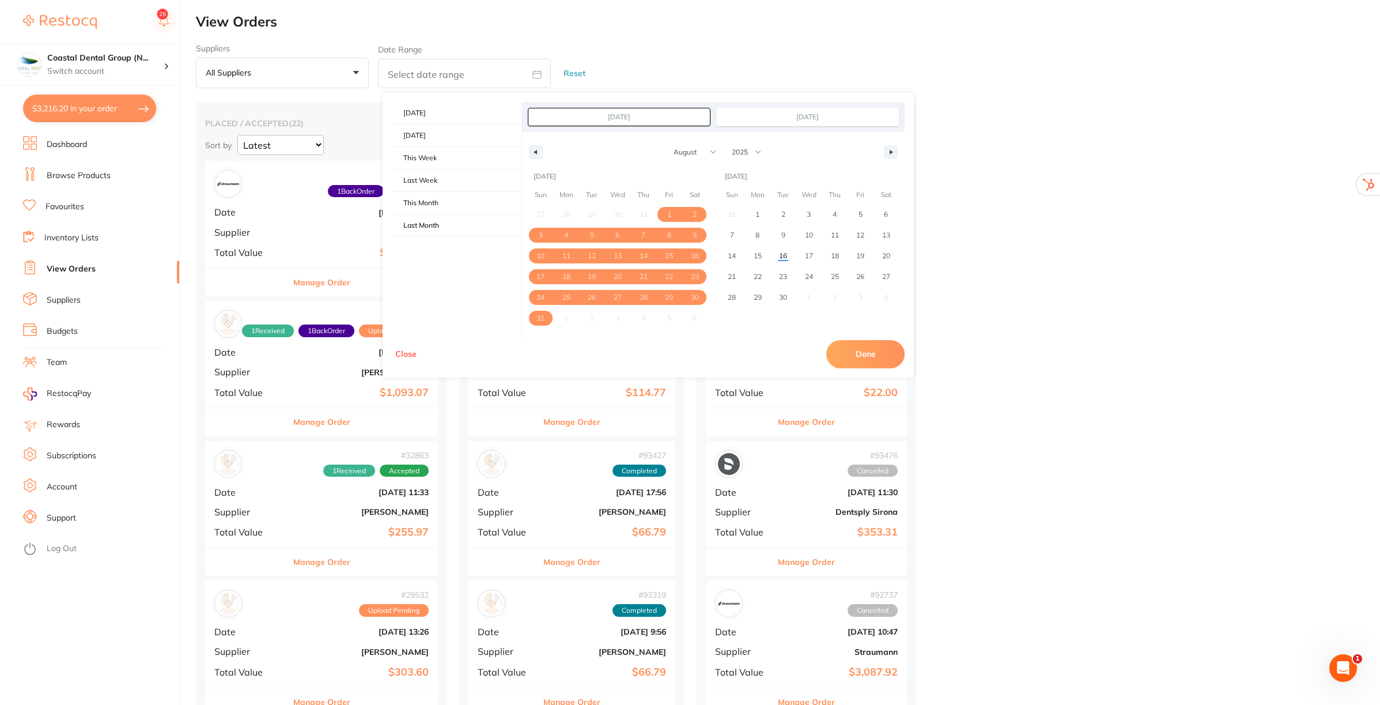
click at [873, 349] on button "Done" at bounding box center [865, 354] width 78 height 28
type input "Aug 1 2025 to Aug 31 2025"
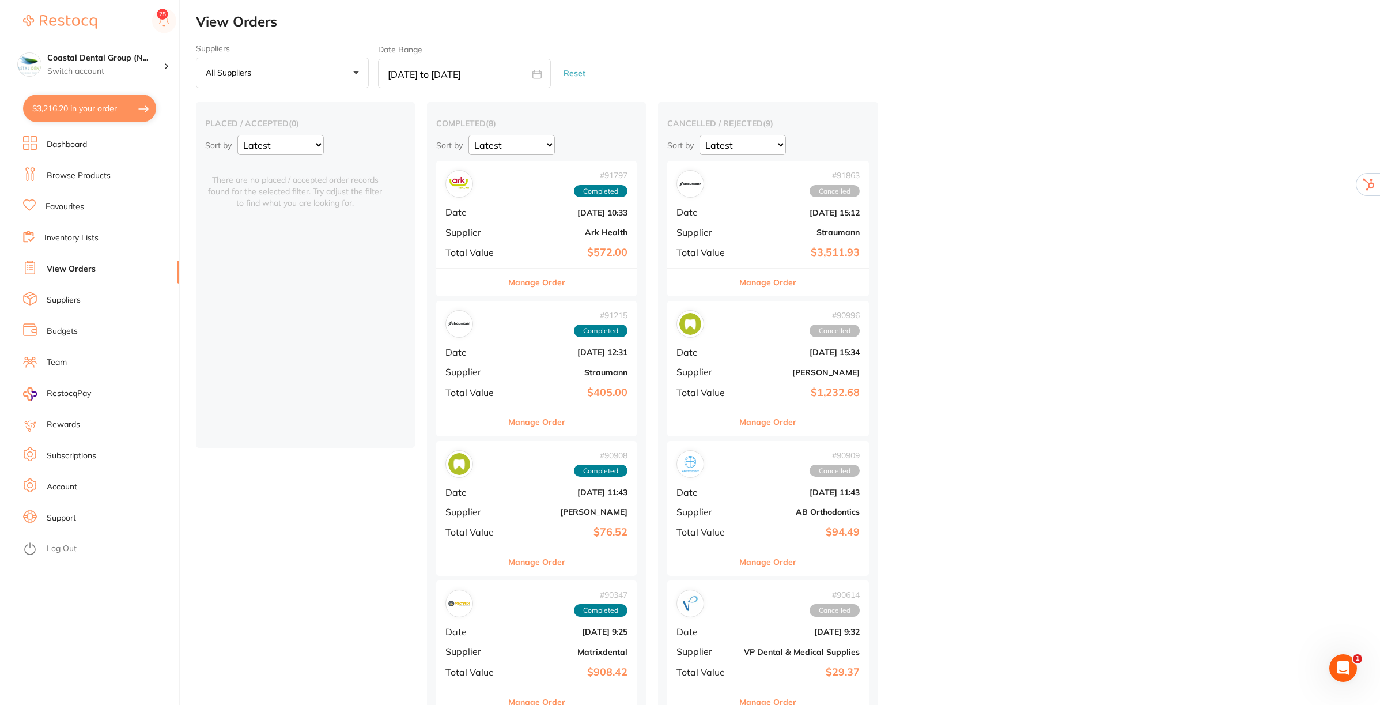
click at [527, 278] on button "Manage Order" at bounding box center [536, 282] width 57 height 28
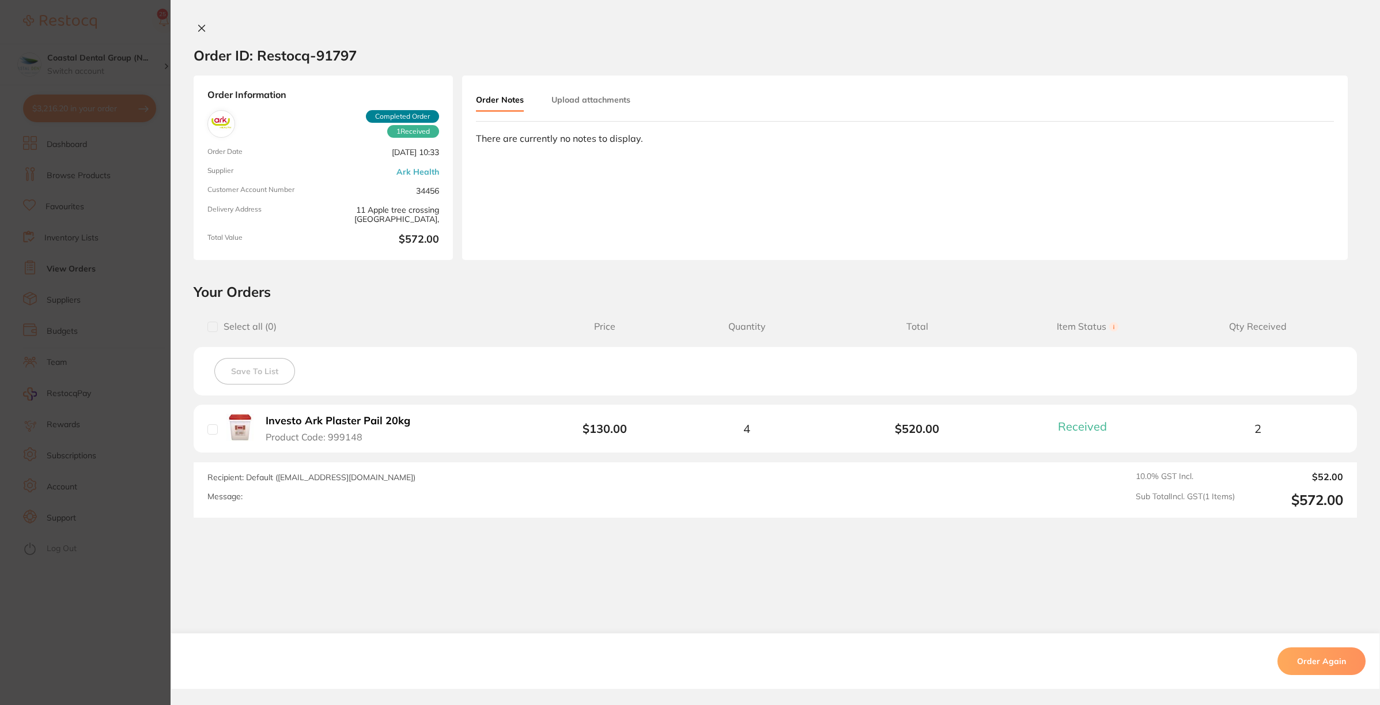
click at [586, 101] on button "Upload attachments" at bounding box center [590, 99] width 79 height 21
click at [194, 27] on button at bounding box center [202, 29] width 16 height 12
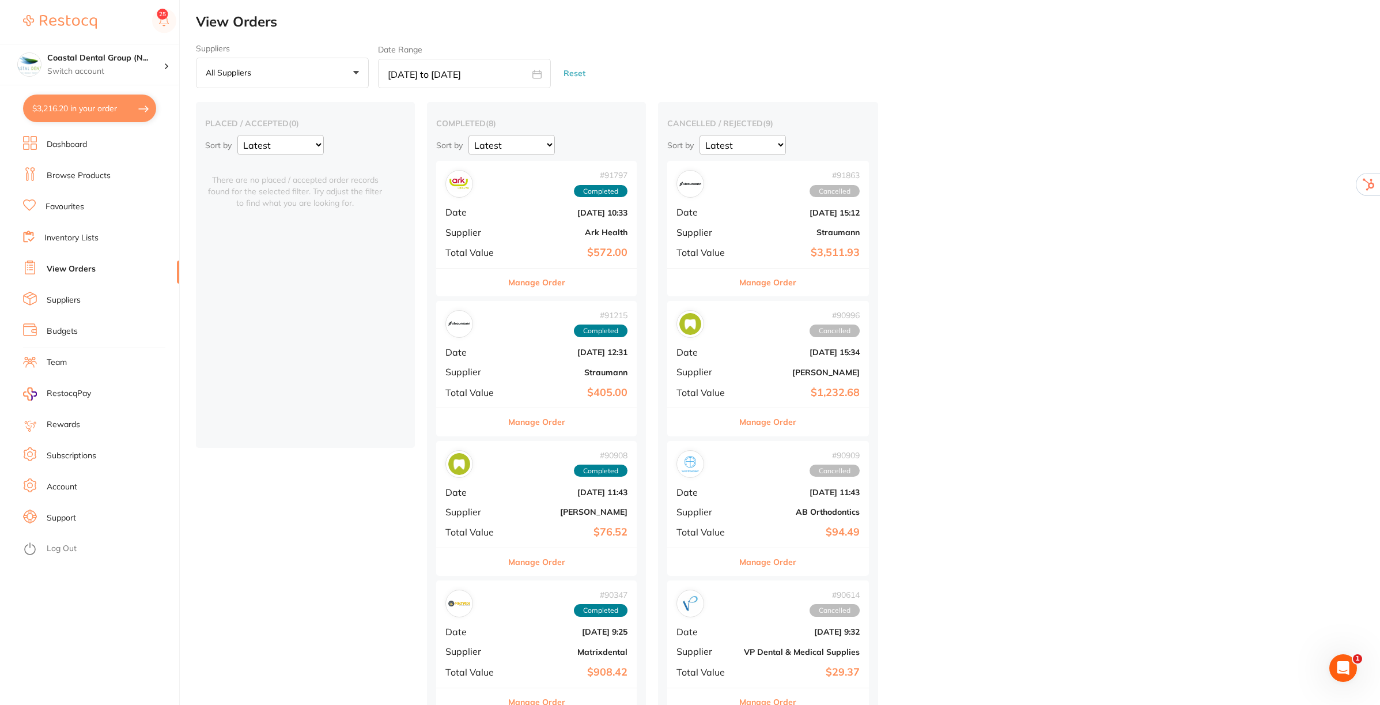
click at [581, 71] on button "Reset" at bounding box center [574, 73] width 29 height 31
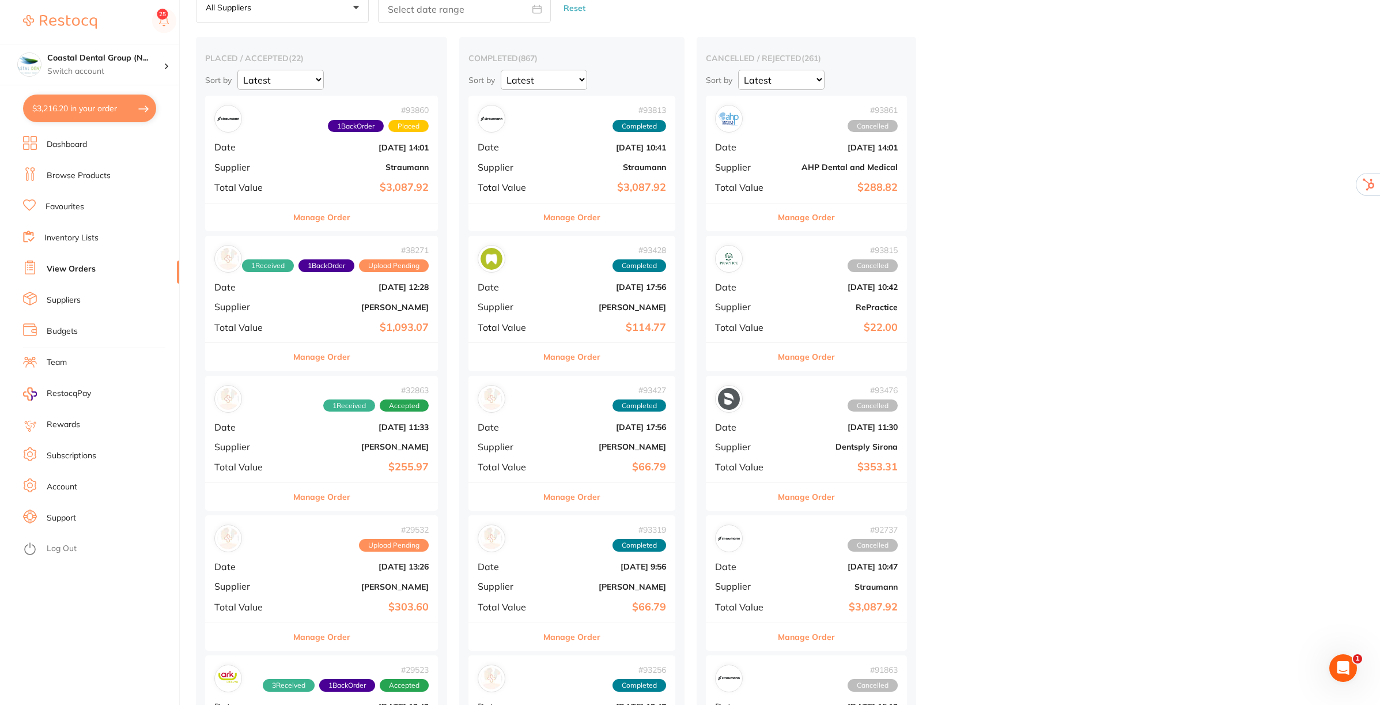
scroll to position [288, 0]
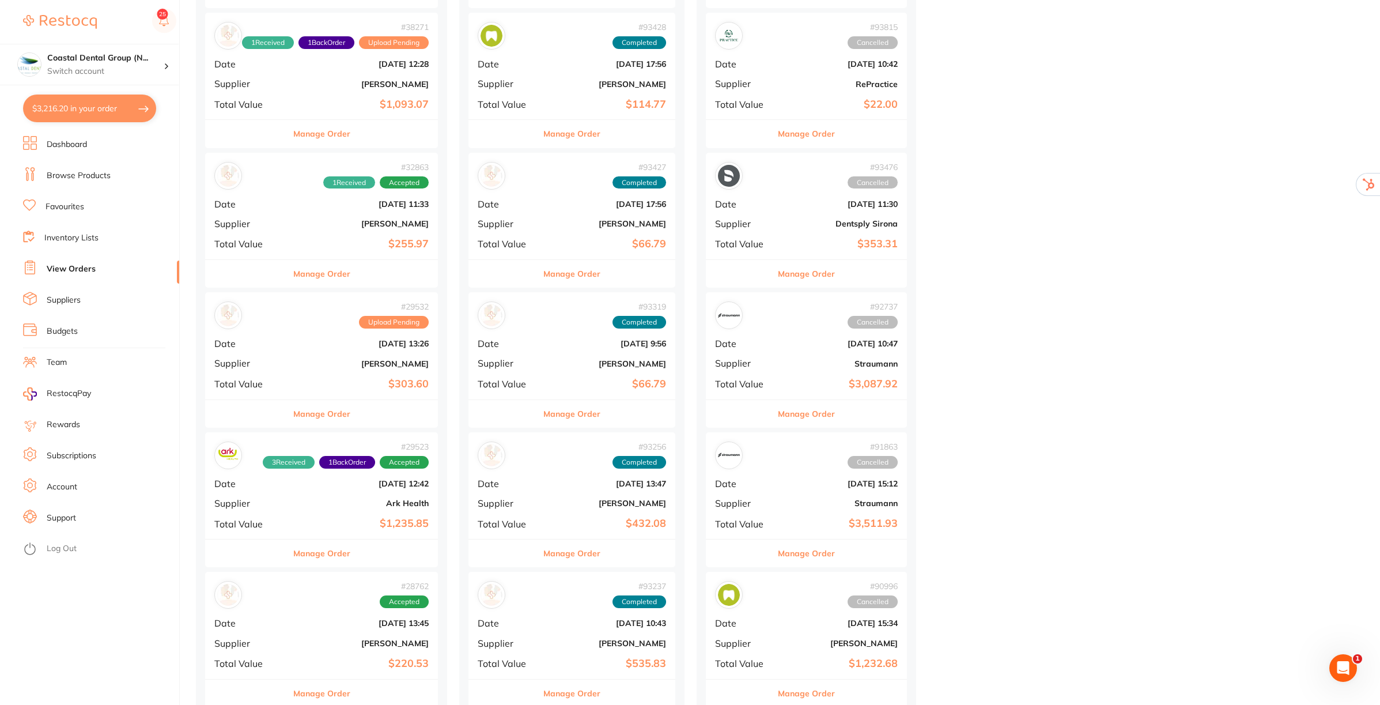
click at [79, 234] on link "Inventory Lists" at bounding box center [71, 238] width 54 height 12
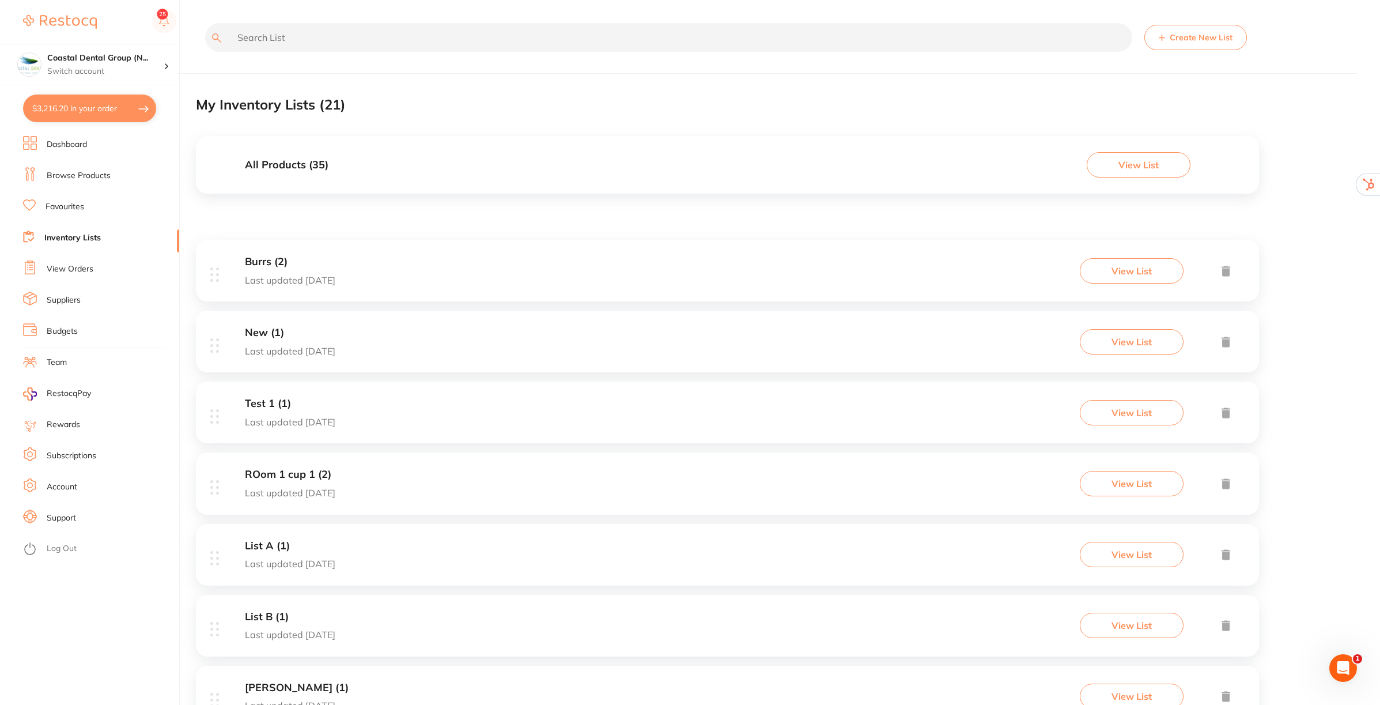
click at [277, 165] on h3 "All Products ( 35 )" at bounding box center [287, 165] width 84 height 12
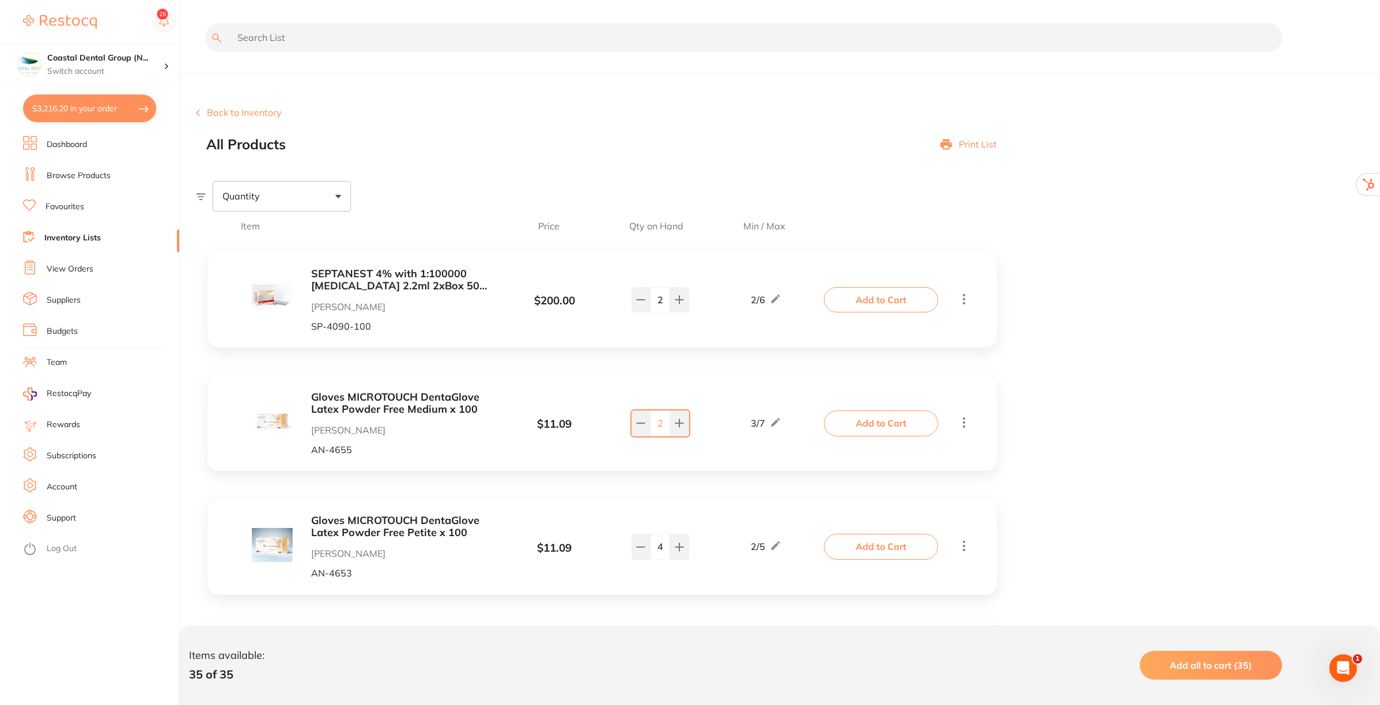
click at [85, 450] on link "Subscriptions" at bounding box center [72, 456] width 50 height 12
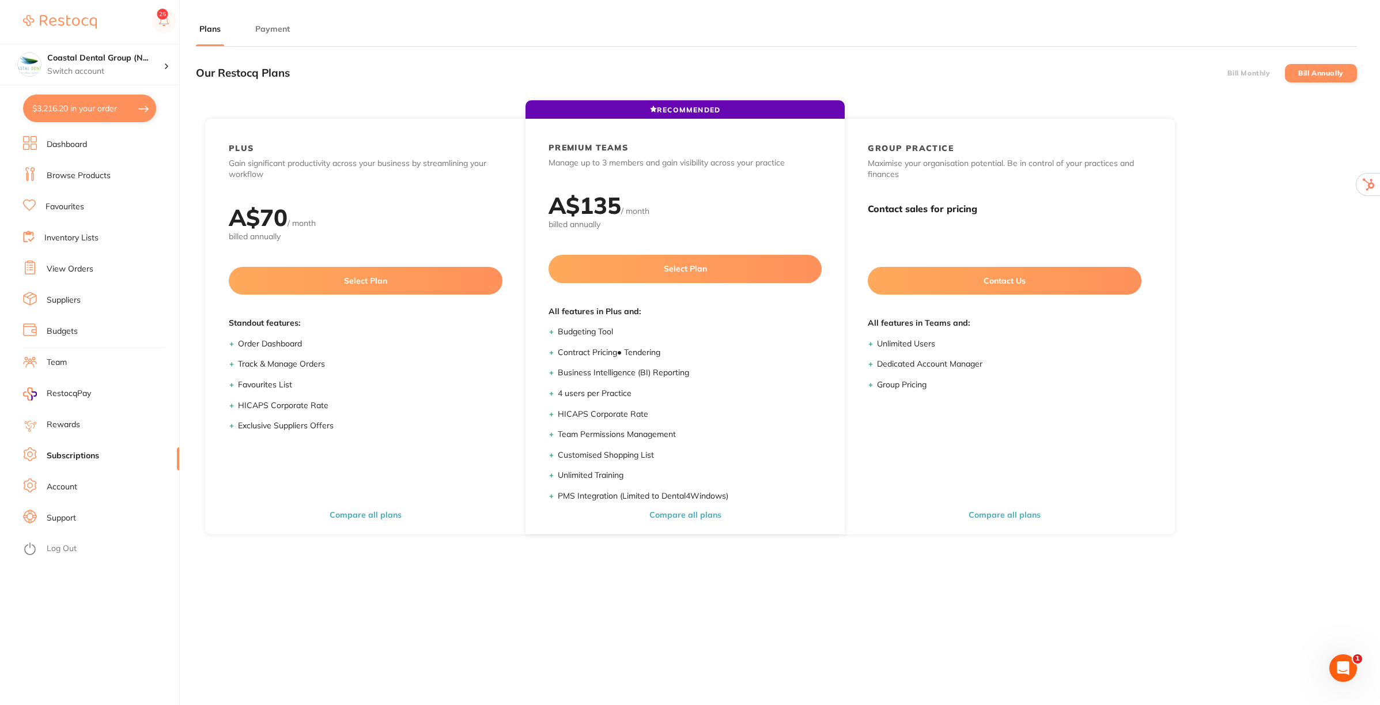
click at [275, 28] on button "Payment" at bounding box center [272, 29] width 41 height 11
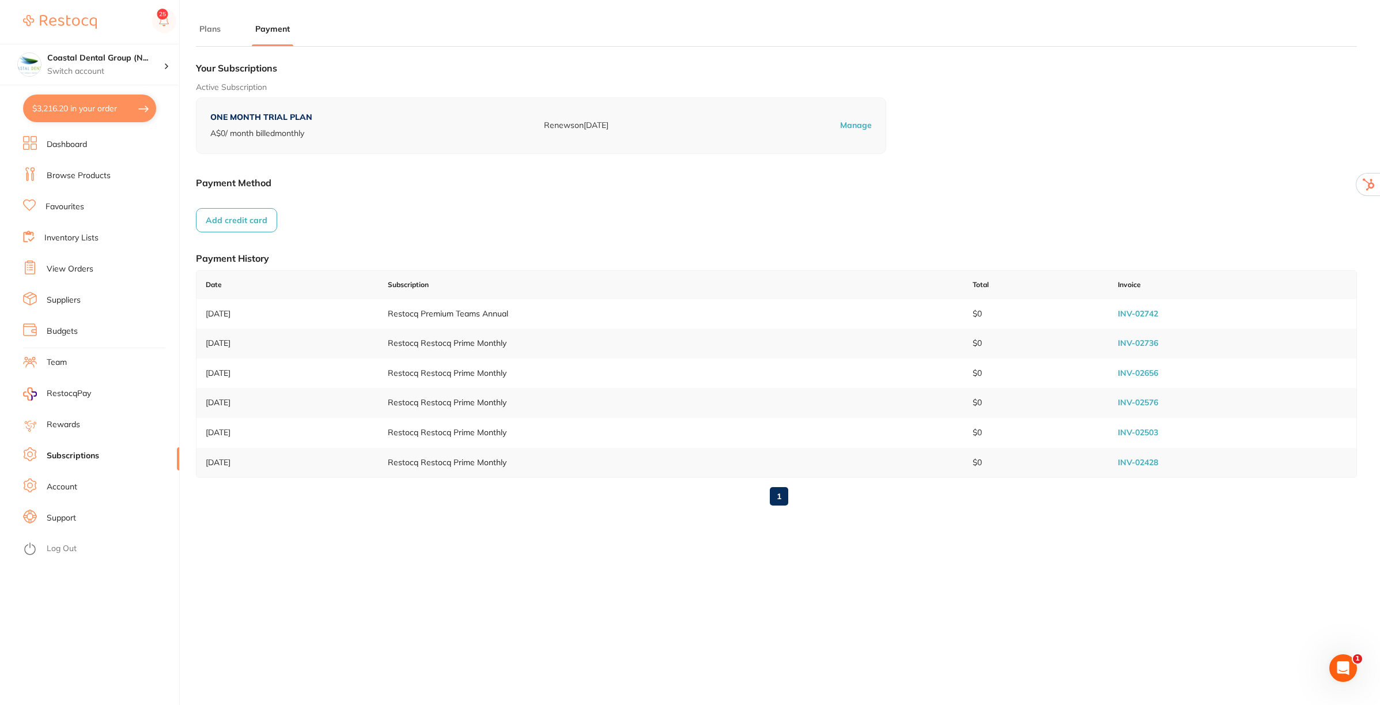
click at [208, 32] on button "Plans" at bounding box center [210, 29] width 28 height 11
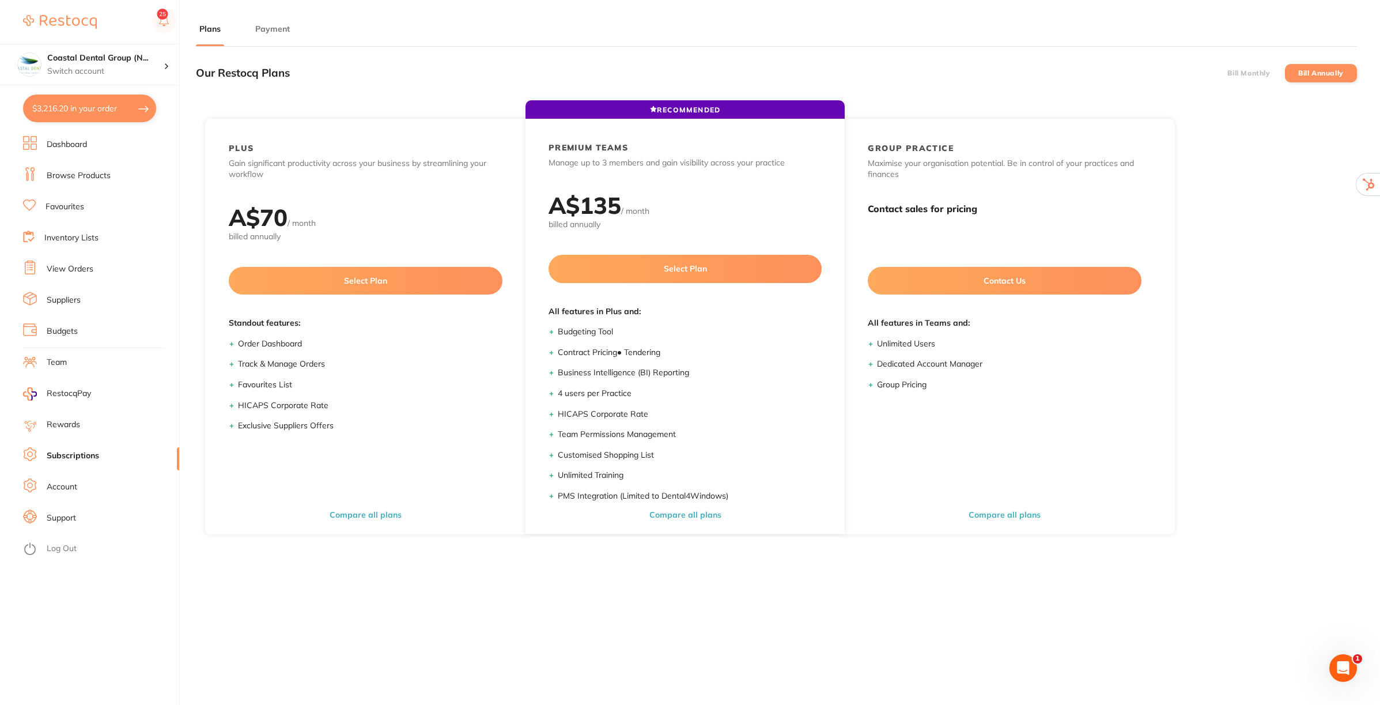
click at [1239, 69] on label "Bill Monthly" at bounding box center [1248, 73] width 43 height 8
click at [1227, 73] on input "Bill Monthly" at bounding box center [1227, 73] width 0 height 0
click at [1322, 75] on label "Bill Annually" at bounding box center [1321, 73] width 46 height 8
click at [1298, 73] on input "Bill Annually" at bounding box center [1298, 73] width 0 height 0
click at [272, 32] on button "Payment" at bounding box center [272, 29] width 41 height 11
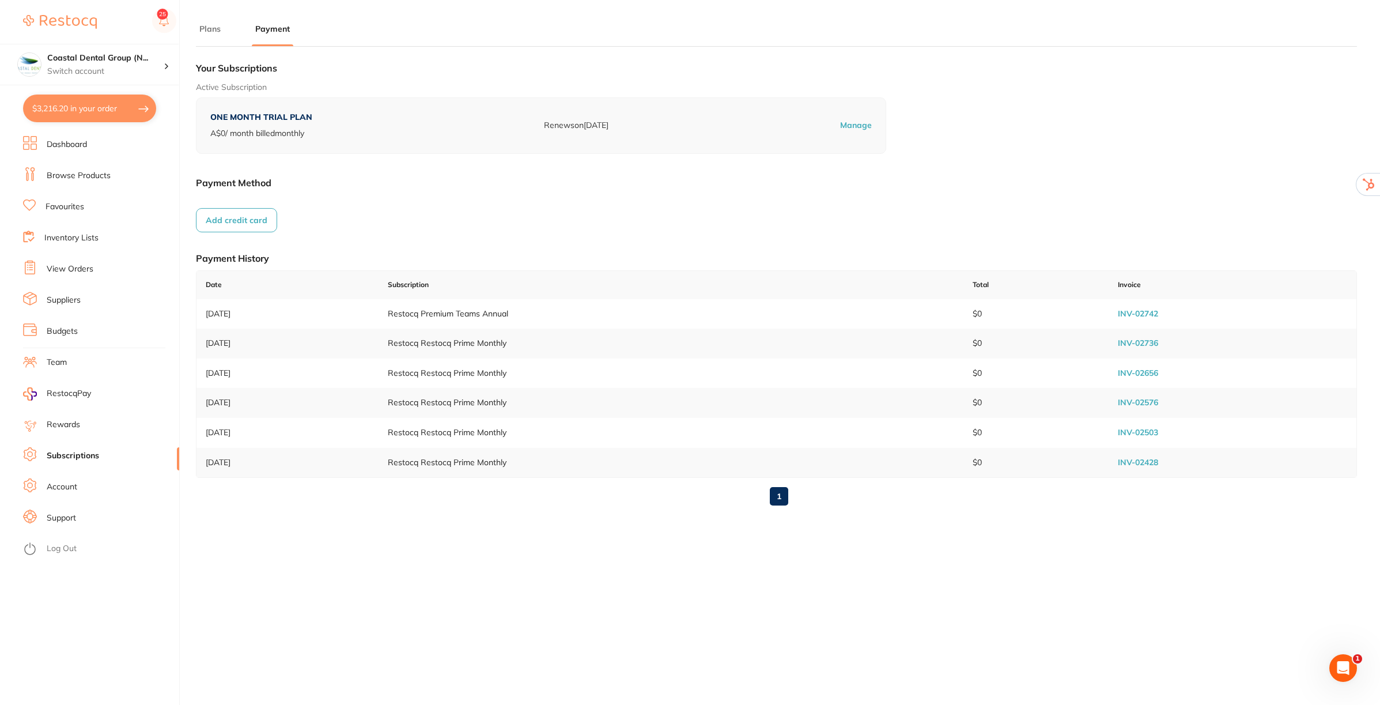
click at [209, 28] on button "Plans" at bounding box center [210, 29] width 28 height 11
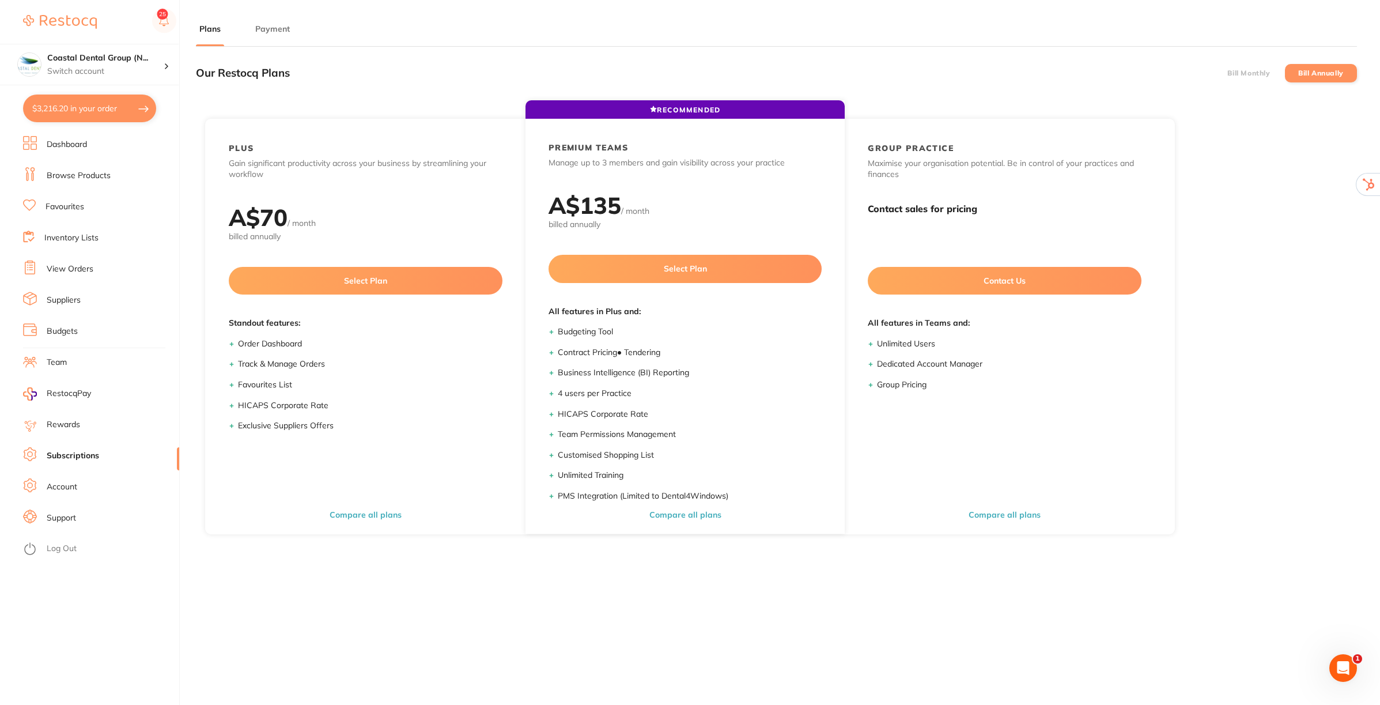
click at [279, 24] on button "Payment" at bounding box center [272, 29] width 41 height 11
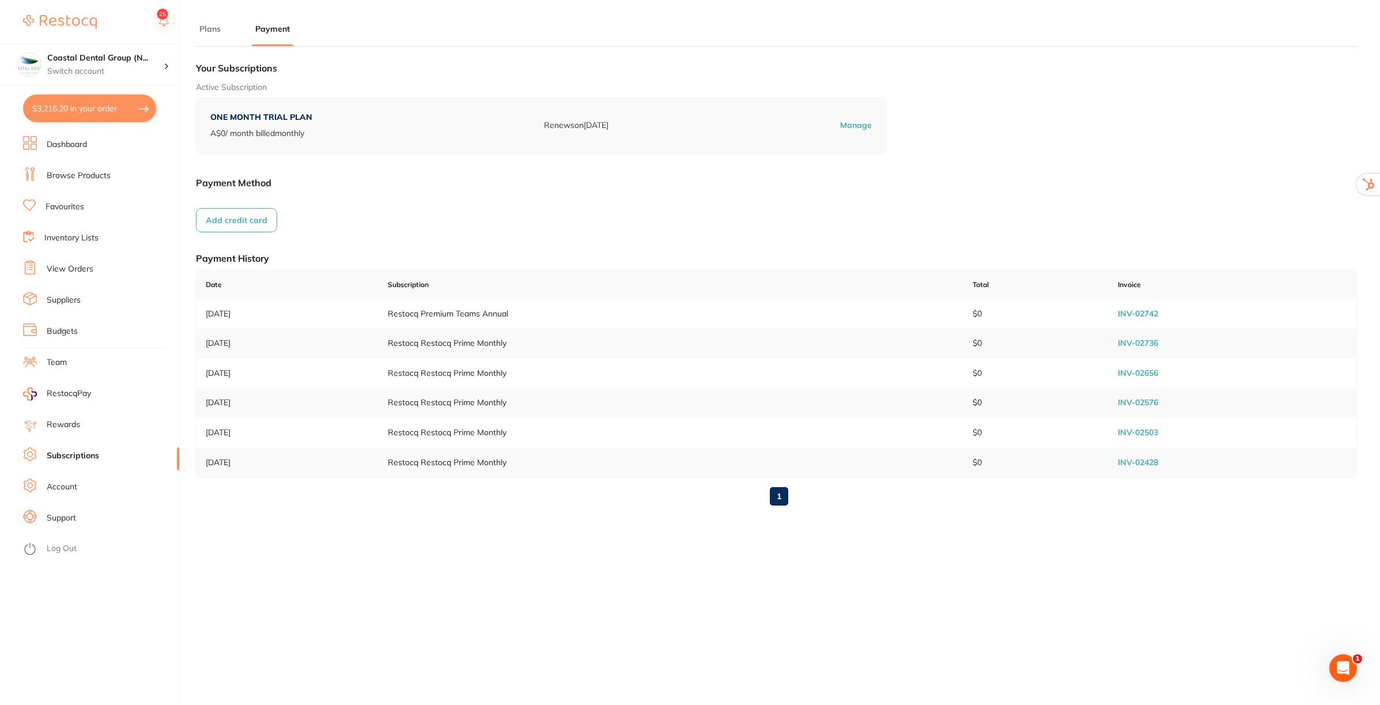
click at [206, 26] on button "Plans" at bounding box center [210, 29] width 28 height 11
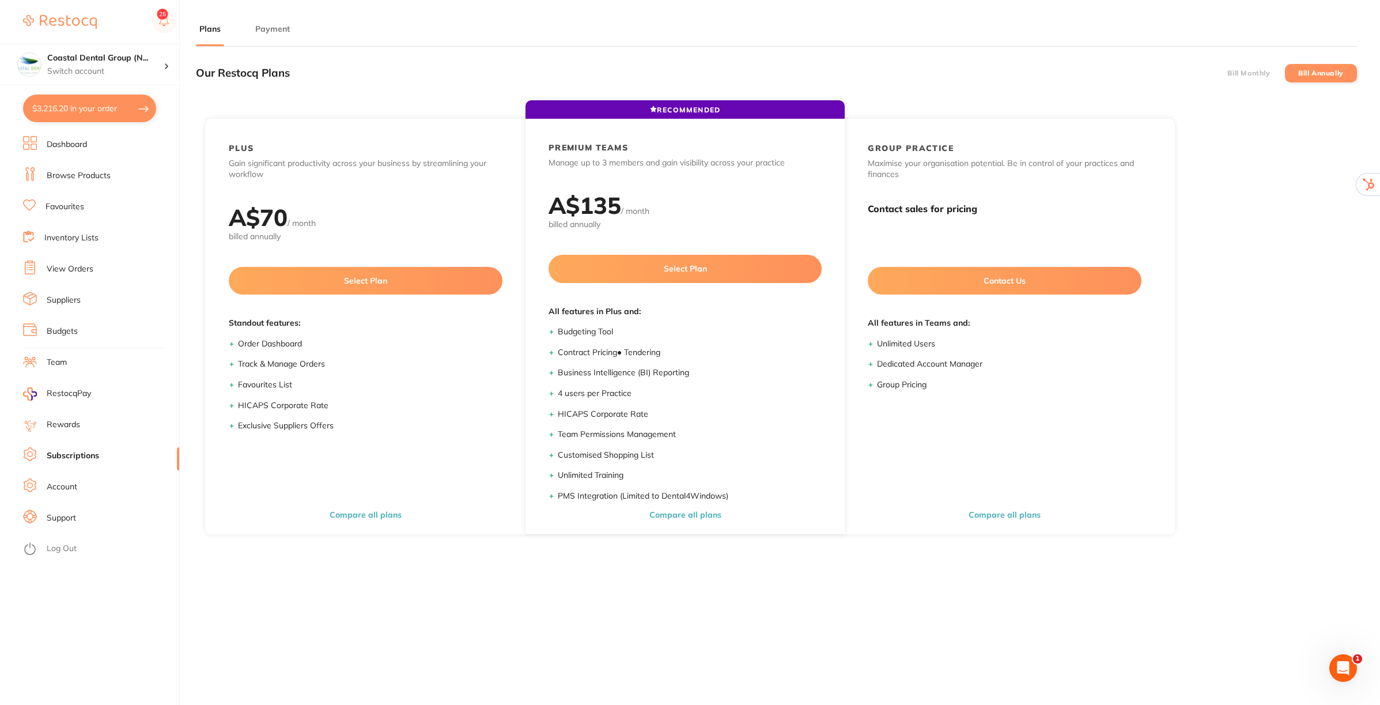
click at [263, 26] on button "Payment" at bounding box center [272, 29] width 41 height 11
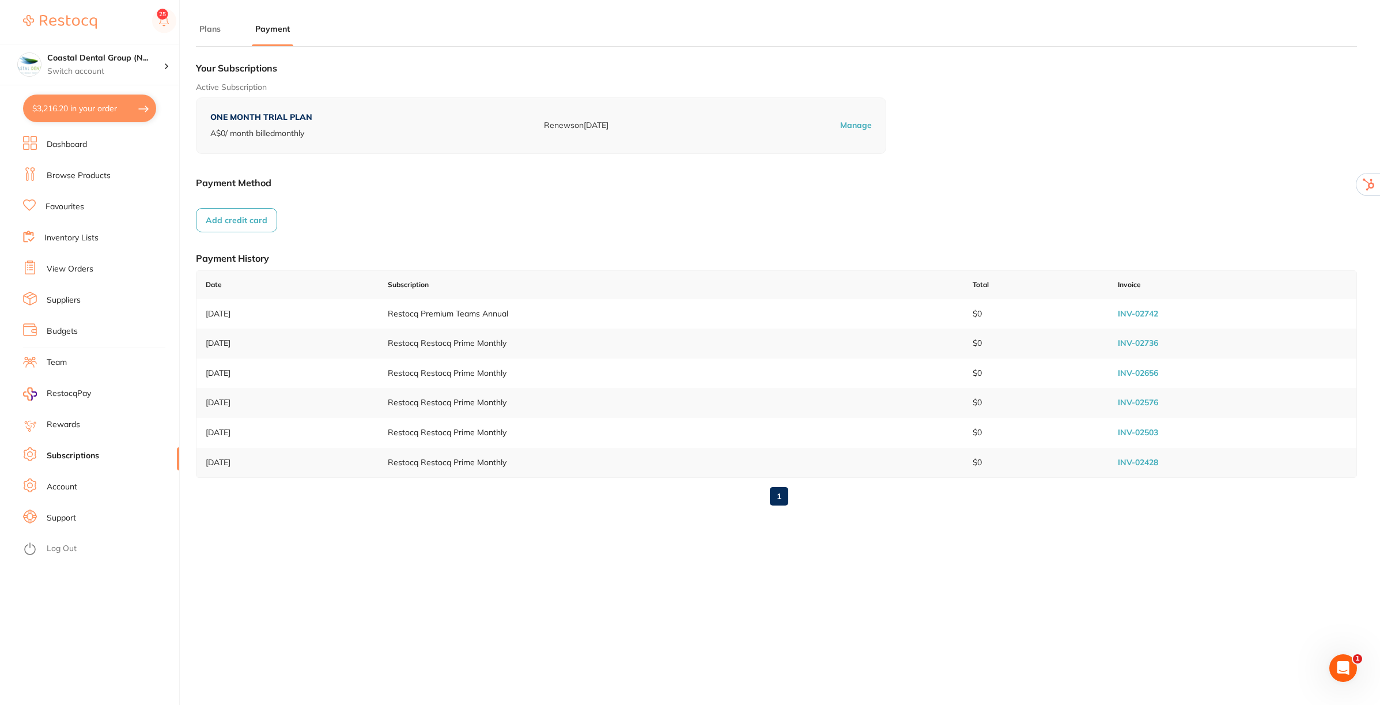
click at [59, 417] on li "Rewards" at bounding box center [101, 424] width 156 height 17
click at [66, 389] on span "RestocqPay" at bounding box center [69, 394] width 44 height 12
click at [63, 300] on link "Suppliers" at bounding box center [64, 300] width 34 height 12
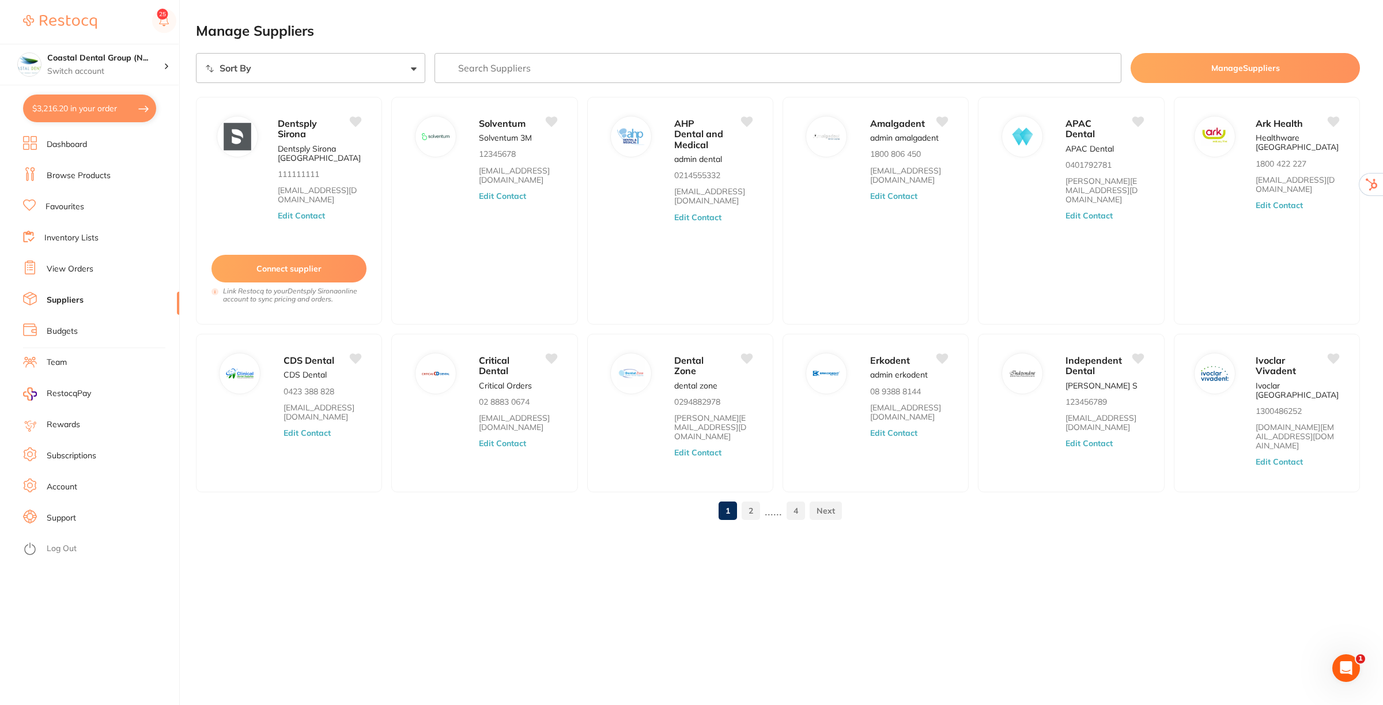
click at [94, 170] on li "Browse Products" at bounding box center [101, 175] width 156 height 17
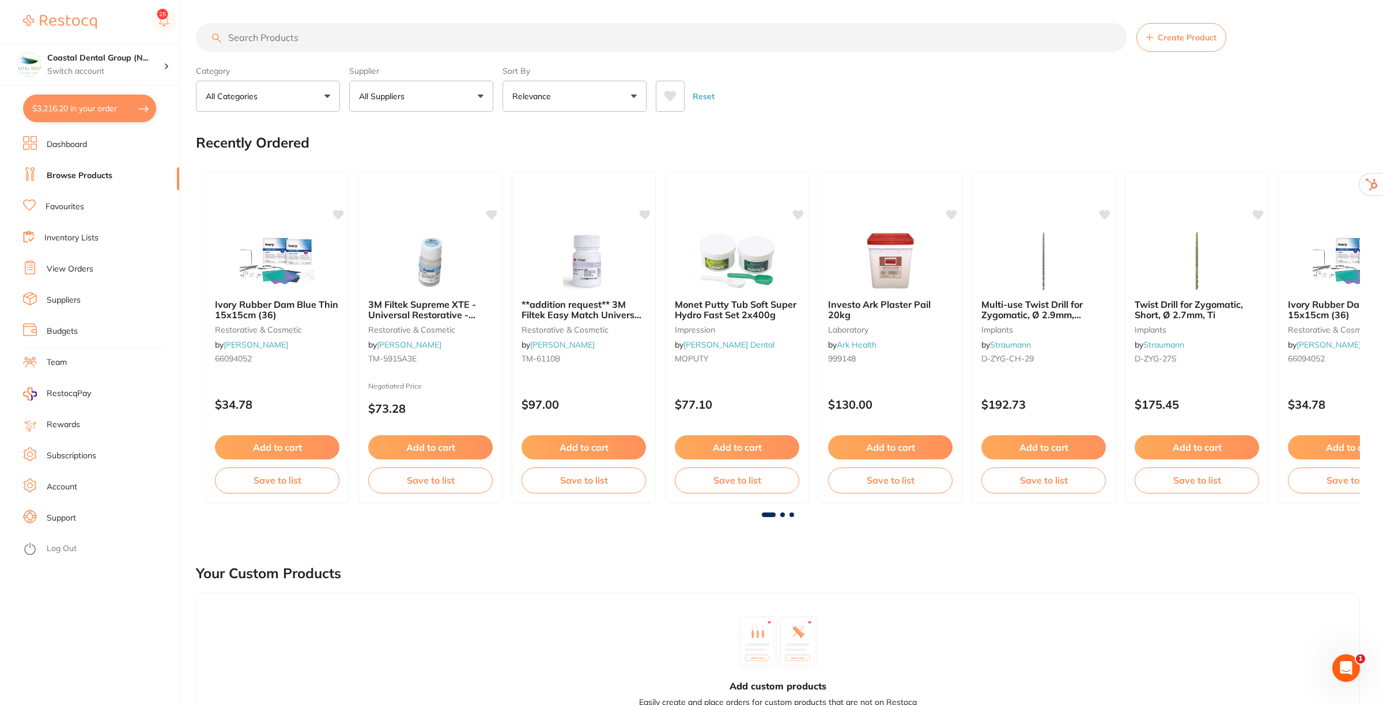
click at [484, 100] on button "All Suppliers" at bounding box center [421, 96] width 144 height 31
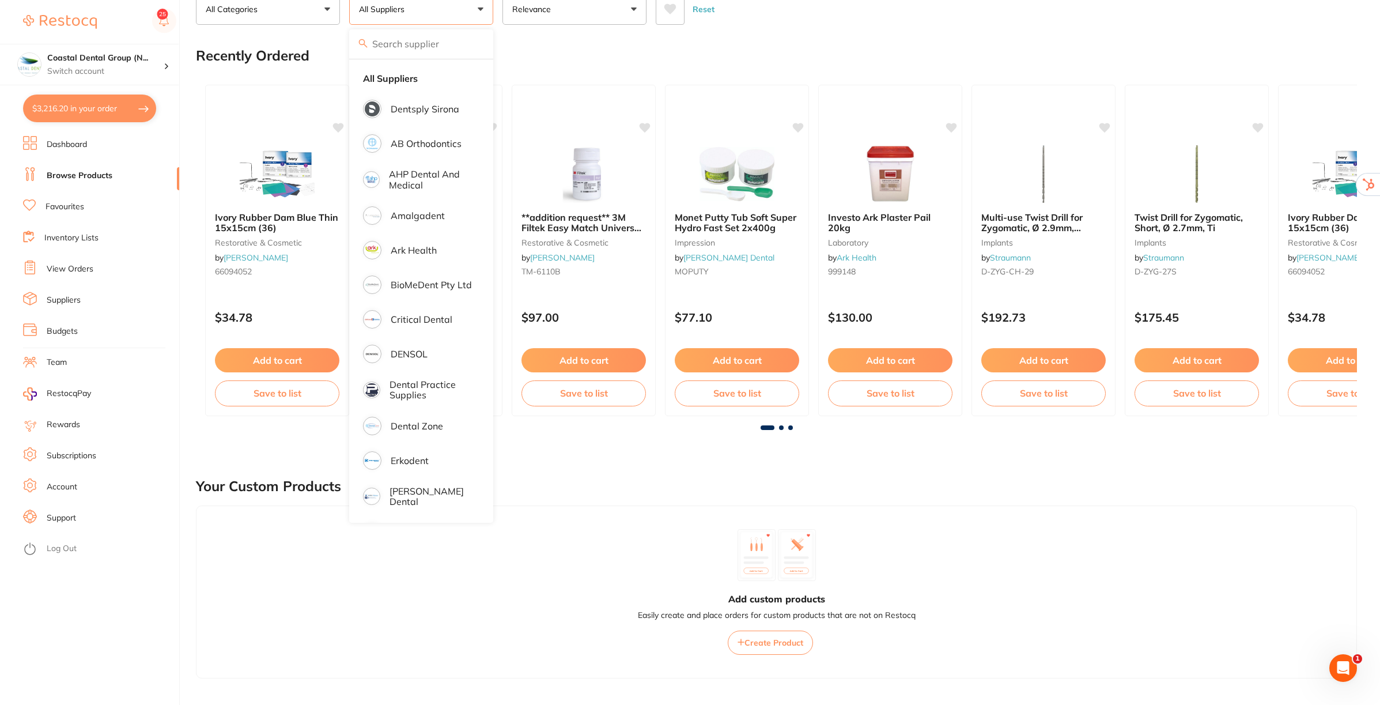
scroll to position [72, 0]
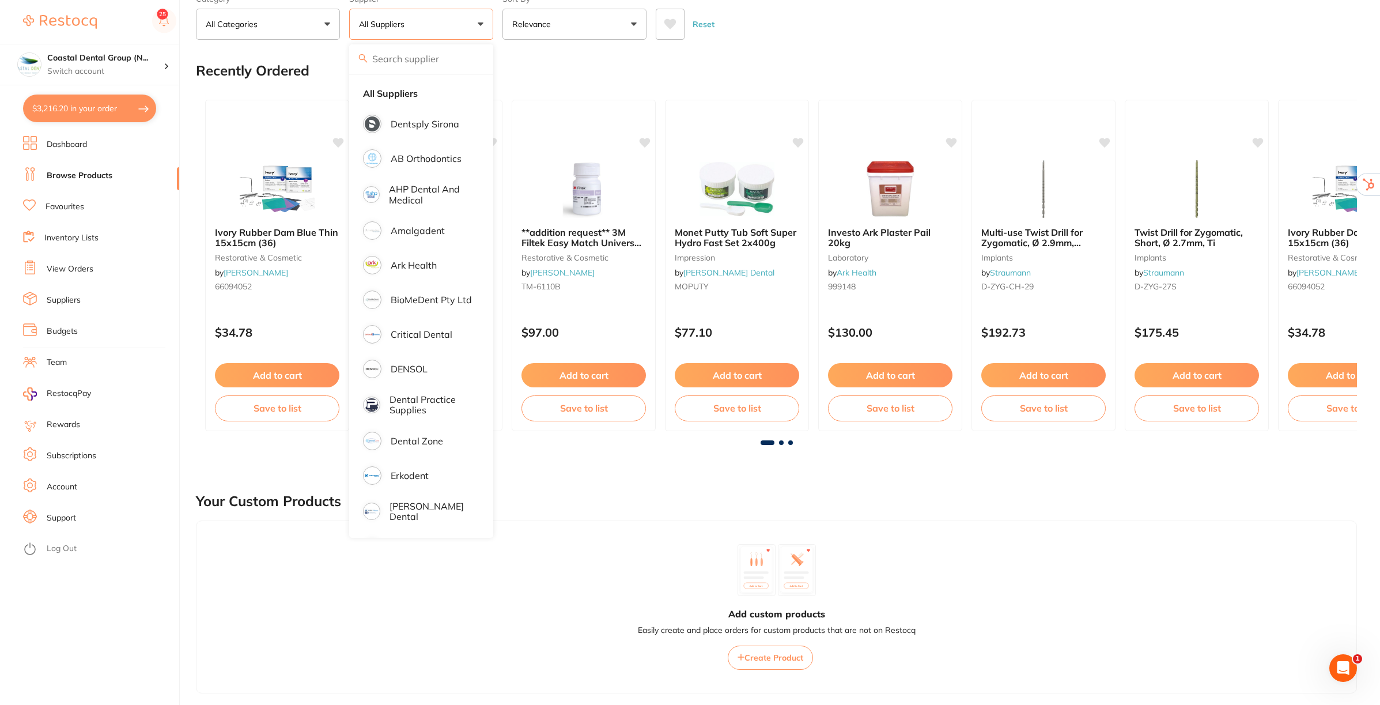
click at [456, 570] on div "Add custom products Easily create and place orders for custom products that are…" at bounding box center [776, 606] width 1161 height 172
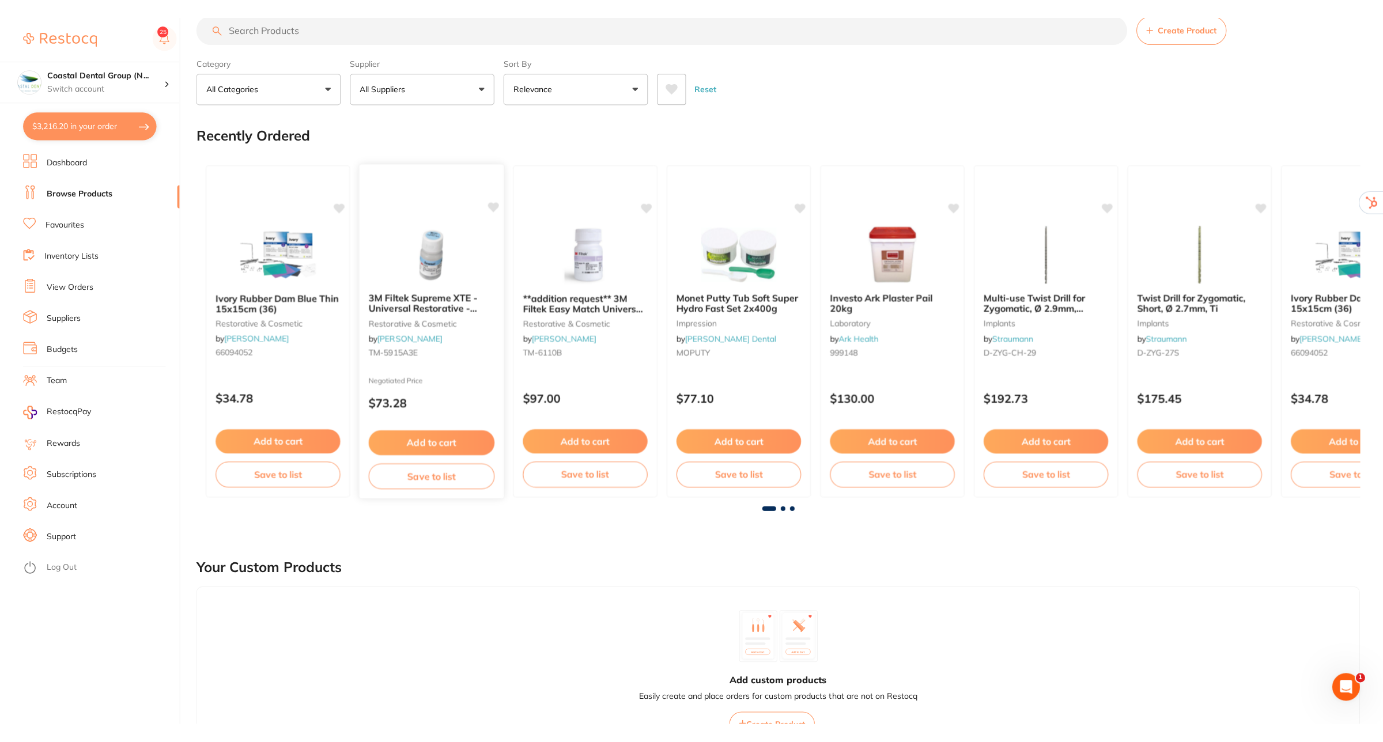
scroll to position [0, 0]
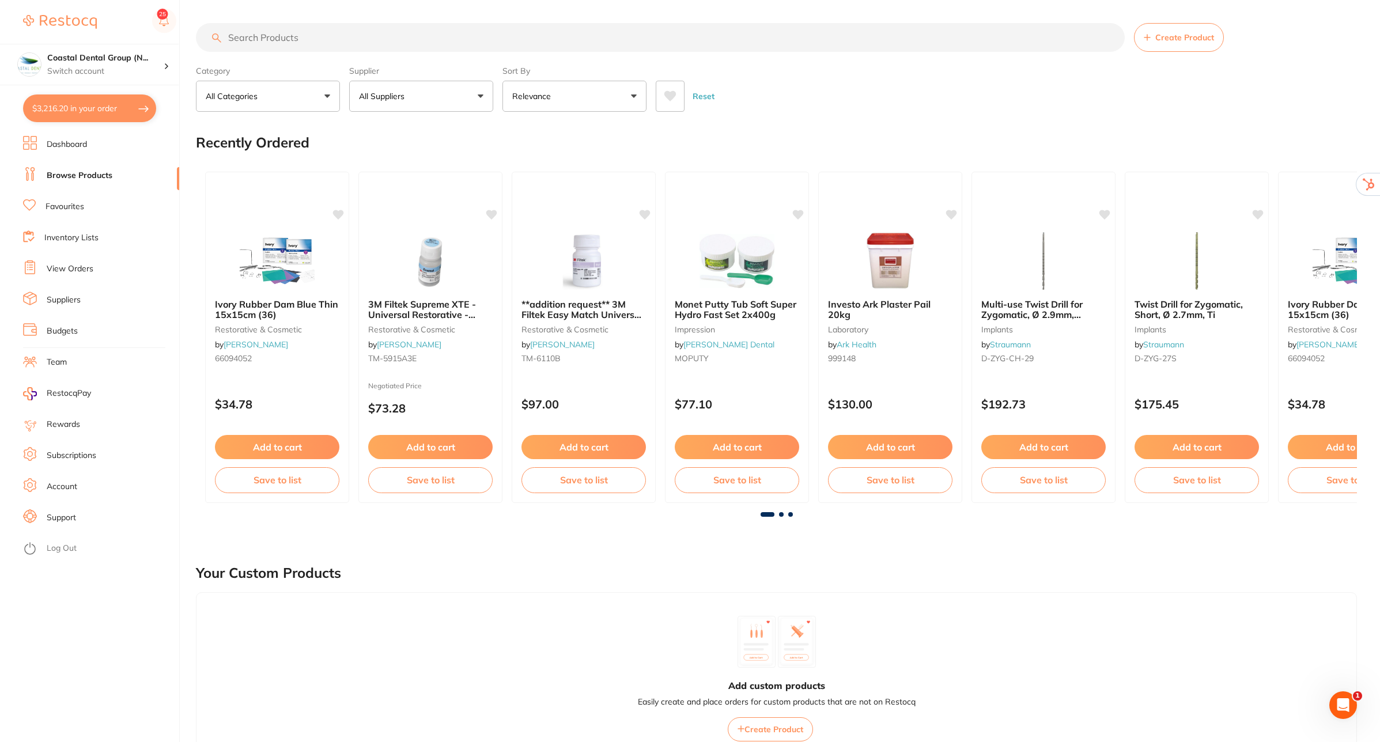
click at [62, 542] on li "Log Out" at bounding box center [99, 548] width 153 height 17
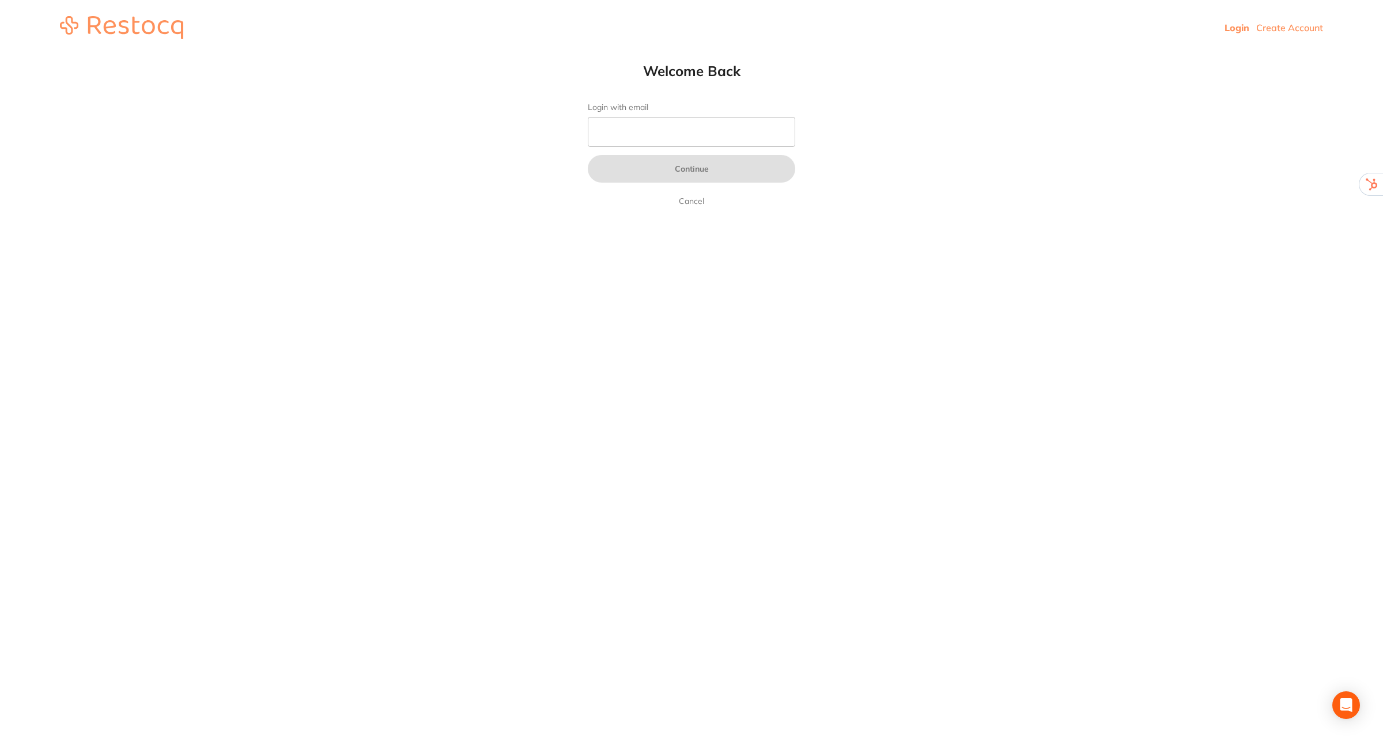
click at [1279, 25] on link "Create Account" at bounding box center [1289, 28] width 67 height 12
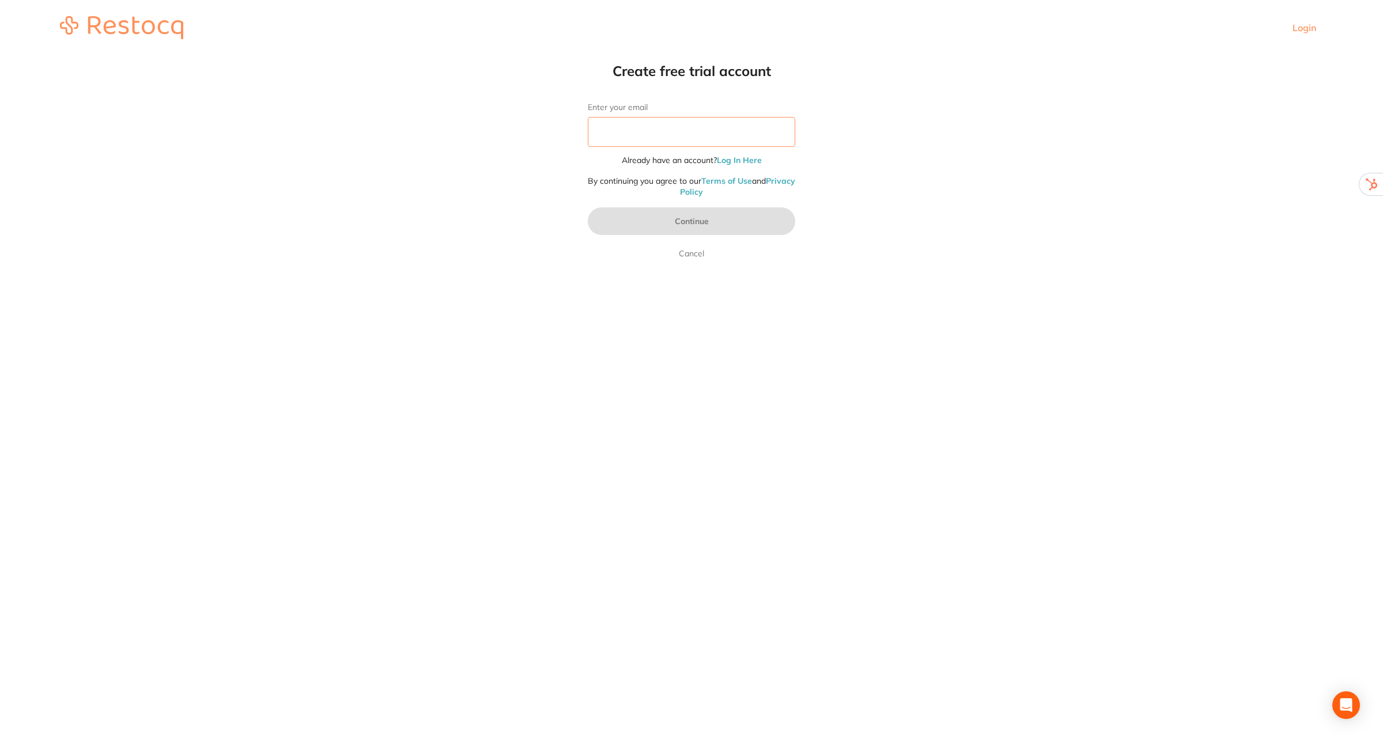
paste input "[EMAIL_ADDRESS][DOMAIN_NAME]"
type input "[EMAIL_ADDRESS][DOMAIN_NAME]"
click at [700, 220] on button "Continue" at bounding box center [691, 221] width 207 height 28
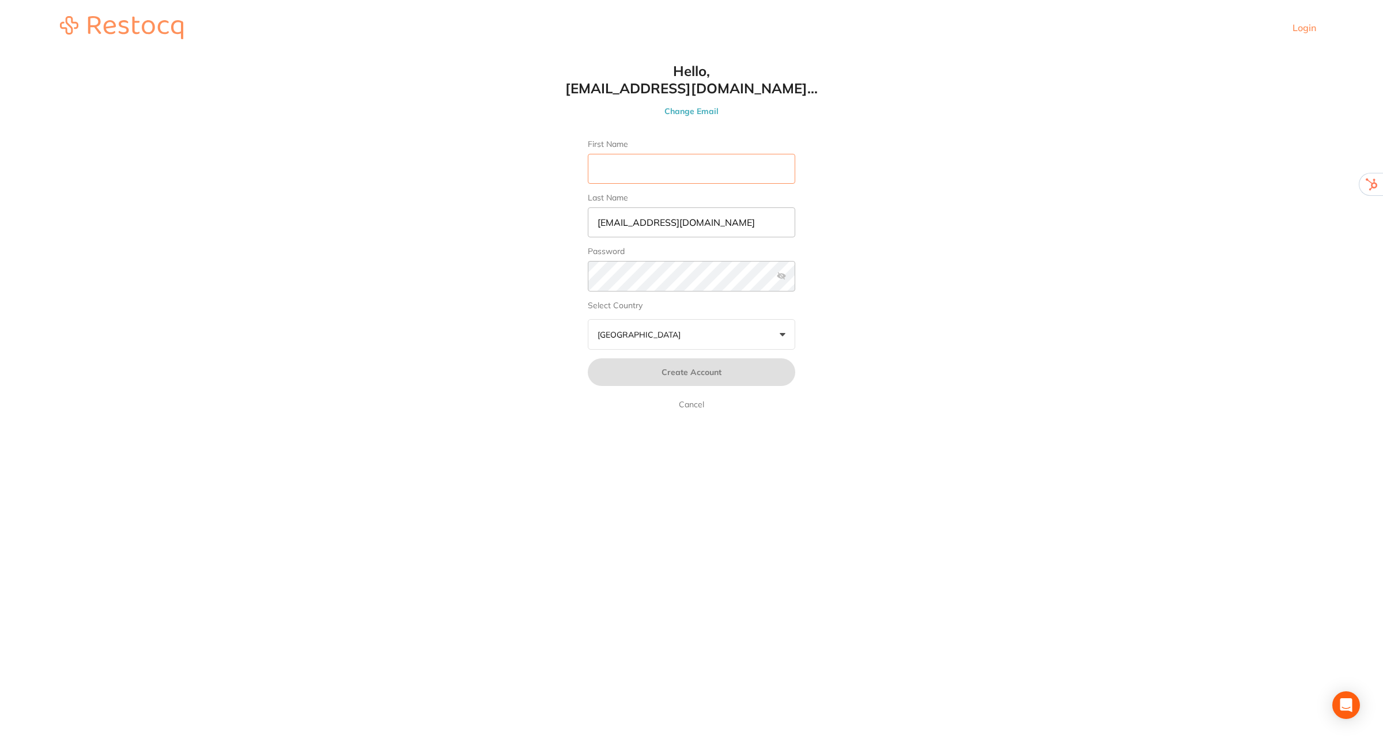
click at [657, 167] on input "First Name" at bounding box center [691, 169] width 207 height 30
type input "[PERSON_NAME]"
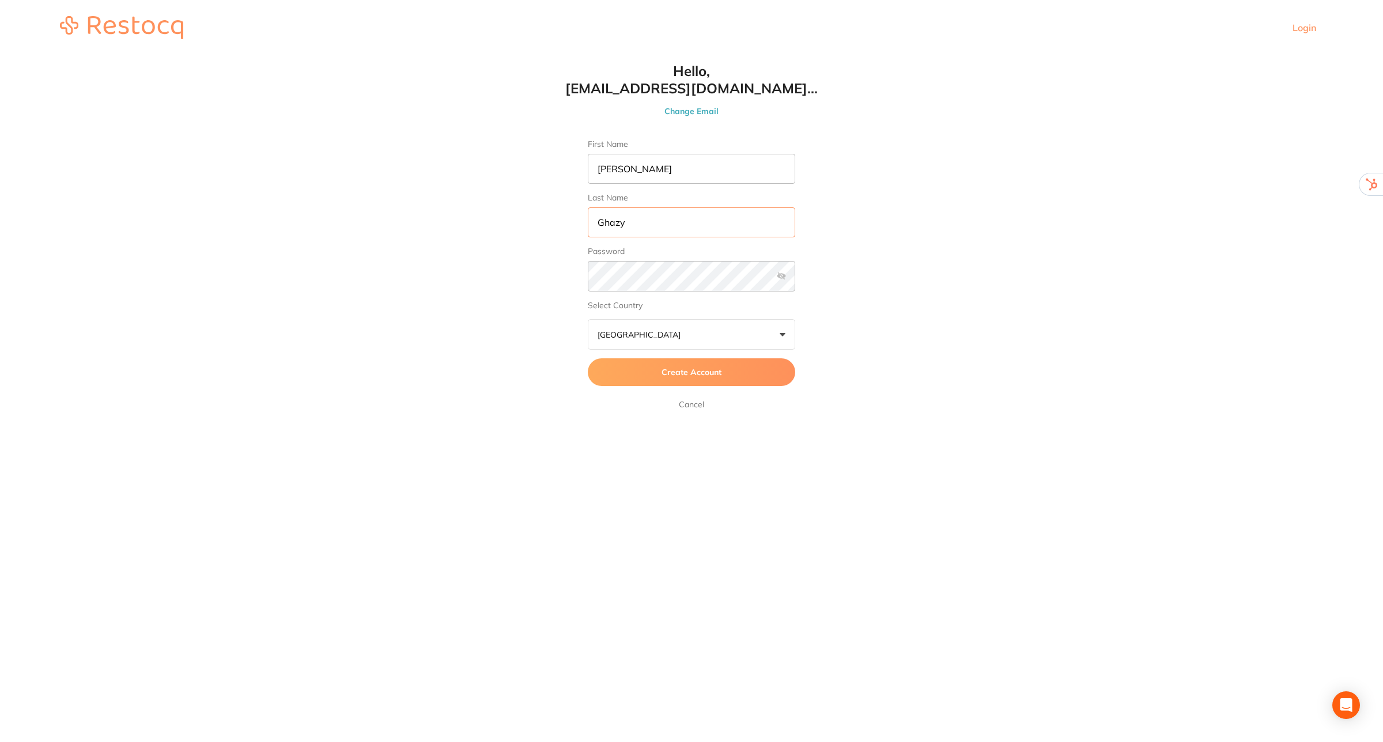
type input "Ghazy"
click at [710, 370] on span "Create Account" at bounding box center [691, 372] width 60 height 10
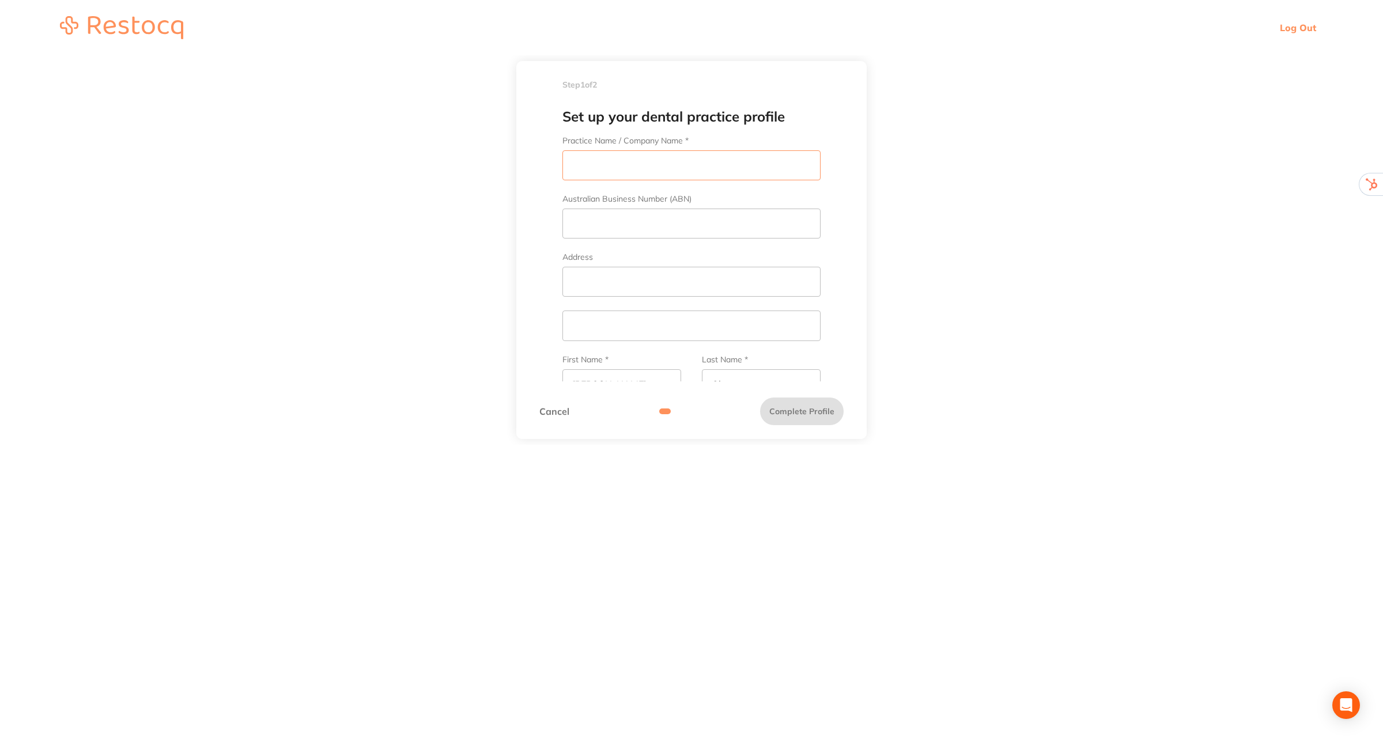
click at [641, 162] on input "Practice Name / Company Name *" at bounding box center [691, 165] width 258 height 30
type input "iSmile Dental Clinic"
paste input "[STREET_ADDRESS][PERSON_NAME]"
drag, startPoint x: 747, startPoint y: 278, endPoint x: 657, endPoint y: 282, distance: 90.0
click at [657, 282] on input "[STREET_ADDRESS][PERSON_NAME]" at bounding box center [691, 282] width 258 height 30
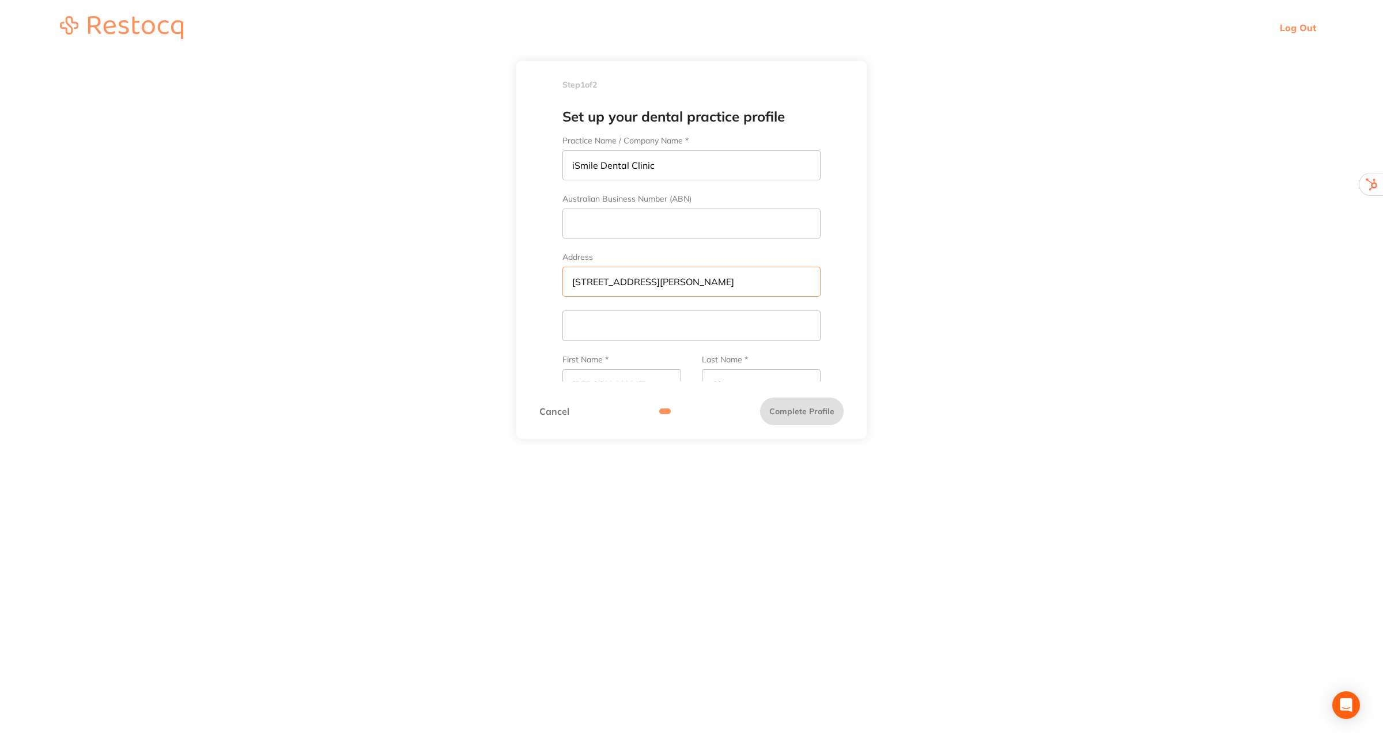
type input "[STREET_ADDRESS][PERSON_NAME]"
paste input "Wagga Wagga 2650"
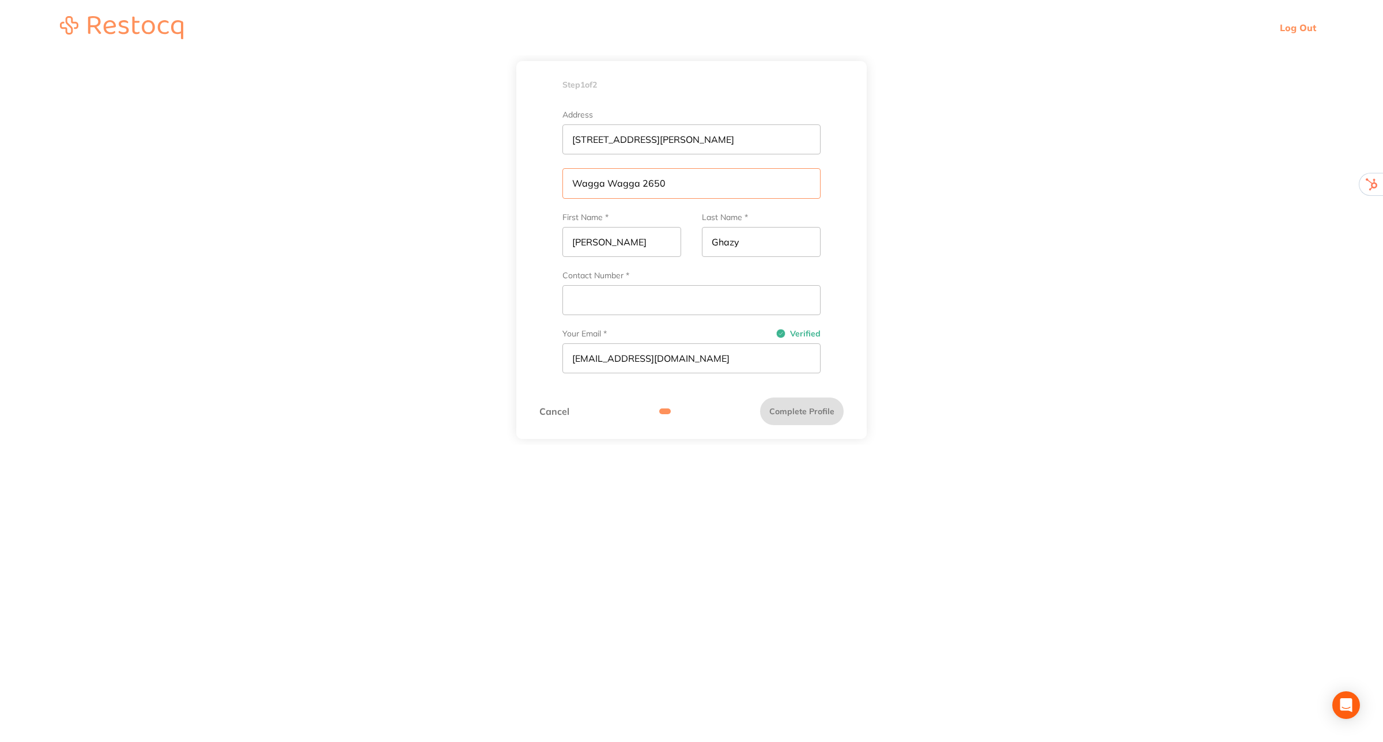
scroll to position [144, 0]
type input "Wagga Wagga 2650"
paste input "2 6925 5511"
click at [572, 301] on input "2 6925 5511" at bounding box center [691, 298] width 258 height 30
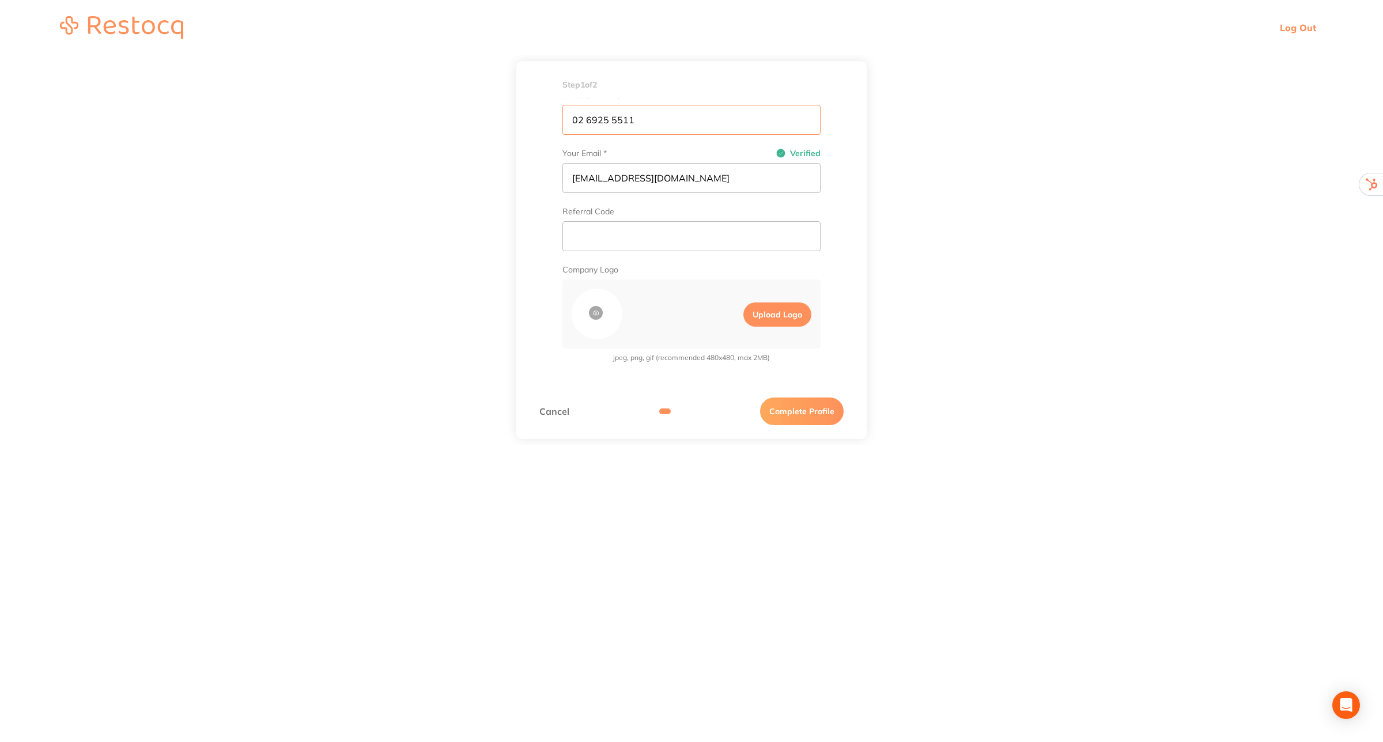
scroll to position [333, 0]
type input "02 6925 5511"
click at [628, 222] on input "text" at bounding box center [691, 227] width 258 height 30
type input "DPOC2025"
click at [781, 306] on label "Upload Logo" at bounding box center [777, 305] width 68 height 24
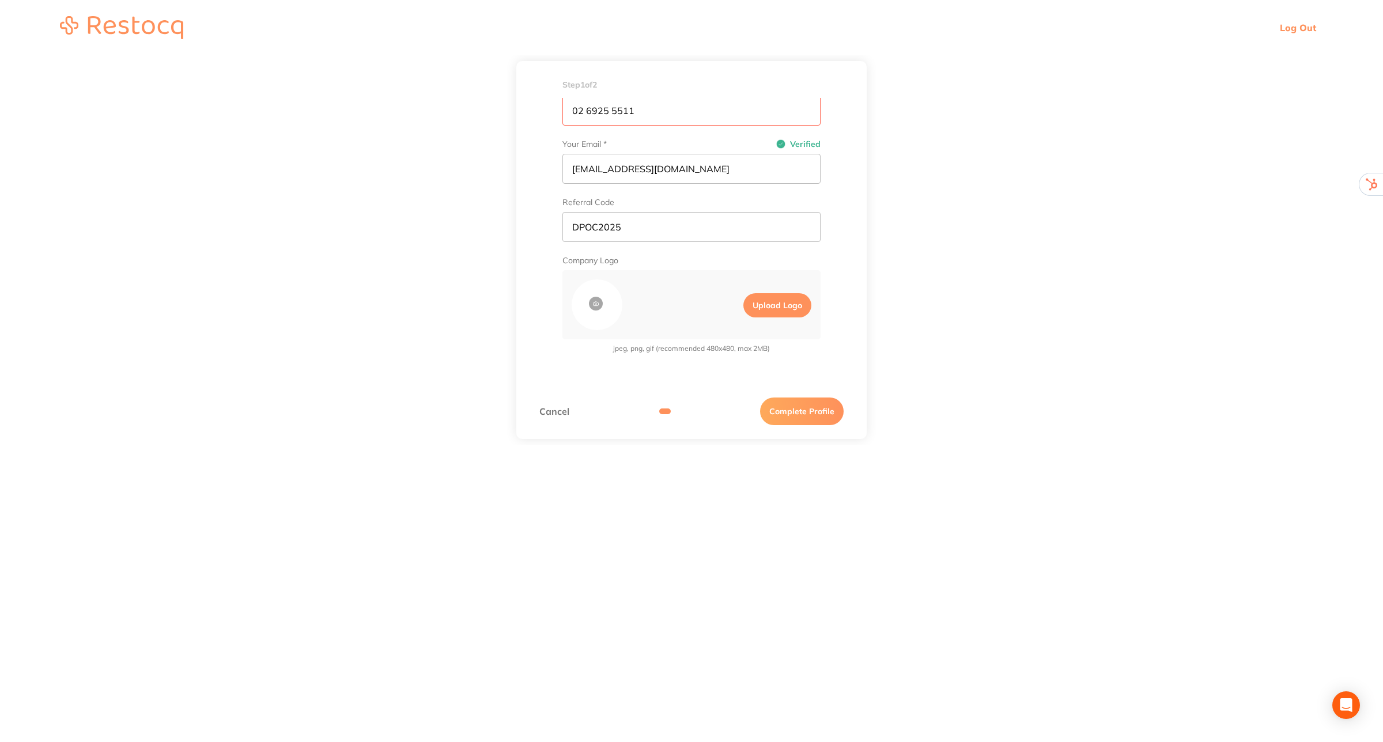
click at [743, 306] on input "Upload Logo" at bounding box center [734, 304] width 20 height 33
type input "C:\fakepath\is.jpg"
click at [811, 415] on button "Complete Profile" at bounding box center [802, 411] width 84 height 28
